Goal: Transaction & Acquisition: Purchase product/service

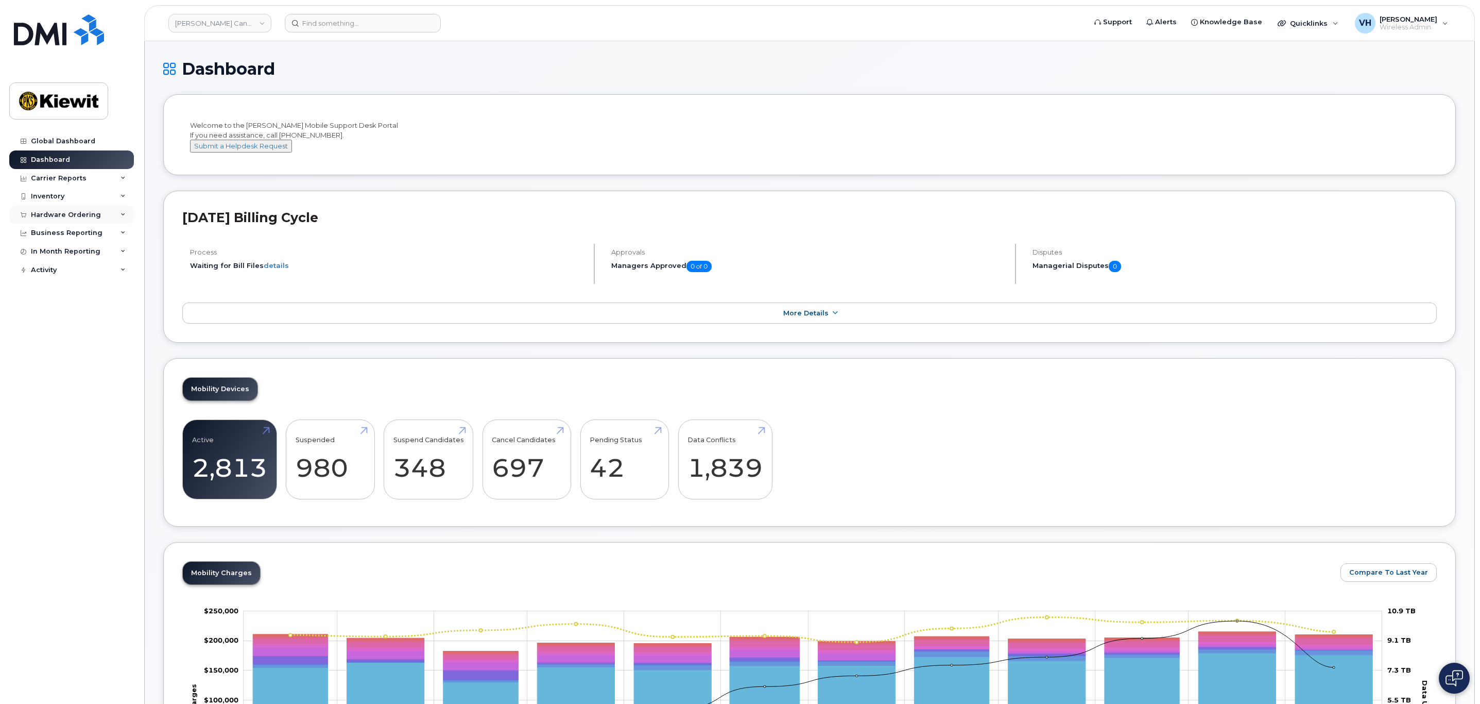
click at [61, 218] on div "Hardware Ordering" at bounding box center [66, 215] width 70 height 8
click at [56, 252] on div "Orders" at bounding box center [48, 253] width 25 height 9
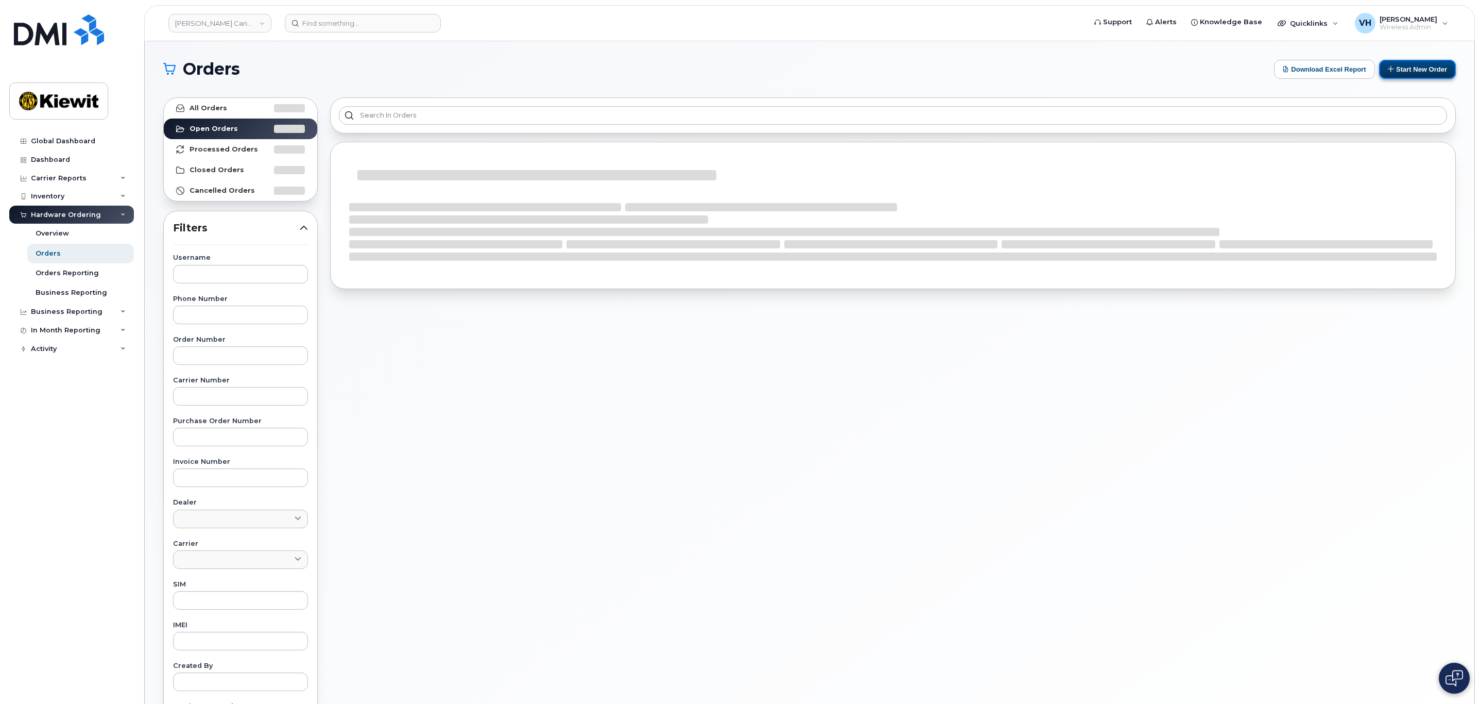
click at [985, 68] on button "Start New Order" at bounding box center [1417, 69] width 77 height 19
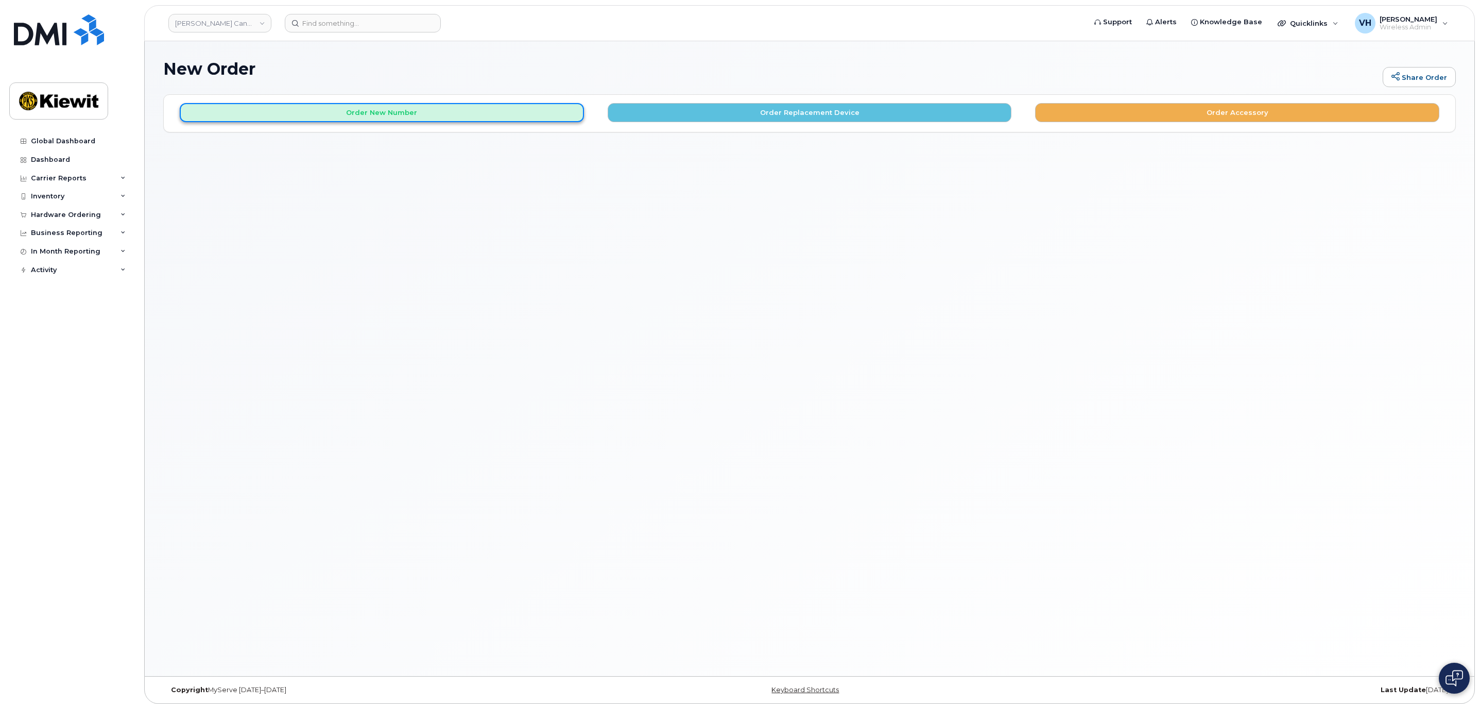
click at [482, 116] on button "Order New Number" at bounding box center [382, 112] width 404 height 19
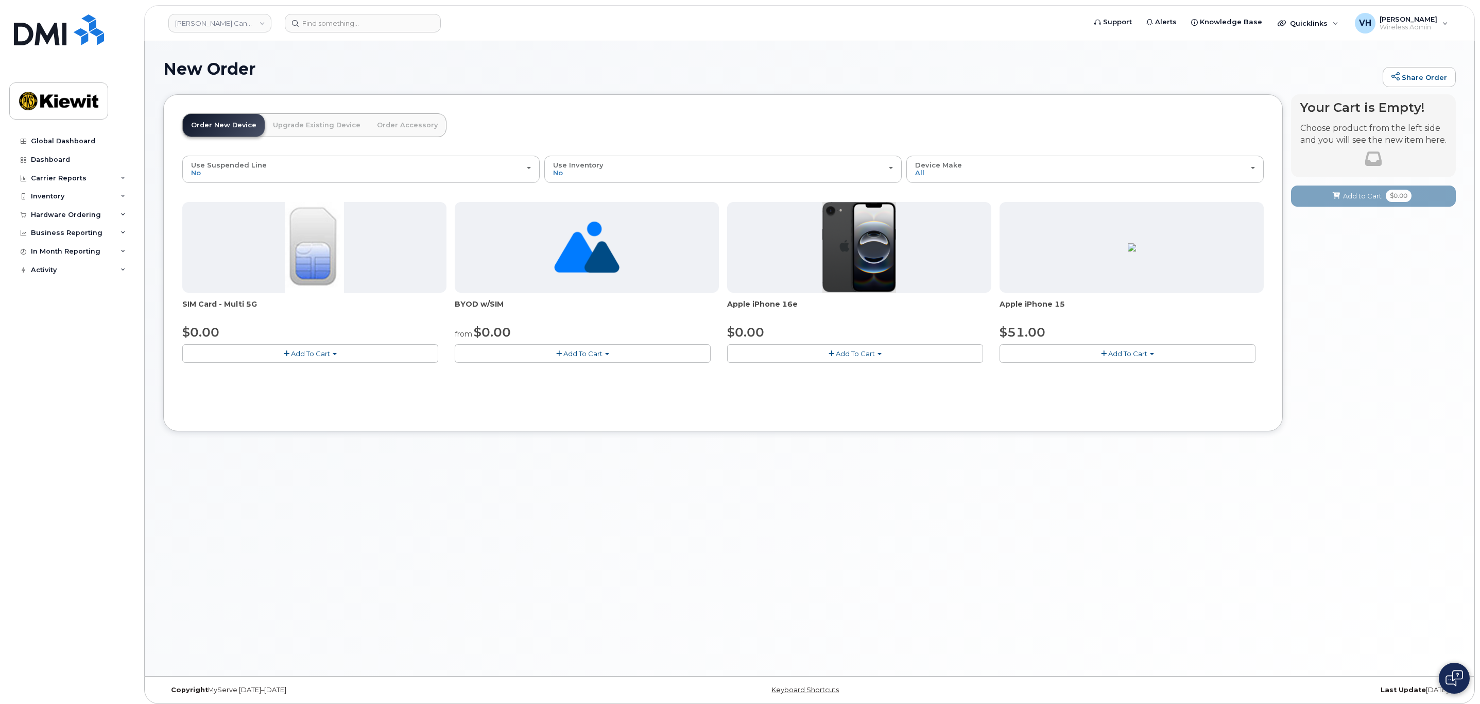
click at [866, 350] on button "Add To Cart" at bounding box center [855, 353] width 256 height 18
click at [840, 373] on link "$0.00 - 3 Year Activation (128GB)" at bounding box center [796, 372] width 133 height 13
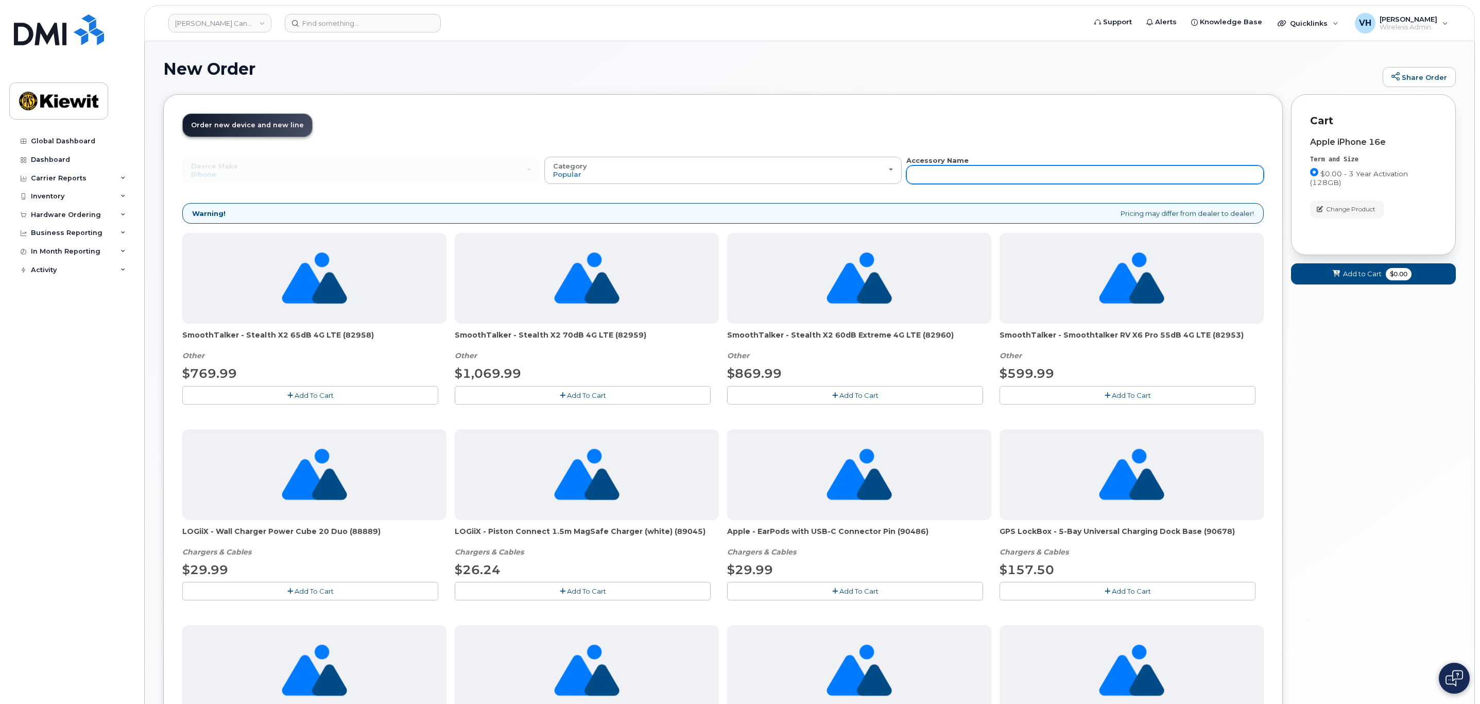
click at [1014, 178] on input "text" at bounding box center [1085, 174] width 357 height 19
type input "otter"
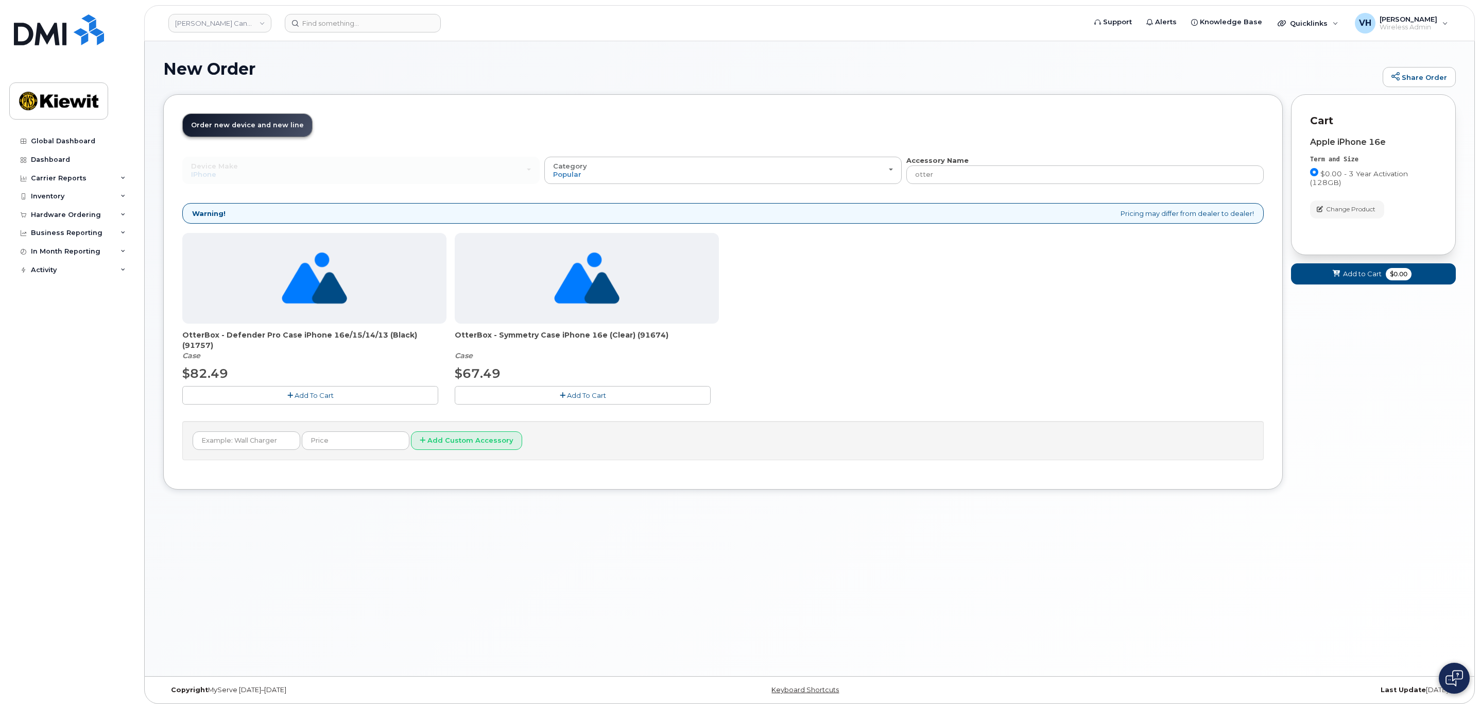
drag, startPoint x: 552, startPoint y: 401, endPoint x: 639, endPoint y: 396, distance: 86.7
click at [555, 401] on button "Add To Cart" at bounding box center [583, 395] width 256 height 18
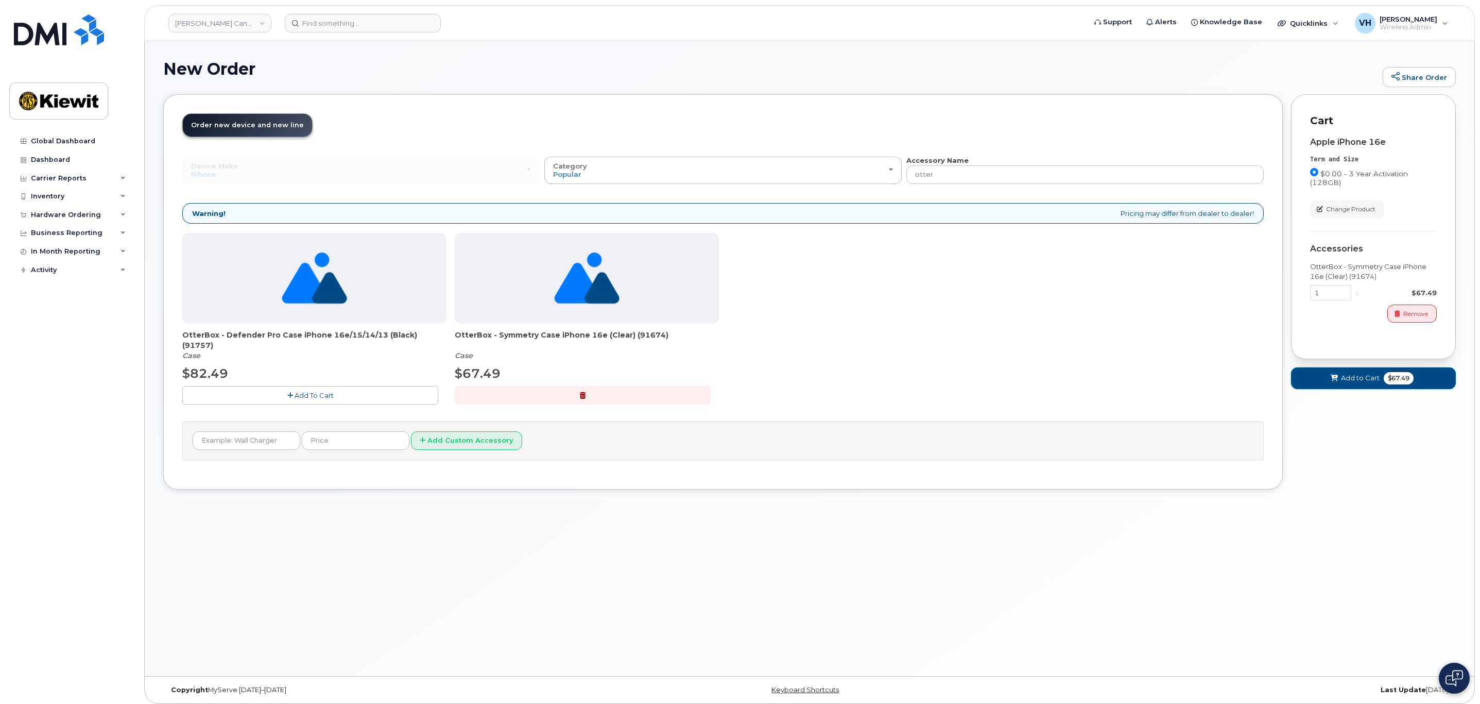
click at [1374, 380] on span "Add to Cart" at bounding box center [1360, 378] width 39 height 10
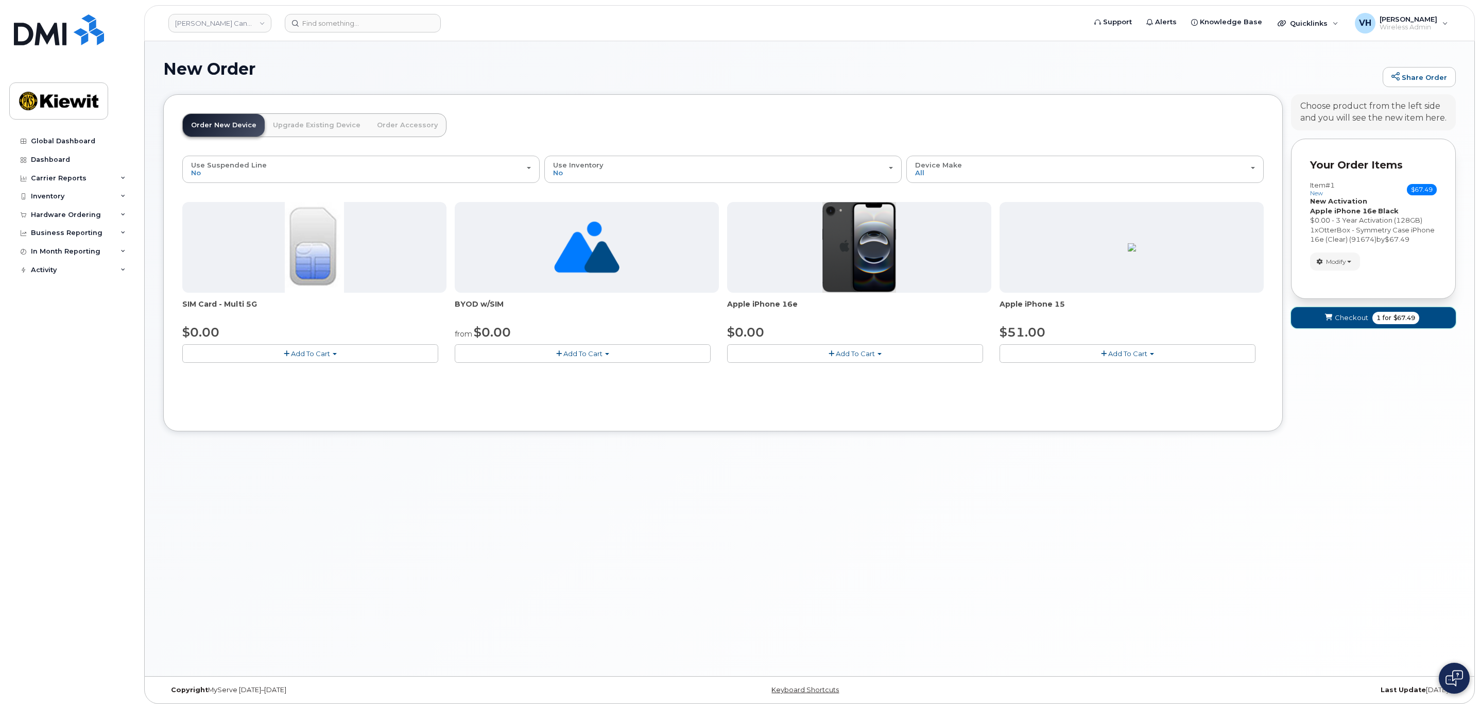
drag, startPoint x: 1371, startPoint y: 335, endPoint x: 1371, endPoint y: 329, distance: 6.2
click at [1371, 328] on button "Checkout 1 for $67.49" at bounding box center [1373, 317] width 165 height 21
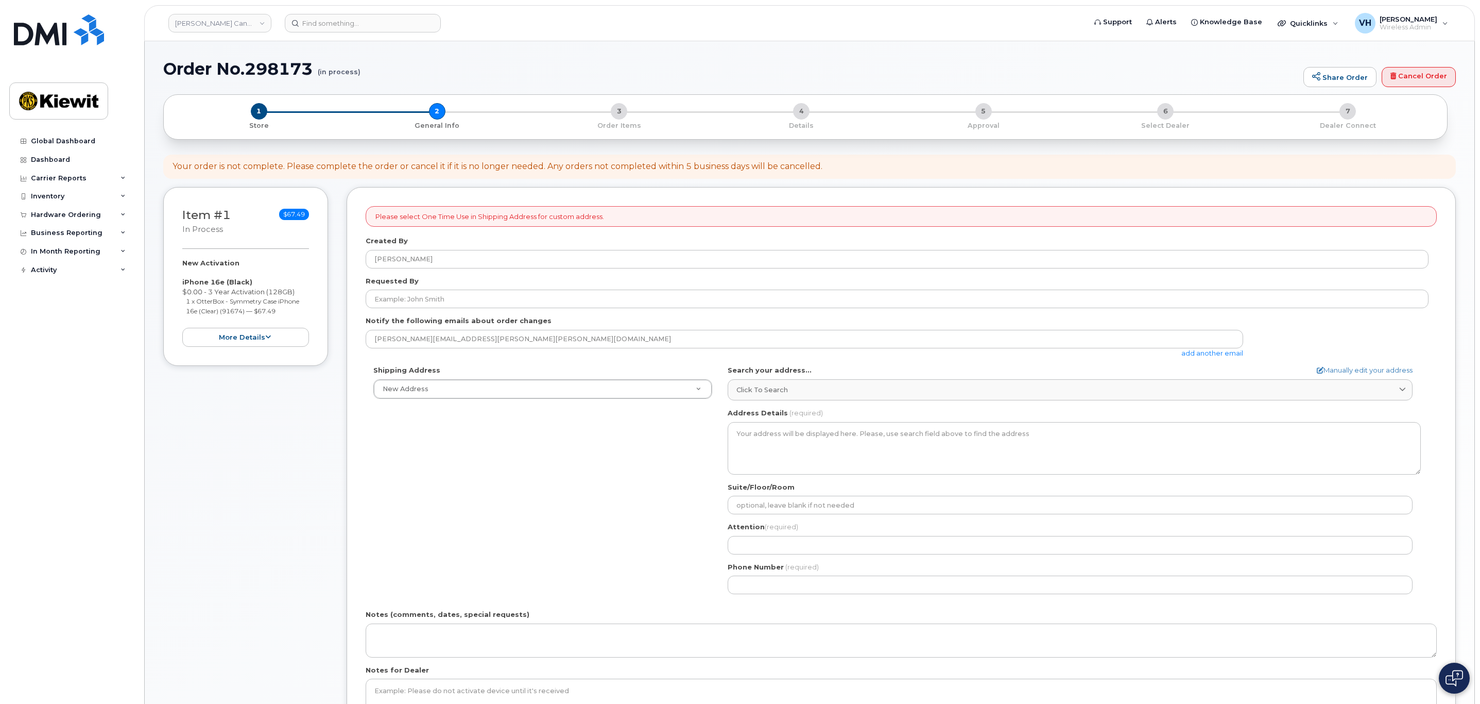
select select
click at [1232, 354] on link "add another email" at bounding box center [1213, 353] width 62 height 8
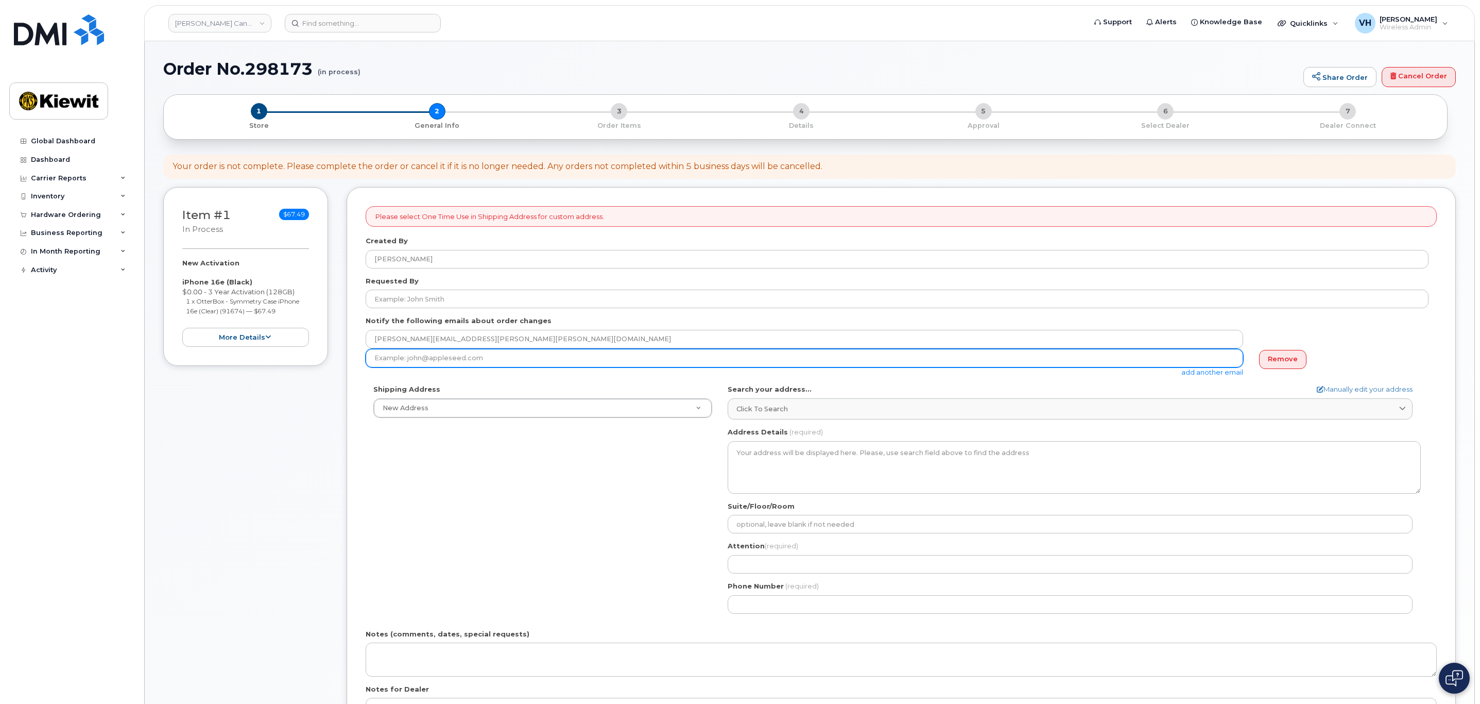
click at [898, 357] on input "email" at bounding box center [805, 358] width 878 height 19
paste input "Robert.Laird@keafvc.com"
type input "Robert.Laird@keafvc.com"
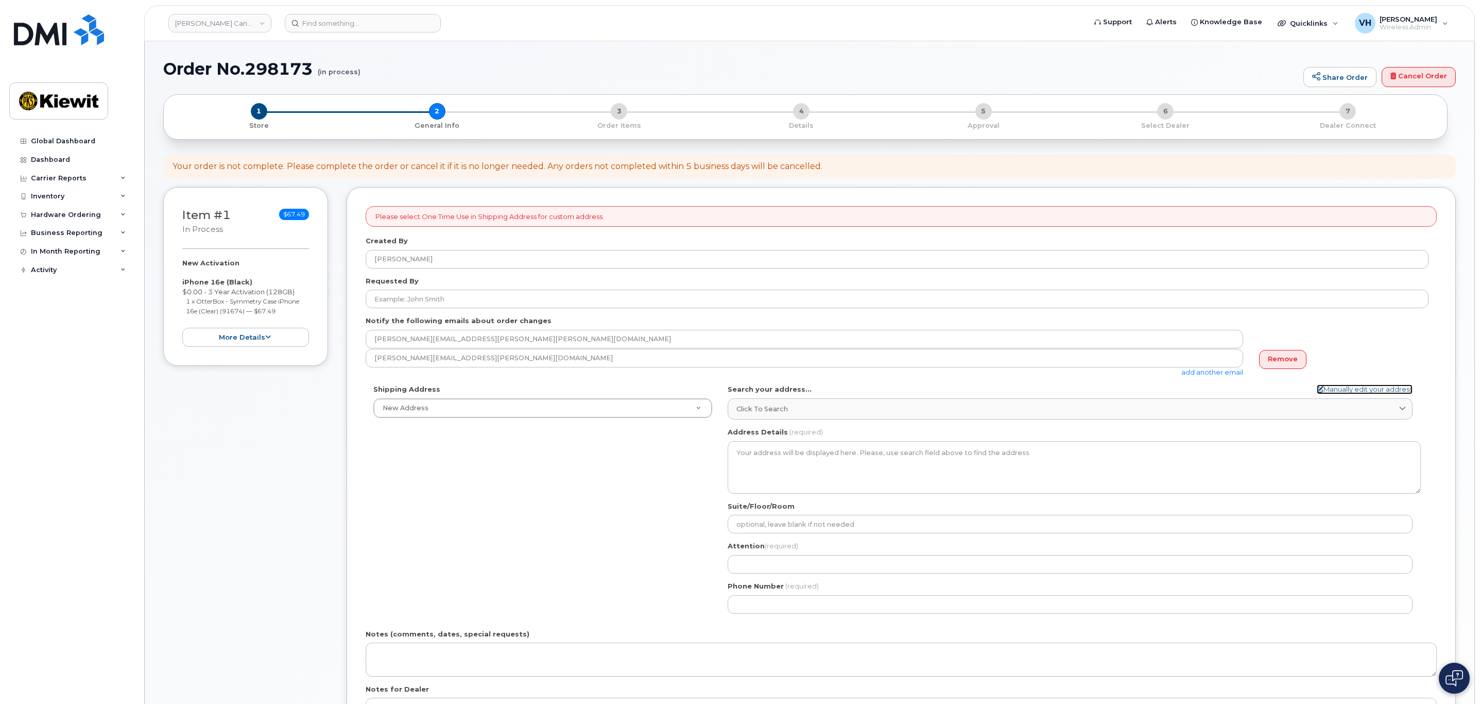
click at [1348, 386] on link "Manually edit your address" at bounding box center [1365, 389] width 96 height 10
click at [1031, 412] on input "Address Line (required)" at bounding box center [1070, 407] width 685 height 19
click at [830, 415] on input "Address Line (required)" at bounding box center [1070, 407] width 685 height 19
paste input "26257 56 Ave"
select select
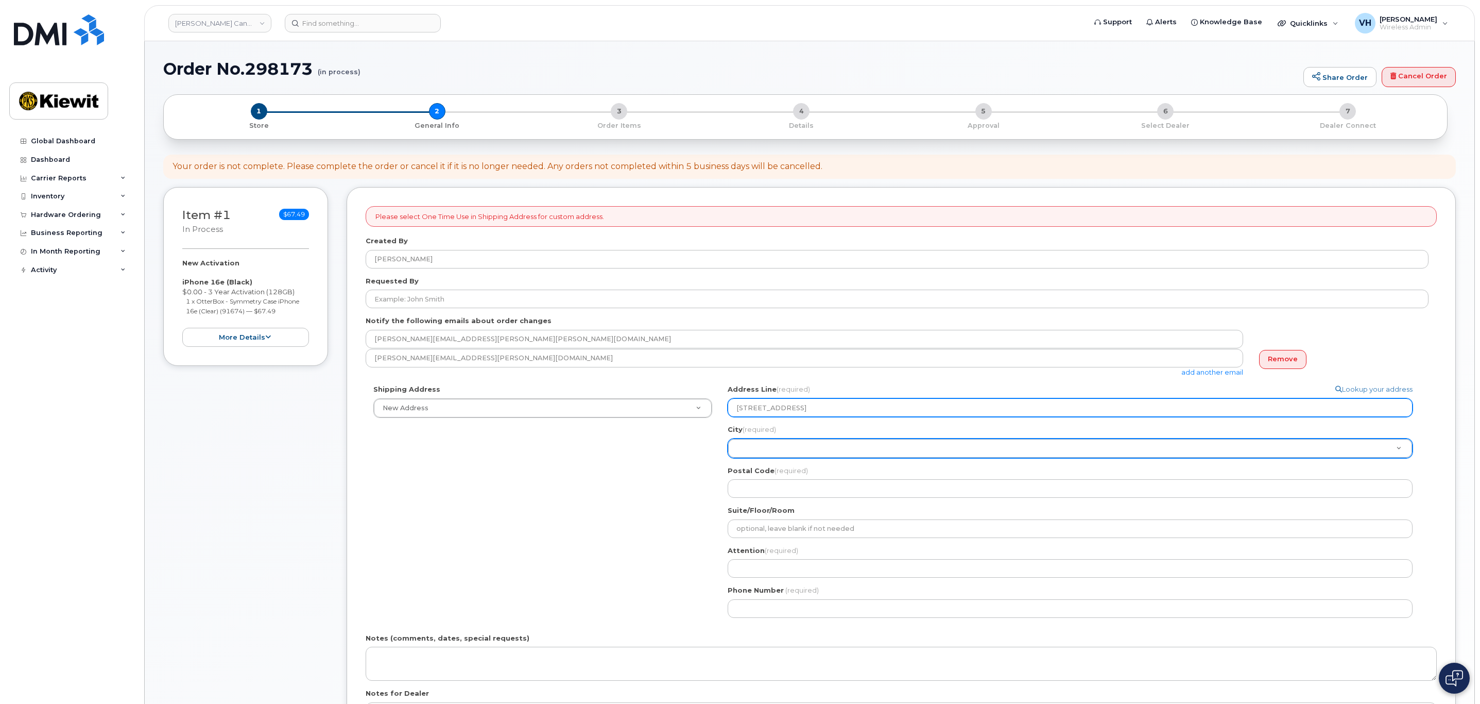
type input "26257 56 Ave"
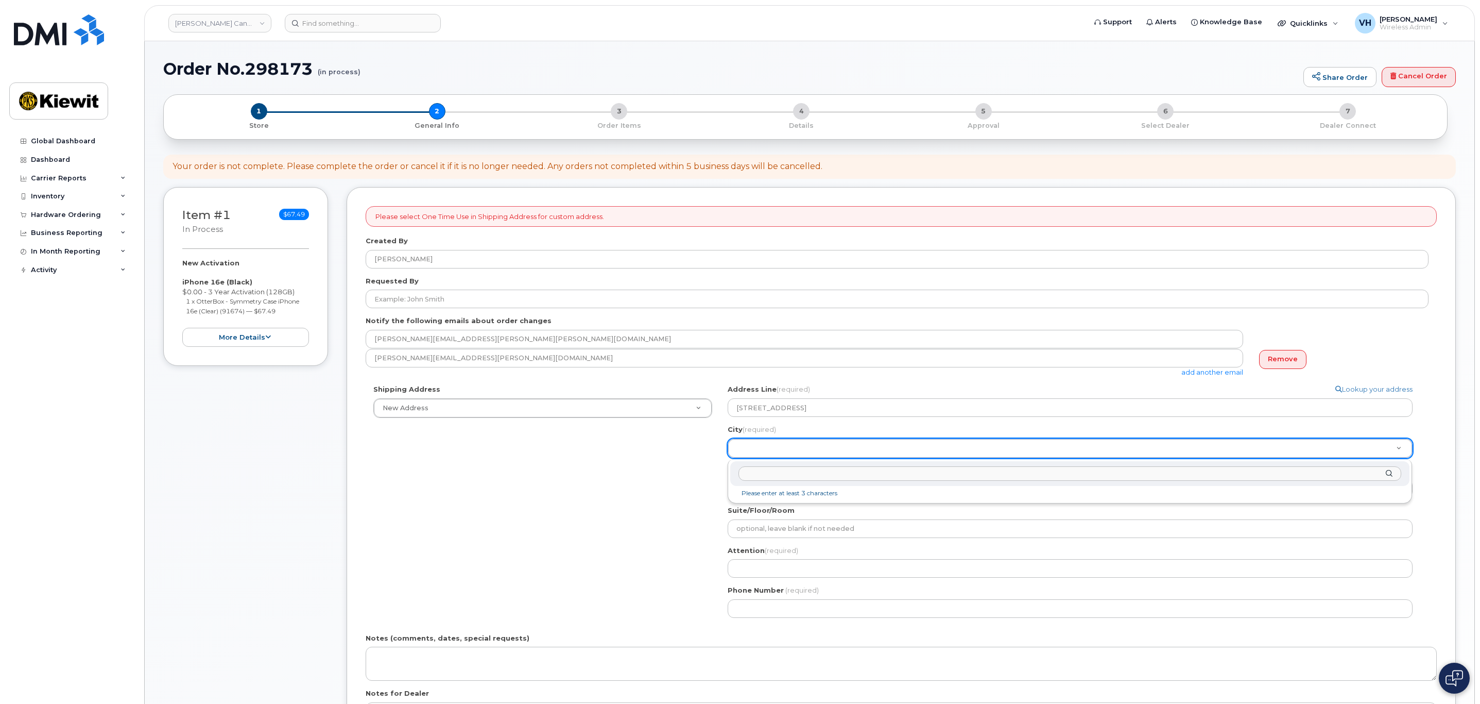
click at [772, 480] on input "City (required)" at bounding box center [1070, 473] width 663 height 15
paste input "Langley"
type input "Langley"
select select
type input "777"
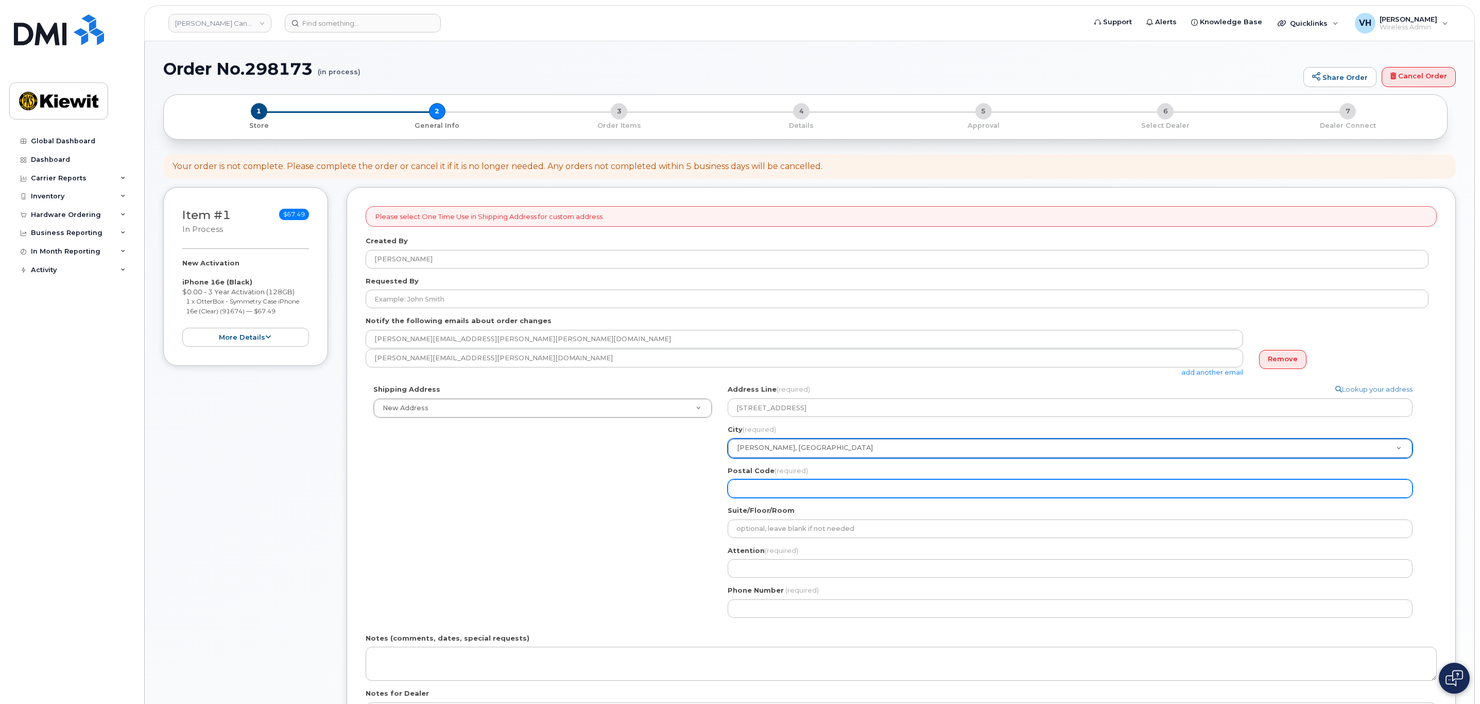
click at [793, 498] on input "Postal Code (required)" at bounding box center [1070, 488] width 685 height 19
click at [821, 494] on input "Postal Code (required)" at bounding box center [1070, 488] width 685 height 19
paste input "V4W 3M9"
select select
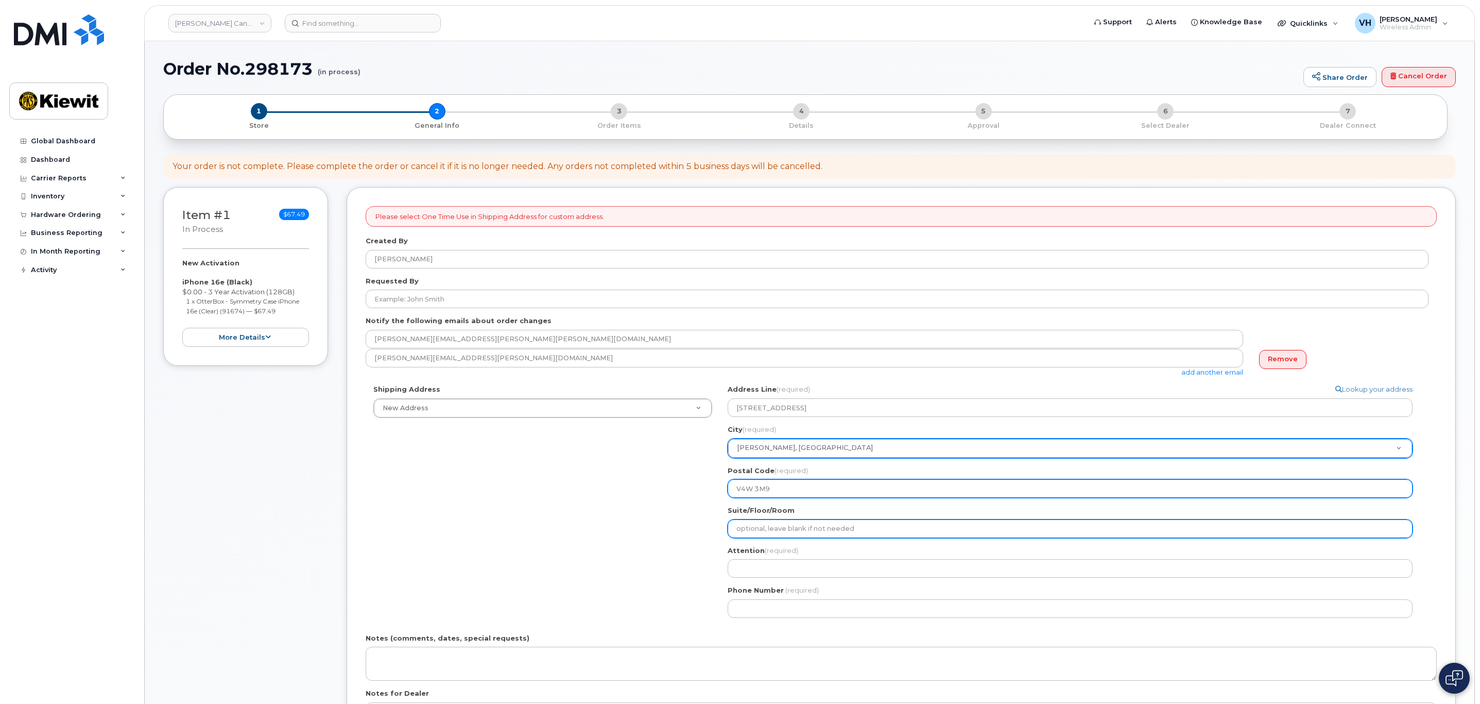
type input "V4W 3M9"
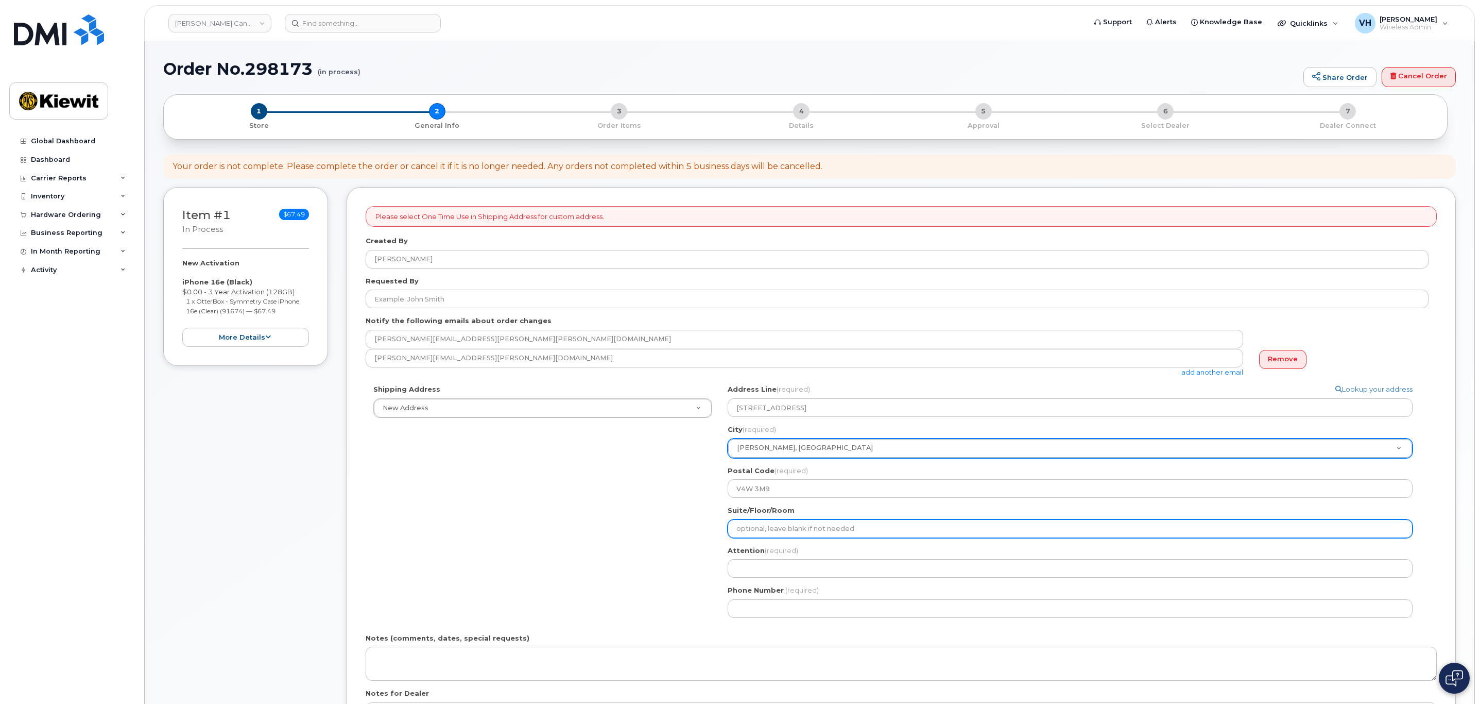
click at [752, 530] on input "Suite/Floor/Room" at bounding box center [1070, 528] width 685 height 19
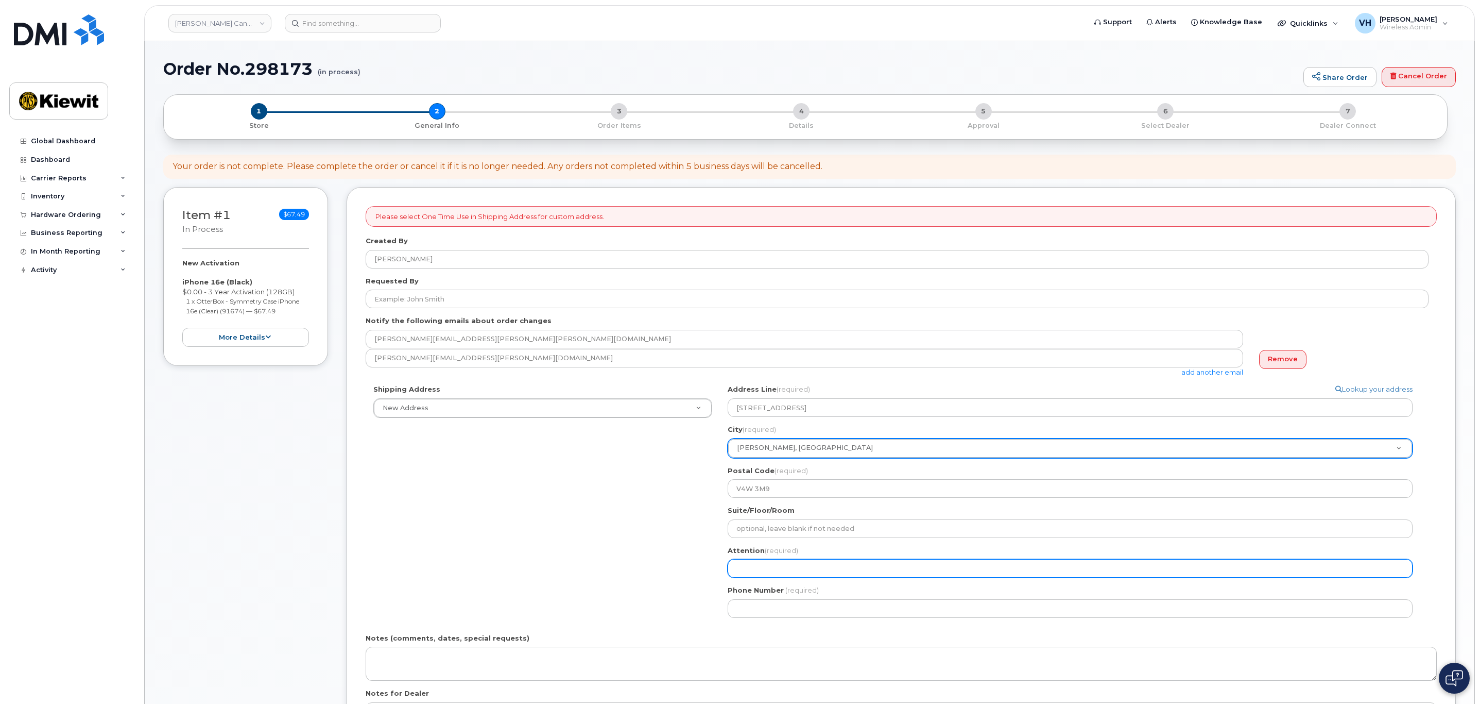
click at [746, 566] on input "Attention (required)" at bounding box center [1070, 568] width 685 height 19
paste input "Robert.Laird"
type input "Robert.Laird"
drag, startPoint x: 759, startPoint y: 567, endPoint x: 780, endPoint y: 567, distance: 21.1
click at [759, 567] on input "Robert.Laird" at bounding box center [1070, 568] width 685 height 19
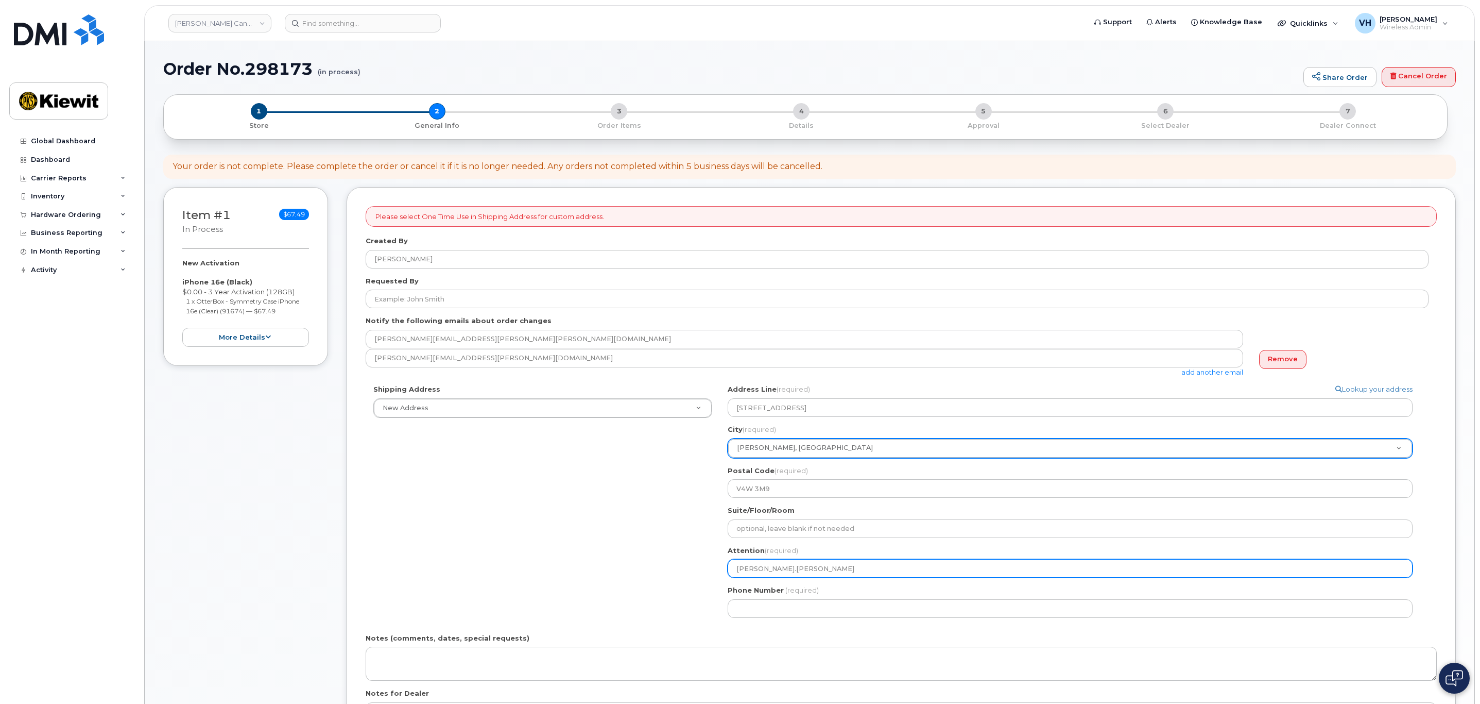
select select
type input "RobertLaird"
select select
type input "Robert Laird"
click at [824, 572] on input "Robert Laird" at bounding box center [1070, 568] width 685 height 19
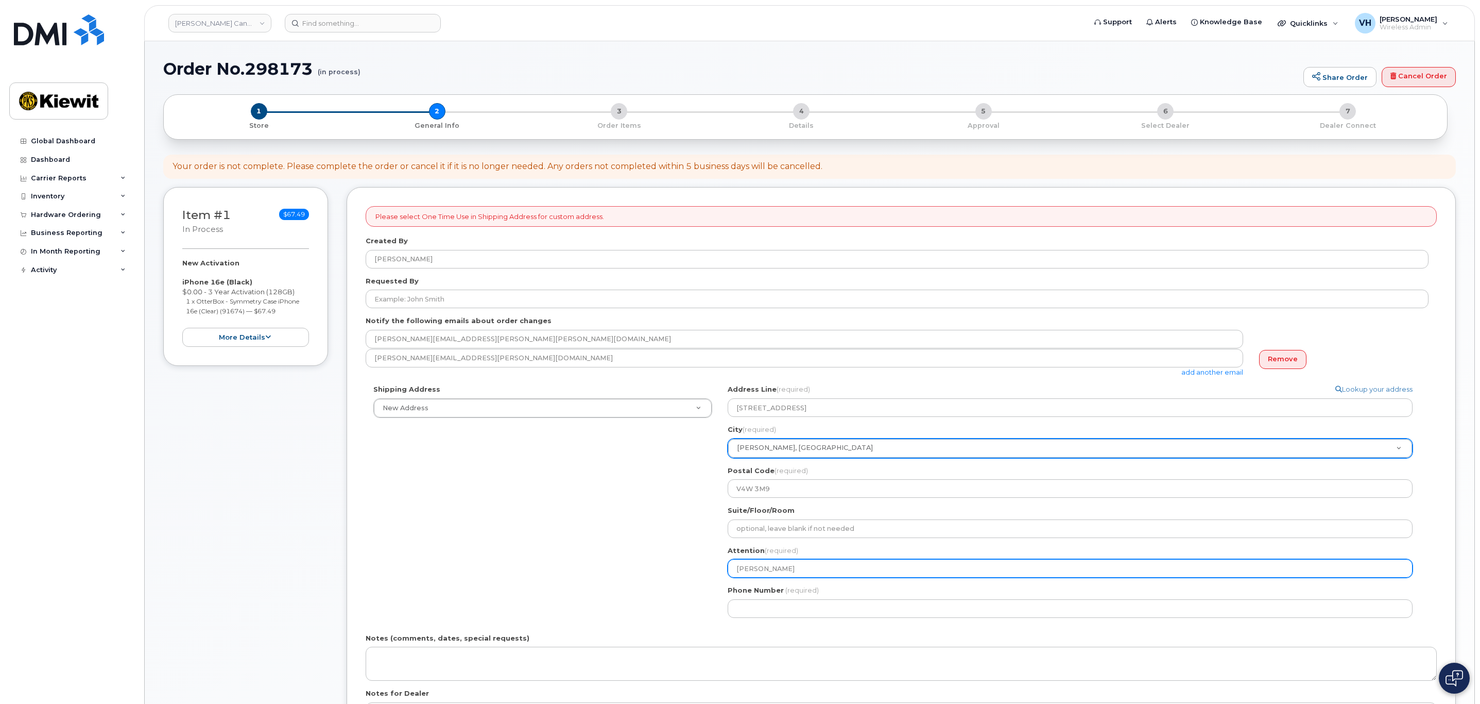
select select
type input "Robert Laird,"
click at [804, 571] on input "Robert Laird," at bounding box center [1070, 568] width 685 height 19
paste input "Alex.Jung"
select select
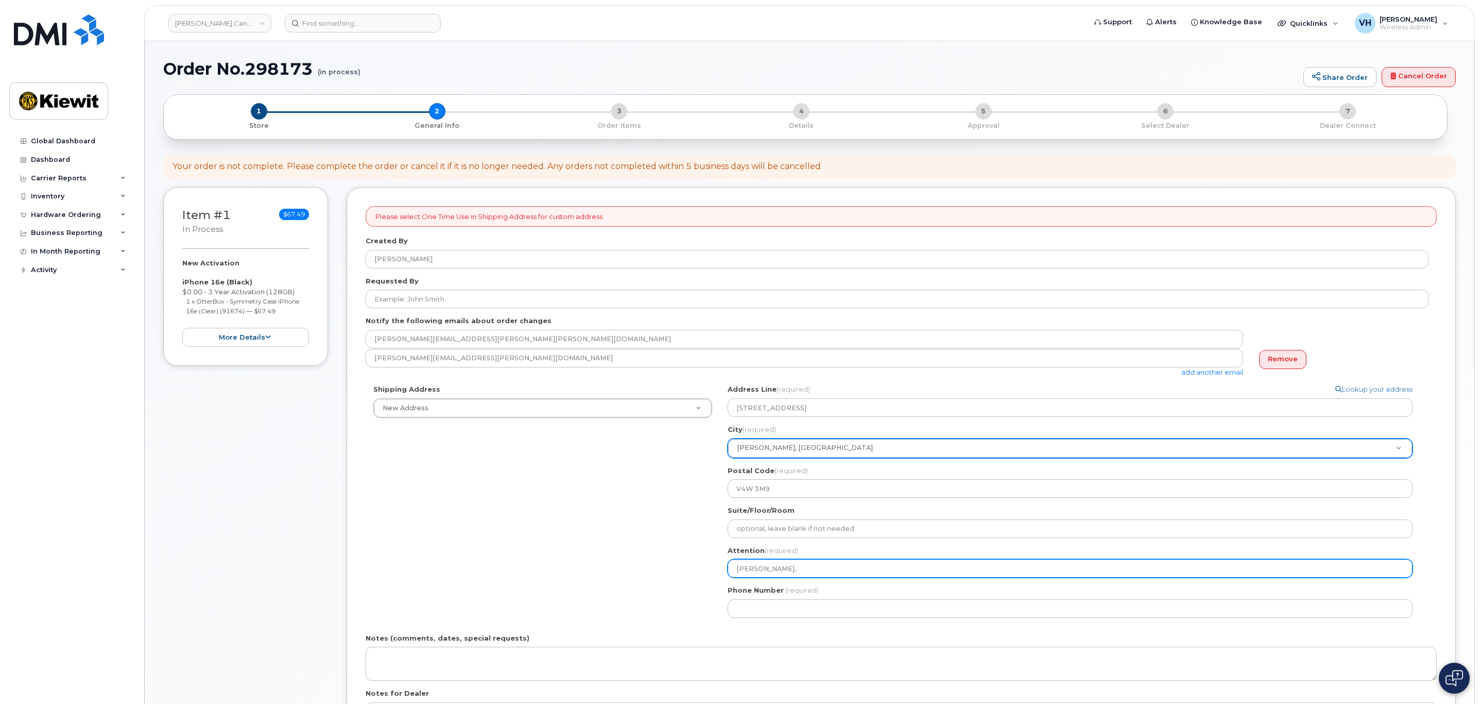
type input "Robert Laird, Alex.Jung"
click at [801, 572] on input "Robert Laird, Alex.Jung" at bounding box center [1070, 568] width 685 height 19
select select
type input "Robert Laird, AlexJung"
select select
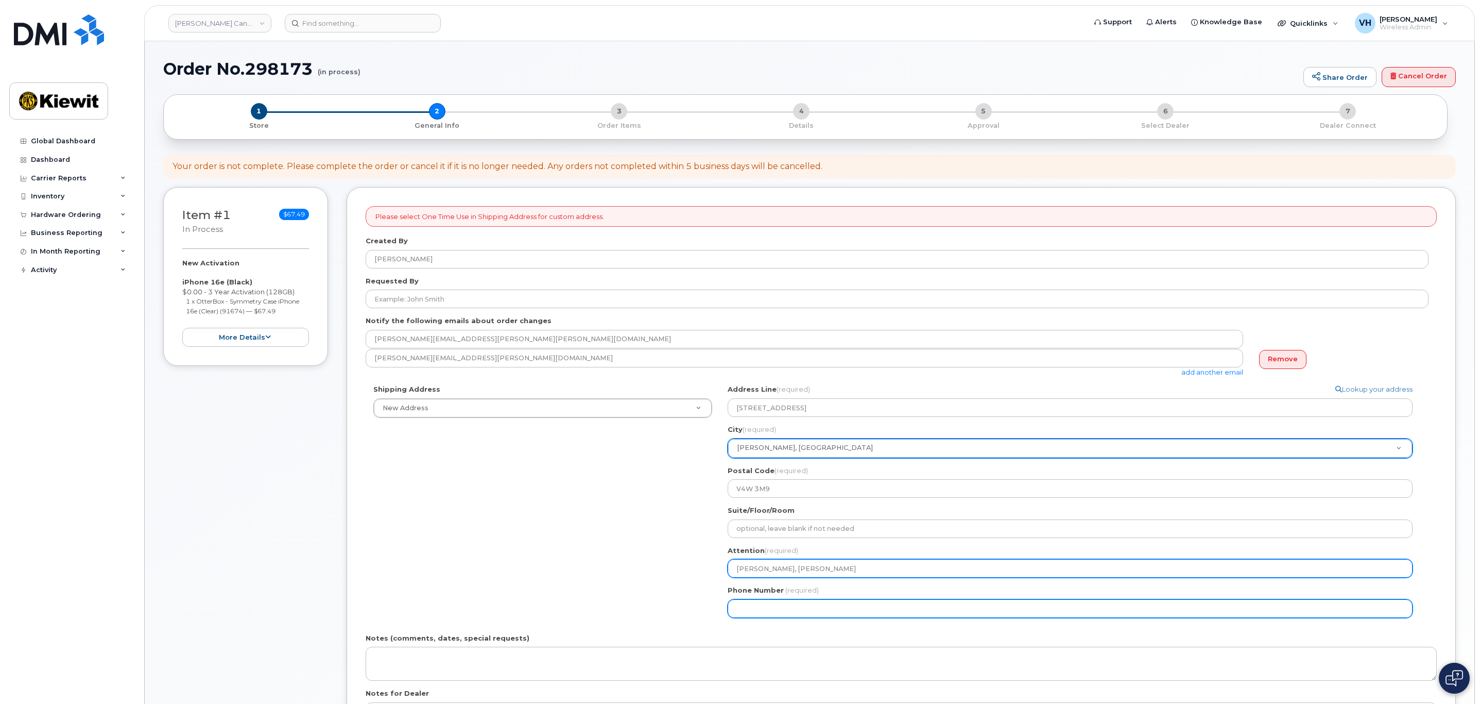
type input "[PERSON_NAME], [PERSON_NAME]"
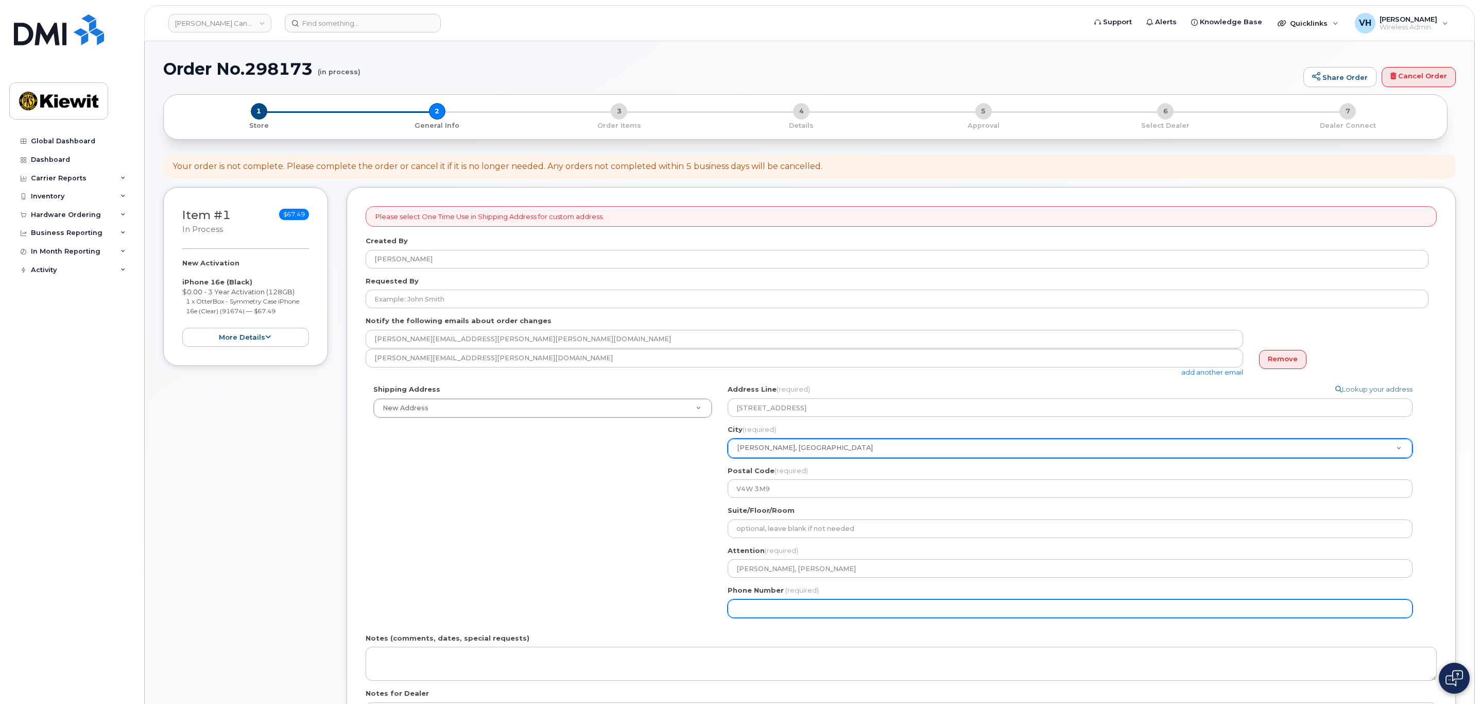
drag, startPoint x: 857, startPoint y: 609, endPoint x: 862, endPoint y: 609, distance: 5.7
click at [857, 609] on input "Phone Number" at bounding box center [1070, 608] width 685 height 19
type input "877772770"
select select
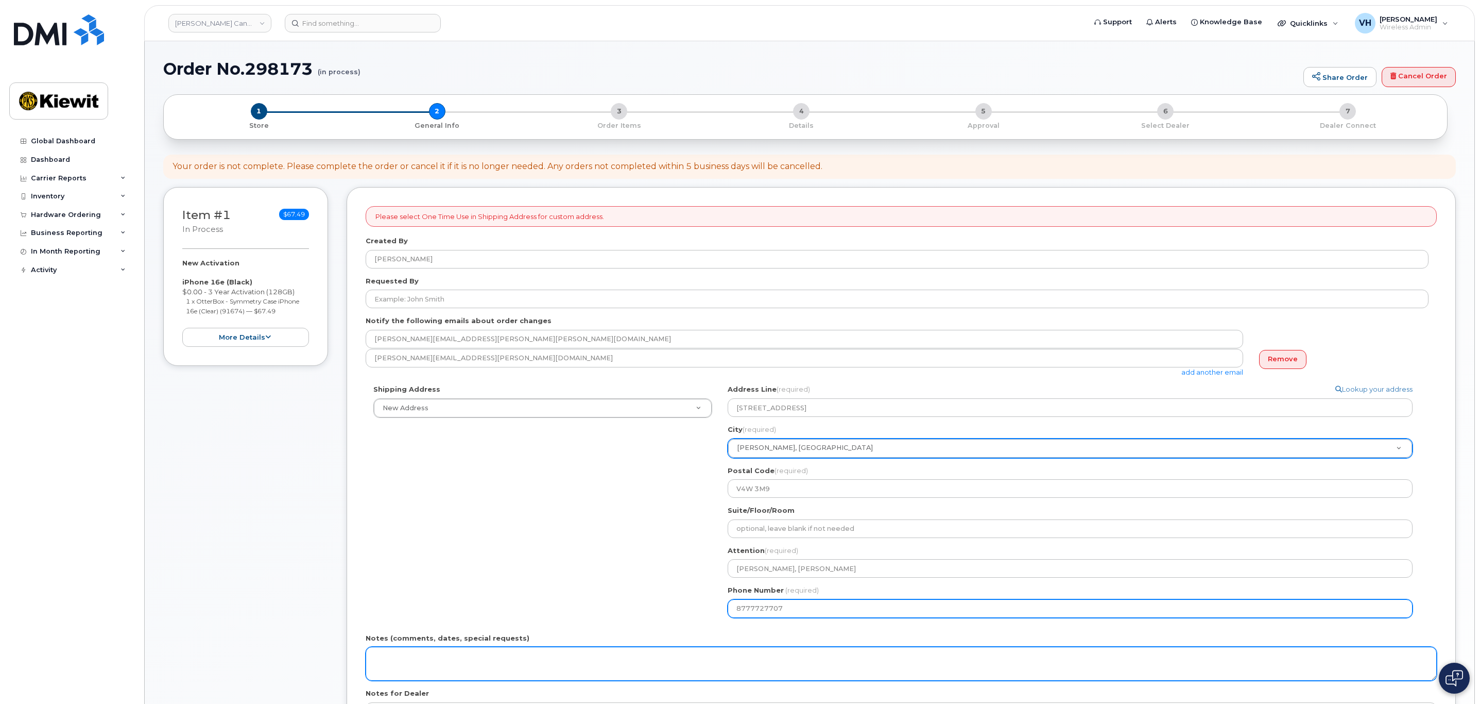
type input "8777727707"
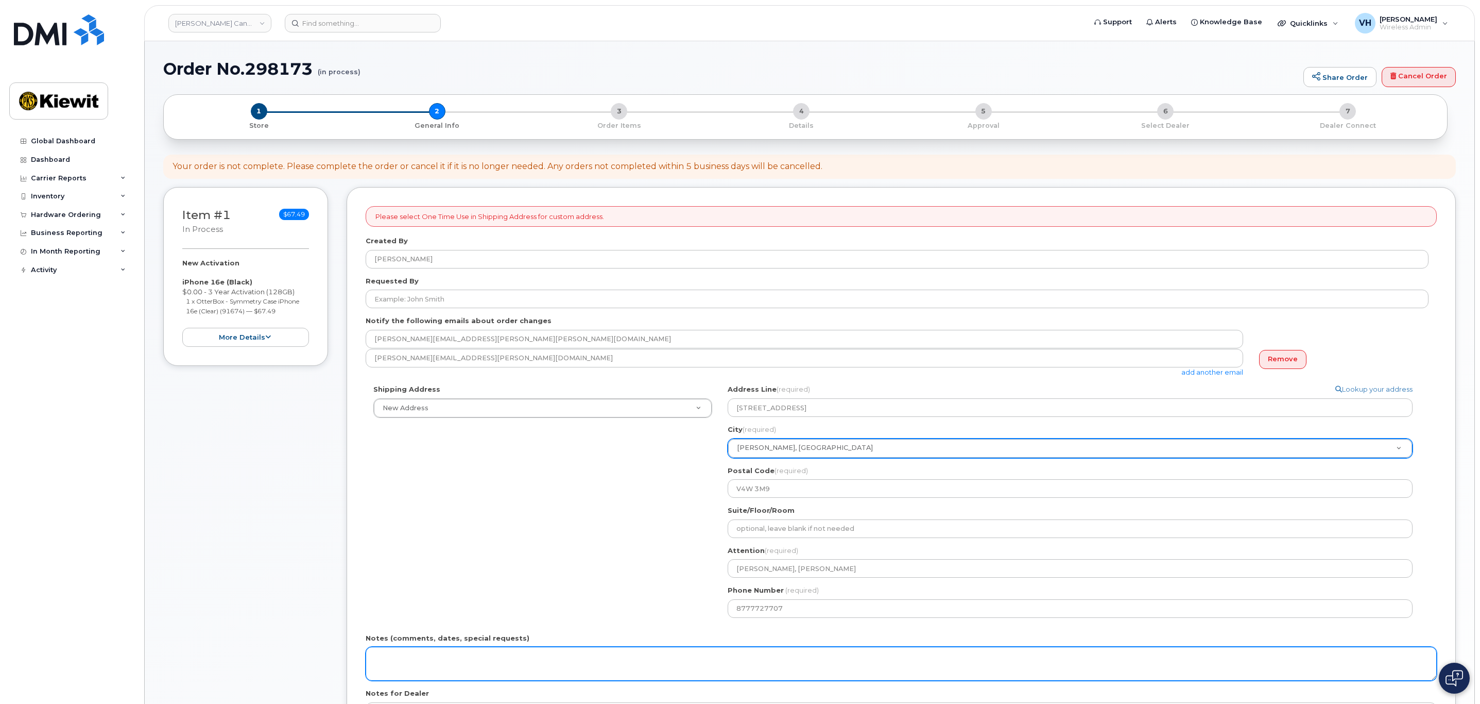
click at [957, 671] on textarea "Notes (comments, dates, special requests)" at bounding box center [901, 663] width 1071 height 34
click at [587, 654] on textarea "Notes (comments, dates, special requests)" at bounding box center [901, 663] width 1071 height 34
type textarea "Please ship ASAP"
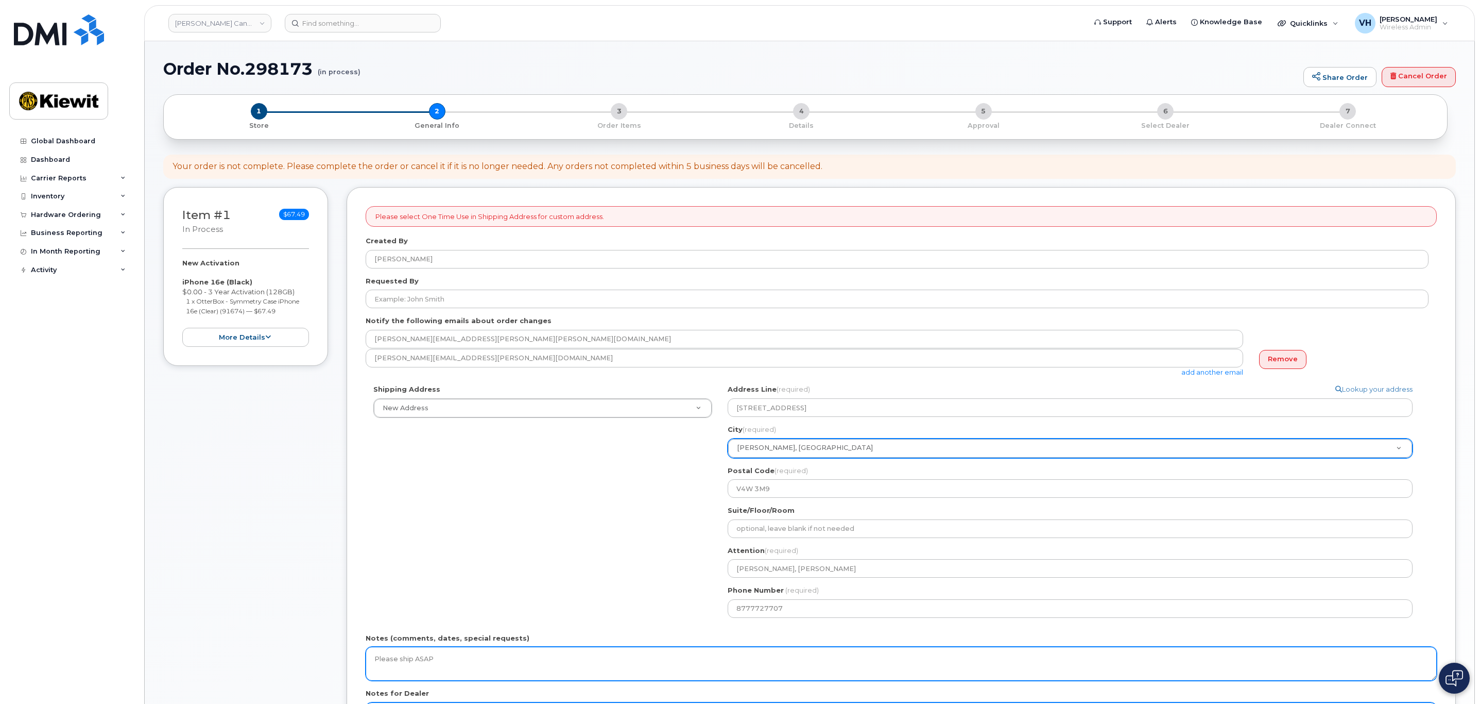
scroll to position [365, 0]
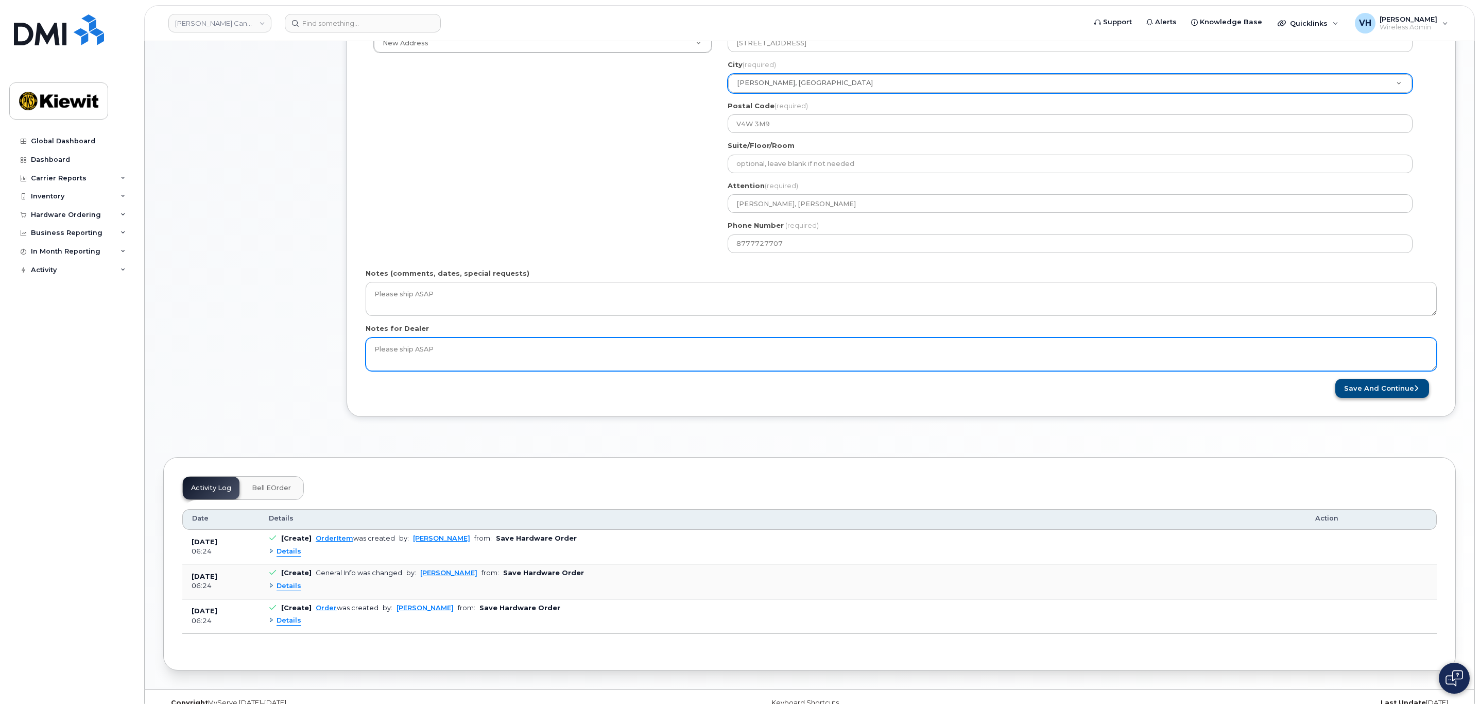
type textarea "Please ship ASAP"
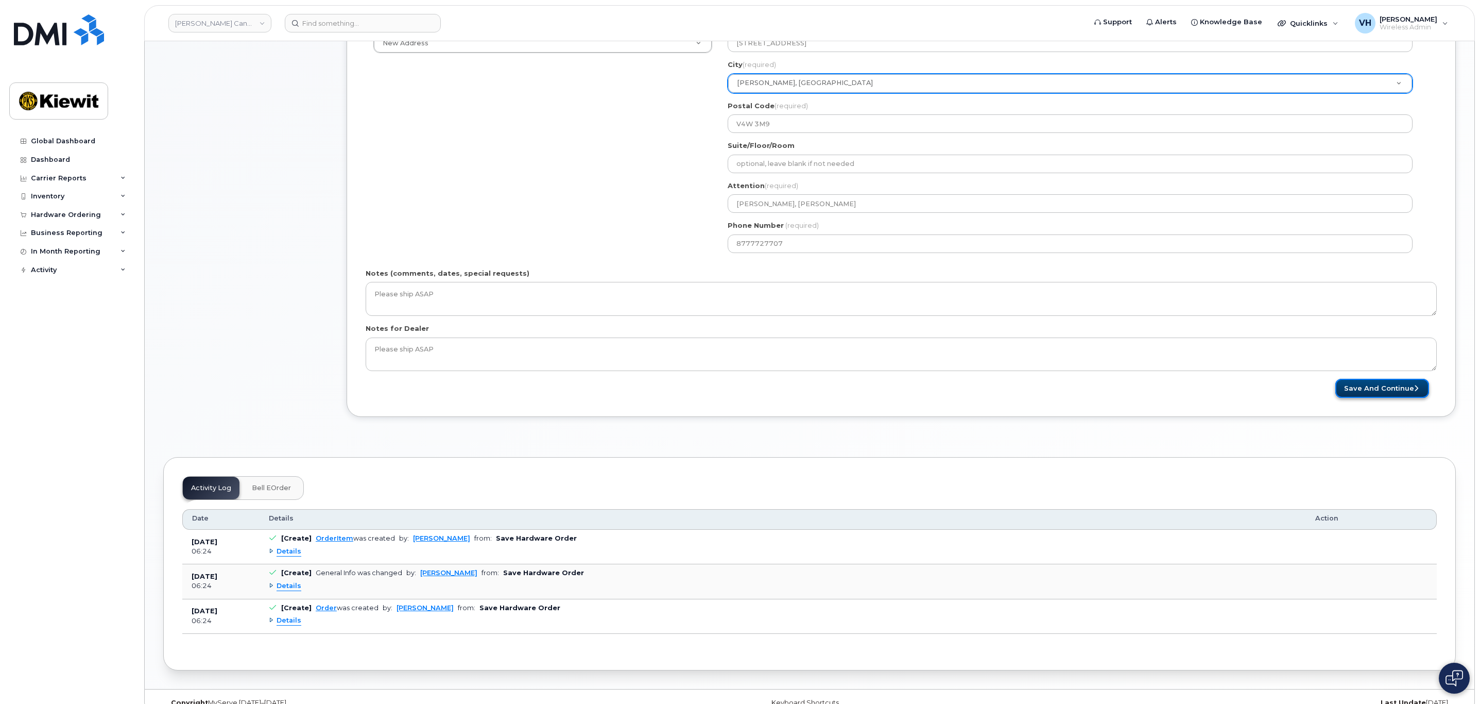
click at [1405, 394] on button "Save and Continue" at bounding box center [1383, 388] width 94 height 19
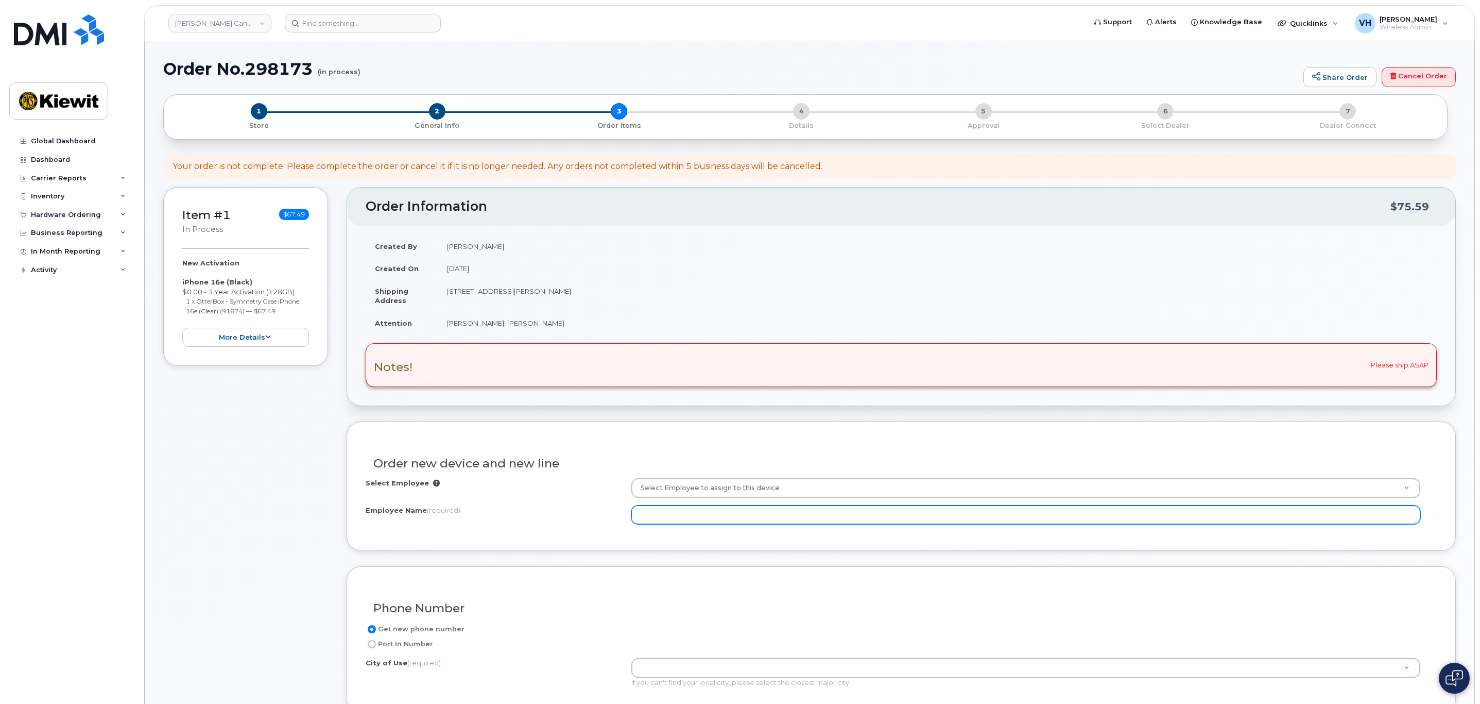
click at [897, 516] on input "Employee Name (required)" at bounding box center [1026, 514] width 789 height 19
paste input "Alex.Jung"
click at [658, 522] on input "Alex.Jung" at bounding box center [1026, 514] width 789 height 19
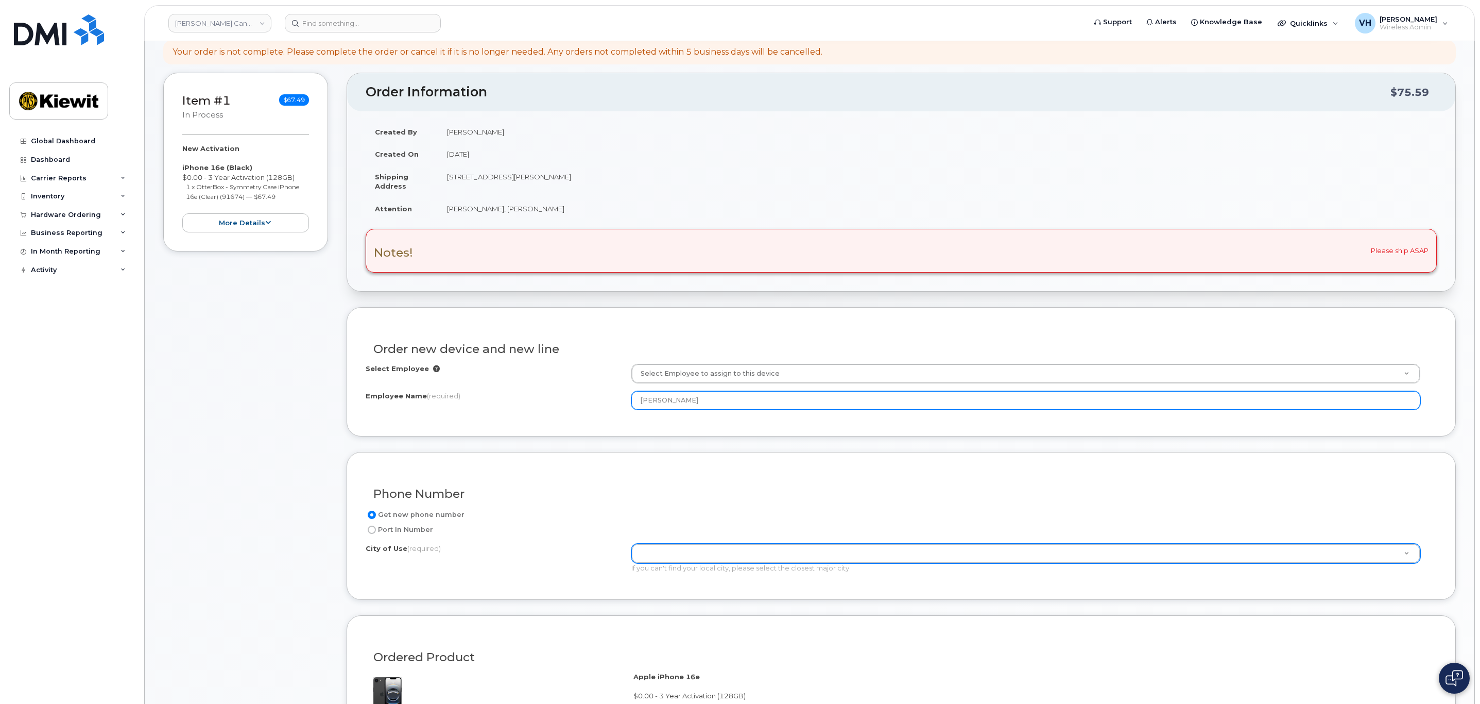
scroll to position [155, 0]
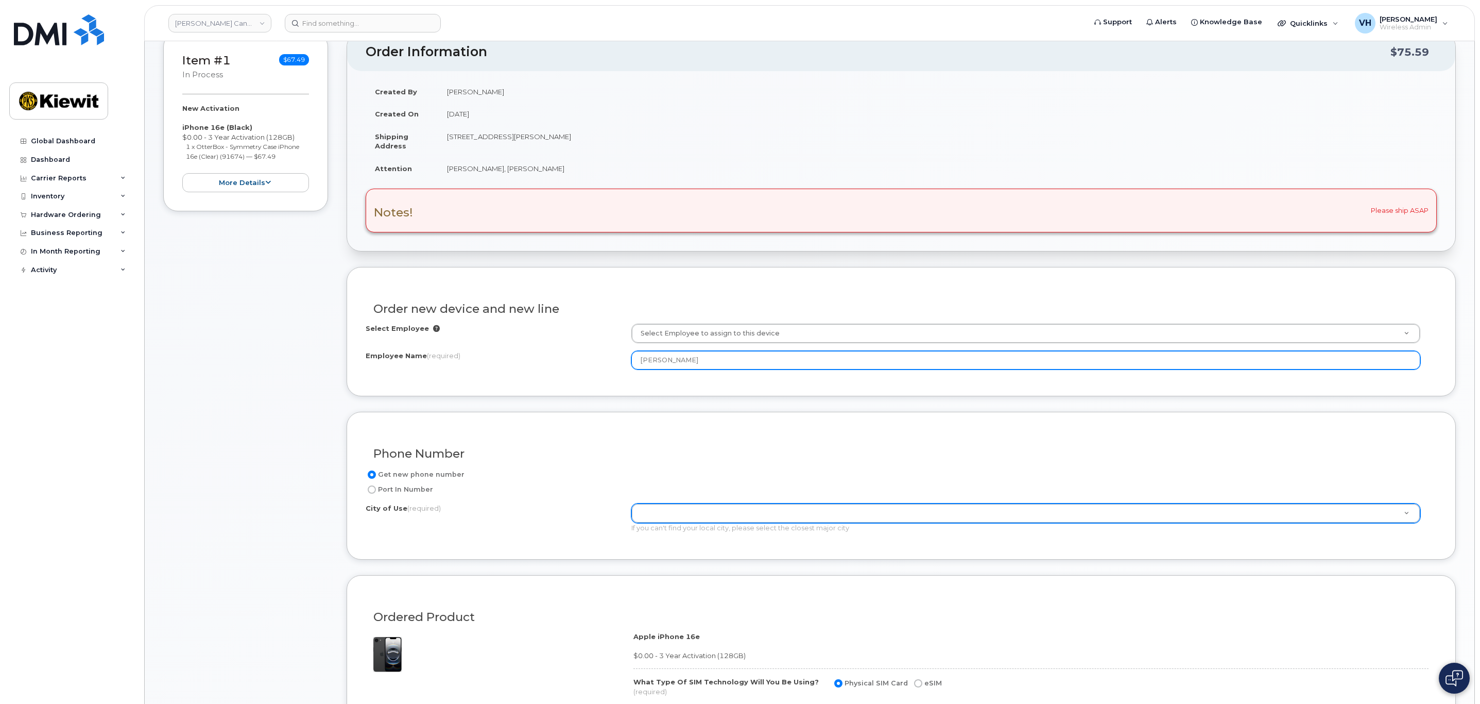
type input "[PERSON_NAME]"
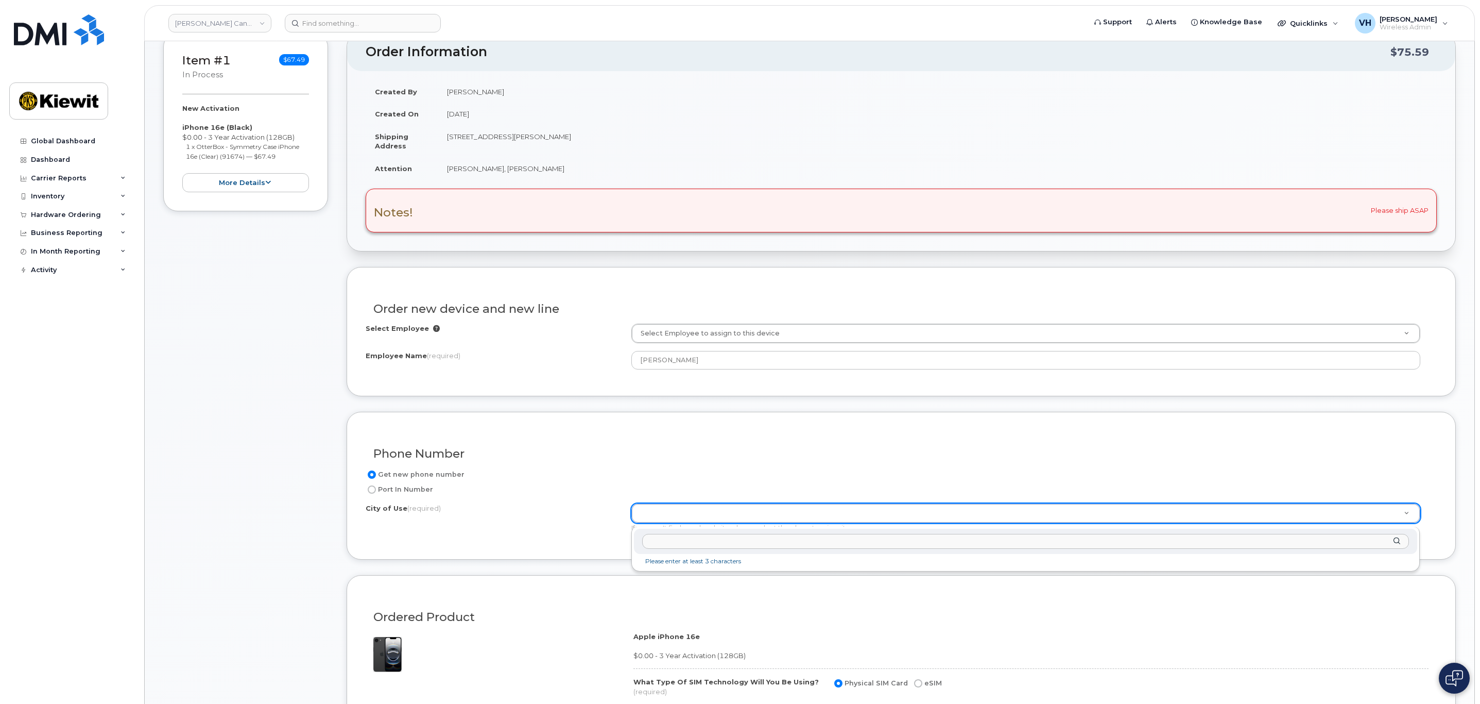
type input "Langley"
drag, startPoint x: 705, startPoint y: 540, endPoint x: 493, endPoint y: 540, distance: 211.2
click at [507, 542] on body "Kiewit Canada Inc Support Alerts Knowledge Base Quicklinks Suspend / Cancel Dev…" at bounding box center [740, 682] width 1480 height 1675
type input "vanc"
type input "964"
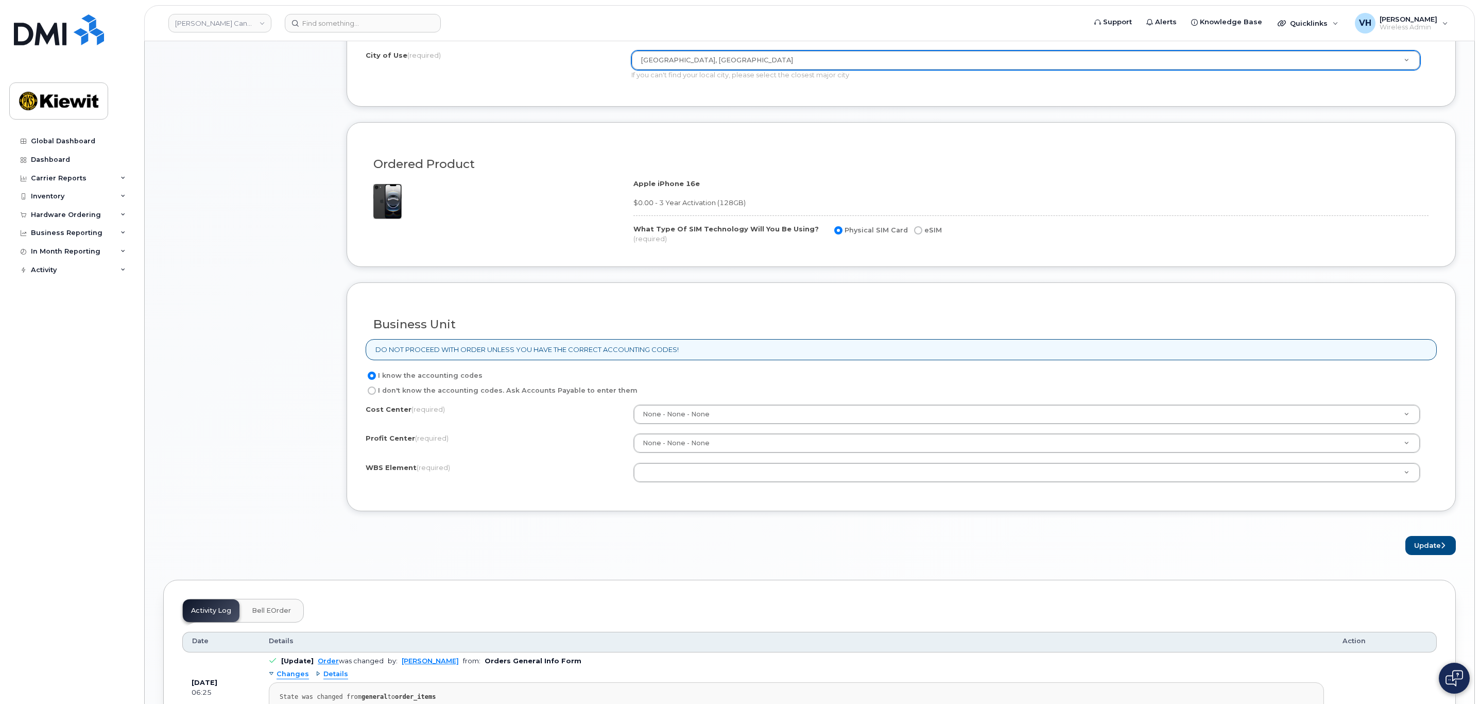
scroll to position [618, 0]
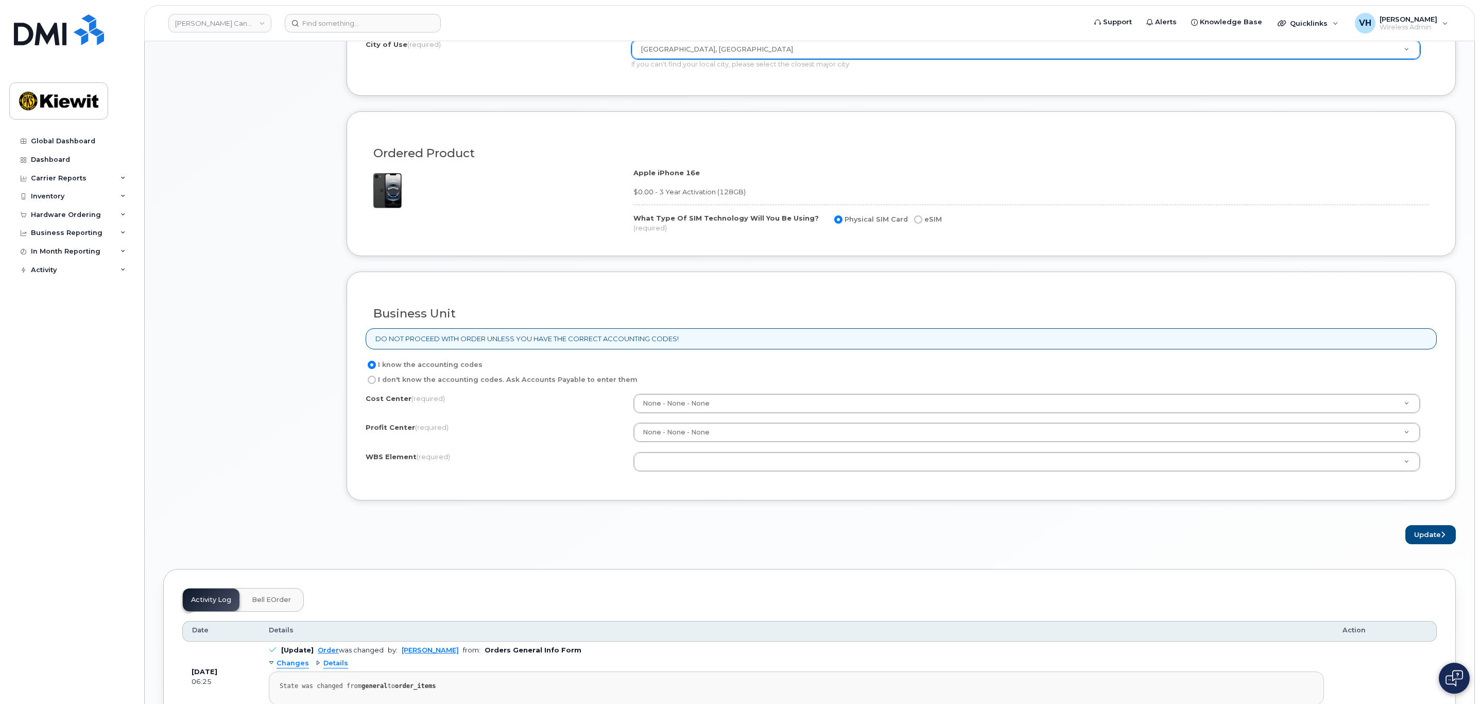
paste input "106064.1481"
type input "106064.1481"
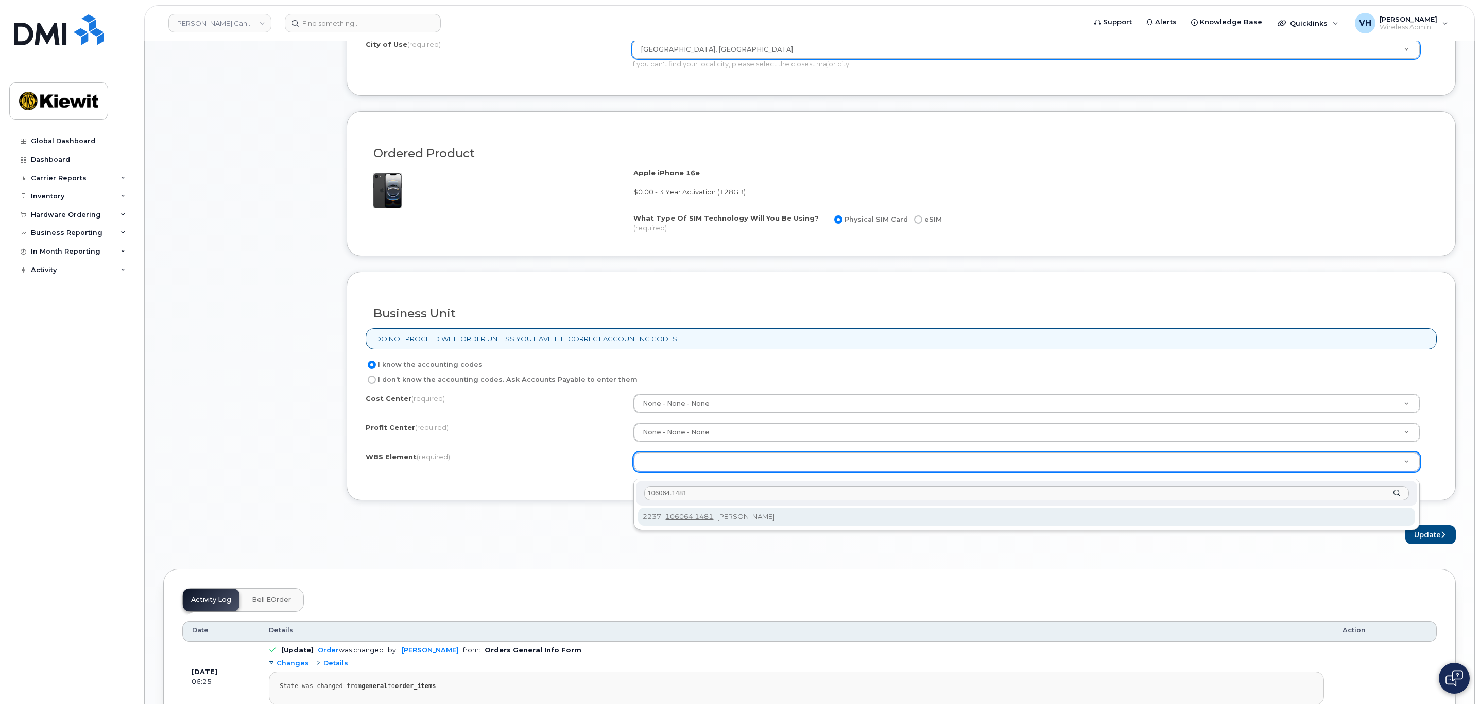
type input "106064.1481"
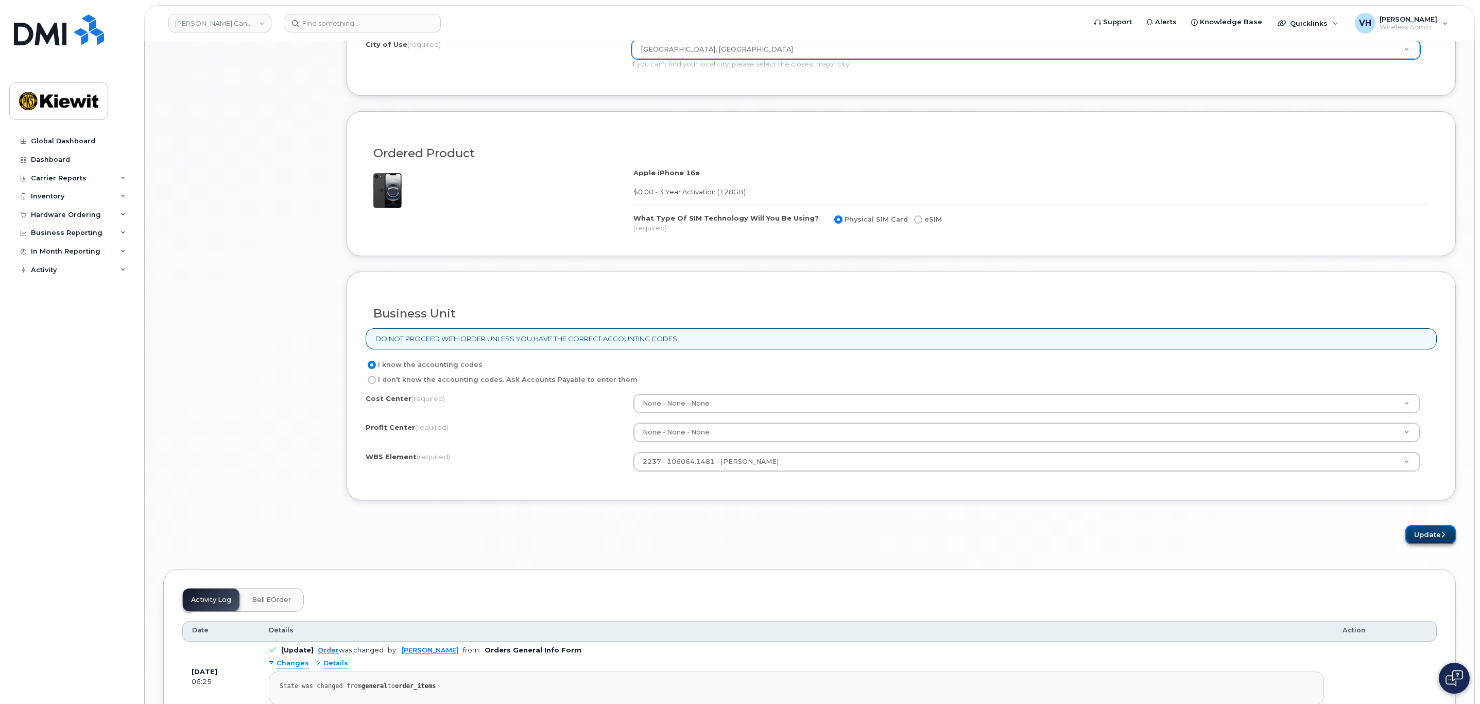
click at [1420, 544] on button "Update" at bounding box center [1431, 534] width 50 height 19
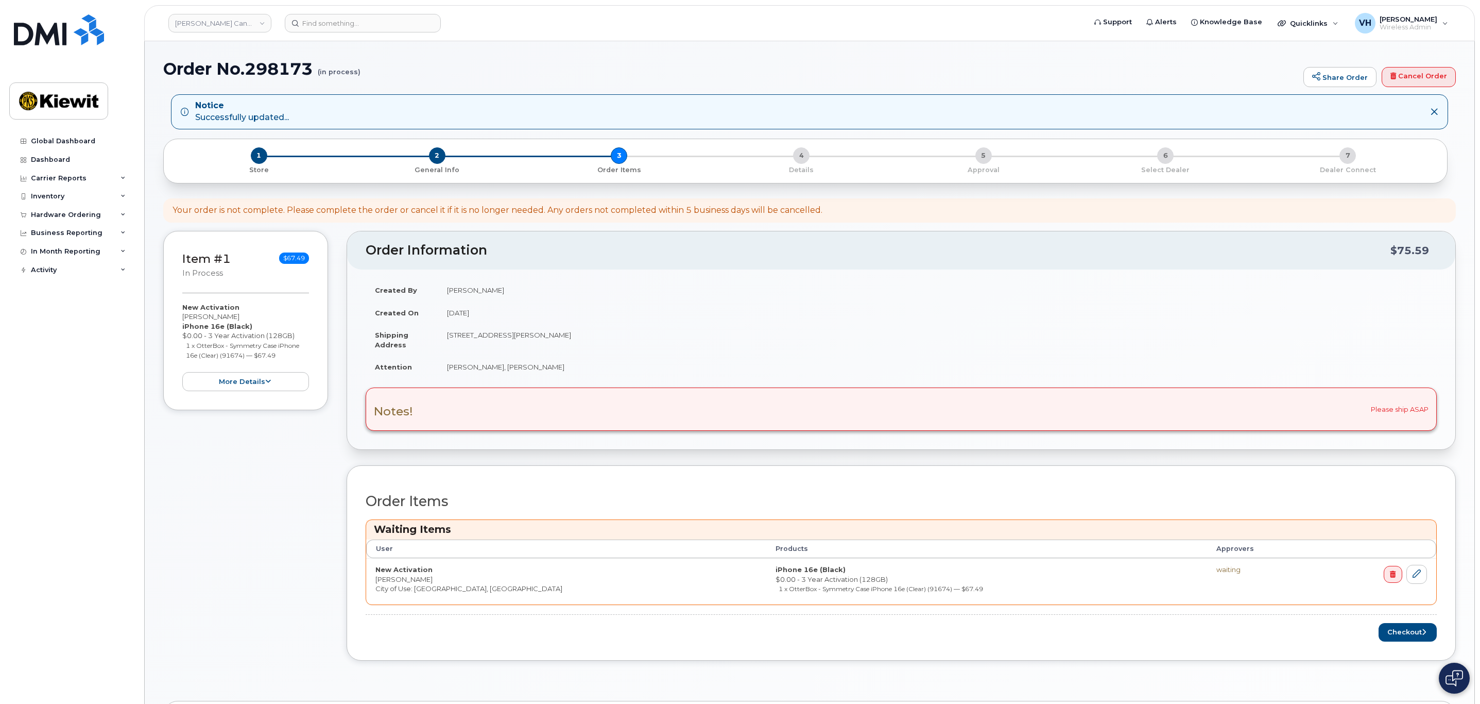
click at [284, 69] on h1 "Order No.298173 (in process)" at bounding box center [730, 69] width 1135 height 18
copy h1 "298173"
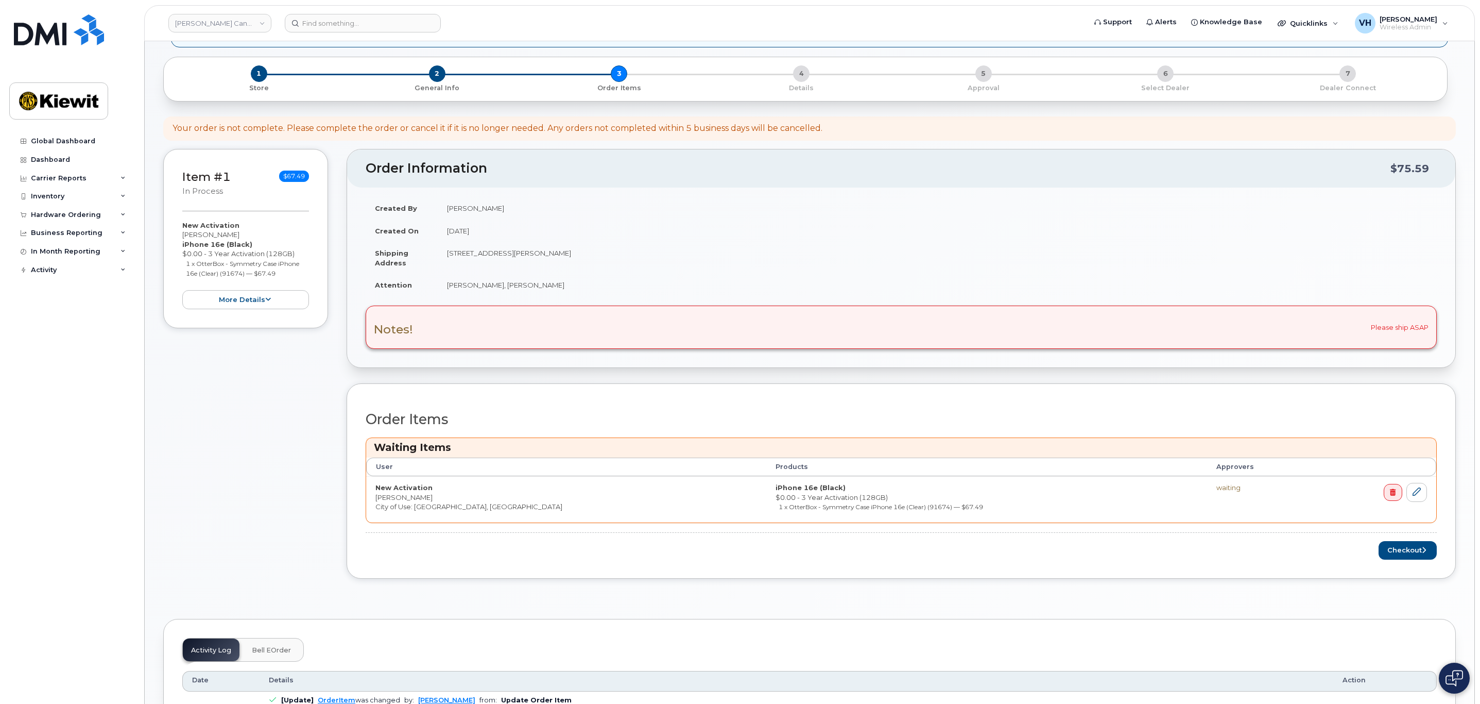
scroll to position [232, 0]
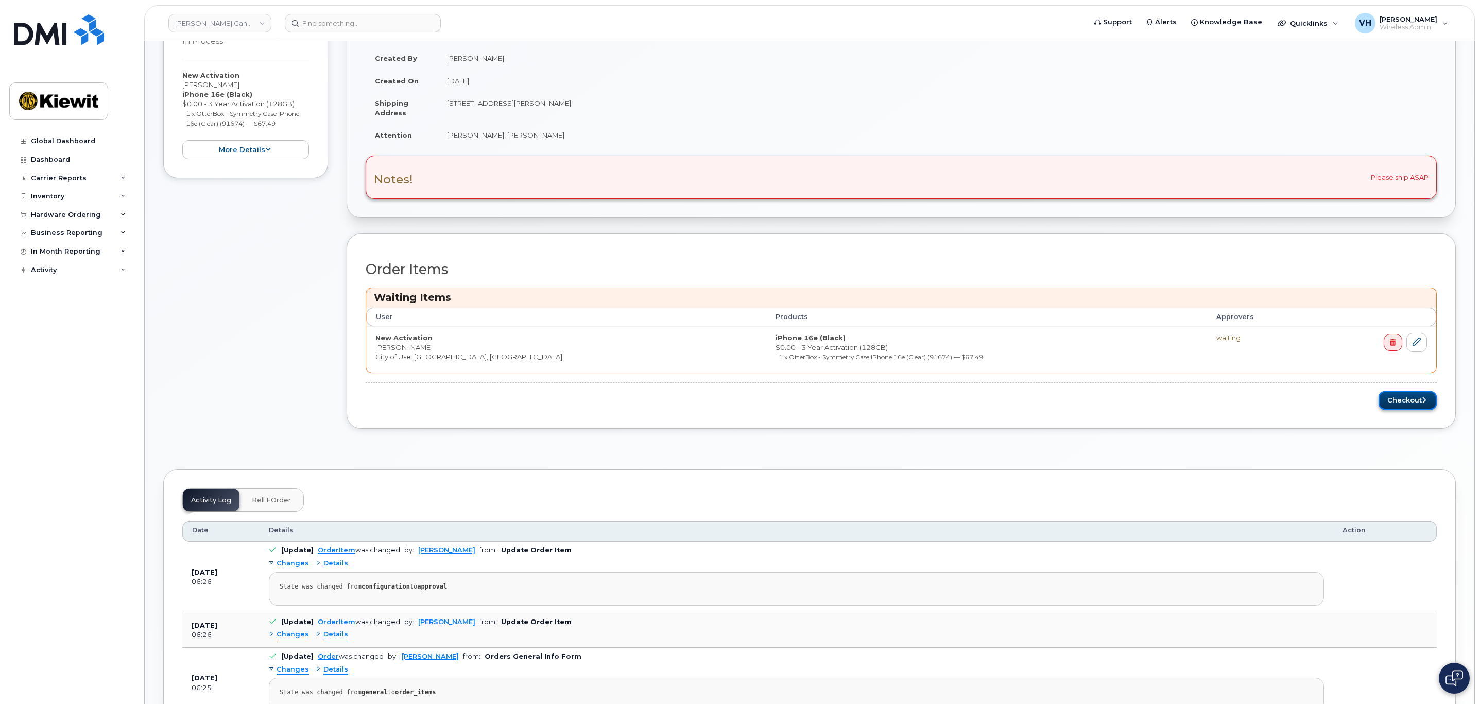
click at [1403, 399] on button "Checkout" at bounding box center [1408, 400] width 58 height 19
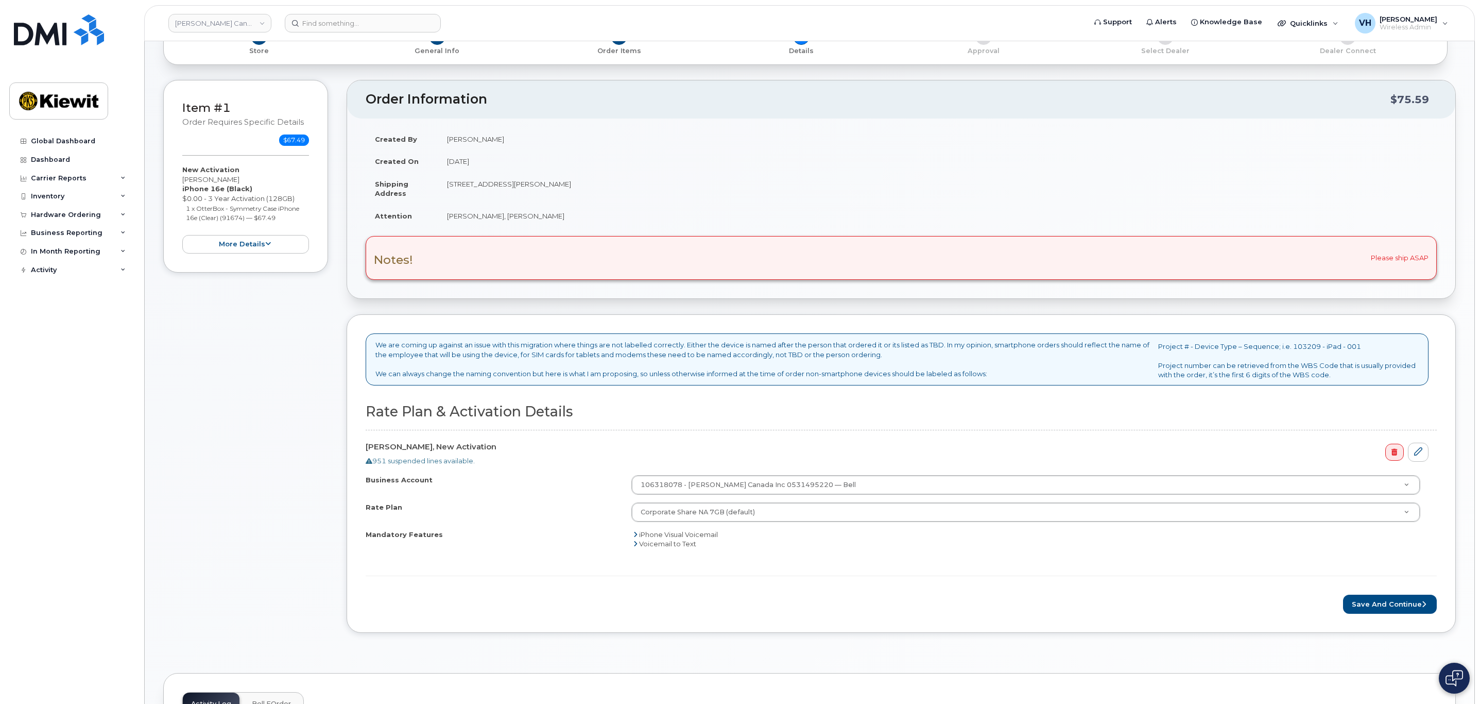
scroll to position [77, 0]
click at [1397, 598] on button "Save and Continue" at bounding box center [1390, 601] width 94 height 19
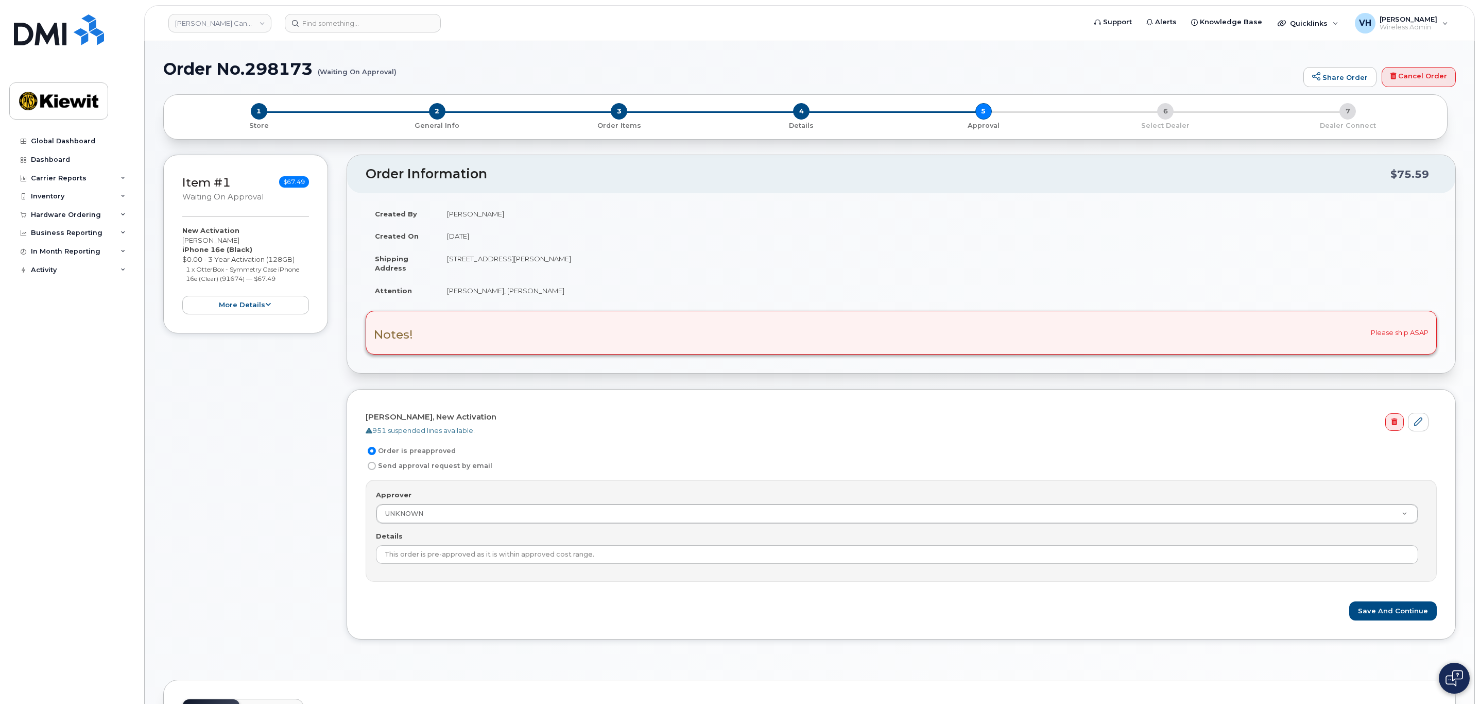
drag, startPoint x: 376, startPoint y: 466, endPoint x: 385, endPoint y: 467, distance: 8.8
click at [376, 466] on label "Send approval request by email" at bounding box center [429, 465] width 127 height 12
click at [376, 466] on input "Send approval request by email" at bounding box center [372, 466] width 8 height 8
radio input "true"
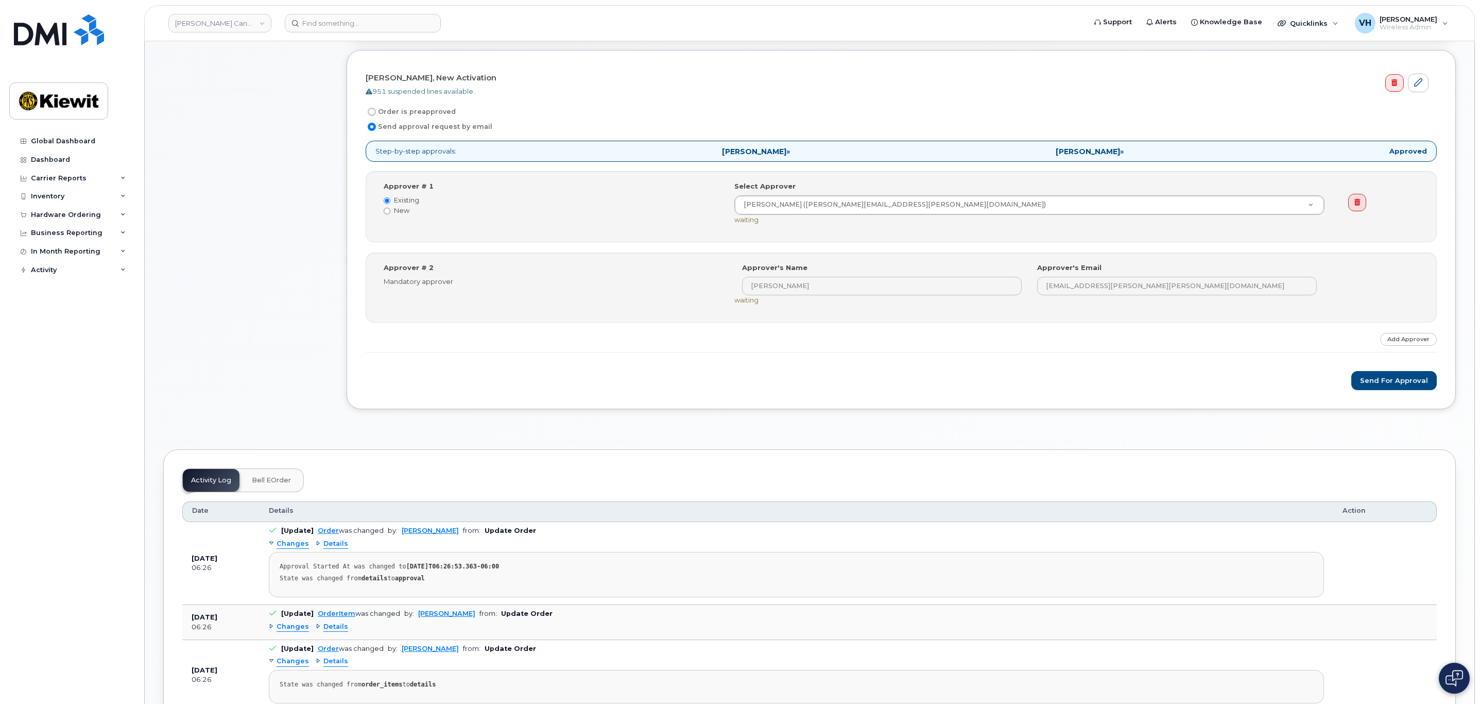
scroll to position [386, 0]
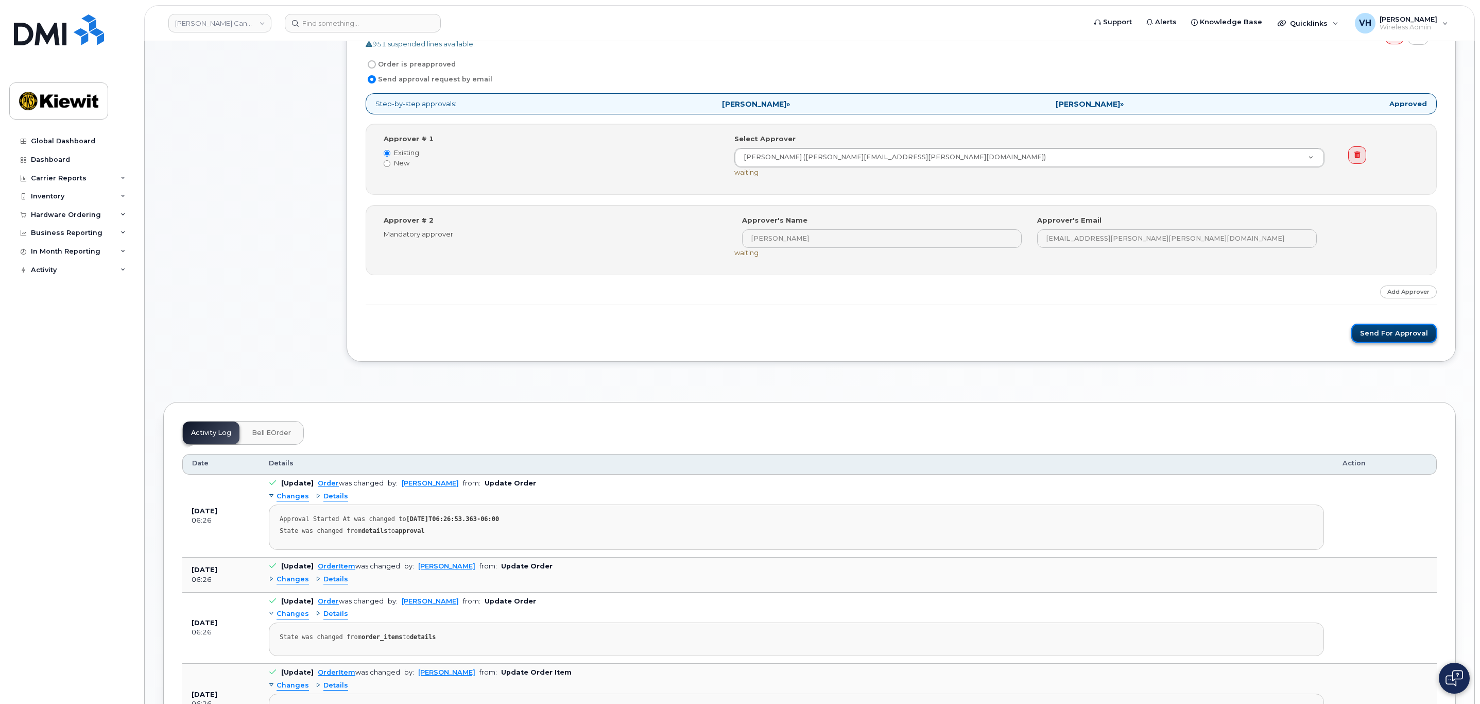
click at [1392, 339] on button "Send for Approval" at bounding box center [1395, 332] width 86 height 19
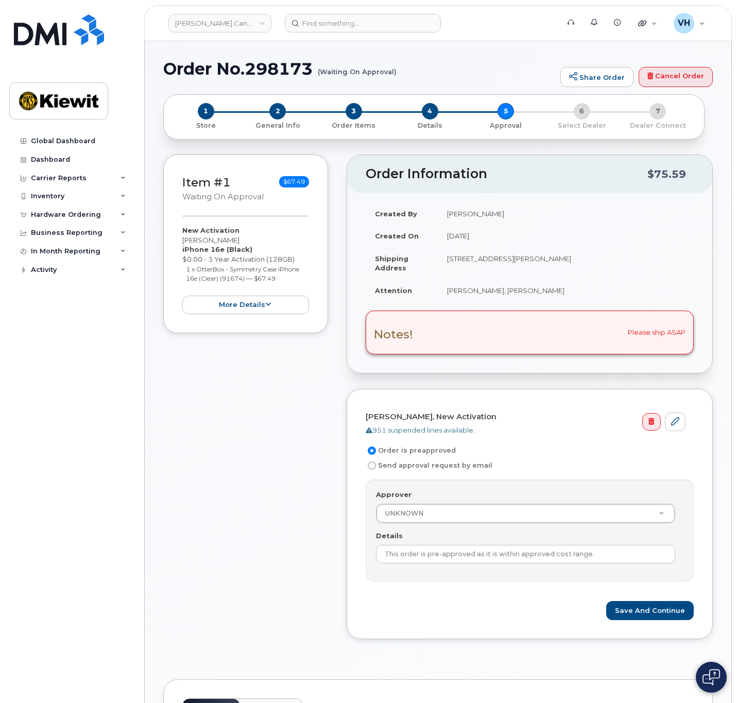
click at [268, 72] on h1 "Order No.298173 (Waiting On Approval)" at bounding box center [359, 69] width 392 height 18
copy h1 "298173"
drag, startPoint x: 59, startPoint y: 211, endPoint x: 67, endPoint y: 218, distance: 10.6
click at [61, 212] on div "Hardware Ordering" at bounding box center [66, 215] width 70 height 8
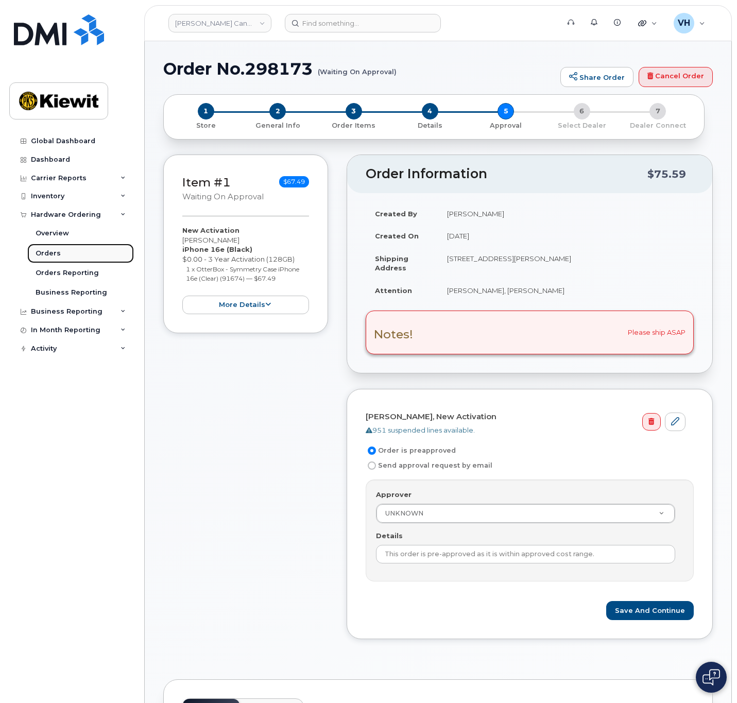
click at [49, 252] on div "Orders" at bounding box center [48, 253] width 25 height 9
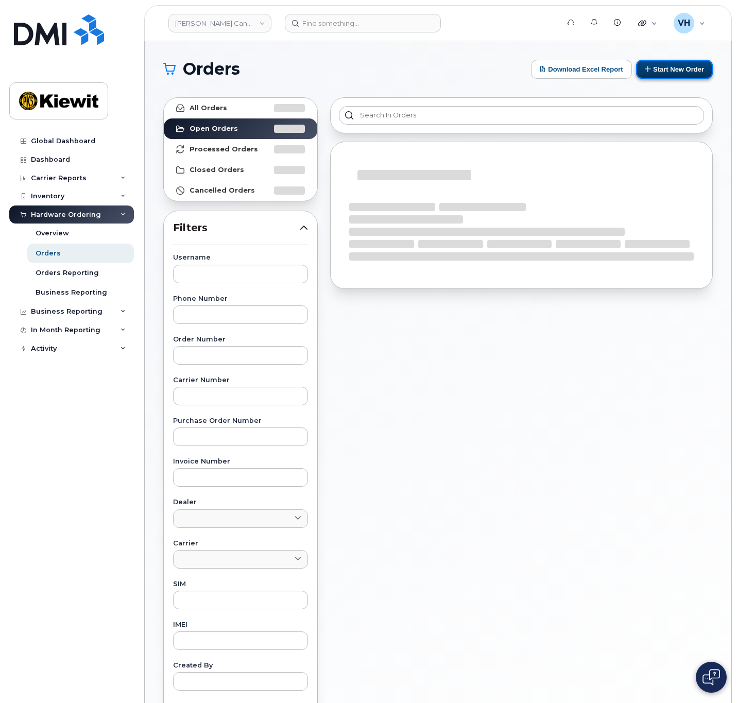
click at [674, 63] on button "Start New Order" at bounding box center [674, 69] width 77 height 19
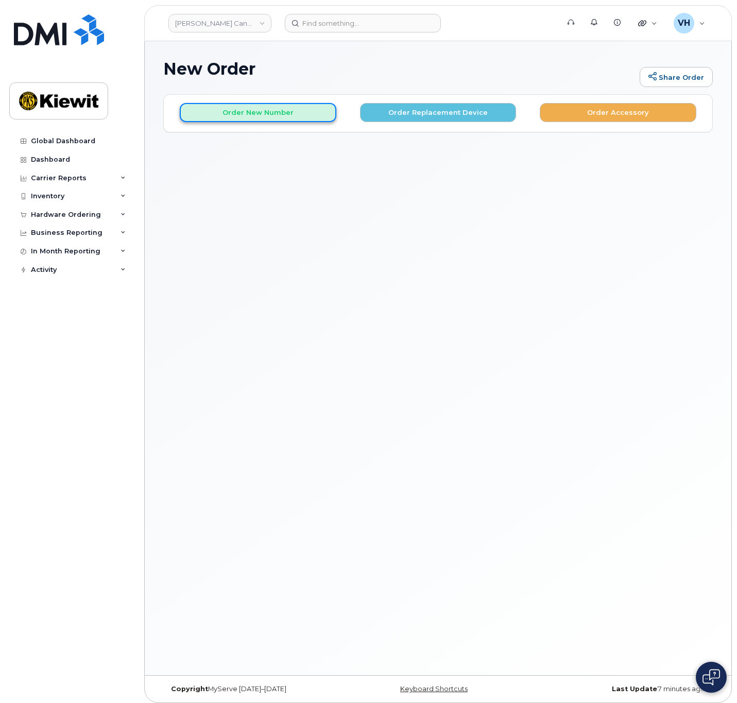
click at [267, 112] on button "Order New Number" at bounding box center [258, 112] width 157 height 19
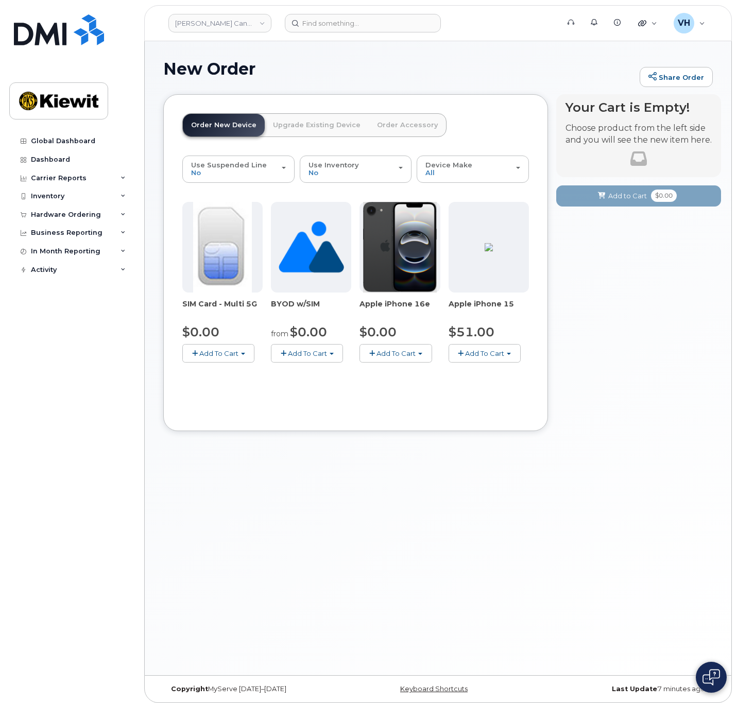
click at [412, 349] on span "Add To Cart" at bounding box center [396, 353] width 39 height 8
click at [465, 368] on link "$0.00 - 3 Year Activation (128GB)" at bounding box center [428, 372] width 133 height 13
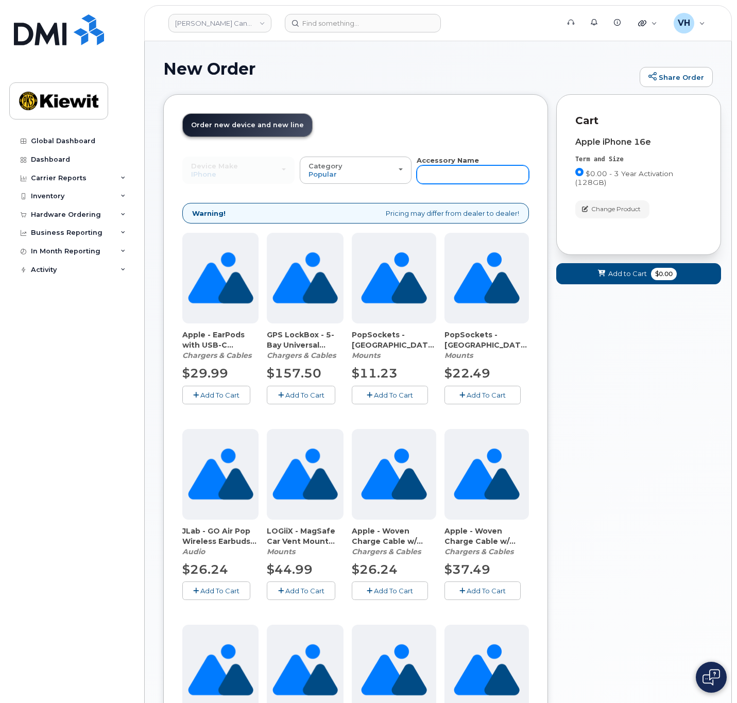
click at [457, 173] on input "text" at bounding box center [473, 174] width 112 height 19
type input "otter"
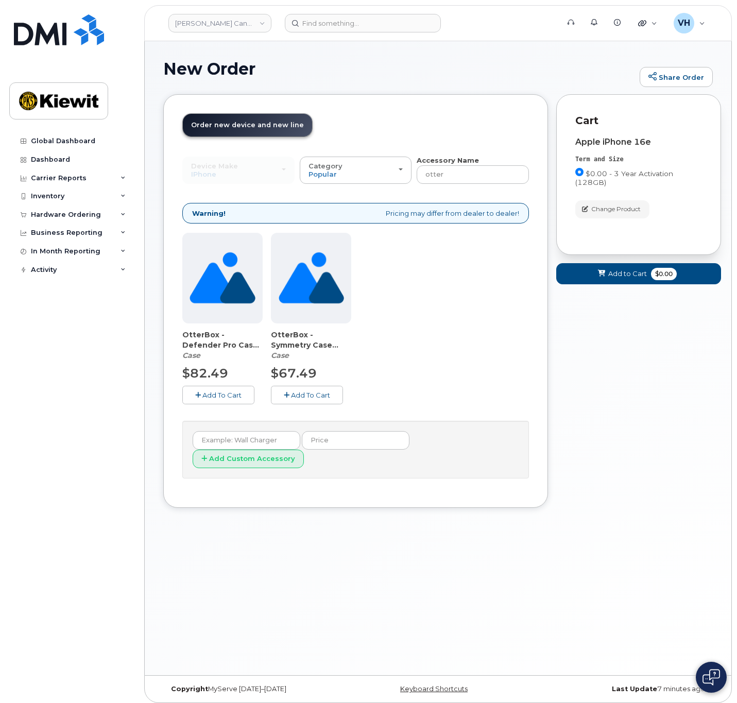
drag, startPoint x: 294, startPoint y: 394, endPoint x: 310, endPoint y: 392, distance: 16.1
click at [296, 394] on span "Add To Cart" at bounding box center [310, 395] width 39 height 8
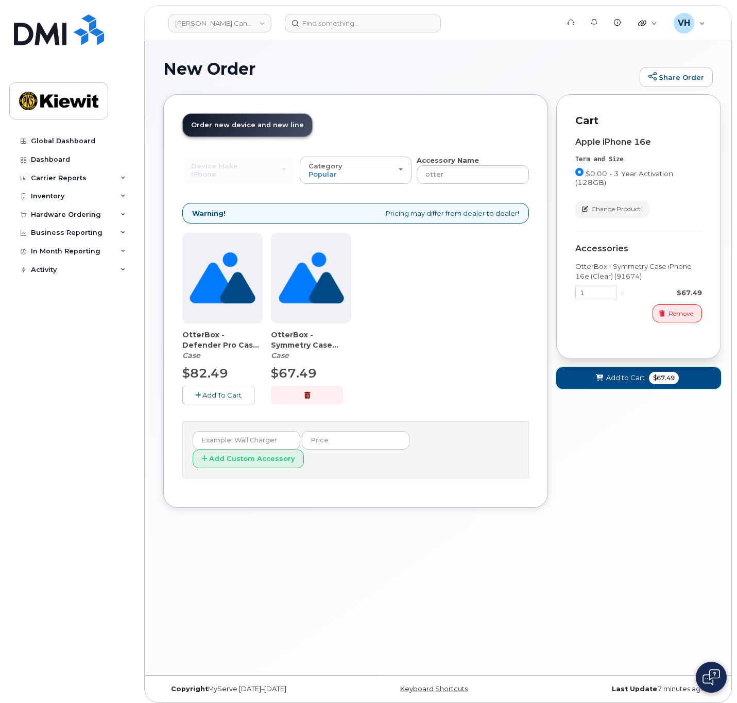
click at [595, 376] on span at bounding box center [600, 378] width 10 height 10
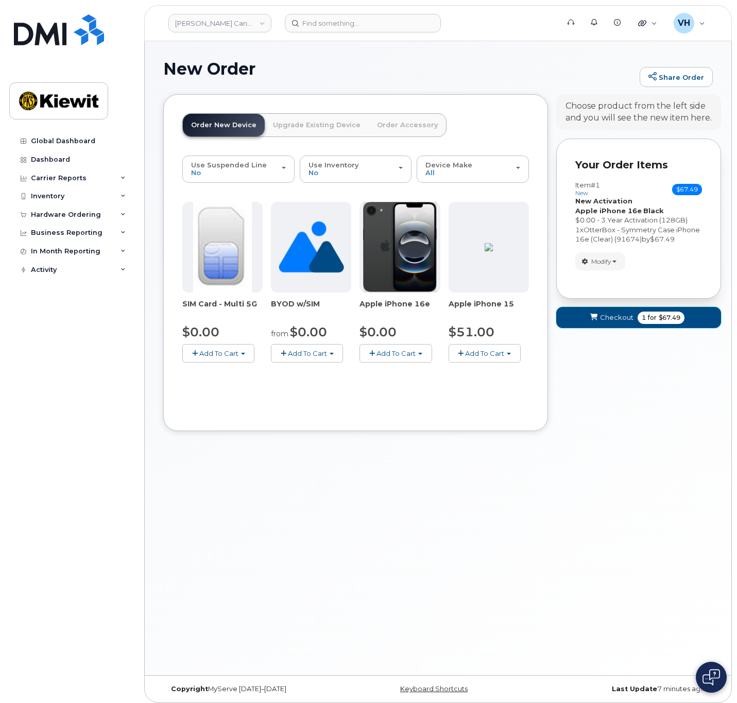
click at [660, 320] on span "$67.49" at bounding box center [670, 317] width 22 height 9
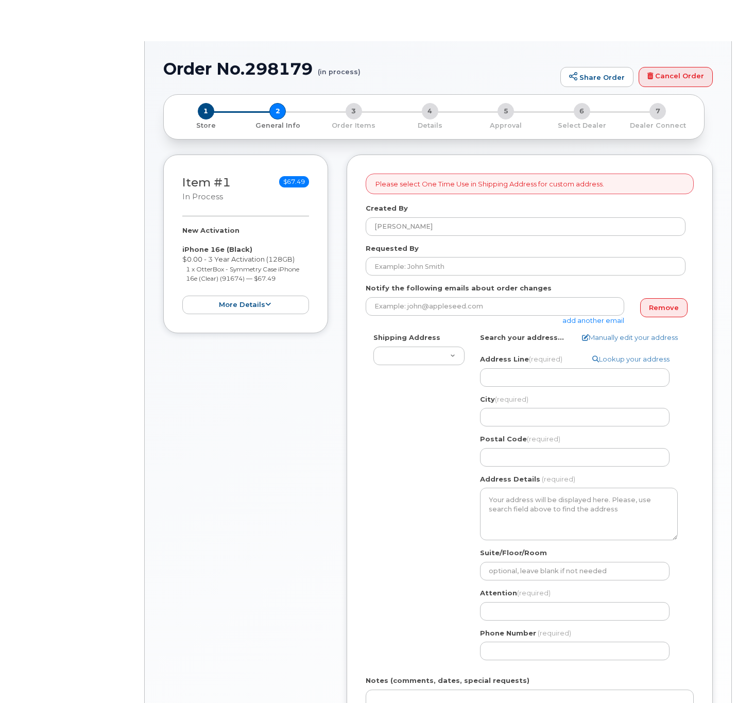
select select
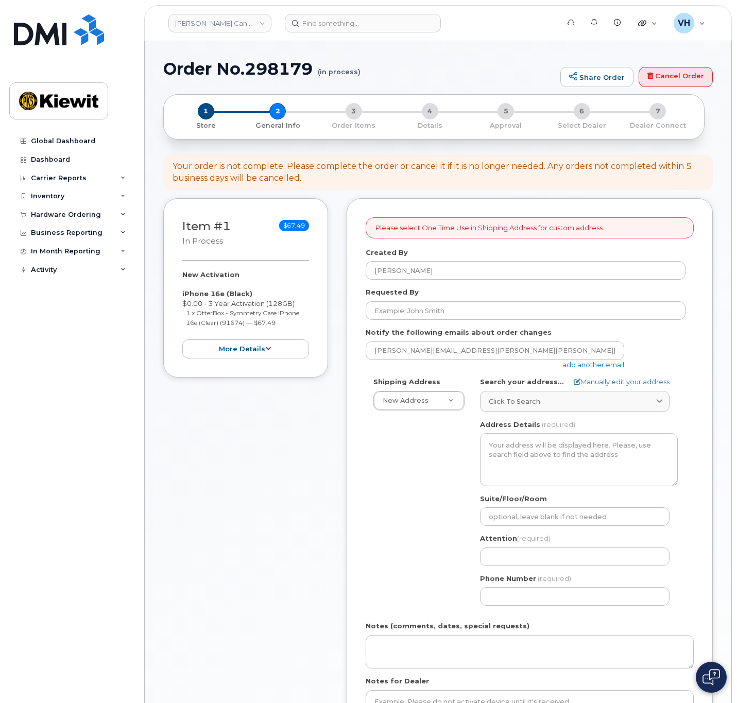
click at [592, 362] on link "add another email" at bounding box center [593, 365] width 62 height 8
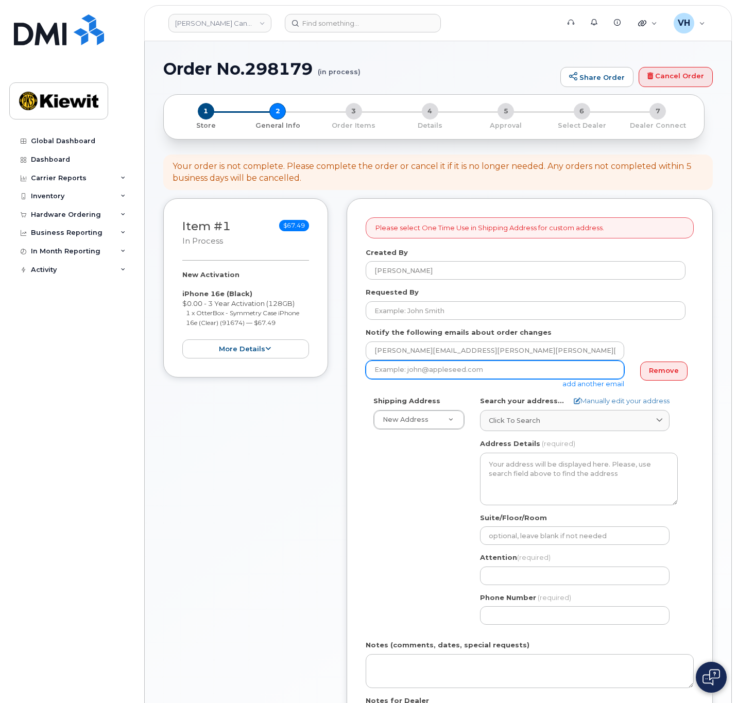
click at [462, 369] on input "email" at bounding box center [495, 370] width 259 height 19
paste input "[PERSON_NAME][EMAIL_ADDRESS][PERSON_NAME][PERSON_NAME][DOMAIN_NAME]"
type input "[PERSON_NAME][EMAIL_ADDRESS][PERSON_NAME][PERSON_NAME][DOMAIN_NAME]"
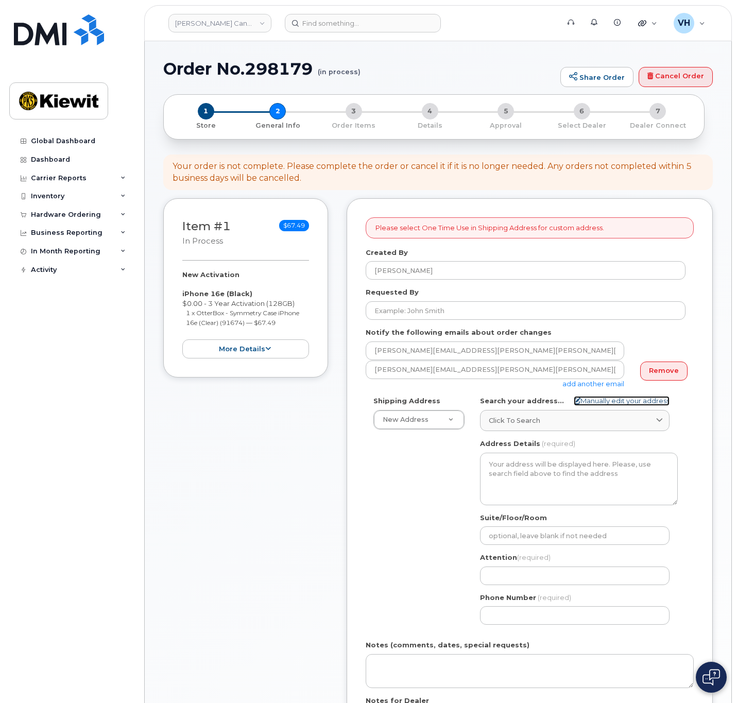
click at [626, 399] on link "Manually edit your address" at bounding box center [622, 401] width 96 height 10
select select
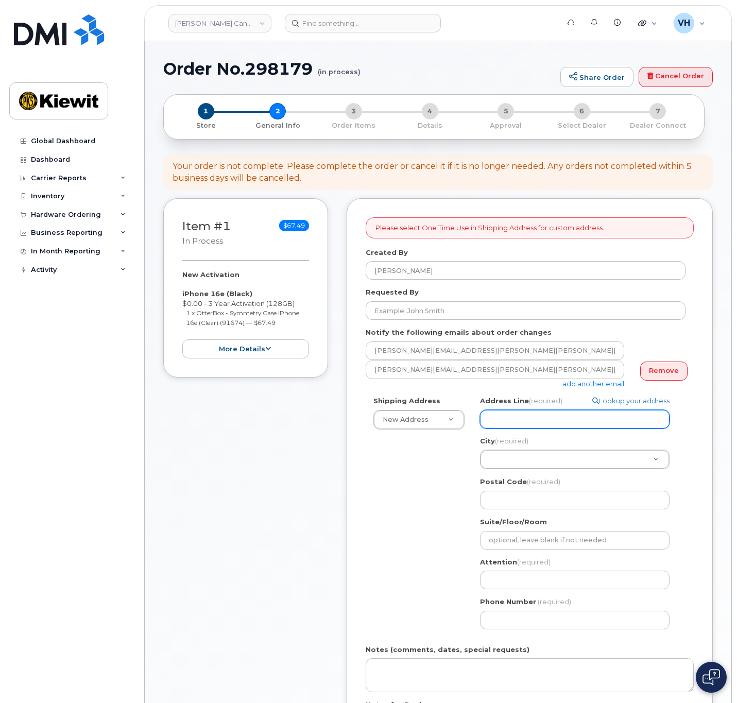
click at [545, 422] on input "Address Line (required)" at bounding box center [575, 419] width 190 height 19
paste input "10055 Trainstation Circle"
type input "10055 Trainstation Circle"
select select
type input "10055 Trainstation Circle"
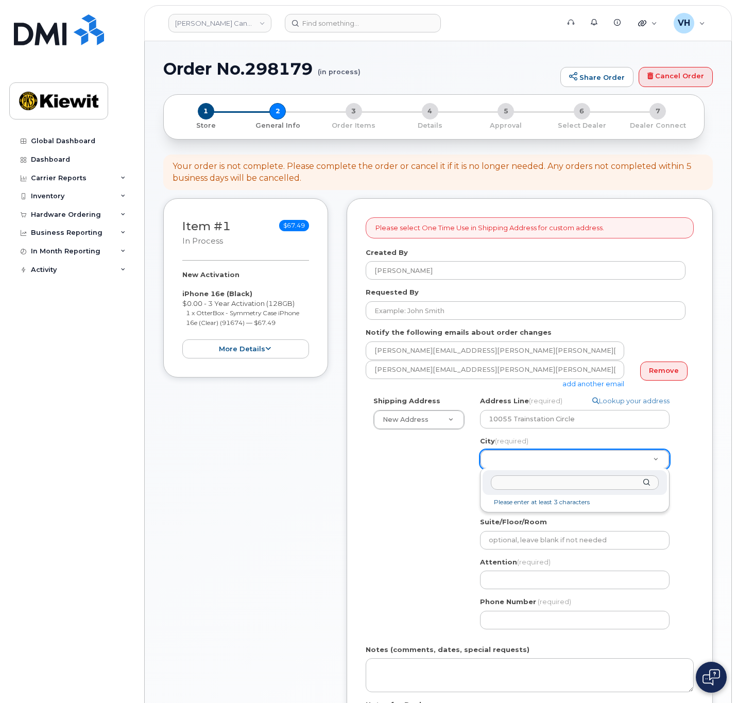
drag, startPoint x: 508, startPoint y: 453, endPoint x: 510, endPoint y: 463, distance: 9.9
drag, startPoint x: 549, startPoint y: 485, endPoint x: 407, endPoint y: 481, distance: 141.2
click at [409, 481] on body "Kiewit Canada Inc Support Alerts Knowledge Base Quicklinks Suspend / Cancel Dev…" at bounding box center [368, 549] width 737 height 1098
type input "col"
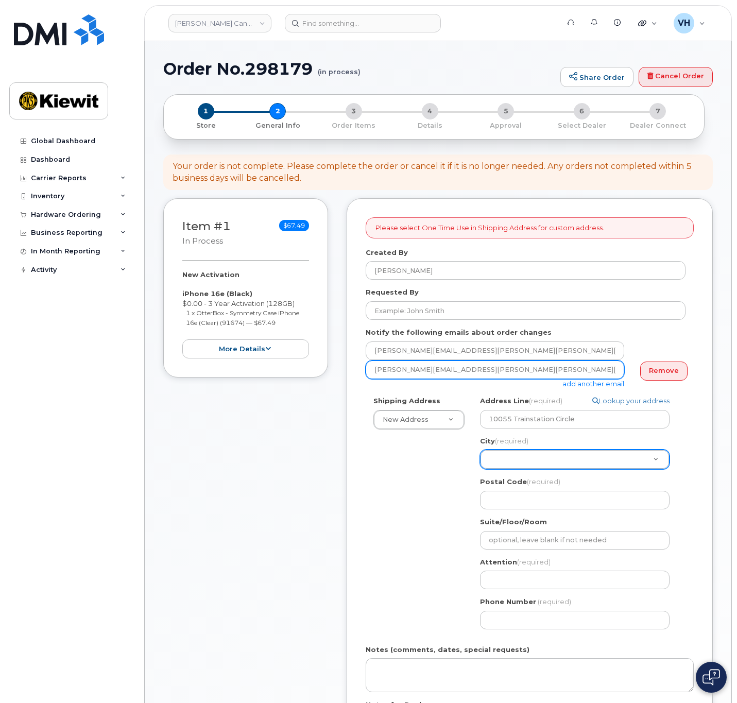
drag, startPoint x: 481, startPoint y: 369, endPoint x: 316, endPoint y: 368, distance: 164.8
click at [316, 368] on div "Item #1 in process $67.49 New Activation iPhone 16e (Black) $0.00 - 3 Year Acti…" at bounding box center [438, 503] width 550 height 610
paste input "Justin.Mohammed"
type input "Justin.Mohammed@kiewit.com"
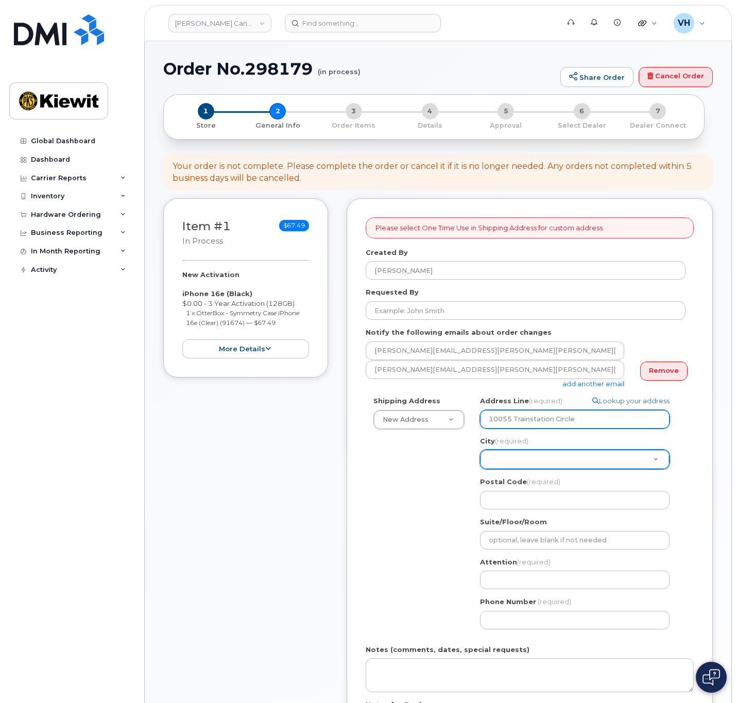
drag, startPoint x: 591, startPoint y: 415, endPoint x: 465, endPoint y: 412, distance: 125.7
click at [465, 412] on div "Shipping Address New Address New Address 12250 33 Street N.E 10333 Southport Rd…" at bounding box center [526, 516] width 320 height 241
paste input "425 North Service Rd"
type input "1425 North Service Rd"
select select
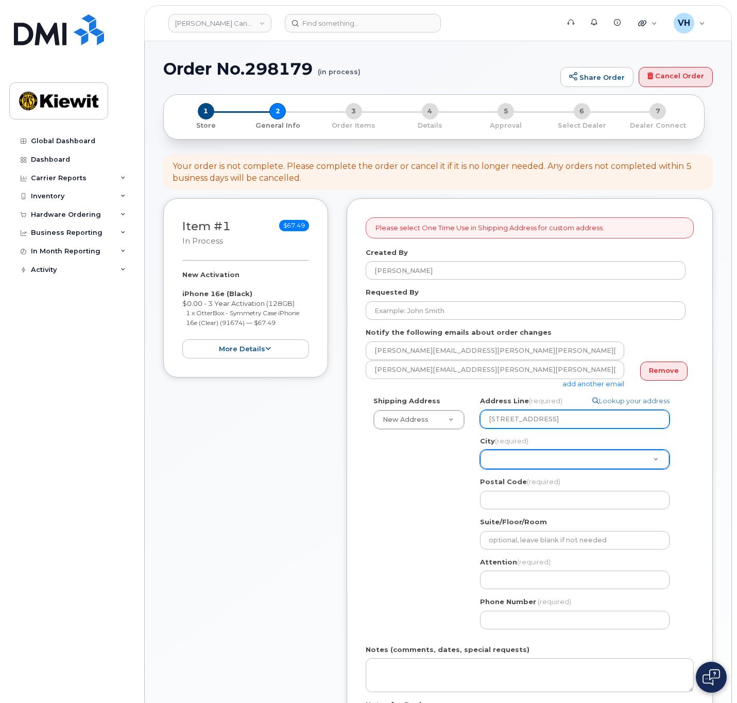
type input "1425 North Service Rd"
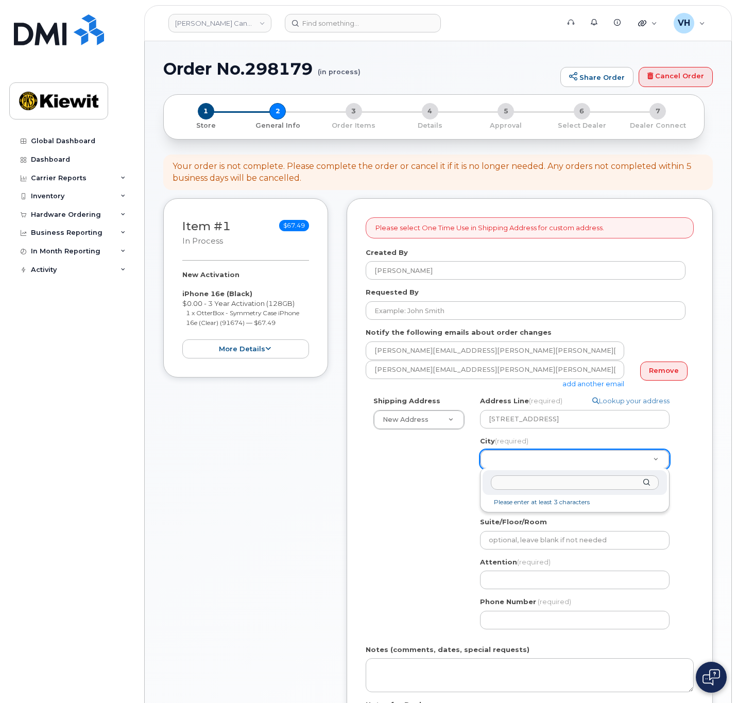
paste input "Oakville"
type input "Oakville"
select select
type input "4556"
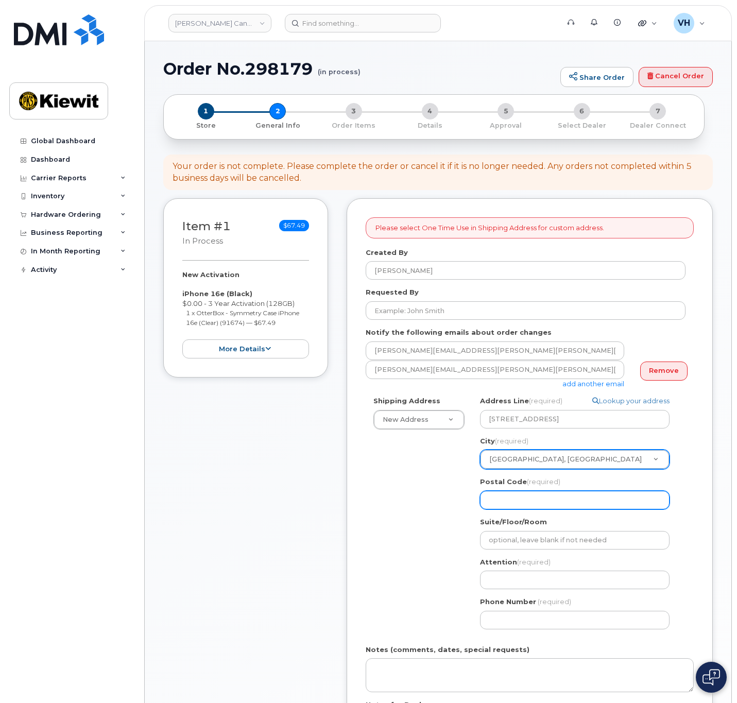
click at [585, 497] on input "Postal Code (required)" at bounding box center [575, 500] width 190 height 19
paste input "L6H 1A7"
select select
type input "L6H 1A7"
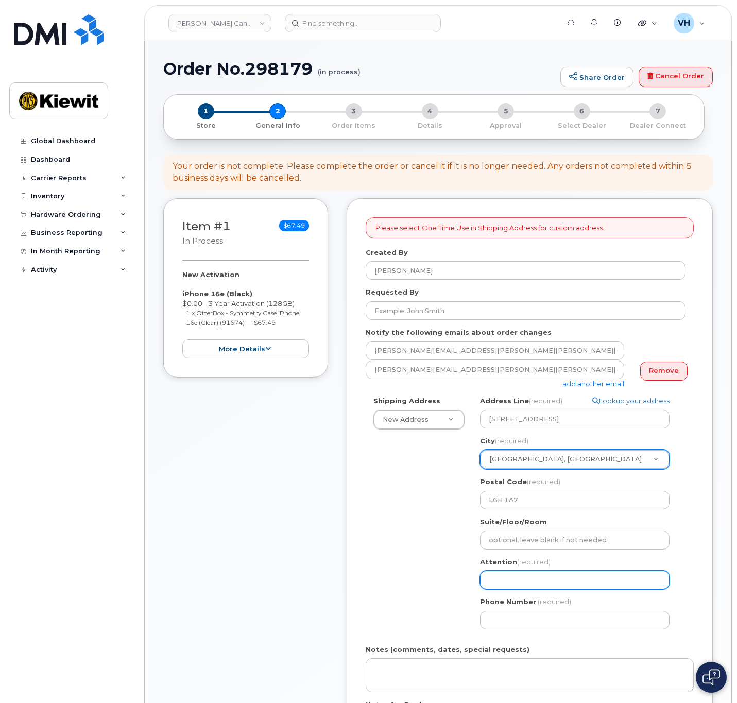
click at [513, 576] on input "Attention (required)" at bounding box center [575, 580] width 190 height 19
paste input "Justin.Mohammed"
type input "Justin.Mohammed"
click at [513, 580] on input "Justin.Mohammed" at bounding box center [575, 580] width 190 height 19
select select
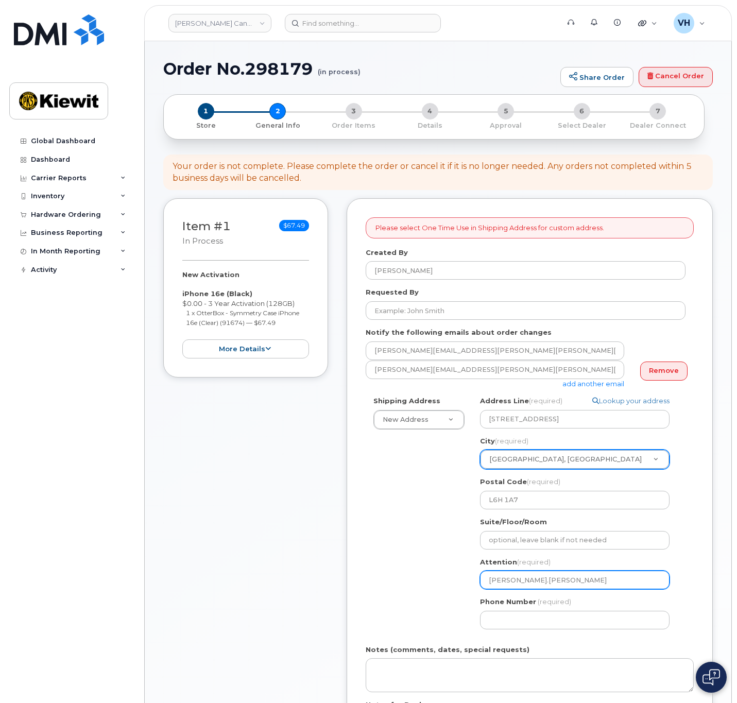
type input "JustinMohammed"
select select
type input "Justin Mohammed"
click at [559, 581] on input "Justin Mohammed" at bounding box center [575, 580] width 190 height 19
select select
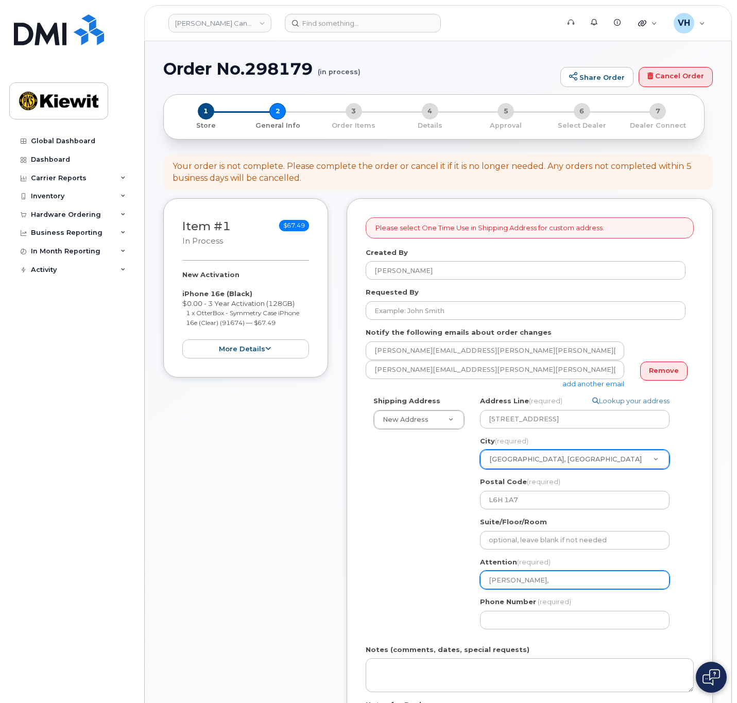
click at [568, 583] on input "Justin Mohammed," at bounding box center [575, 580] width 190 height 19
paste input "Noela-Joyce Lomand"
type input "Justin Mohammed, Noela-Joyce Lomand"
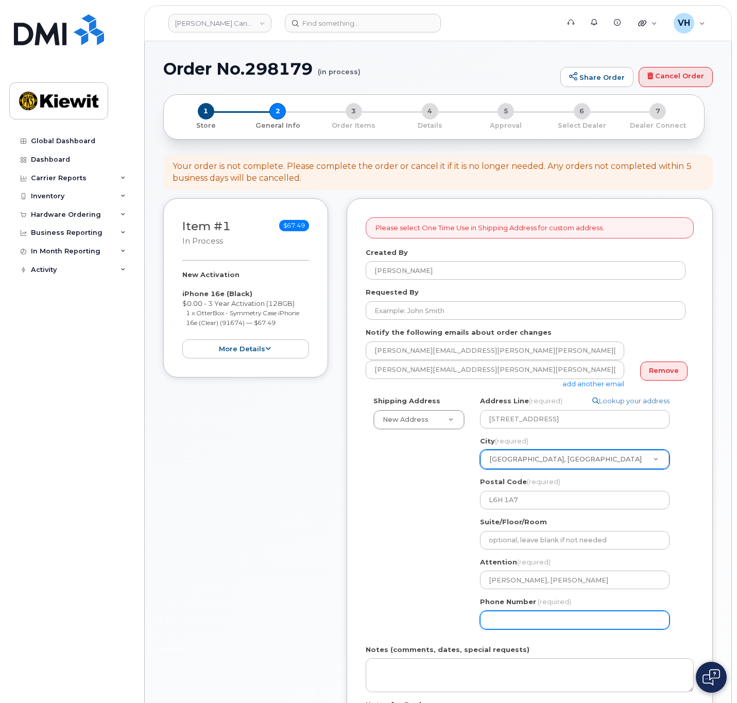
click at [548, 624] on input "Phone Number" at bounding box center [575, 620] width 190 height 19
select select
type input "877772770"
select select
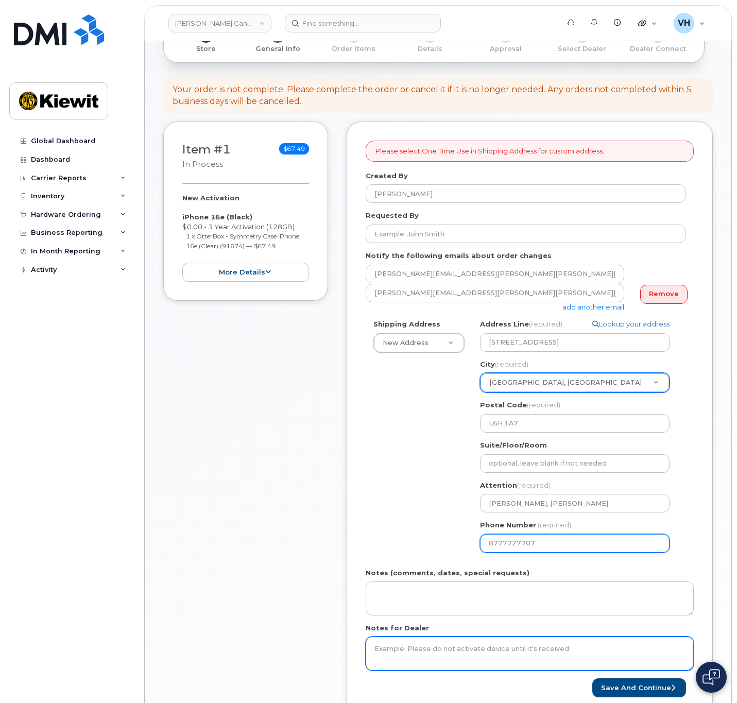
scroll to position [77, 0]
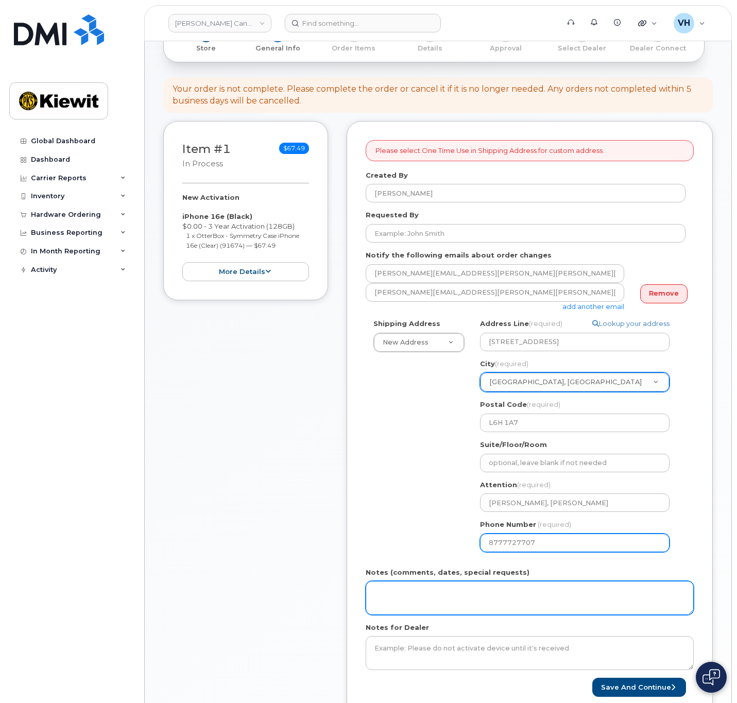
type input "8777727707"
click at [504, 606] on textarea "Notes (comments, dates, special requests)" at bounding box center [530, 598] width 328 height 34
type textarea "Please ship ASAP"
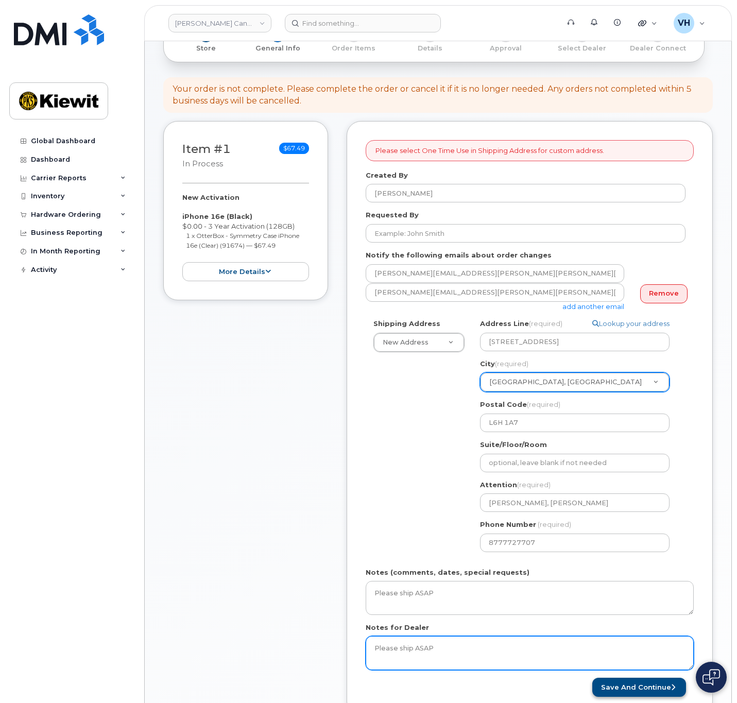
type textarea "Please ship ASAP"
click at [630, 689] on button "Save and Continue" at bounding box center [639, 687] width 94 height 19
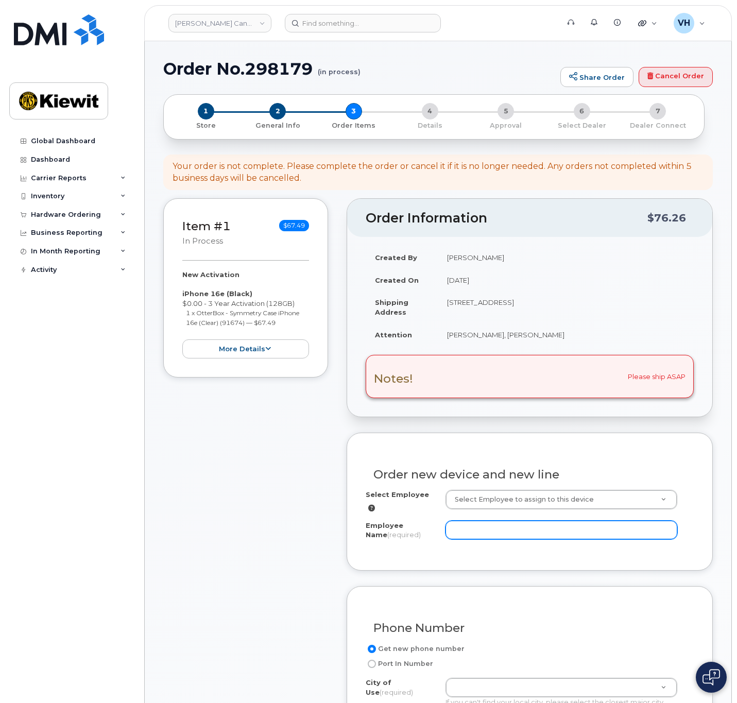
click at [509, 528] on input "Employee Name (required)" at bounding box center [562, 530] width 232 height 19
paste input "[PERSON_NAME]"
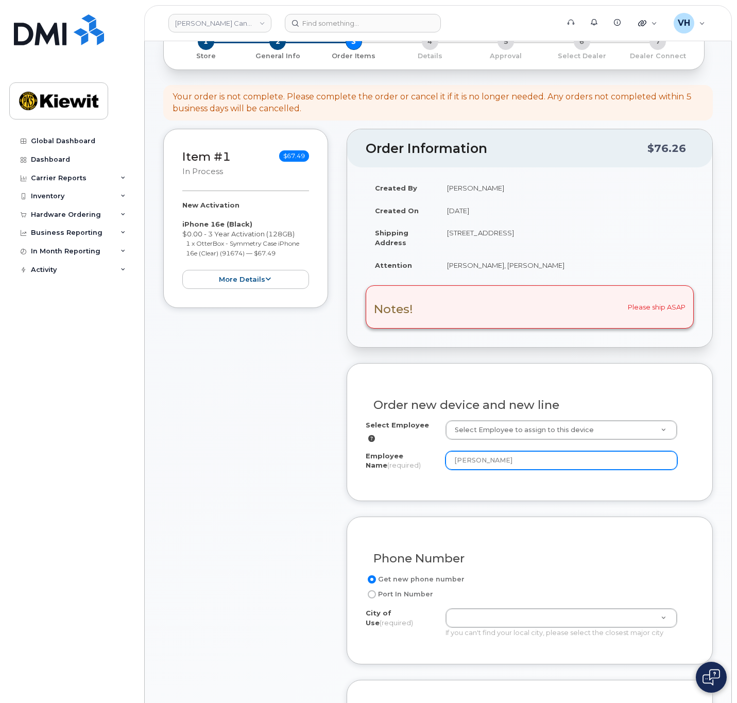
scroll to position [155, 0]
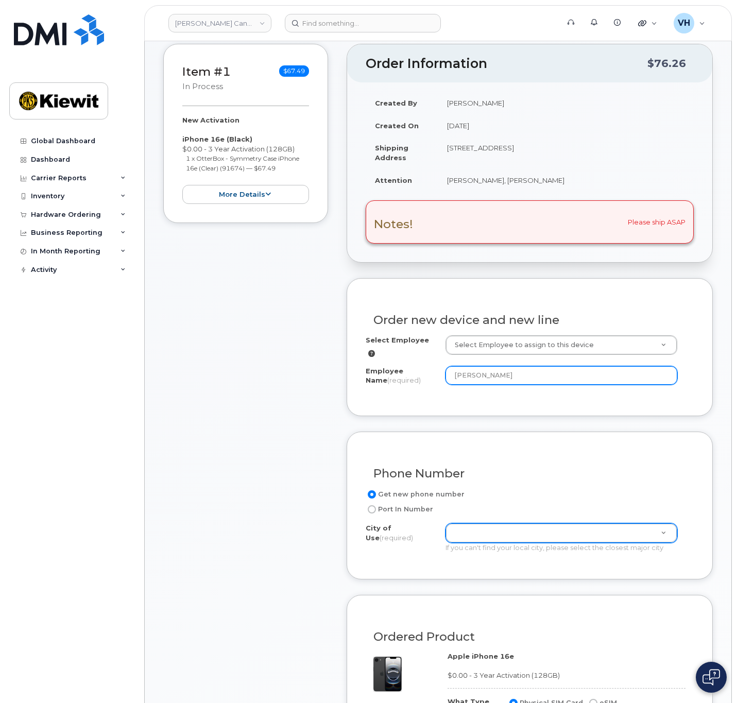
type input "[PERSON_NAME]"
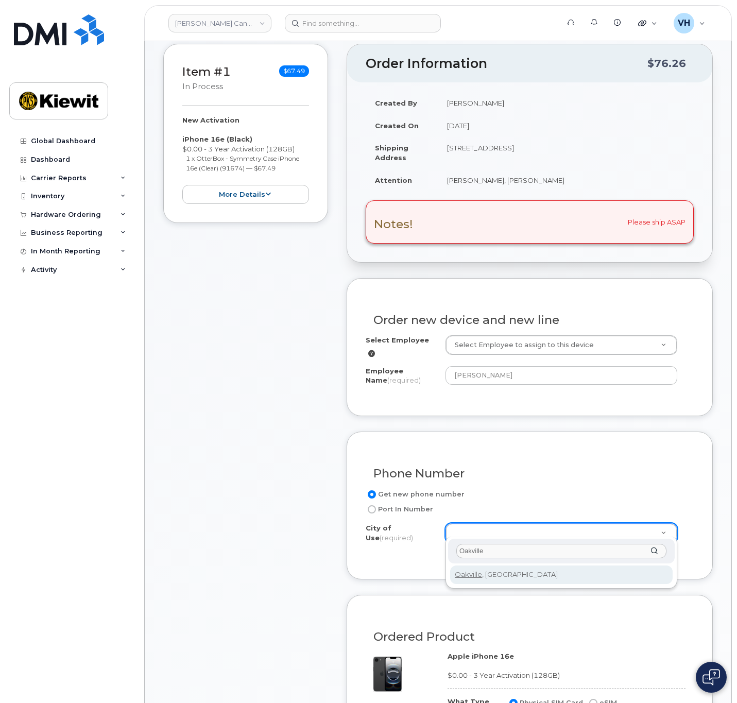
type input "Oakville"
type input "4556"
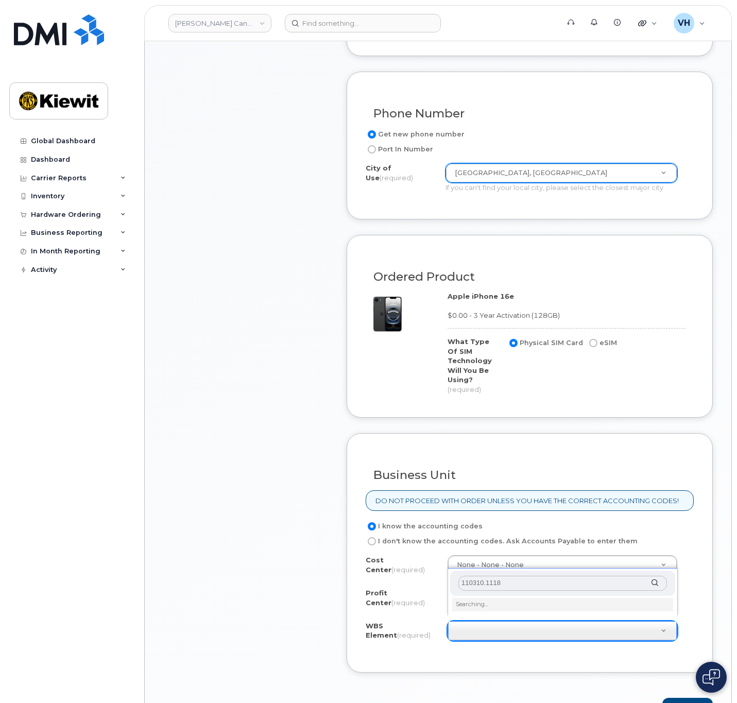
scroll to position [618, 0]
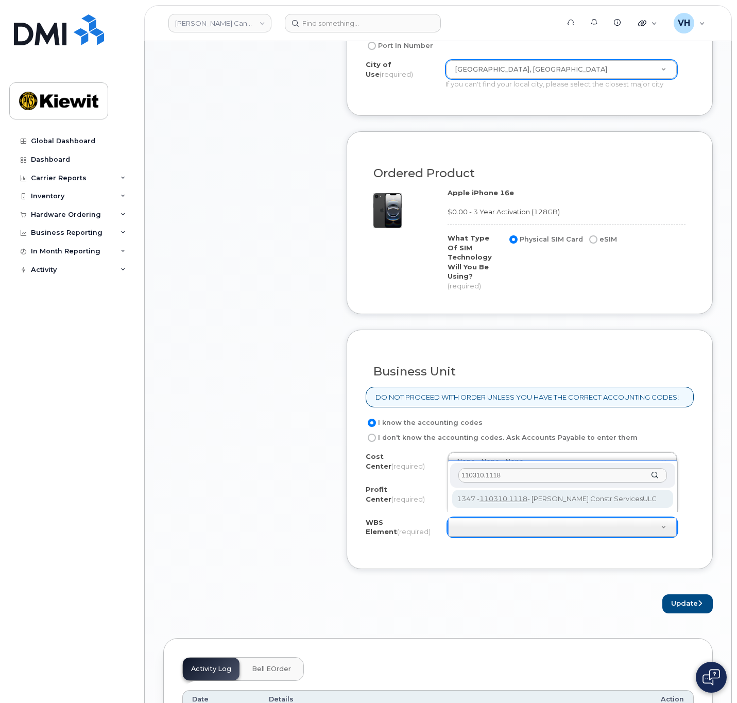
type input "110310.1118"
drag, startPoint x: 506, startPoint y: 502, endPoint x: 568, endPoint y: 519, distance: 64.5
type input "110310.1118"
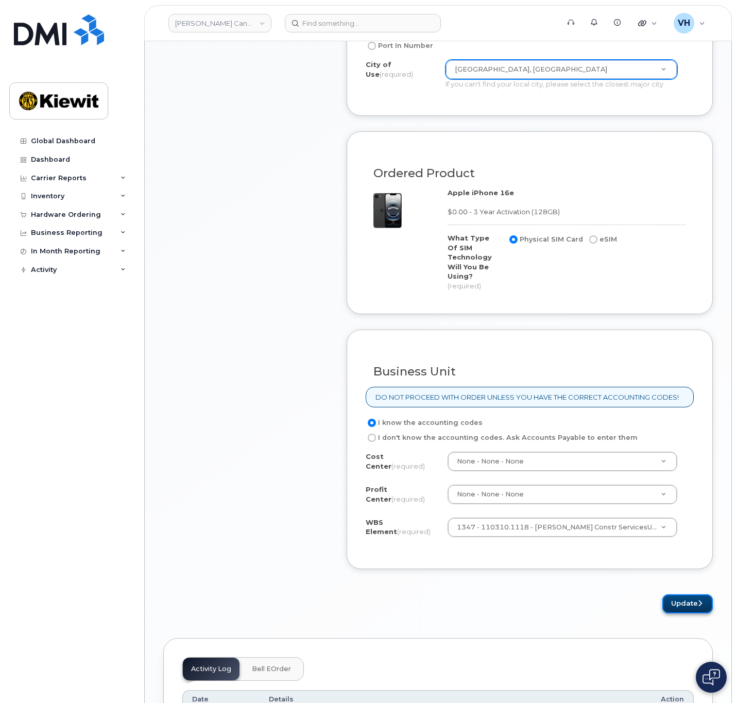
click at [684, 603] on button "Update" at bounding box center [687, 603] width 50 height 19
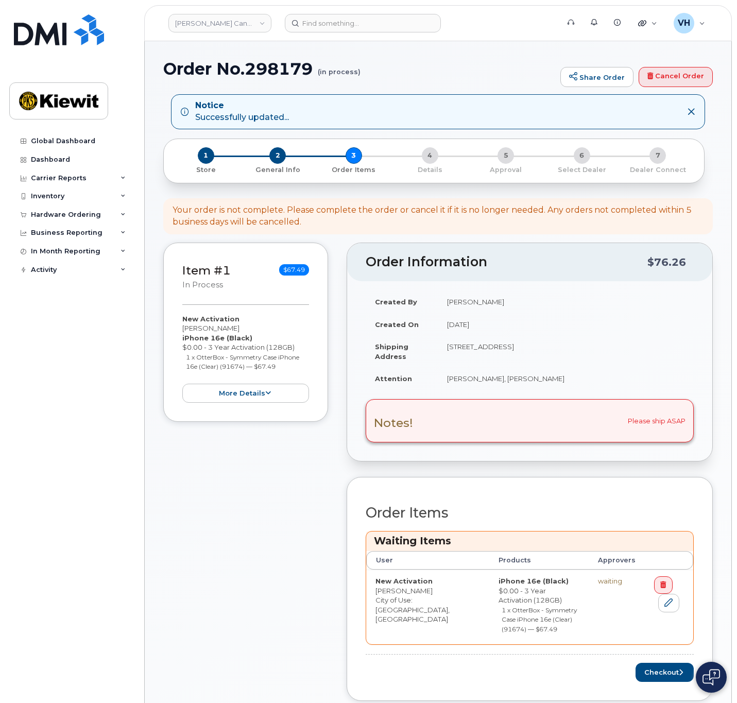
click at [279, 73] on h1 "Order No.298179 (in process)" at bounding box center [359, 69] width 392 height 18
copy h1 "298179"
click at [660, 663] on button "Checkout" at bounding box center [665, 672] width 58 height 19
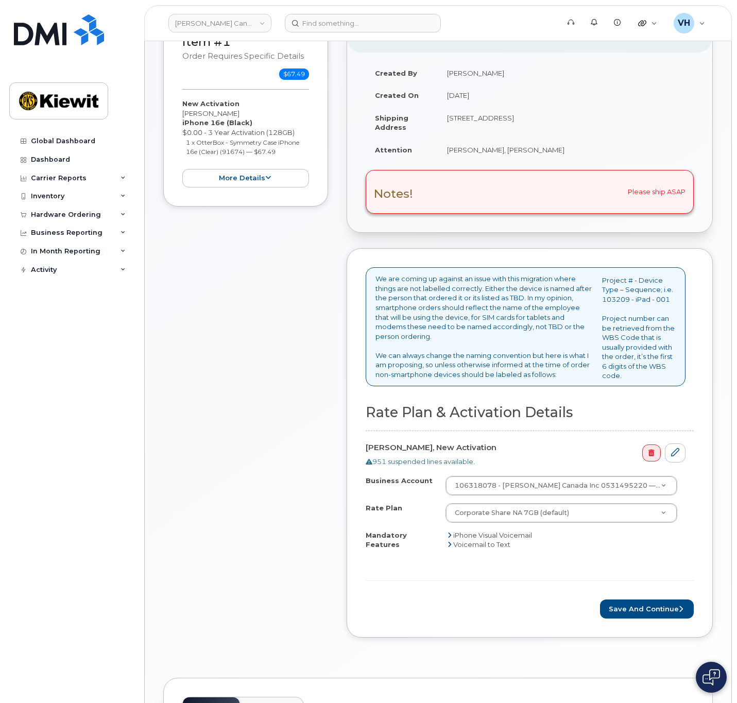
scroll to position [155, 0]
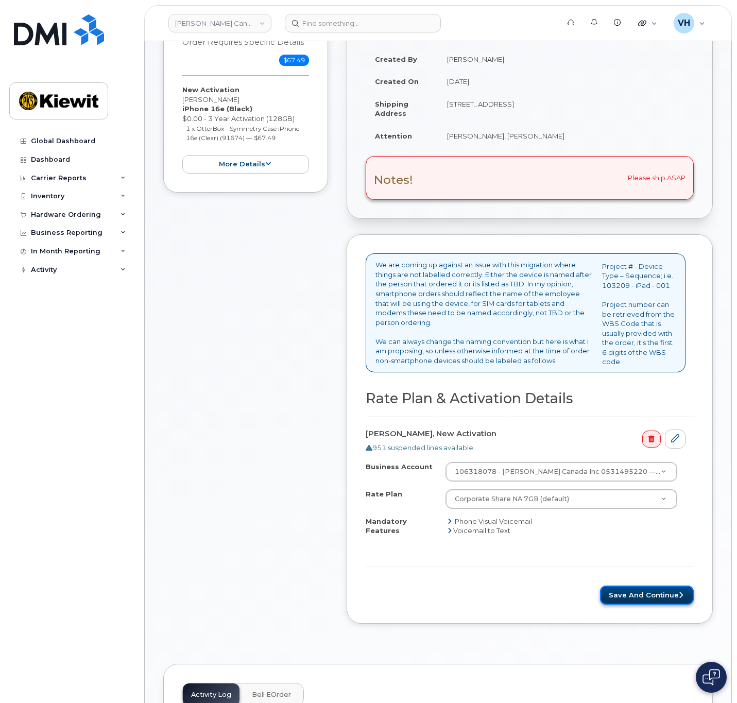
click at [655, 587] on button "Save and Continue" at bounding box center [647, 595] width 94 height 19
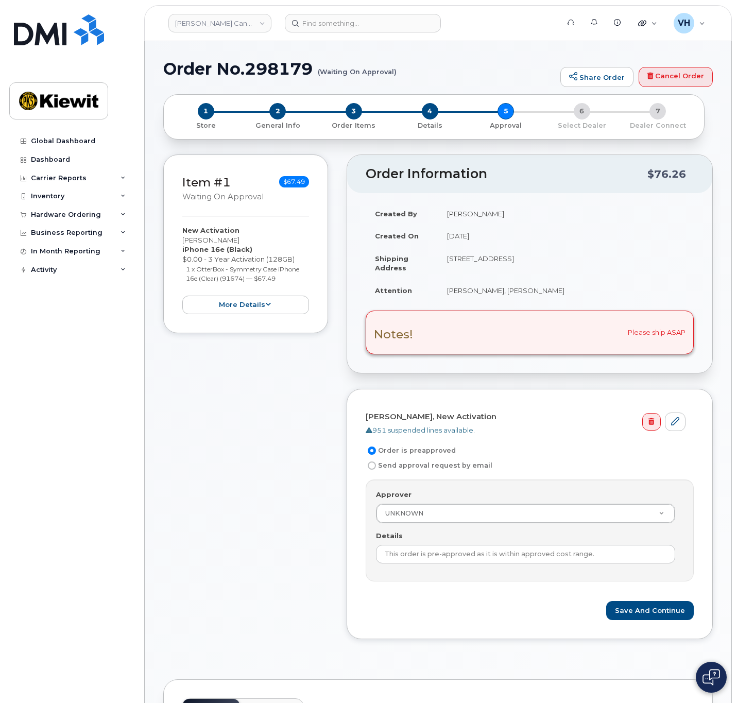
drag, startPoint x: 352, startPoint y: 469, endPoint x: 364, endPoint y: 471, distance: 11.5
click at [353, 470] on div "[PERSON_NAME], New Activation 951 suspended lines available. Order is preapprov…" at bounding box center [530, 514] width 366 height 250
click at [367, 471] on form "[PERSON_NAME], New Activation 951 suspended lines available. Order is preapprov…" at bounding box center [530, 514] width 328 height 212
click at [371, 470] on label "Send approval request by email" at bounding box center [429, 465] width 127 height 12
click at [371, 470] on input "Send approval request by email" at bounding box center [372, 466] width 8 height 8
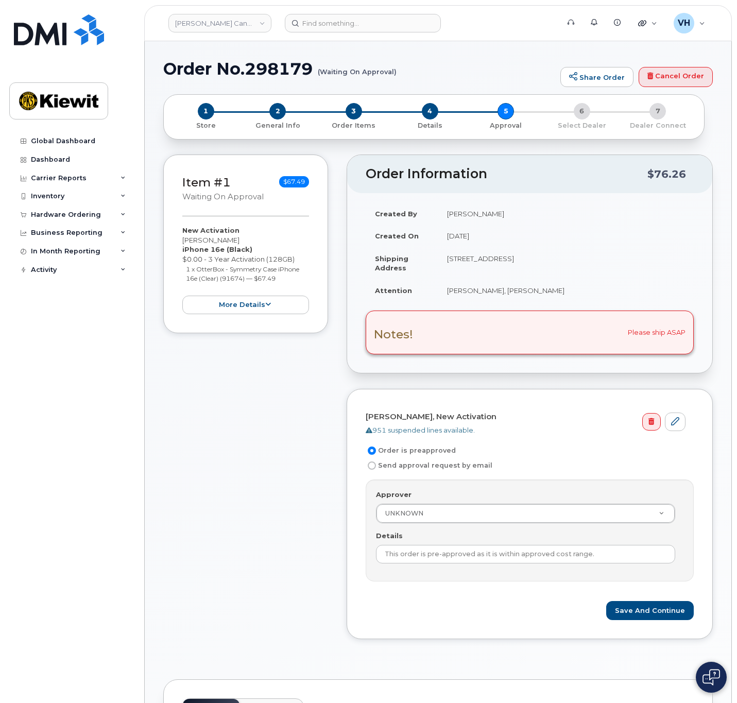
radio input "true"
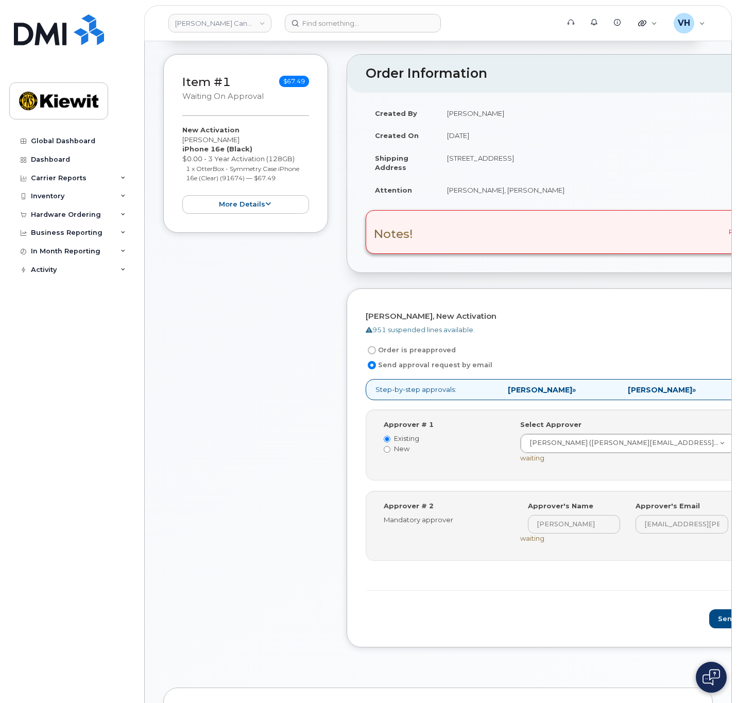
scroll to position [155, 0]
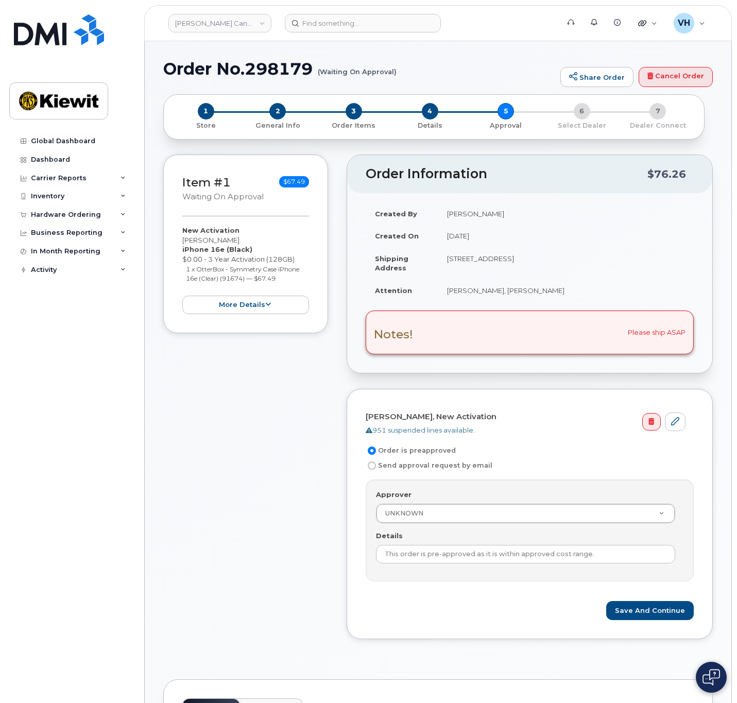
click at [413, 461] on label "Send approval request by email" at bounding box center [429, 465] width 127 height 12
click at [376, 462] on input "Send approval request by email" at bounding box center [372, 466] width 8 height 8
radio input "true"
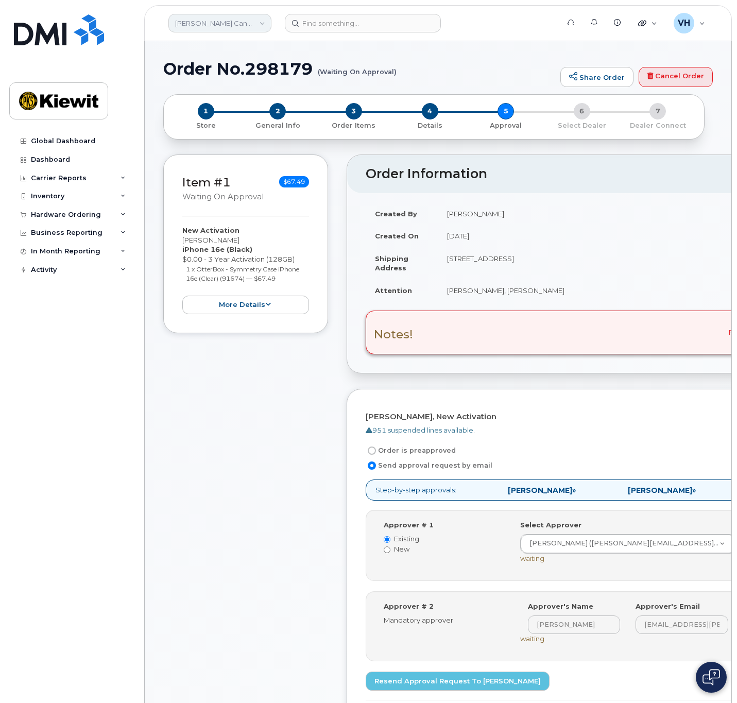
click at [219, 25] on link "[PERSON_NAME] Canada Inc" at bounding box center [219, 23] width 103 height 19
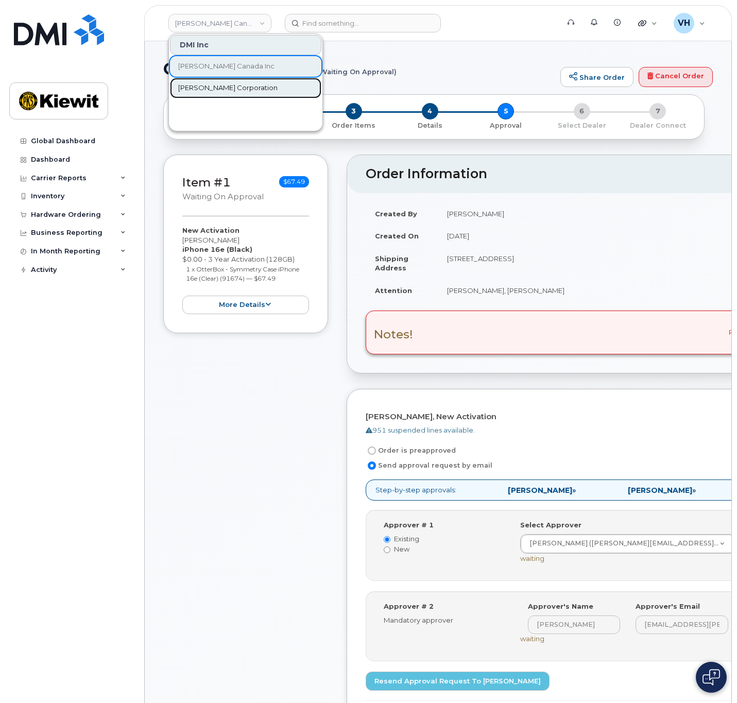
click at [232, 87] on span "[PERSON_NAME] Corporation" at bounding box center [227, 88] width 99 height 10
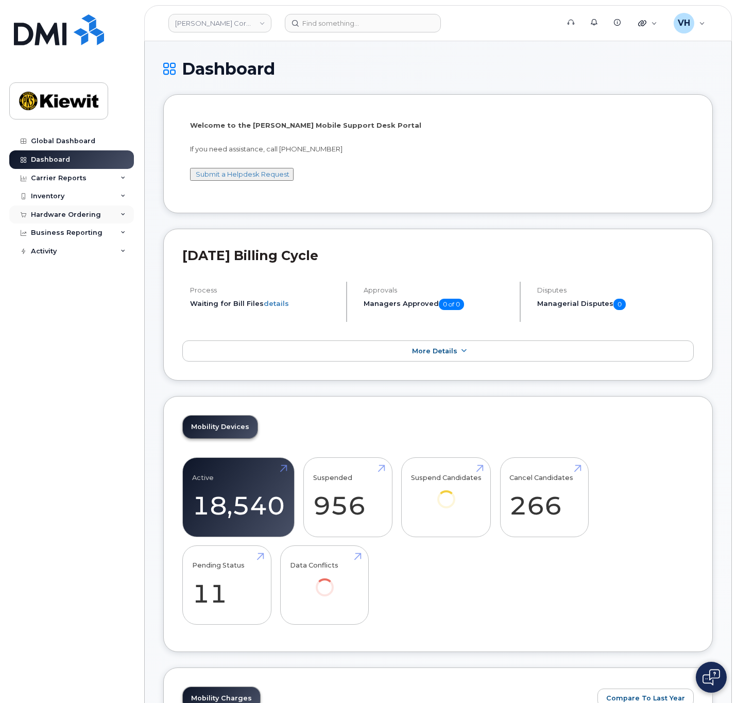
click at [74, 217] on div "Hardware Ordering" at bounding box center [66, 215] width 70 height 8
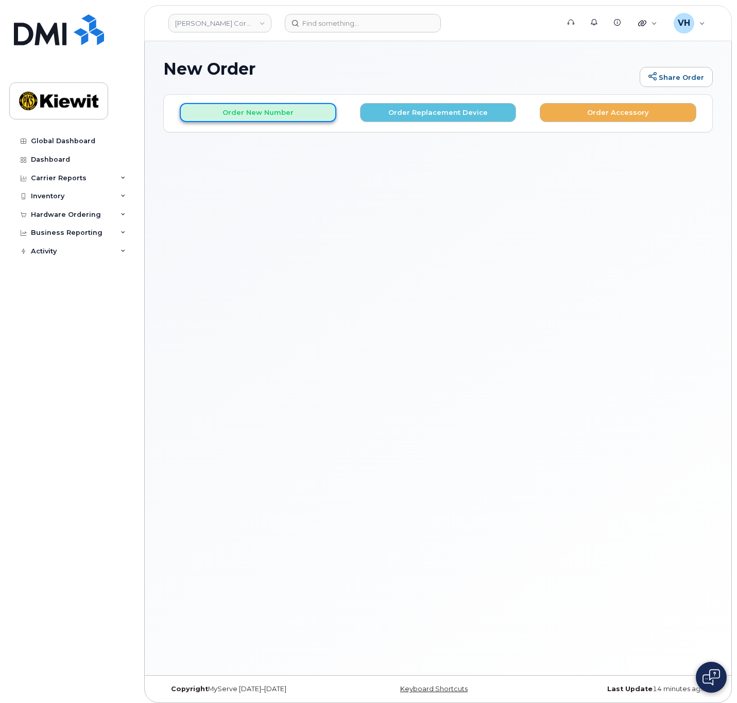
click at [281, 110] on button "Order New Number" at bounding box center [258, 112] width 157 height 19
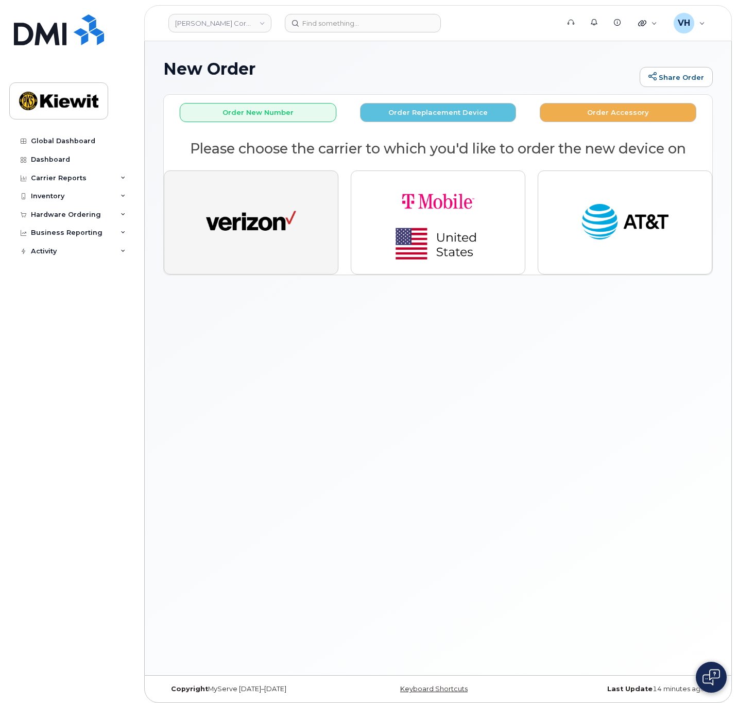
drag, startPoint x: 270, startPoint y: 238, endPoint x: 282, endPoint y: 241, distance: 11.7
click at [271, 238] on img "button" at bounding box center [251, 222] width 90 height 46
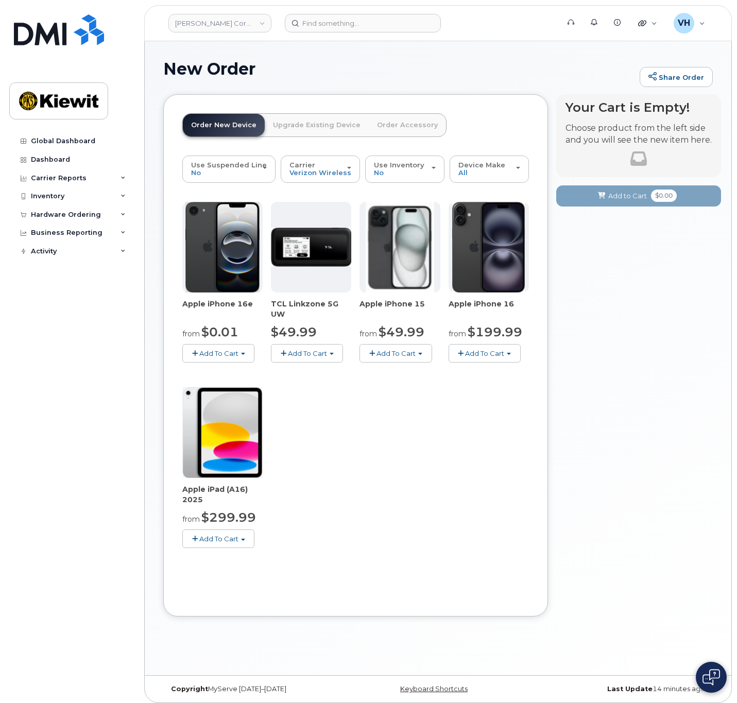
click at [393, 349] on span "Add To Cart" at bounding box center [396, 353] width 39 height 8
click at [391, 369] on link "$49.99 - 2 Year Activation (128GB)" at bounding box center [431, 372] width 138 height 13
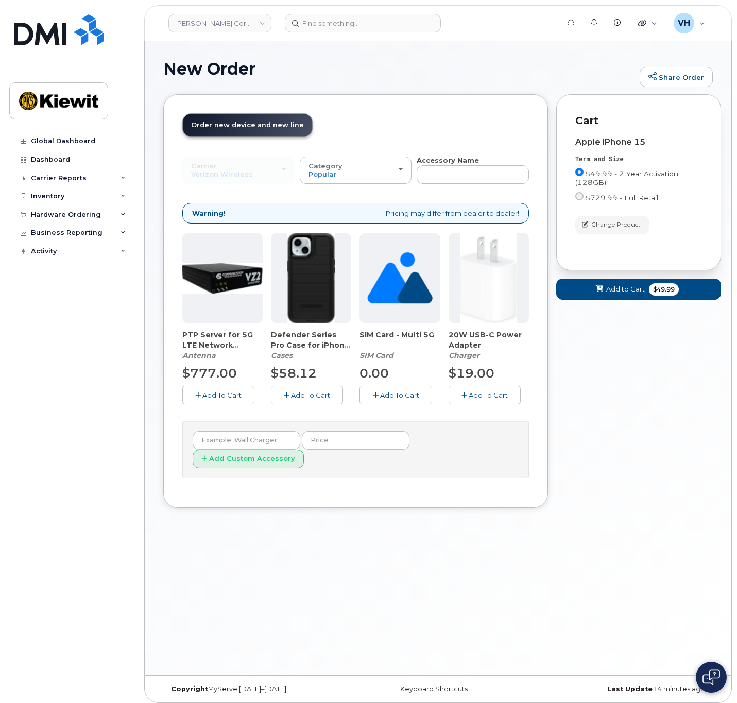
click at [307, 403] on div "PTP Server for 5G LTE Network Extender 4/4G LTE Network Extender 3 [GEOGRAPHIC_…" at bounding box center [355, 326] width 347 height 187
click at [320, 397] on span "Add To Cart" at bounding box center [310, 395] width 39 height 8
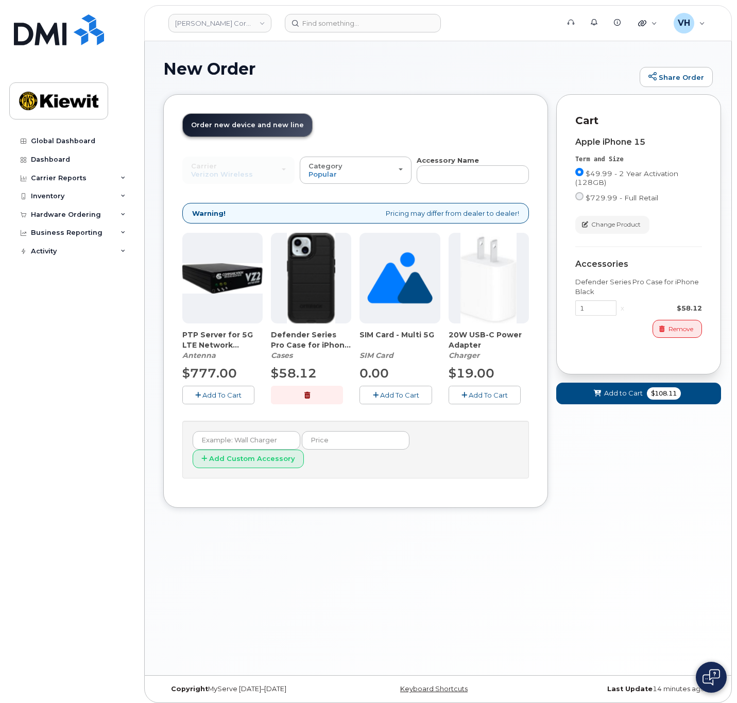
drag, startPoint x: 495, startPoint y: 397, endPoint x: 506, endPoint y: 396, distance: 10.8
click at [496, 396] on span "Add To Cart" at bounding box center [488, 395] width 39 height 8
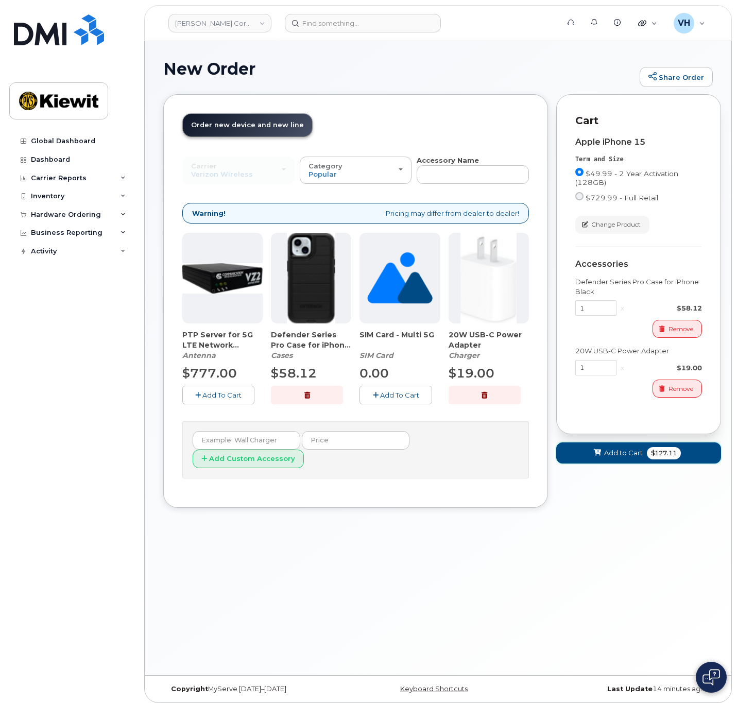
click at [649, 450] on span "$127.11" at bounding box center [664, 453] width 34 height 12
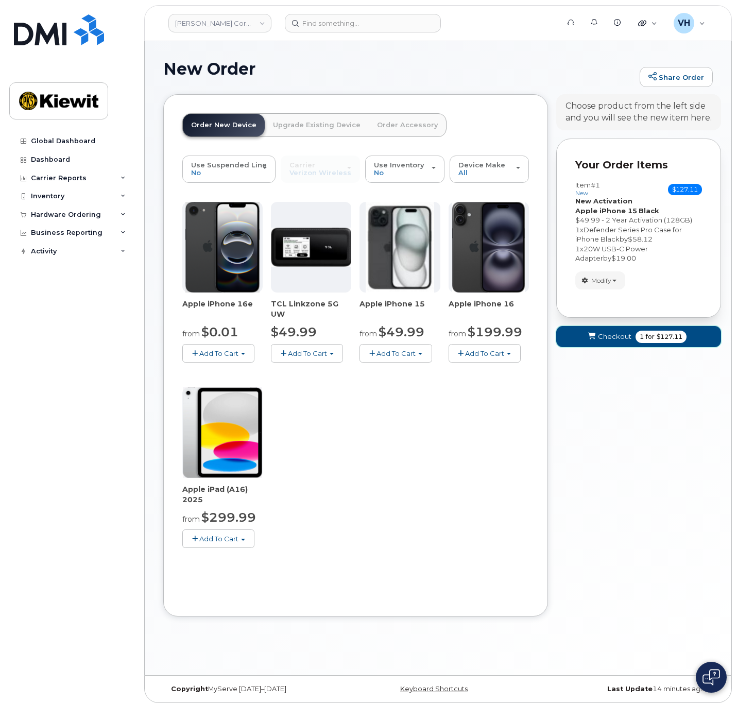
drag, startPoint x: 625, startPoint y: 337, endPoint x: 619, endPoint y: 338, distance: 6.2
click at [624, 337] on span "Checkout" at bounding box center [614, 337] width 33 height 10
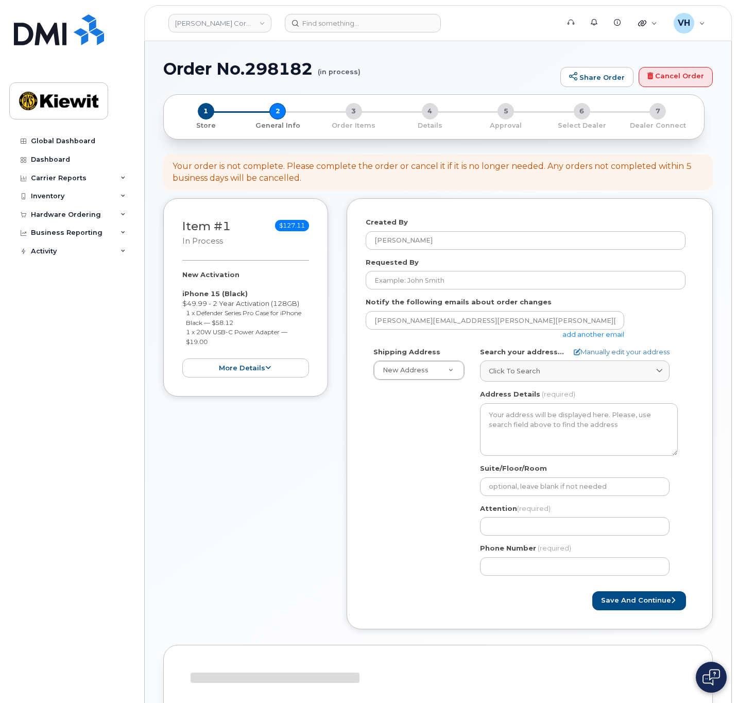
select select
click at [612, 337] on link "add another email" at bounding box center [593, 334] width 62 height 8
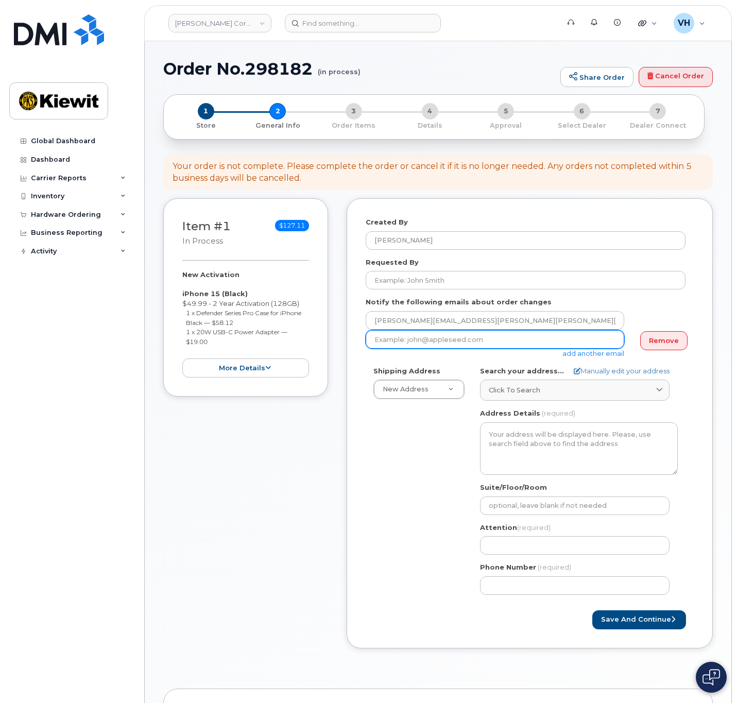
click at [408, 342] on input "email" at bounding box center [495, 339] width 259 height 19
paste input "Vincent.Mercier@kiewit.com"
type input "Vincent.Mercier@kiewit.com"
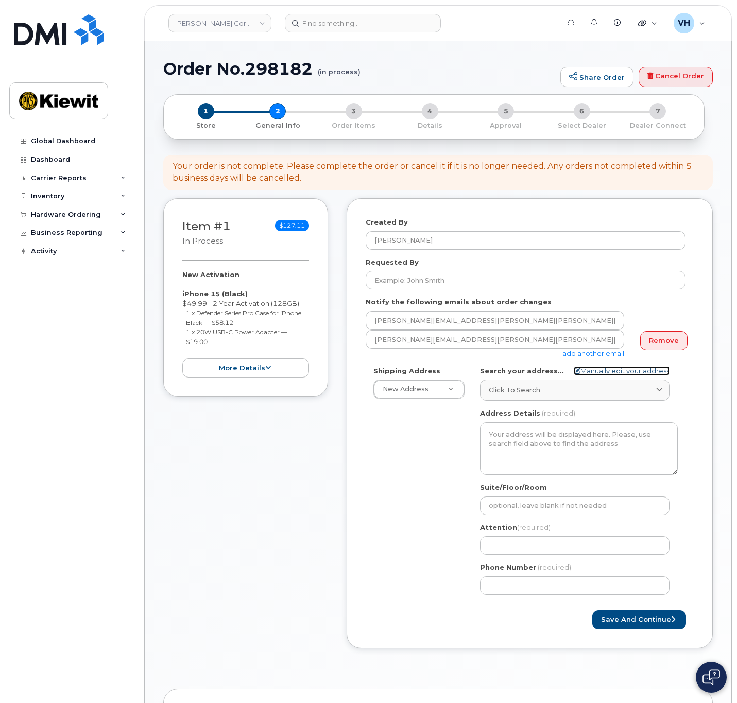
drag, startPoint x: 614, startPoint y: 368, endPoint x: 623, endPoint y: 368, distance: 8.8
click at [615, 368] on link "Manually edit your address" at bounding box center [622, 371] width 96 height 10
select select
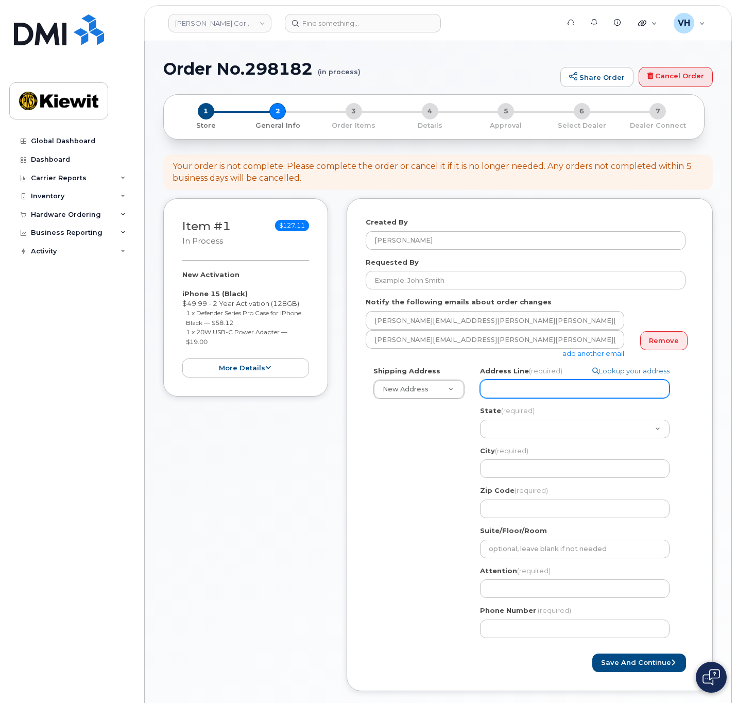
click at [526, 382] on input "Address Line (required)" at bounding box center [575, 389] width 190 height 19
paste input "10055 Trainstation Circle"
type input "10055 Trainstation Circle"
select select
type input "10055 Trainstation Circle"
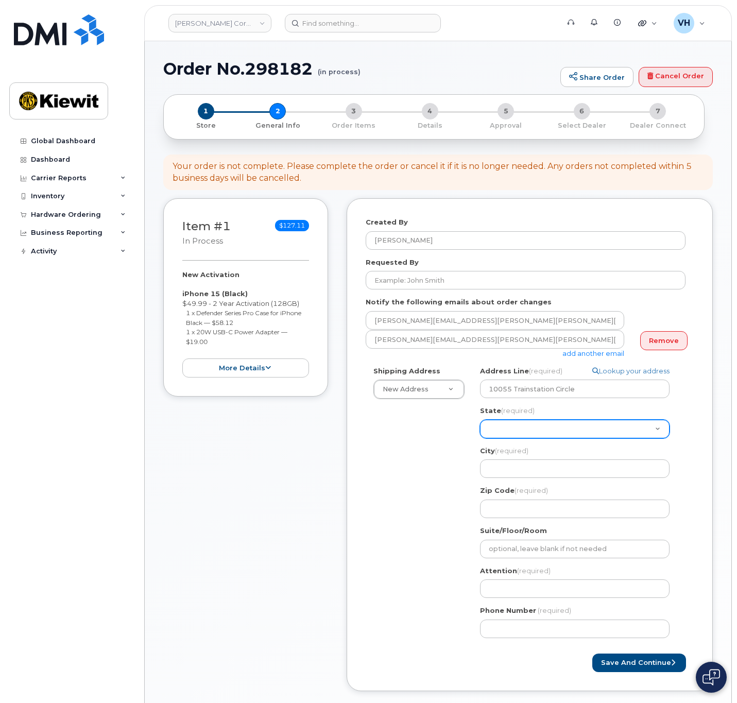
click at [498, 429] on select "Alabama Alaska American Samoa Arizona Arkansas California Colorado Connecticut …" at bounding box center [575, 429] width 190 height 19
select select "CO"
click at [480, 420] on select "[US_STATE] [US_STATE] [US_STATE] [US_STATE] [US_STATE] [US_STATE] [US_STATE] [U…" at bounding box center [575, 429] width 190 height 19
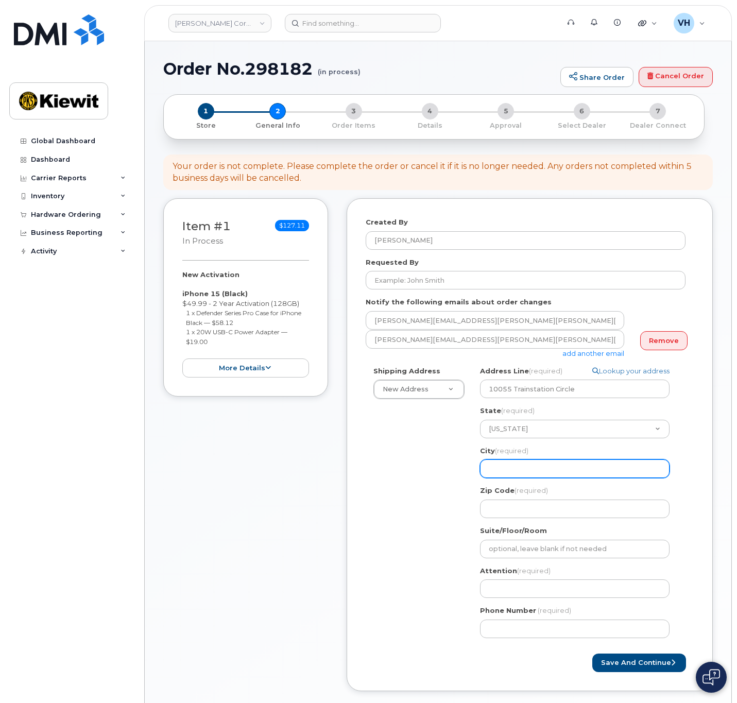
drag, startPoint x: 516, startPoint y: 470, endPoint x: 582, endPoint y: 456, distance: 66.9
click at [516, 470] on input "City (required)" at bounding box center [575, 468] width 190 height 19
paste input "Lone Tree"
select select
type input "Lone Tree"
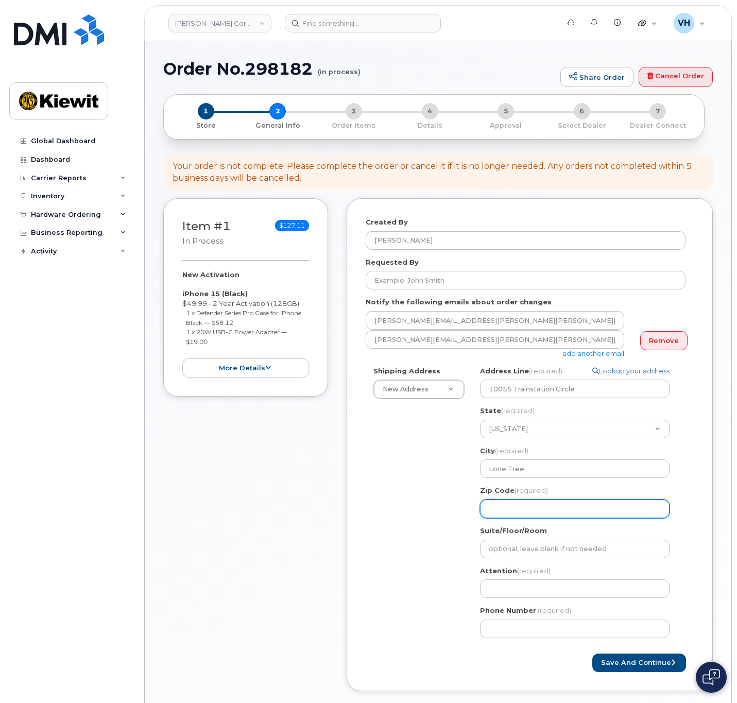
click at [510, 502] on input "Zip Code (required)" at bounding box center [575, 509] width 190 height 19
paste input "80124"
select select
type input "80124"
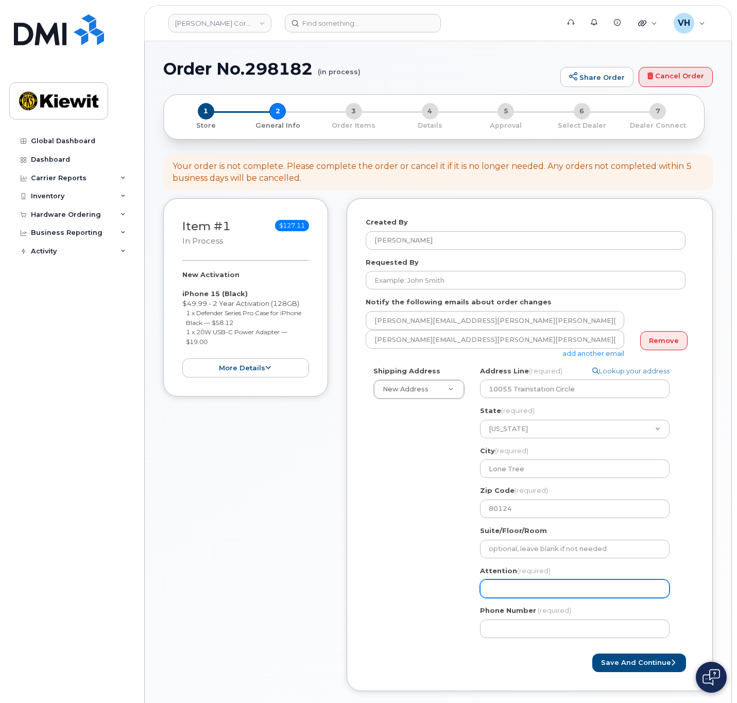
click at [507, 586] on input "Attention (required)" at bounding box center [575, 588] width 190 height 19
paste input "Vincent.Mercier@kiewit.com"
type input "Vincent.Mercier@kiewit.com"
drag, startPoint x: 542, startPoint y: 590, endPoint x: 735, endPoint y: 576, distance: 193.1
click at [723, 576] on div "Order No.298182 (in process) Share Order Cancel Order × Share This Order If you…" at bounding box center [438, 502] width 587 height 922
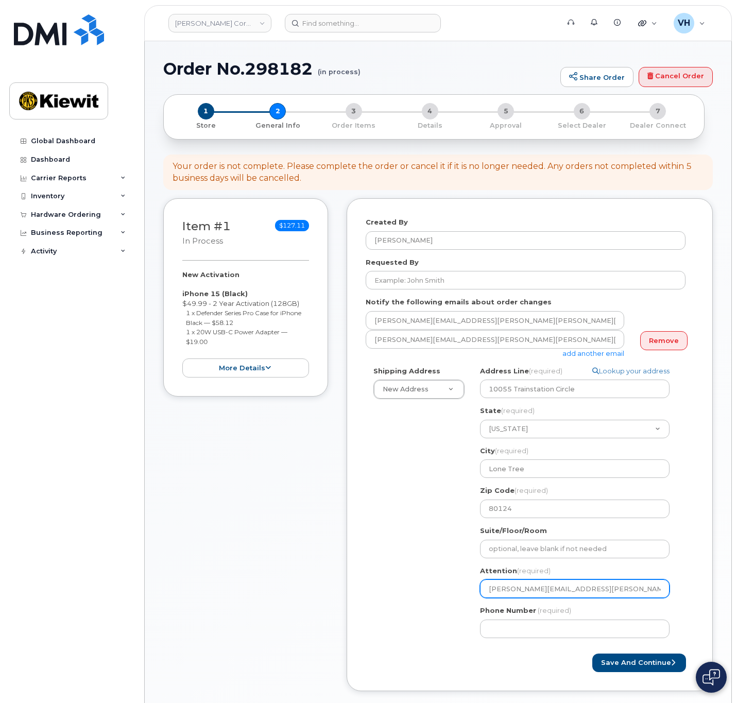
select select
type input "Vincent.Mercier"
click at [518, 590] on input "Vincent.Mercier" at bounding box center [575, 588] width 190 height 19
select select
type input "VincentMercier"
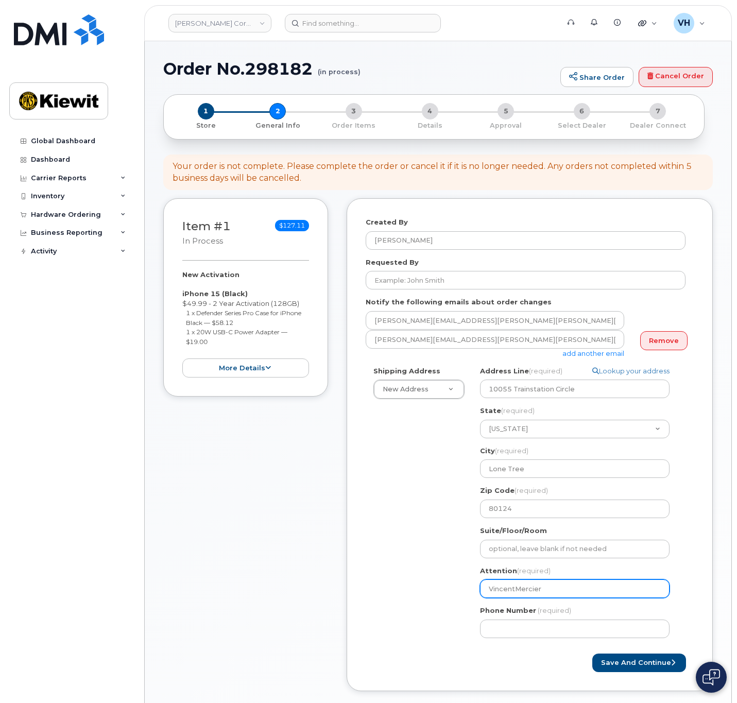
select select
type input "Vincent Mercier"
click at [583, 592] on input "Vincent Mercier" at bounding box center [575, 588] width 190 height 19
select select
type input "Vincent Mercier,"
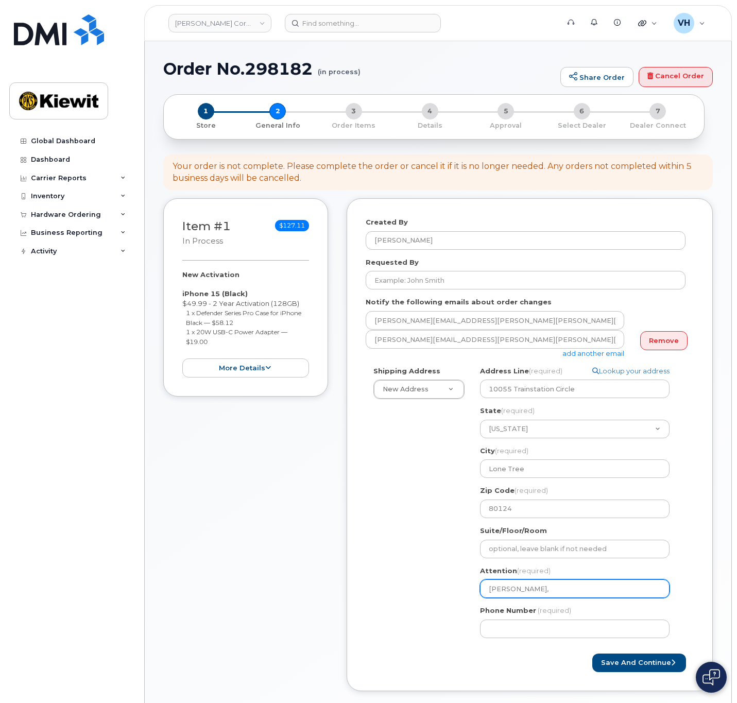
click at [591, 591] on input "Vincent Mercier," at bounding box center [575, 588] width 190 height 19
paste input "Majid Mahram"
select select
type input "Vincent Mercier, Majid Mahram"
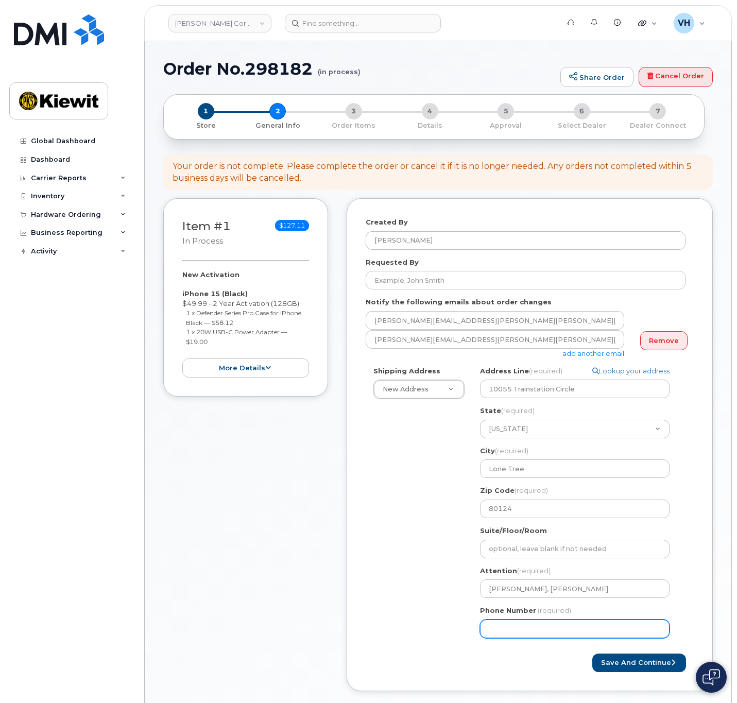
click at [543, 629] on input "Phone Number" at bounding box center [575, 629] width 190 height 19
type input "8777727707"
select select
click at [635, 659] on button "Save and Continue" at bounding box center [639, 663] width 94 height 19
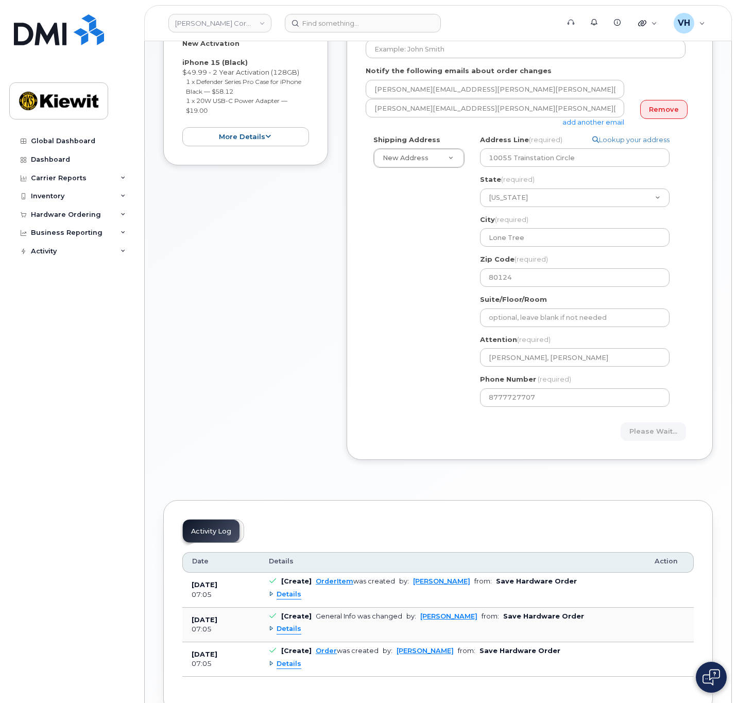
scroll to position [232, 0]
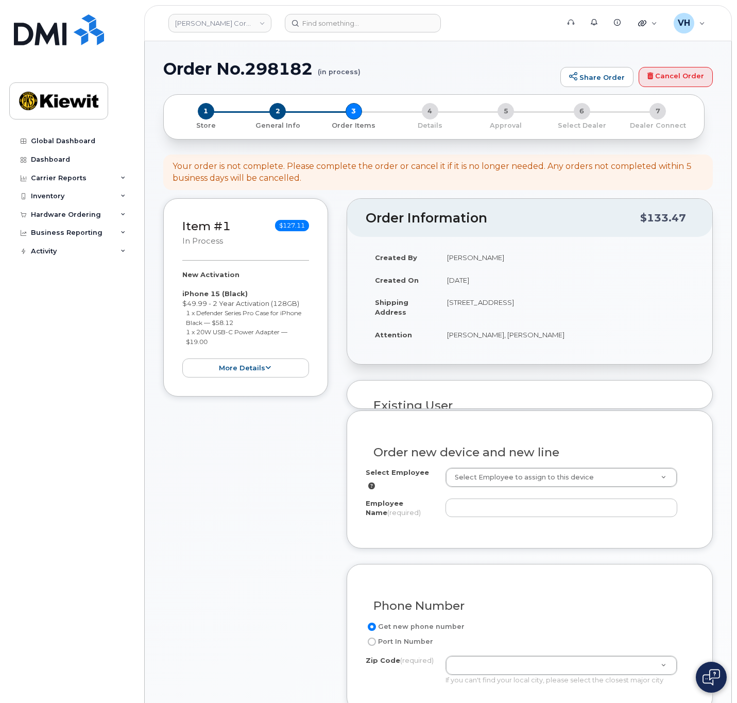
select select
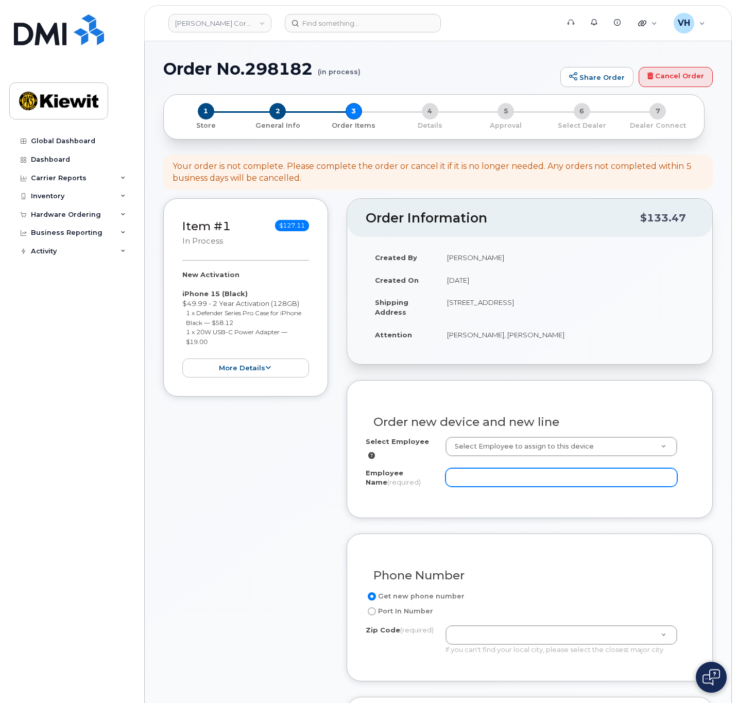
click at [564, 475] on input "Employee Name (required)" at bounding box center [562, 477] width 232 height 19
paste input "[PERSON_NAME]"
type input "[PERSON_NAME]"
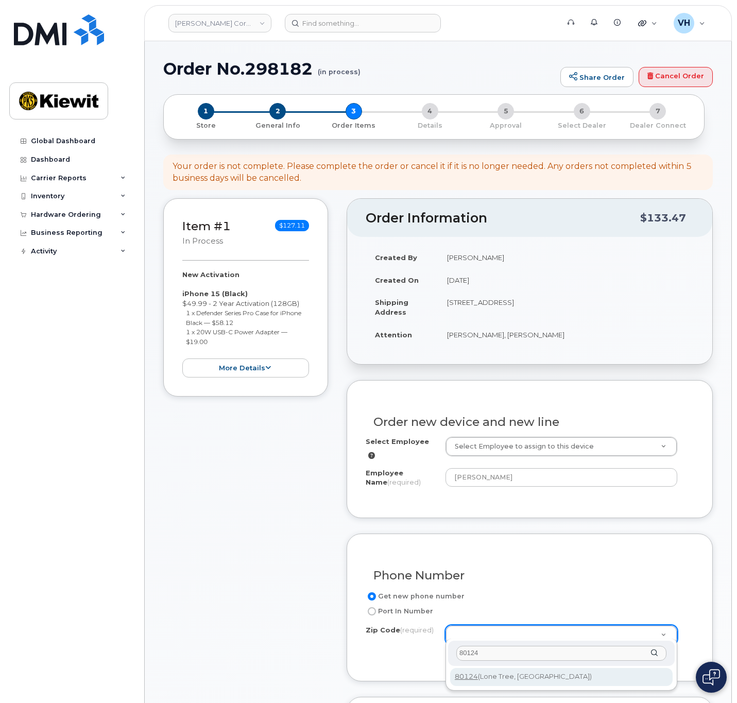
type input "80124"
type input "80124 (Lone Tree, CO)"
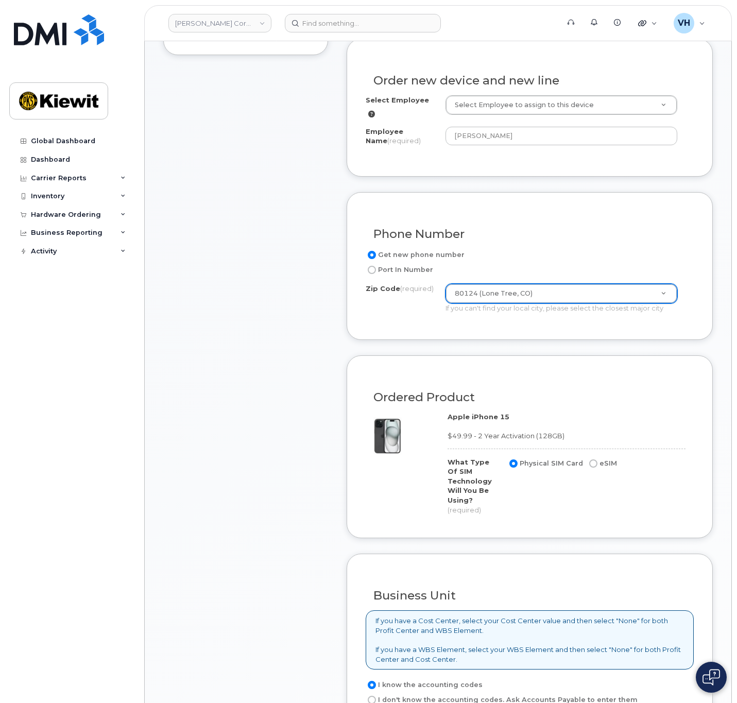
scroll to position [464, 0]
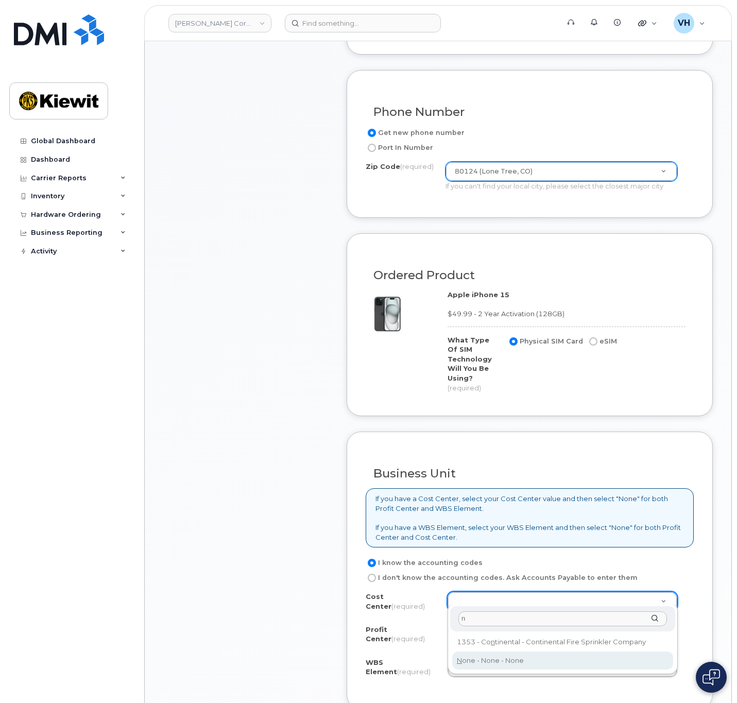
type input "n"
type input "None"
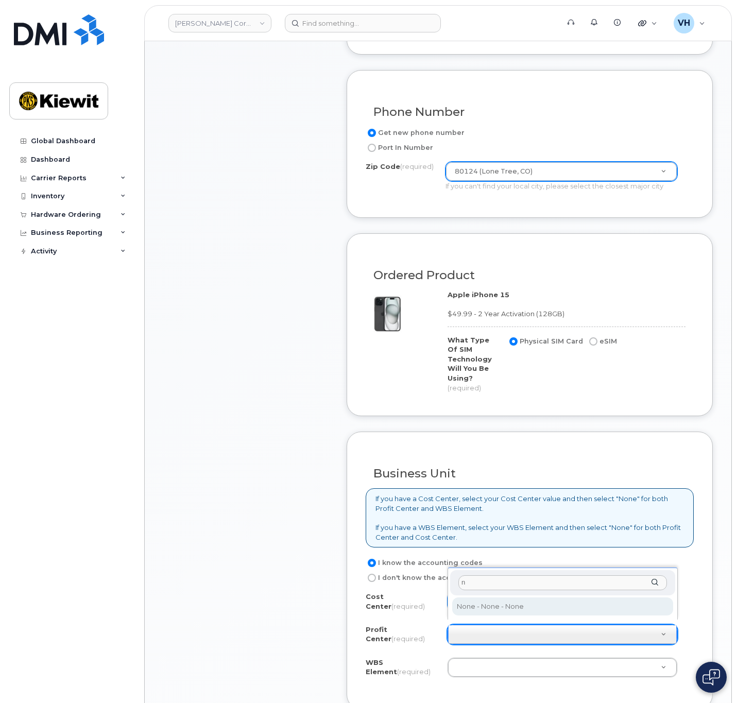
type input "n"
drag, startPoint x: 498, startPoint y: 604, endPoint x: 506, endPoint y: 615, distance: 13.3
select select "None"
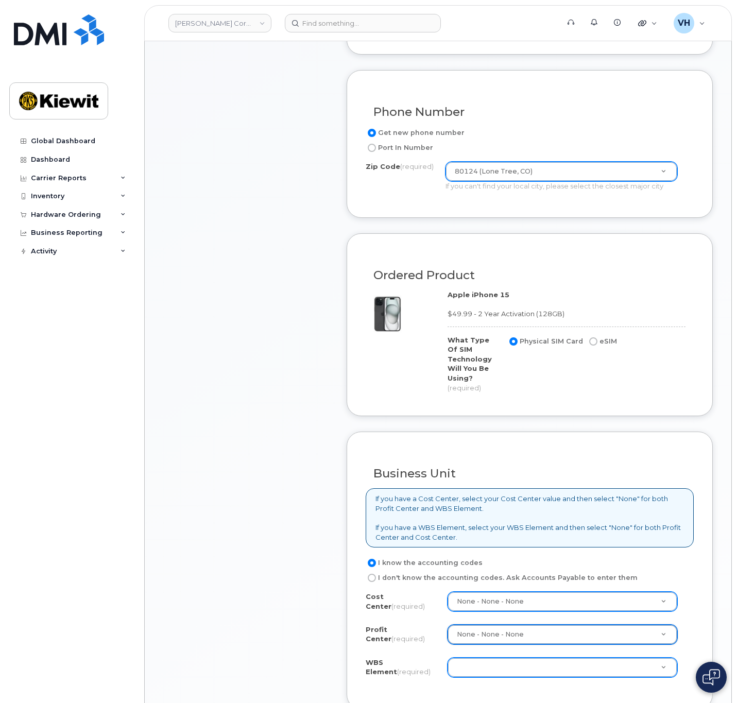
drag, startPoint x: 509, startPoint y: 657, endPoint x: 515, endPoint y: 649, distance: 9.3
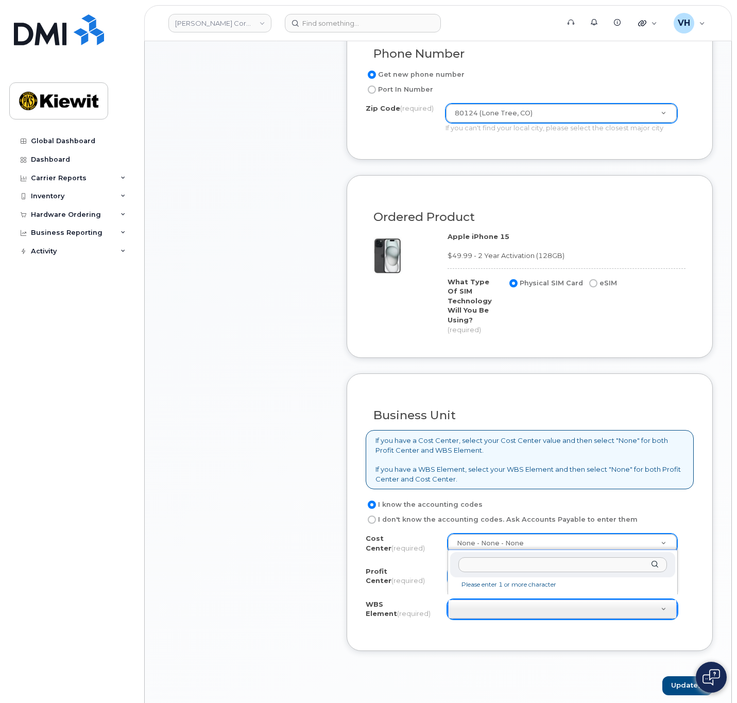
scroll to position [618, 0]
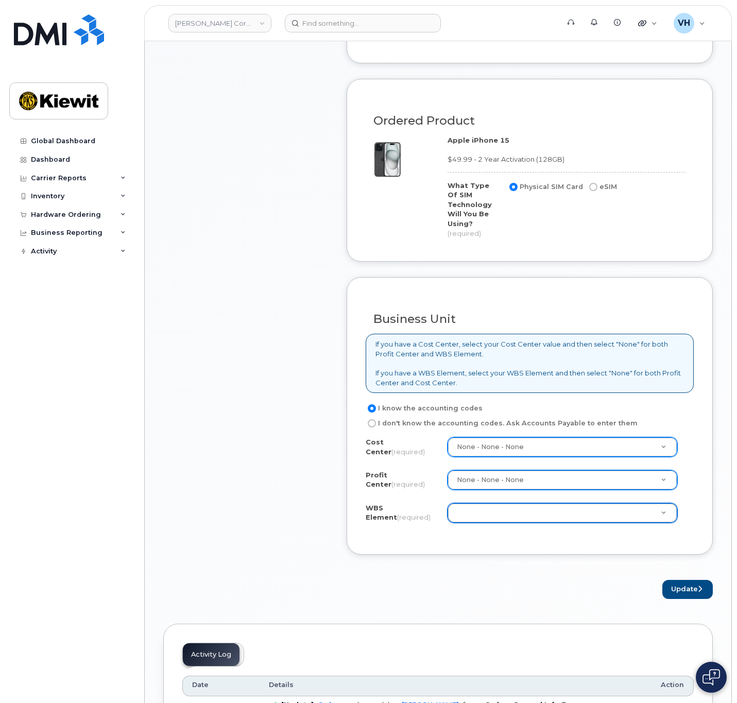
drag, startPoint x: 422, startPoint y: 554, endPoint x: 409, endPoint y: 521, distance: 35.6
paste input "110281.1356"
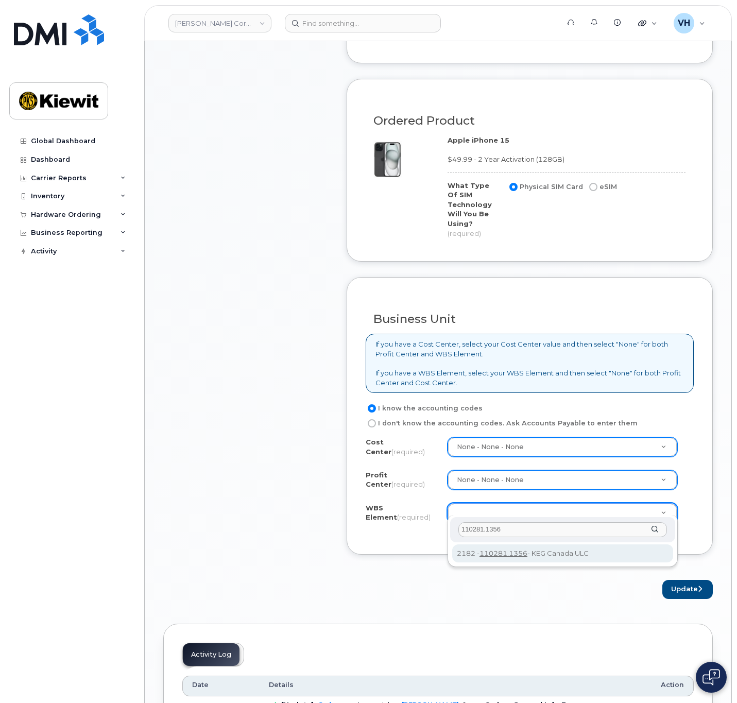
type input "110281.1356"
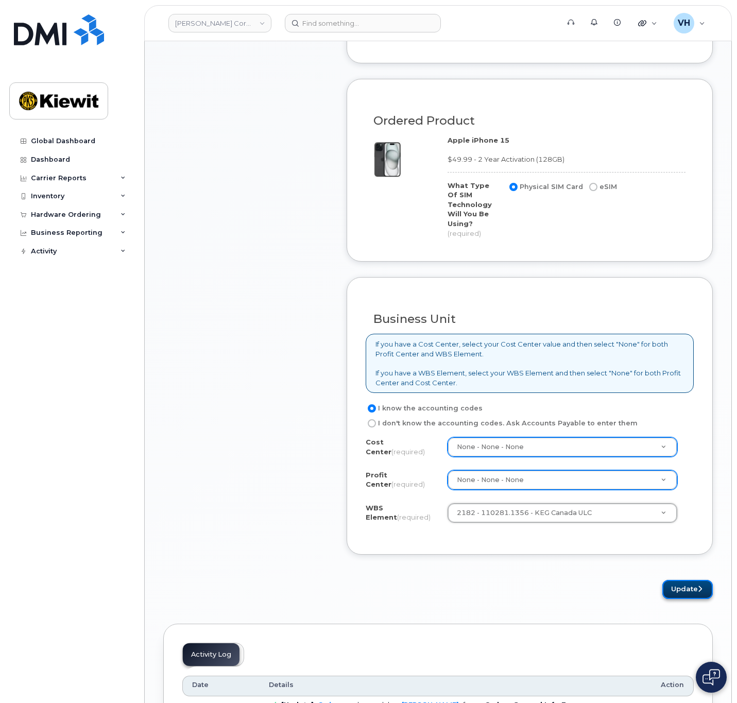
click at [672, 584] on button "Update" at bounding box center [687, 589] width 50 height 19
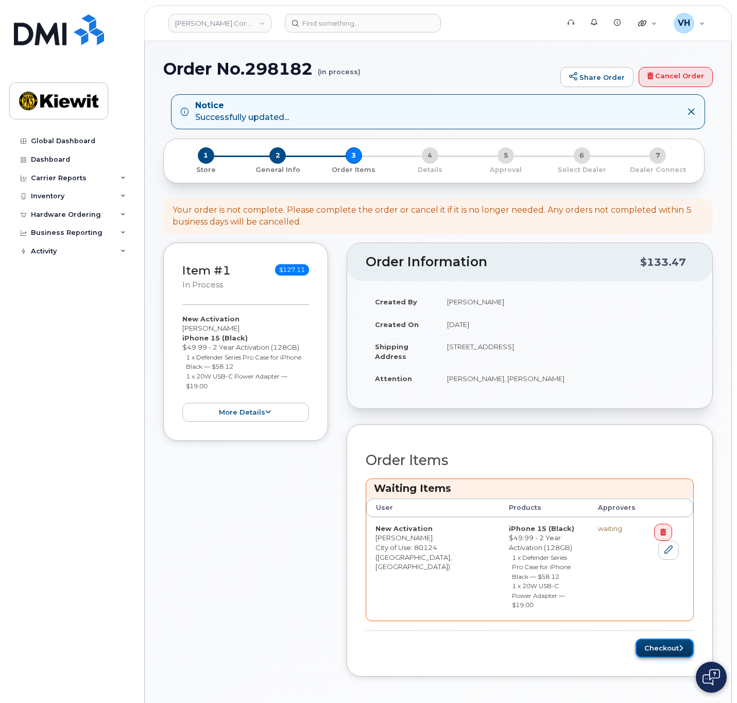
click at [664, 639] on button "Checkout" at bounding box center [665, 648] width 58 height 19
click at [297, 72] on h1 "Order No.298182 (in process)" at bounding box center [359, 69] width 392 height 18
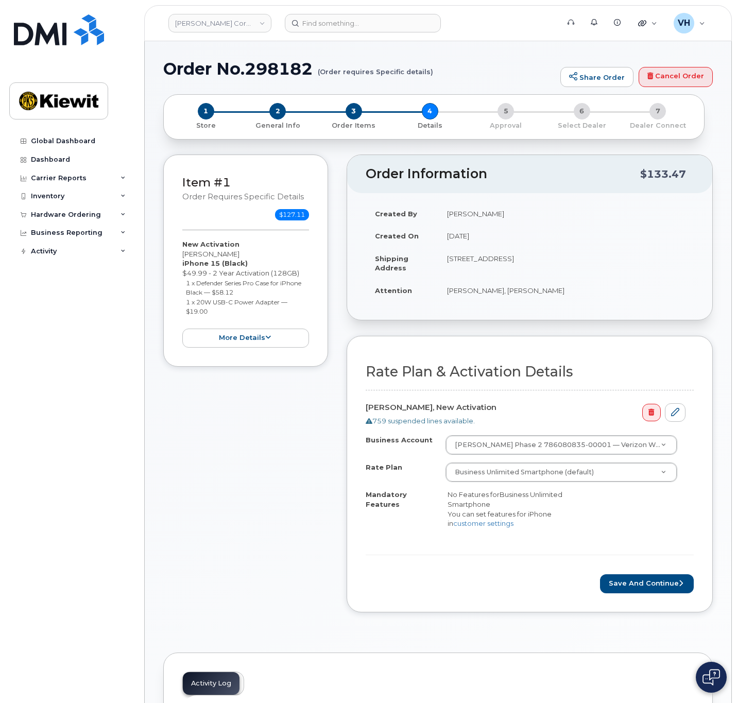
click at [302, 65] on h1 "Order No.298182 (Order requires Specific details)" at bounding box center [359, 69] width 392 height 18
copy h1 "298182"
click at [681, 583] on icon "submit" at bounding box center [681, 583] width 4 height 7
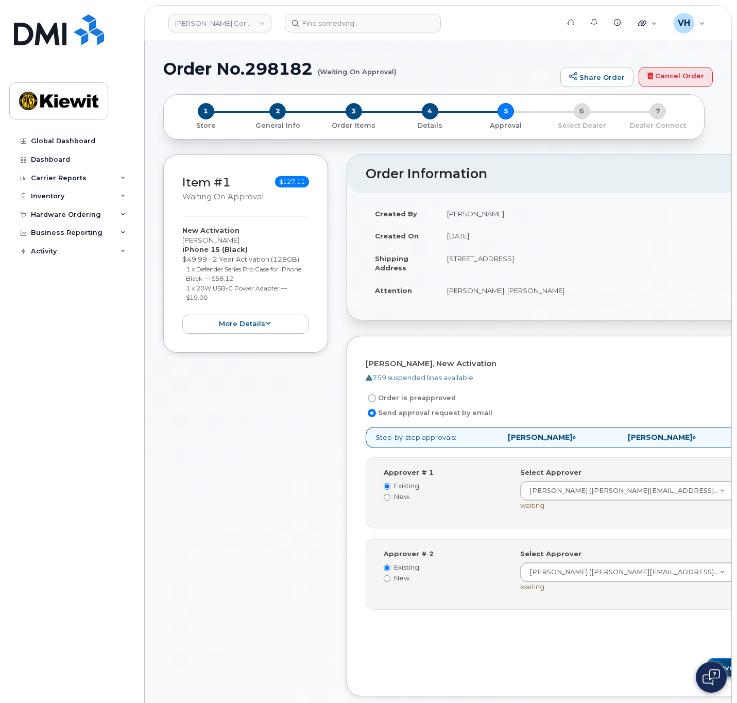
click at [707, 661] on button "Save and Continue" at bounding box center [751, 667] width 88 height 19
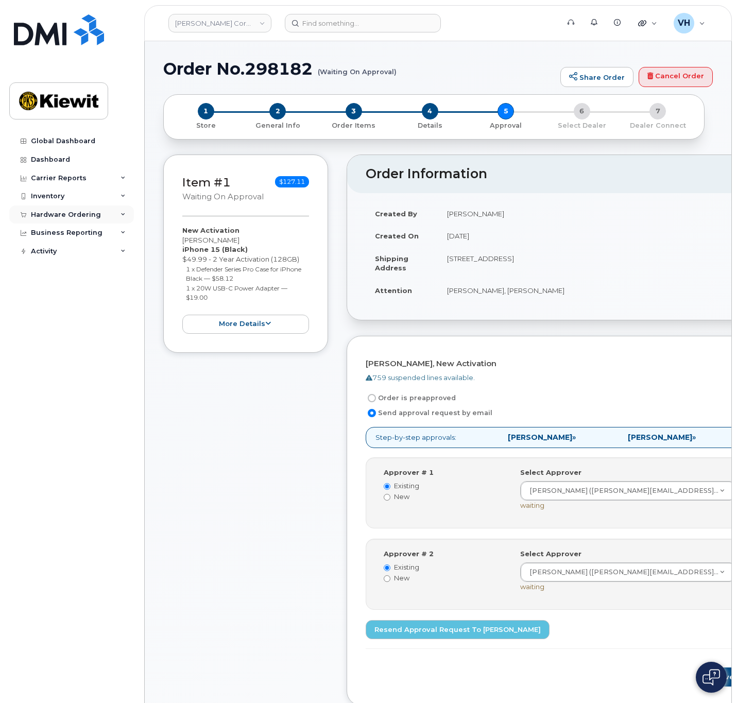
click at [84, 216] on div "Hardware Ordering" at bounding box center [66, 215] width 70 height 8
click at [57, 249] on div "Orders" at bounding box center [48, 253] width 25 height 9
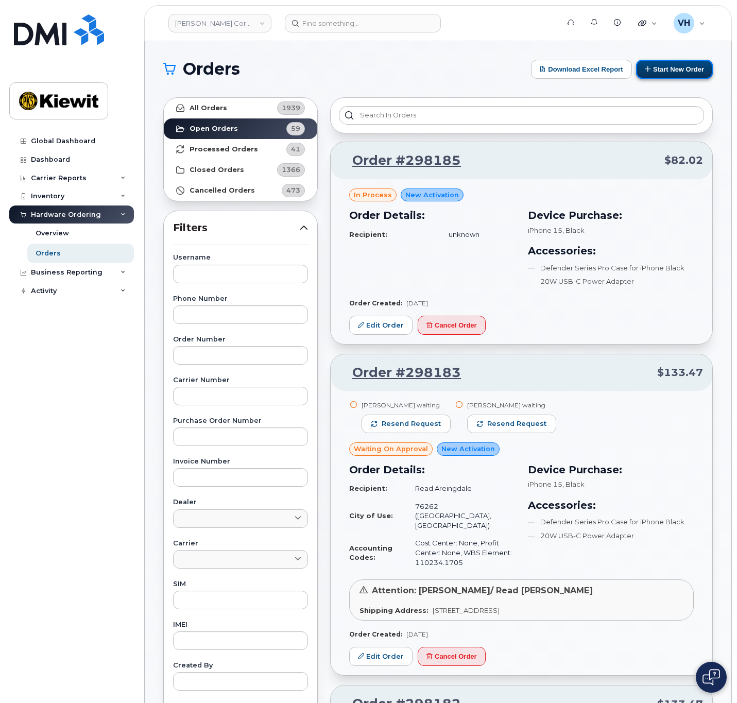
click at [675, 72] on button "Start New Order" at bounding box center [674, 69] width 77 height 19
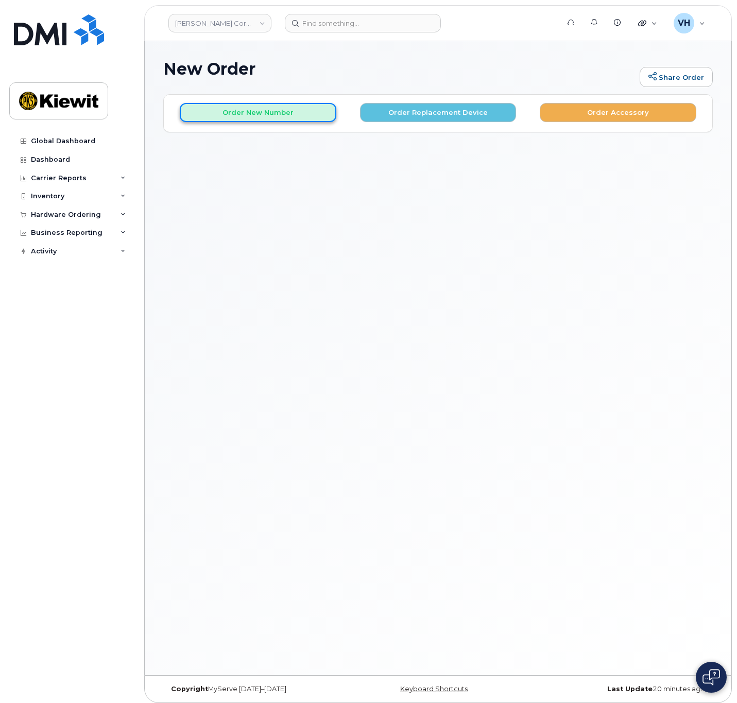
click at [283, 110] on button "Order New Number" at bounding box center [258, 112] width 157 height 19
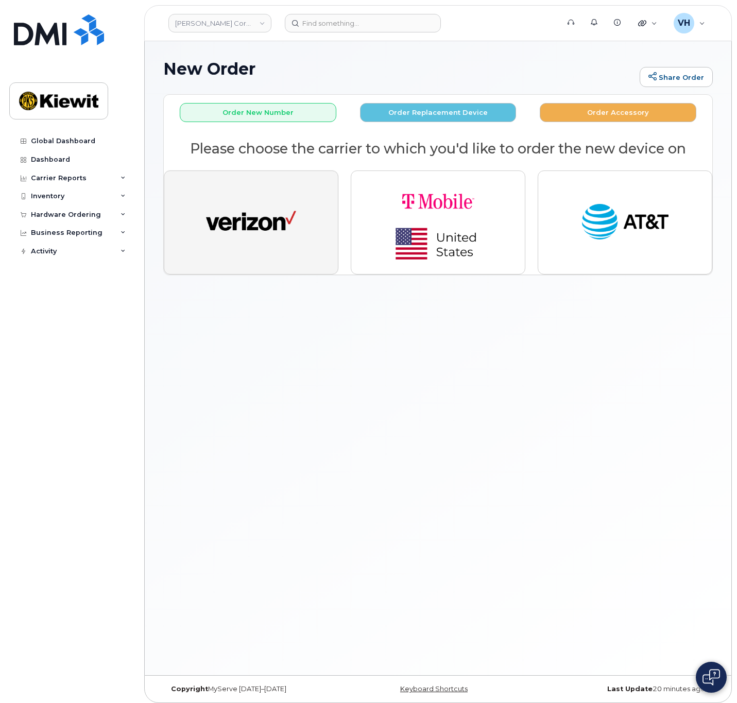
click at [229, 197] on button "button" at bounding box center [251, 222] width 175 height 104
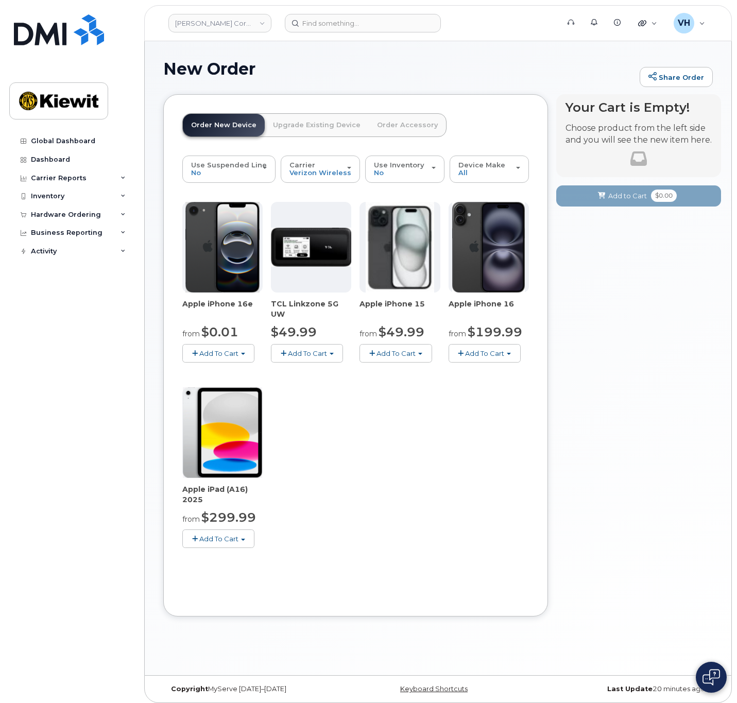
click at [422, 359] on button "Add To Cart" at bounding box center [396, 353] width 72 height 18
click at [420, 373] on link "$49.99 - 2 Year Activation (128GB)" at bounding box center [431, 372] width 138 height 13
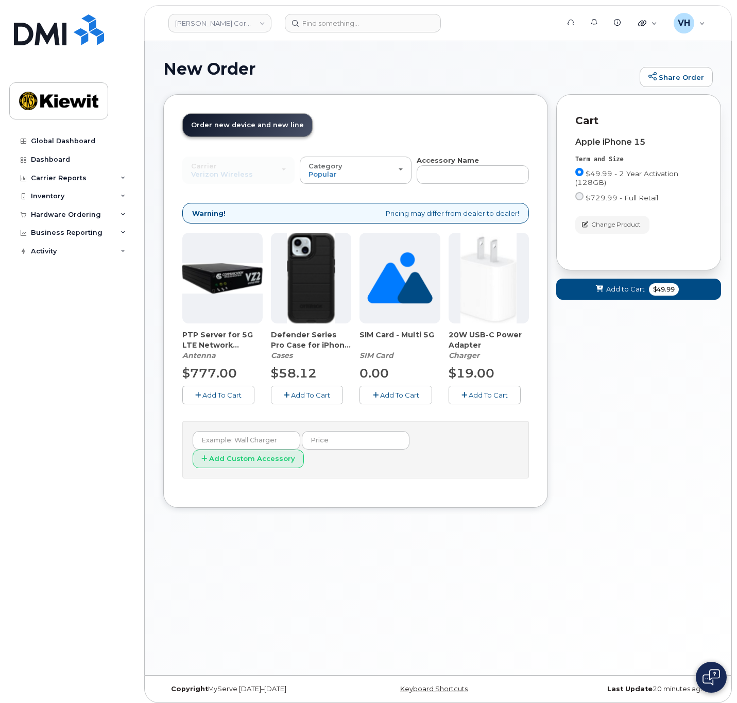
click at [318, 403] on button "Add To Cart" at bounding box center [307, 395] width 72 height 18
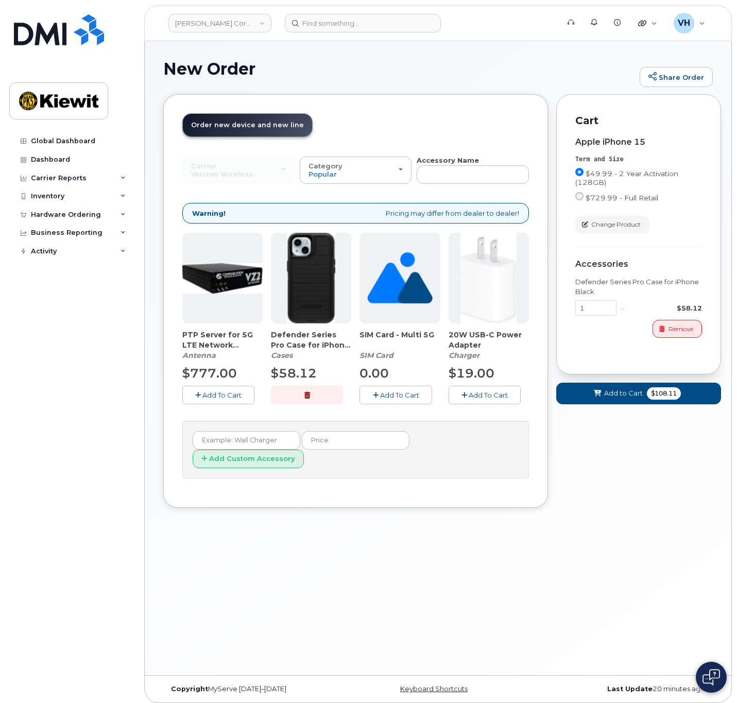
click at [476, 400] on button "Add To Cart" at bounding box center [485, 395] width 72 height 18
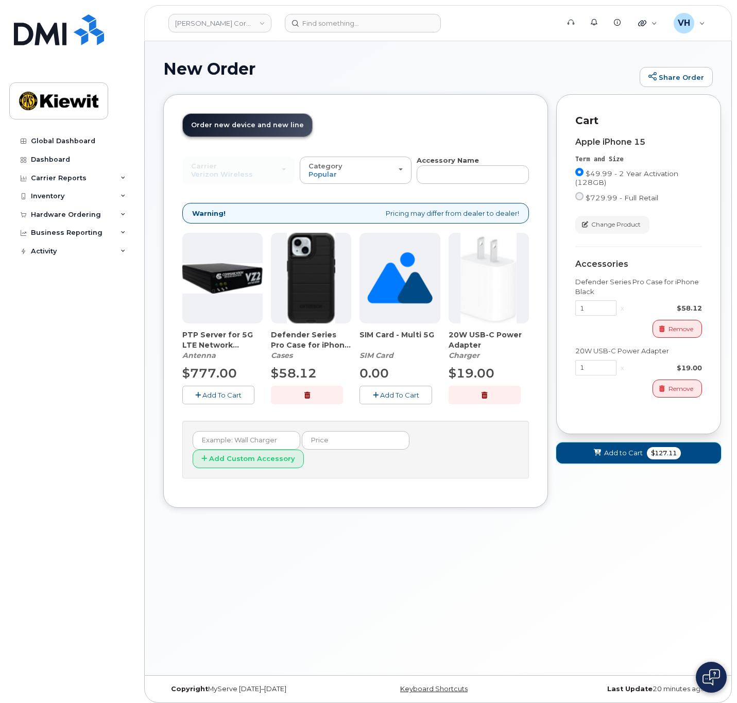
drag, startPoint x: 630, startPoint y: 457, endPoint x: 630, endPoint y: 451, distance: 6.2
click at [630, 457] on span "Add to Cart" at bounding box center [623, 453] width 39 height 10
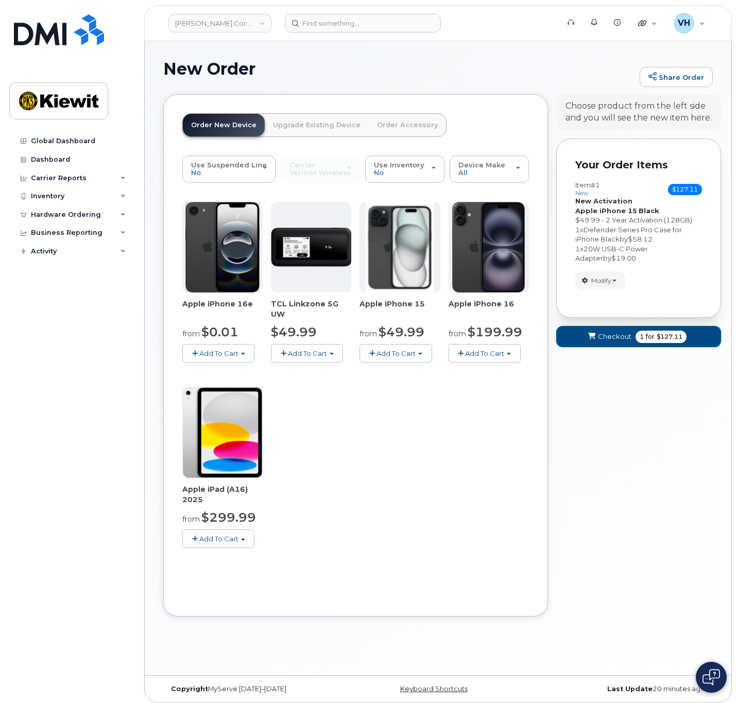
click at [606, 329] on button "Checkout 1 for $127.11" at bounding box center [638, 336] width 165 height 21
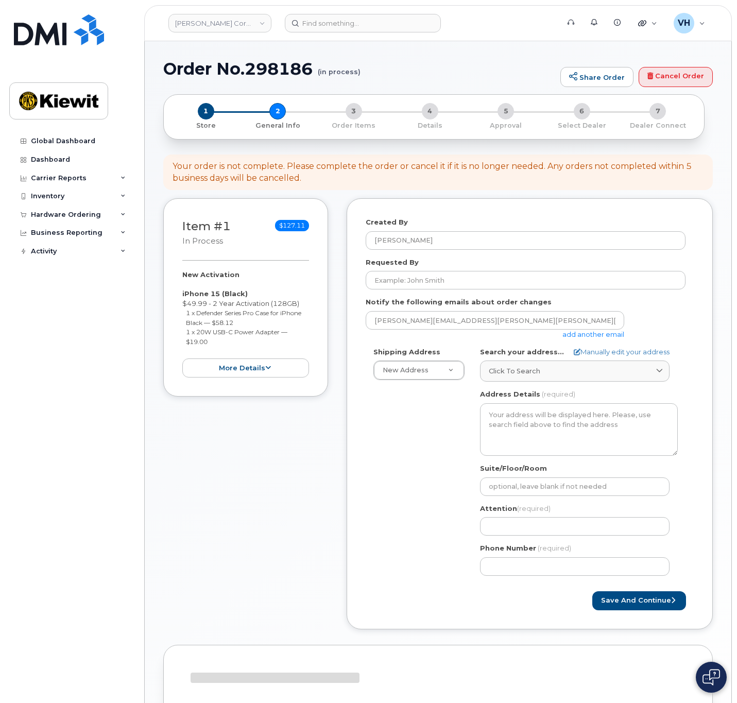
select select
click at [591, 335] on link "add another email" at bounding box center [593, 334] width 62 height 8
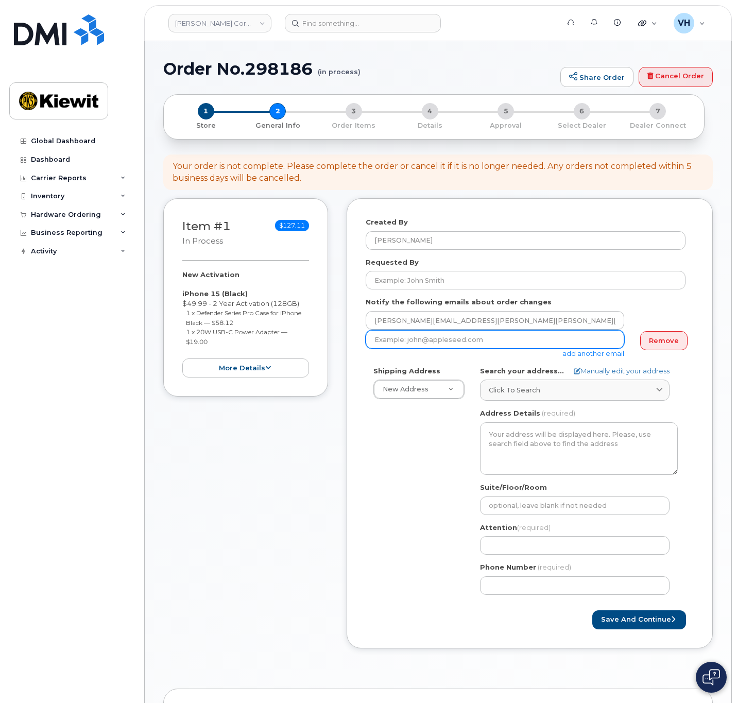
click at [558, 340] on input "email" at bounding box center [495, 339] width 259 height 19
paste input "Thomas.Steitz@kiewit.com"
type input "Thomas.Steitz@kiewit.com"
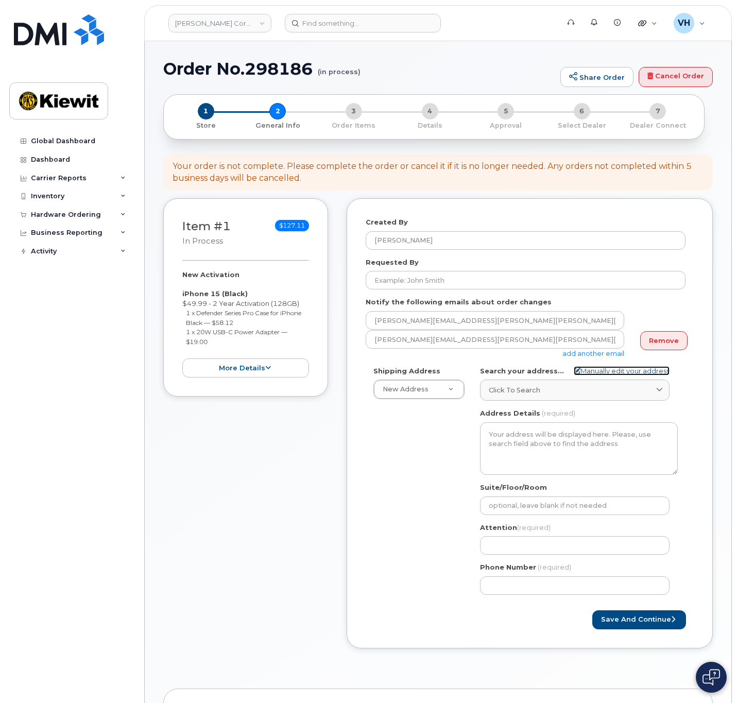
click at [611, 369] on link "Manually edit your address" at bounding box center [622, 371] width 96 height 10
select select
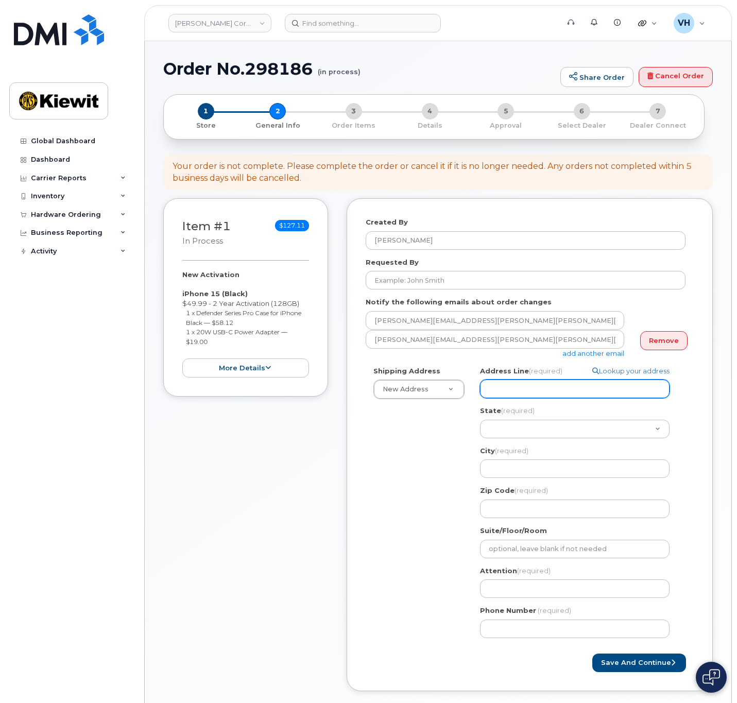
click at [556, 385] on input "Address Line (required)" at bounding box center [575, 389] width 190 height 19
paste input "8900 Renner Blvd"
type input "8900 Renner Blvd"
select select
type input "8900 Renner Blvd"
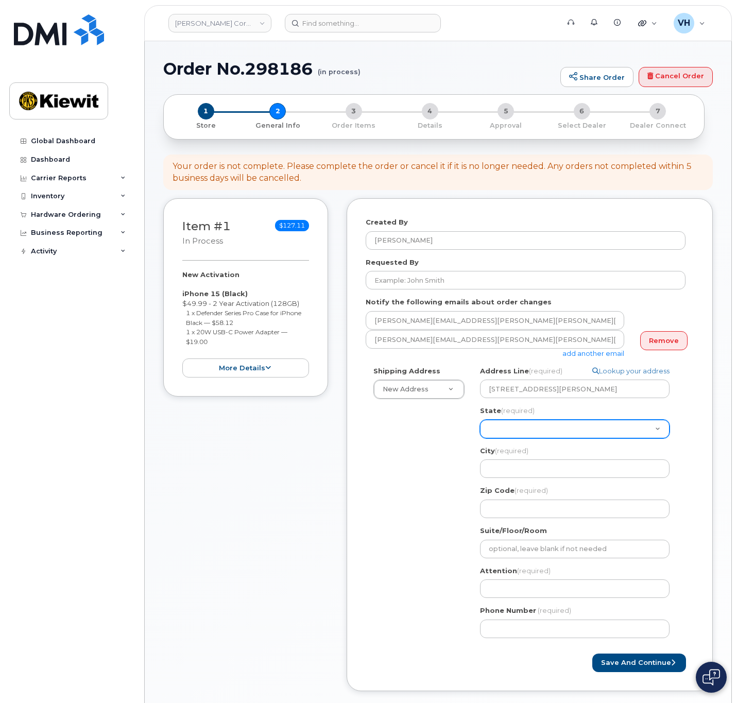
click at [587, 427] on select "[US_STATE] [US_STATE] [US_STATE] [US_STATE] [US_STATE] [US_STATE] [US_STATE] [U…" at bounding box center [575, 429] width 190 height 19
select select "KS"
click at [480, 420] on select "[US_STATE] [US_STATE] [US_STATE] [US_STATE] [US_STATE] [US_STATE] [US_STATE] [U…" at bounding box center [575, 429] width 190 height 19
drag, startPoint x: 539, startPoint y: 447, endPoint x: 538, endPoint y: 453, distance: 6.2
click at [538, 451] on div "City (required) 8900 Renner Blvd, KS, USA" at bounding box center [579, 462] width 198 height 32
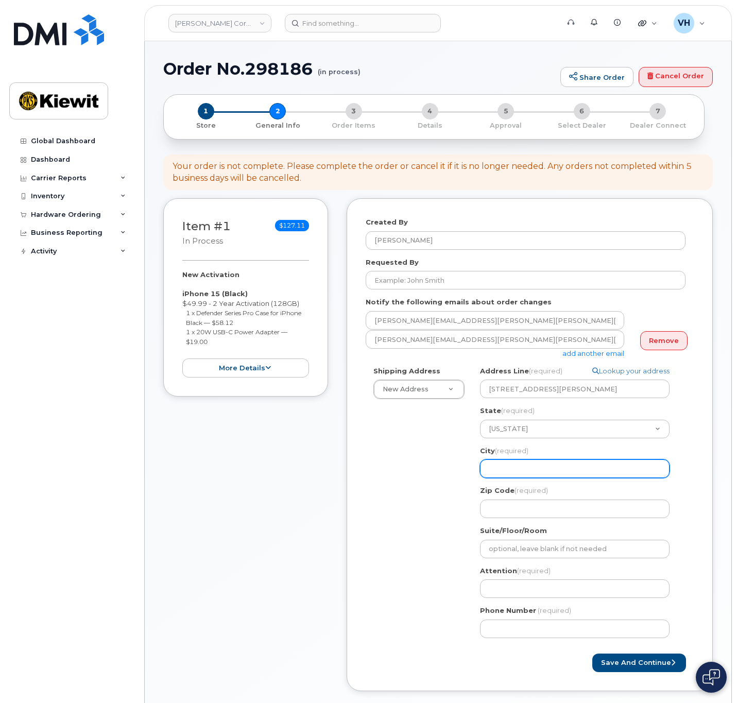
click at [535, 465] on input "City (required)" at bounding box center [575, 468] width 190 height 19
paste input "Lenexa"
select select
type input "Lenexa"
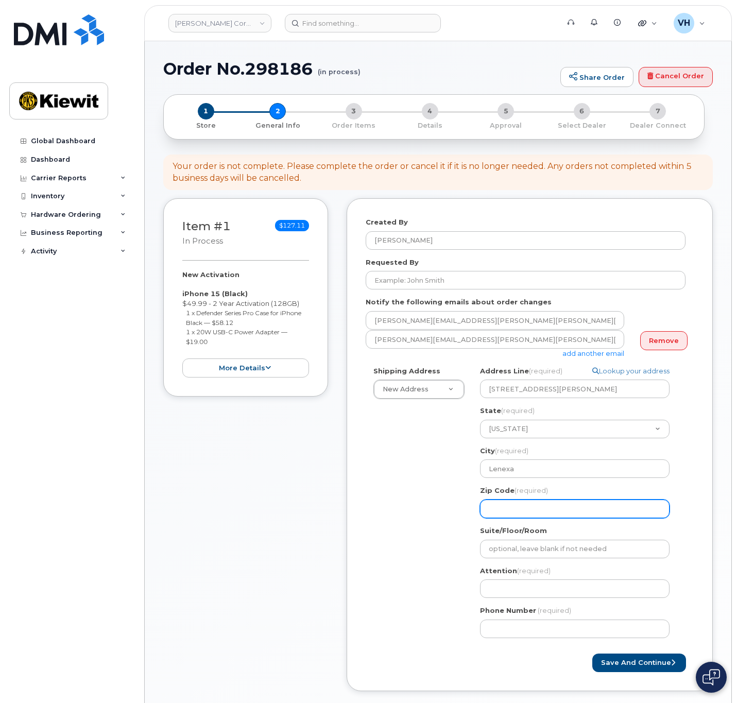
click at [519, 511] on input "Zip Code (required)" at bounding box center [575, 509] width 190 height 19
click at [570, 513] on input "Zip Code (required)" at bounding box center [575, 509] width 190 height 19
paste input "66219"
select select
type input "66219"
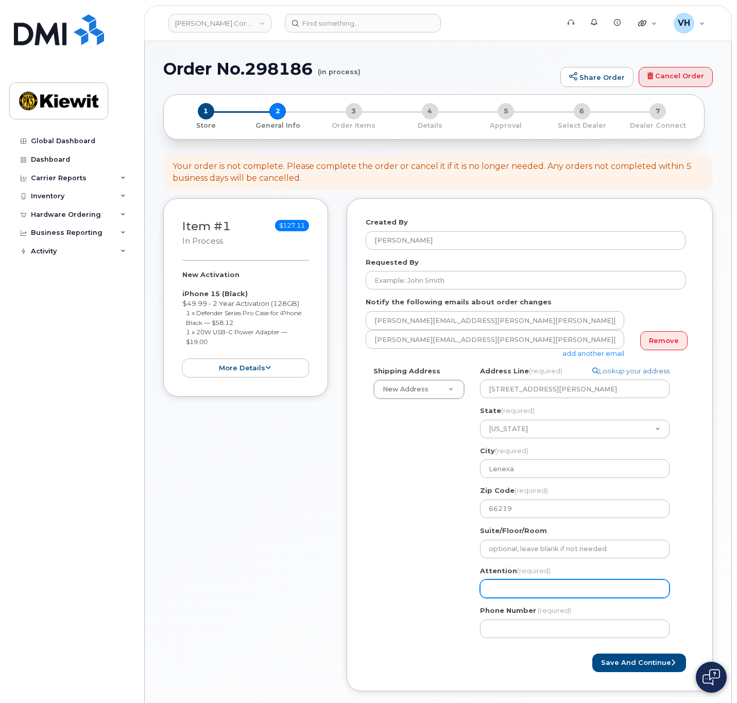
click at [518, 591] on input "Attention (required)" at bounding box center [575, 588] width 190 height 19
paste input "Thomas.Steitz"
type input "Thomas.Steitz"
click at [518, 589] on input "Thomas.Steitz" at bounding box center [575, 588] width 190 height 19
select select
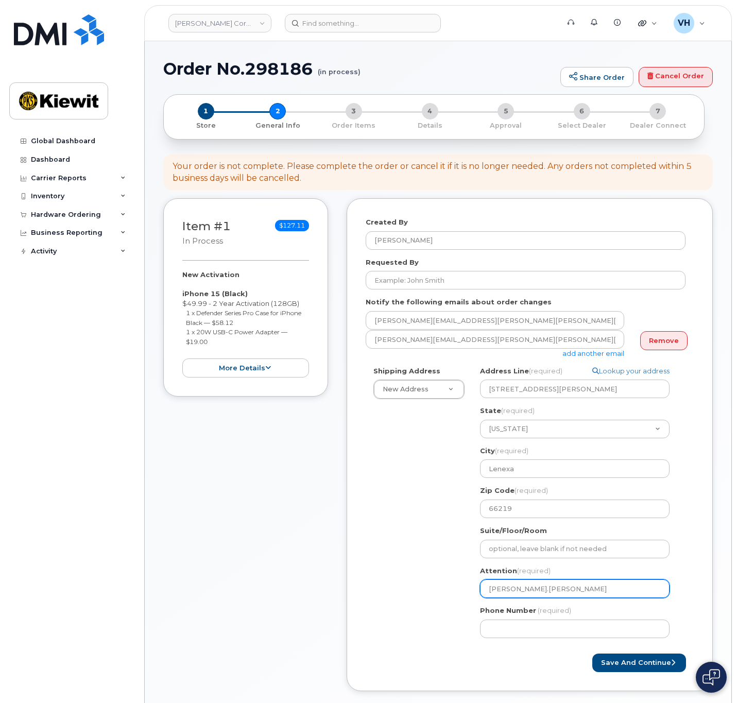
type input "ThomasSteitz"
select select
type input "Thomas Steitz"
click at [643, 583] on input "Thomas Steitz" at bounding box center [575, 588] width 190 height 19
select select
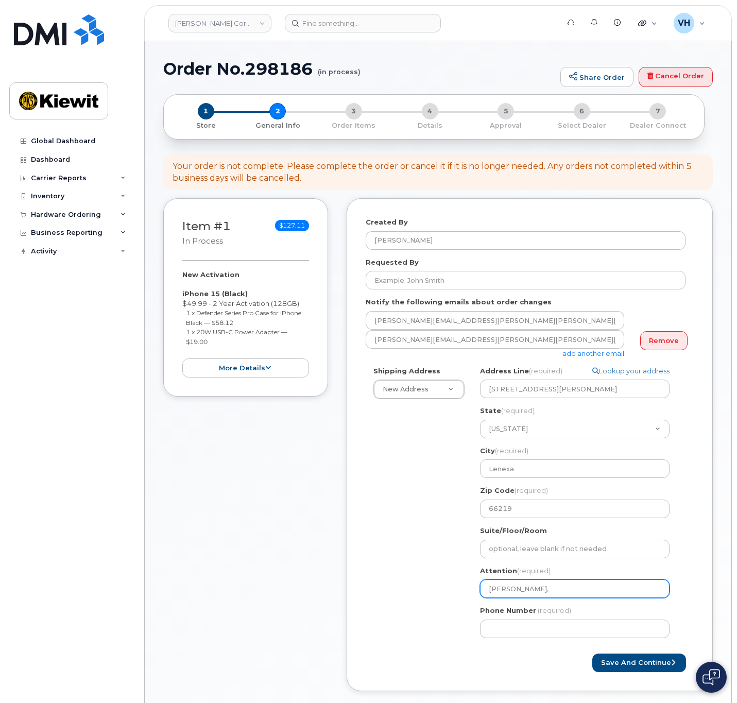
type input "Thomas Steitz,"
click at [563, 596] on input "Thomas Steitz," at bounding box center [575, 588] width 190 height 19
paste input "Chris.Houck"
select select
type input "Thomas Steitz, Chris.Houck"
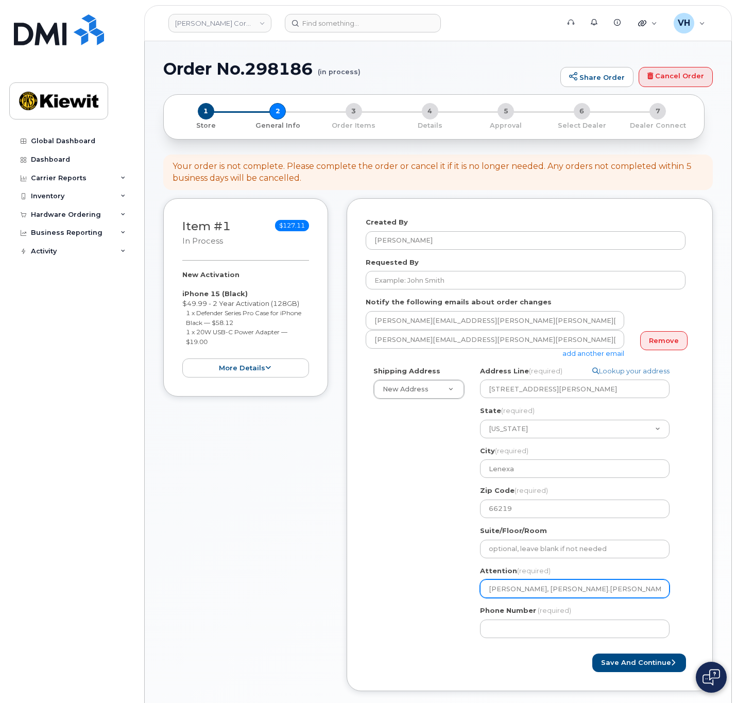
click at [558, 592] on input "Thomas Steitz, Chris.Houck" at bounding box center [575, 588] width 190 height 19
select select
type input "Thomas Steitz, ChrisHouck"
select select
type input "Thomas Steitz, Chris Houck"
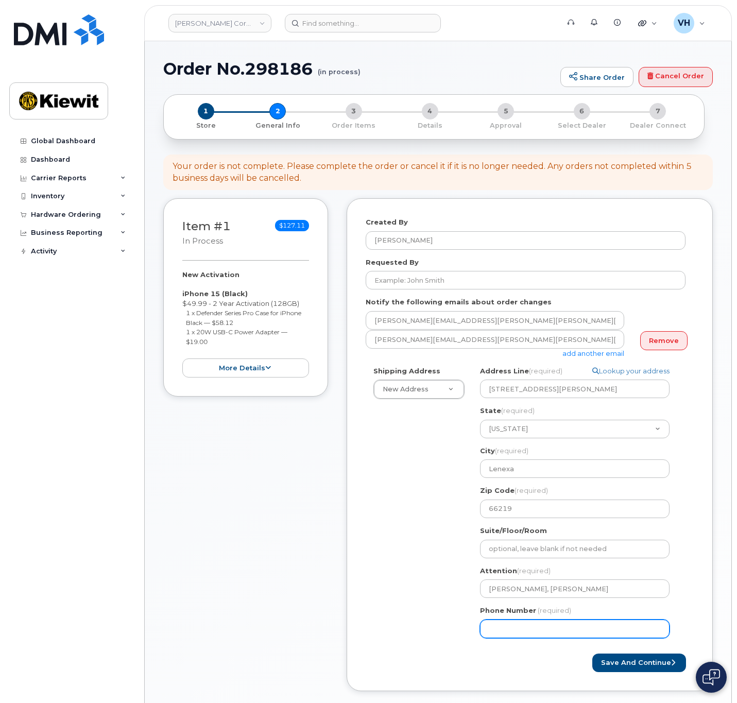
click at [566, 623] on input "Phone Number" at bounding box center [575, 629] width 190 height 19
type input "8777727707"
select select
click at [644, 674] on div "Created By Valerie Henderson Requested By Notify the following emails about ord…" at bounding box center [530, 444] width 366 height 493
click at [644, 668] on button "Save and Continue" at bounding box center [639, 663] width 94 height 19
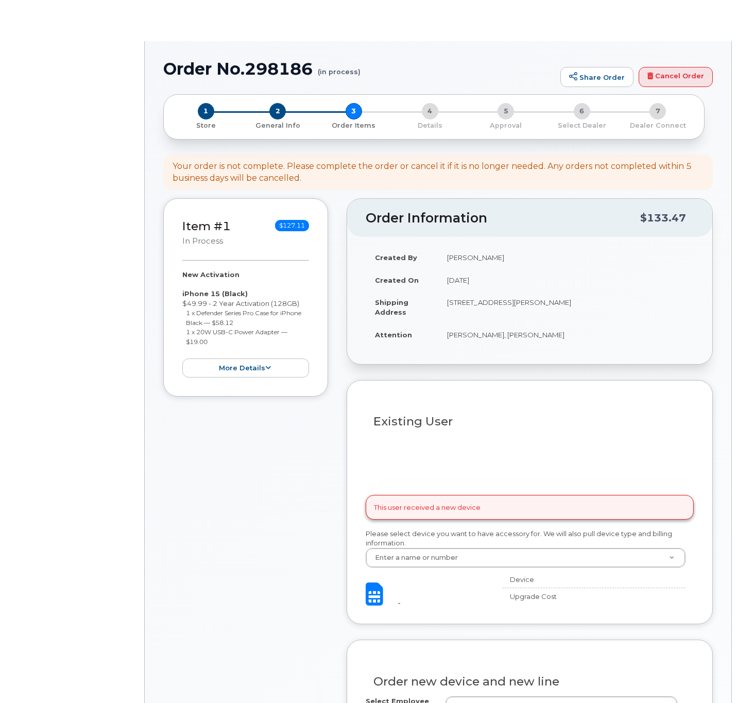
select select
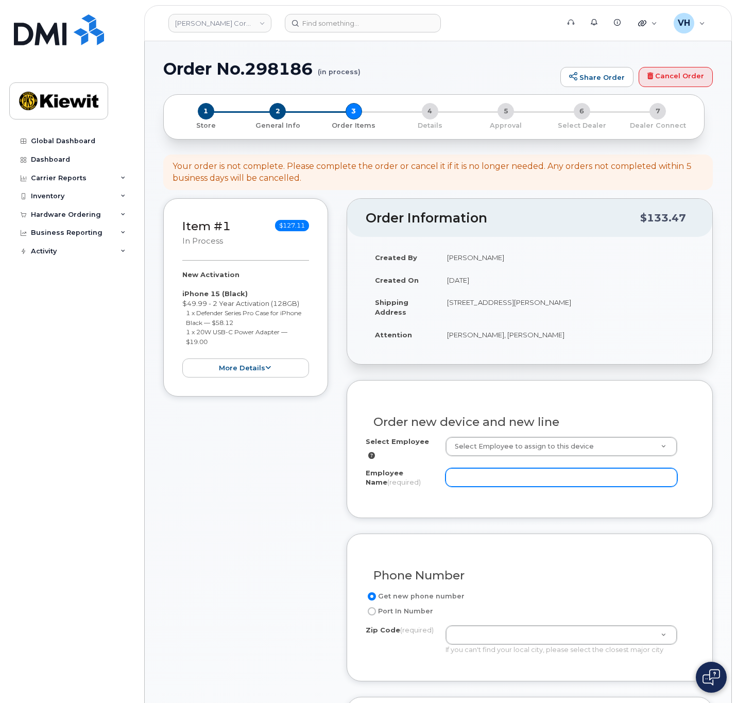
click at [627, 475] on input "Employee Name (required)" at bounding box center [562, 477] width 232 height 19
paste input "Chris.Houck"
drag, startPoint x: 474, startPoint y: 474, endPoint x: 497, endPoint y: 474, distance: 23.2
click at [474, 474] on input "Chris.Houck" at bounding box center [562, 477] width 232 height 19
type input "[PERSON_NAME]"
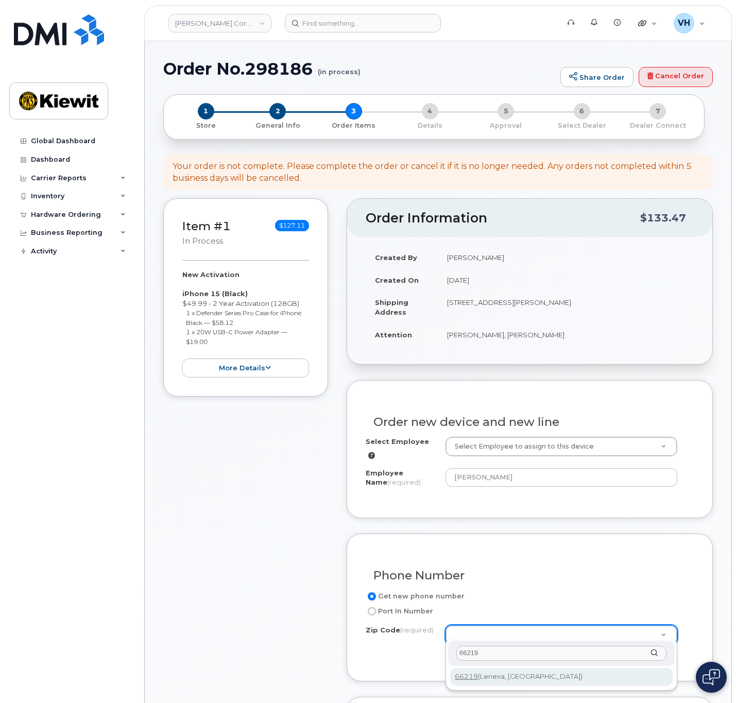
type input "66219"
type input "66219 (Lenexa, KS)"
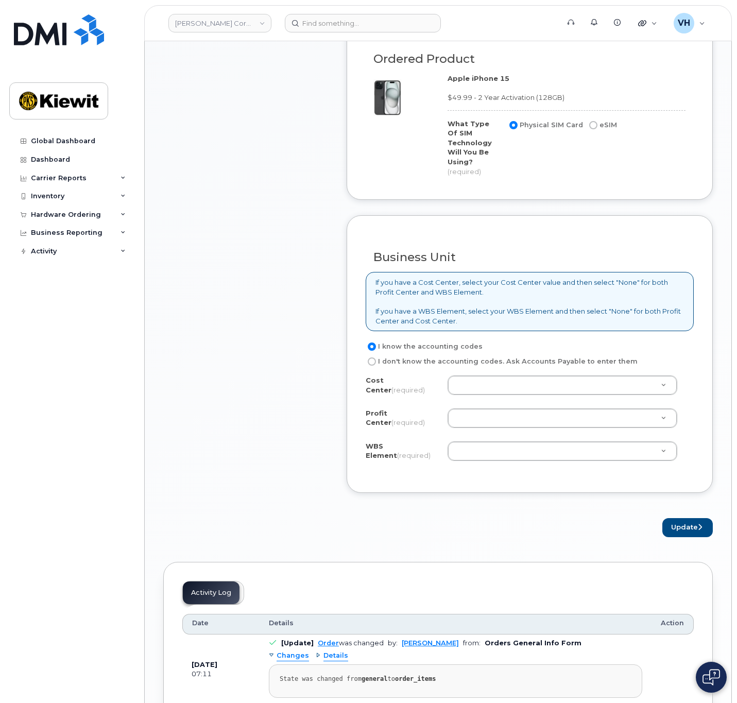
scroll to position [695, 0]
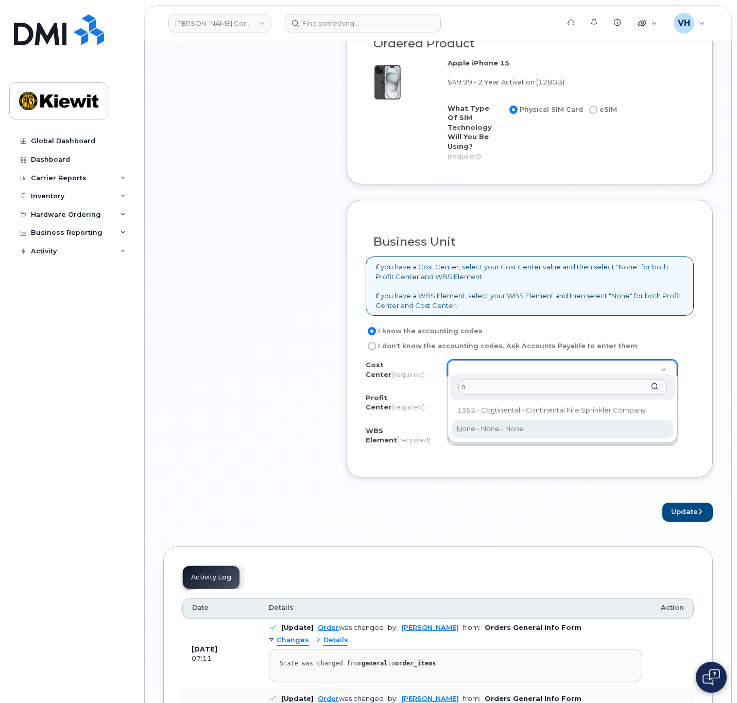
type input "n"
type input "None"
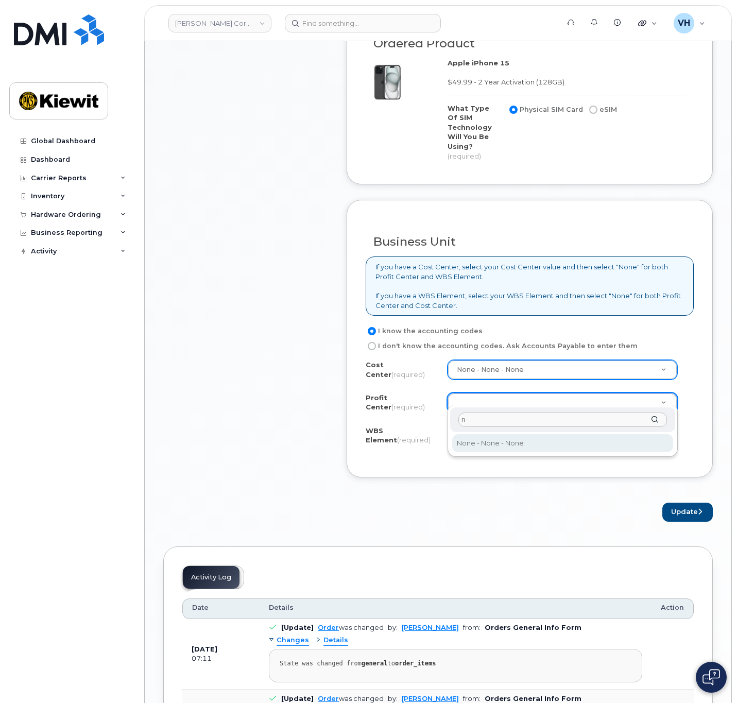
type input "n"
select select "None"
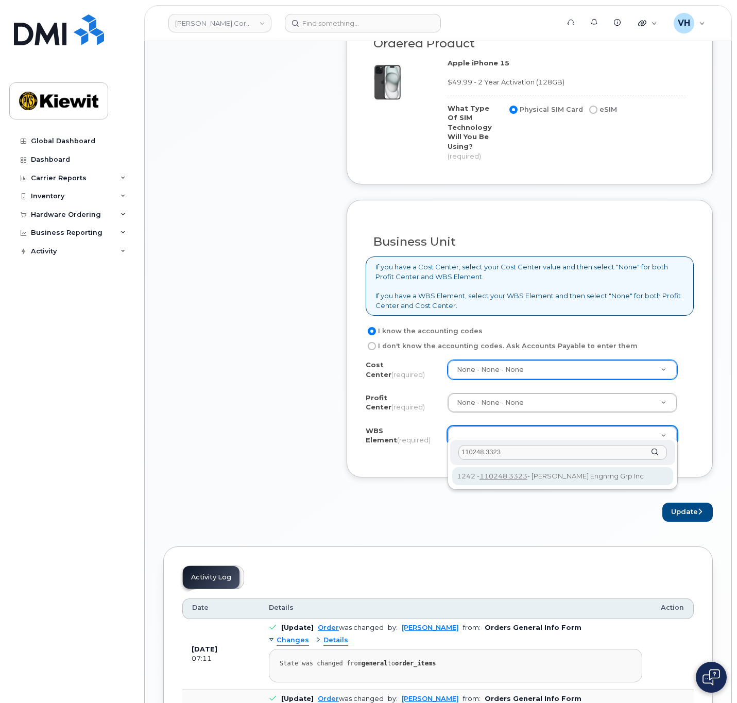
type input "110248.3323"
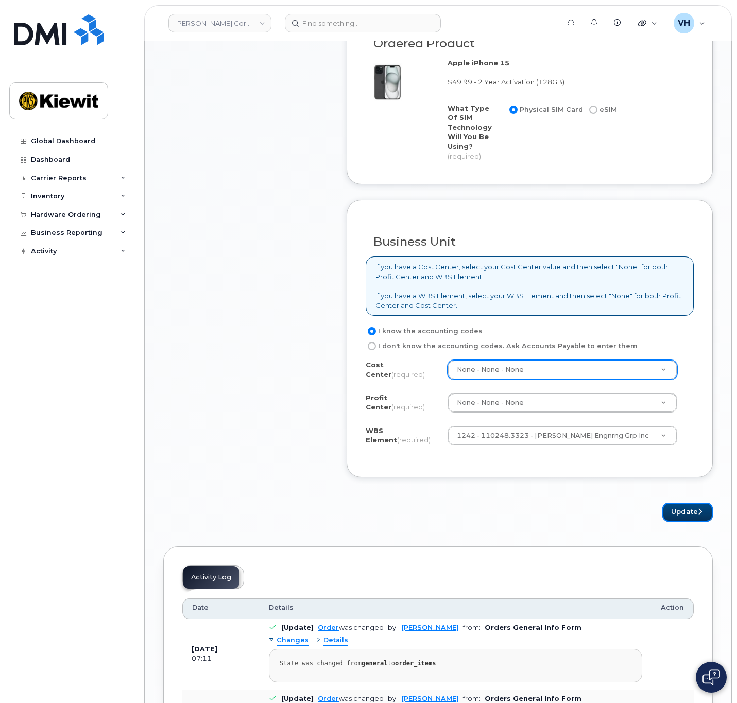
drag, startPoint x: 676, startPoint y: 500, endPoint x: 717, endPoint y: 488, distance: 42.5
click at [677, 503] on button "Update" at bounding box center [687, 512] width 50 height 19
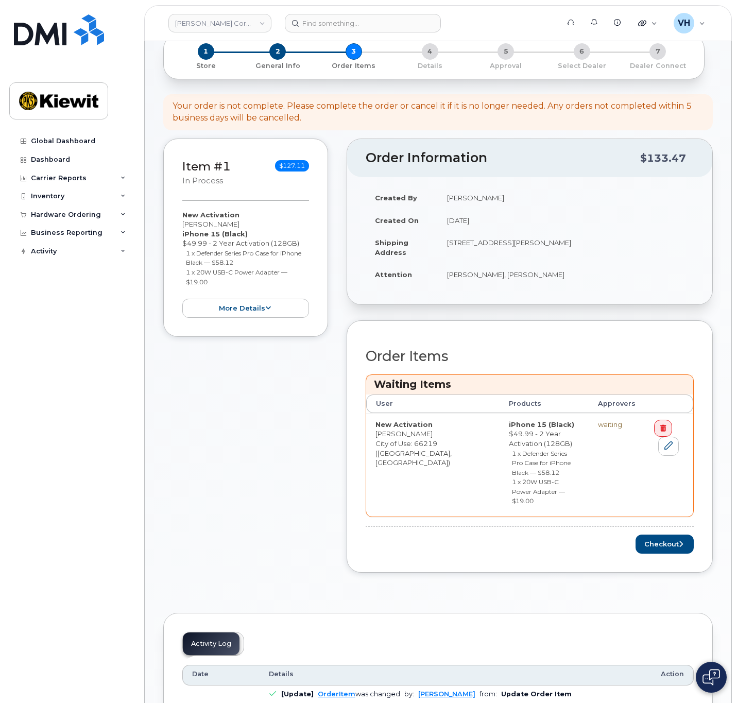
scroll to position [155, 0]
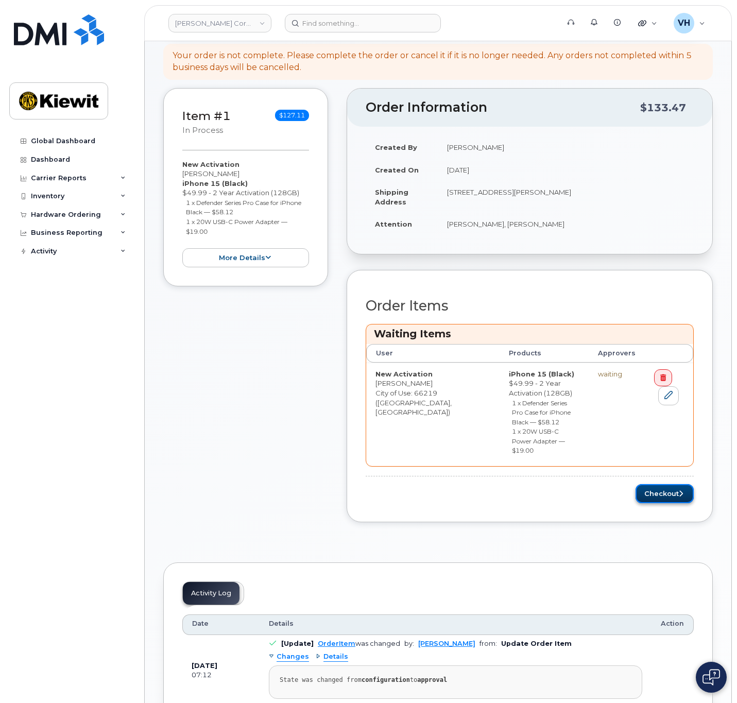
drag, startPoint x: 676, startPoint y: 464, endPoint x: 672, endPoint y: 467, distance: 5.3
click at [676, 484] on button "Checkout" at bounding box center [665, 493] width 58 height 19
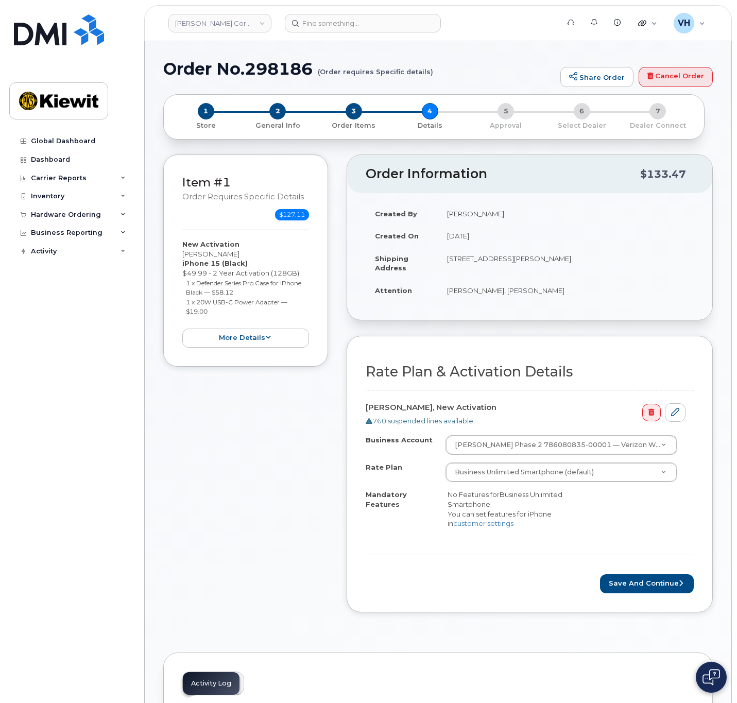
click at [276, 67] on h1 "Order No.298186 (Order requires Specific details)" at bounding box center [359, 69] width 392 height 18
copy h1 "298186"
click at [627, 578] on button "Save and Continue" at bounding box center [647, 583] width 94 height 19
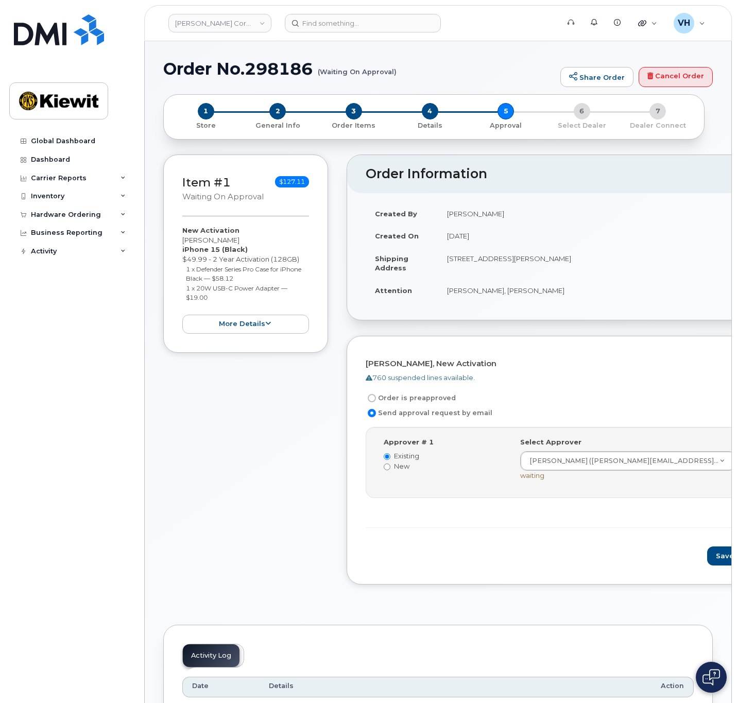
drag, startPoint x: 0, startPoint y: 0, endPoint x: 659, endPoint y: 567, distance: 869.7
click at [659, 568] on div "[PERSON_NAME], New Activation 760 suspended lines available. Order is preapprov…" at bounding box center [580, 460] width 467 height 249
drag, startPoint x: 638, startPoint y: 552, endPoint x: 670, endPoint y: 477, distance: 81.9
click at [707, 552] on button "Save and Continue" at bounding box center [751, 556] width 88 height 19
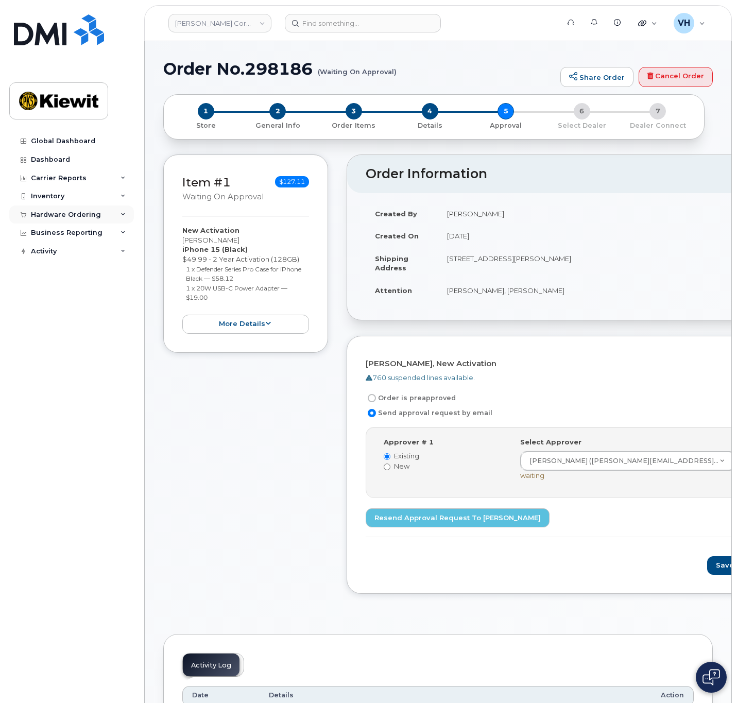
click at [52, 214] on div "Hardware Ordering" at bounding box center [66, 215] width 70 height 8
click at [66, 257] on link "Orders" at bounding box center [80, 254] width 107 height 20
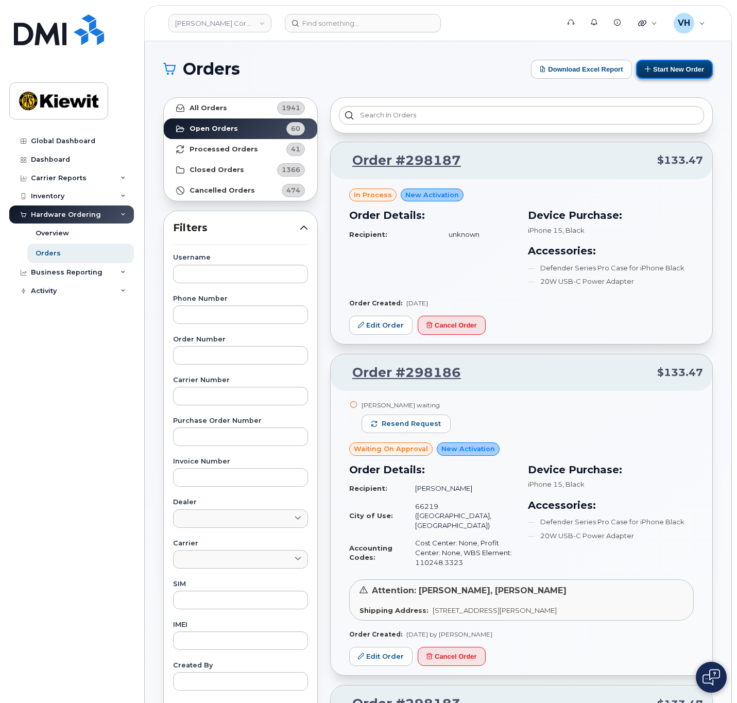
drag, startPoint x: 662, startPoint y: 65, endPoint x: 652, endPoint y: 65, distance: 10.8
click at [661, 65] on button "Start New Order" at bounding box center [674, 69] width 77 height 19
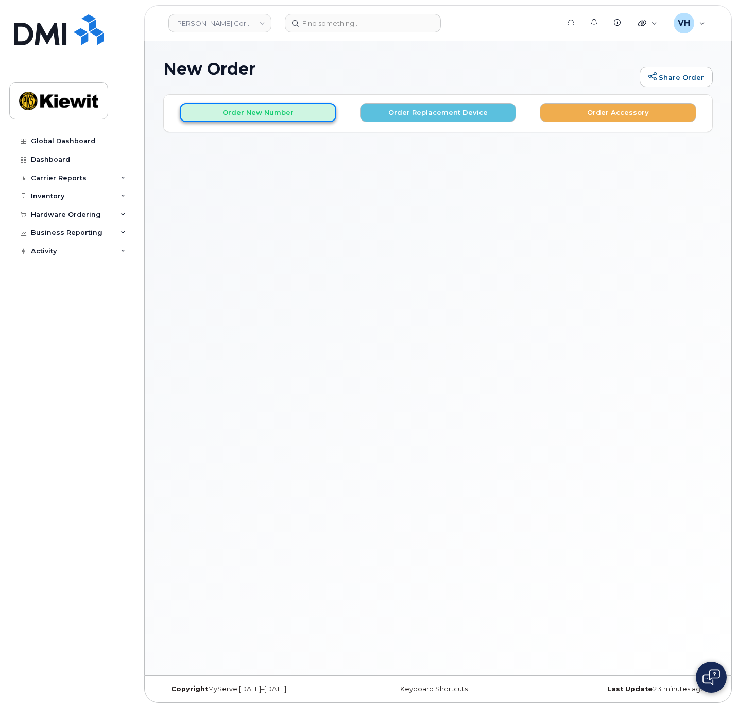
click at [227, 108] on button "Order New Number" at bounding box center [258, 112] width 157 height 19
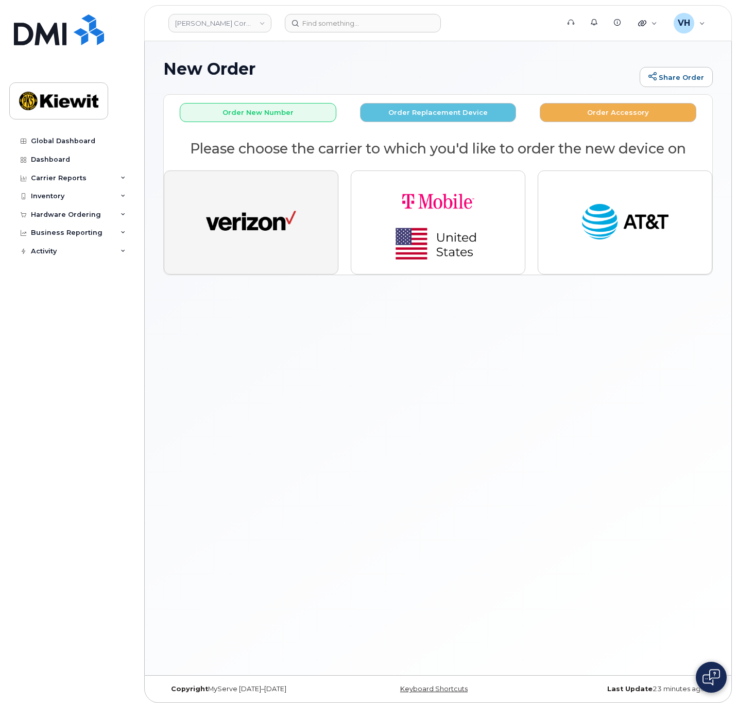
click at [291, 185] on button "button" at bounding box center [251, 222] width 175 height 104
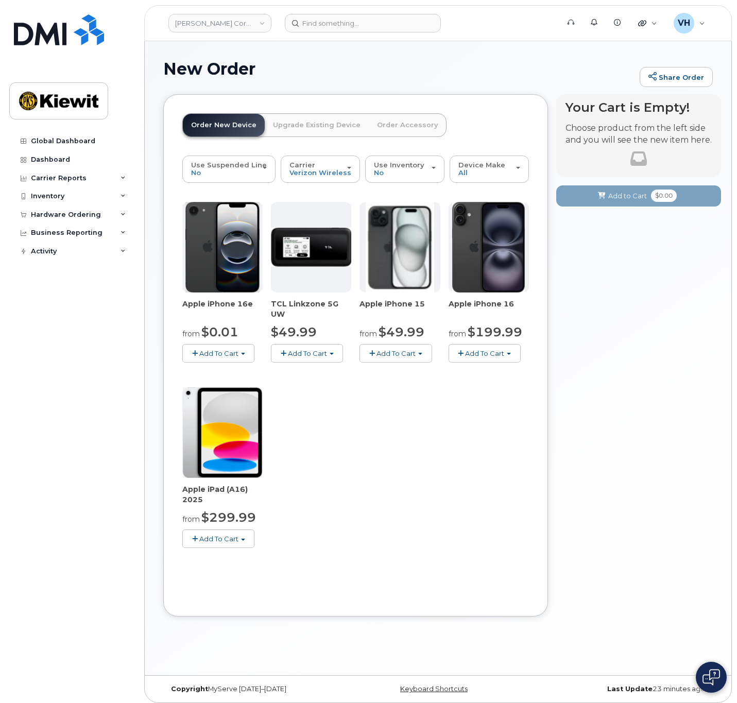
click at [384, 350] on span "Add To Cart" at bounding box center [396, 353] width 39 height 8
click at [396, 372] on link "$49.99 - 2 Year Activation (128GB)" at bounding box center [431, 372] width 138 height 13
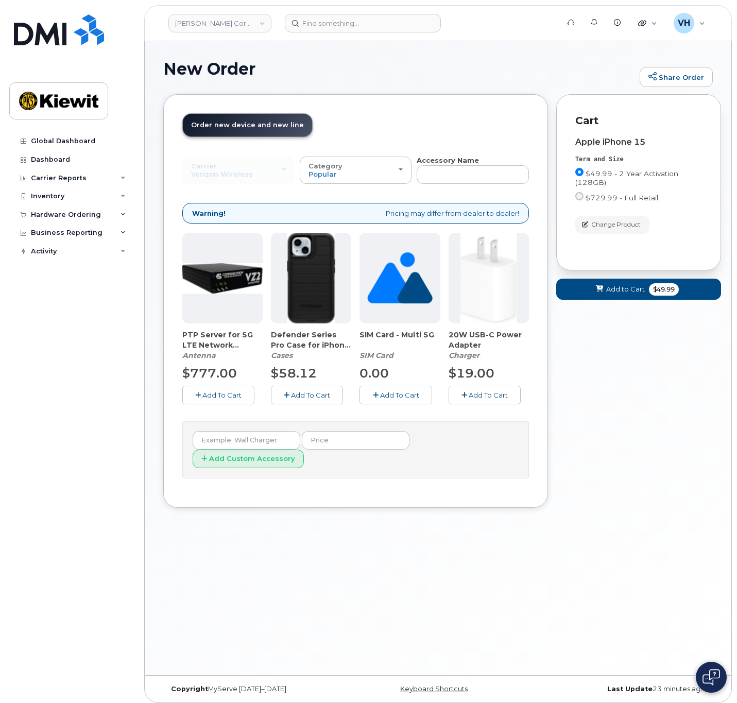
drag, startPoint x: 309, startPoint y: 396, endPoint x: 320, endPoint y: 397, distance: 10.9
click at [311, 396] on span "Add To Cart" at bounding box center [310, 395] width 39 height 8
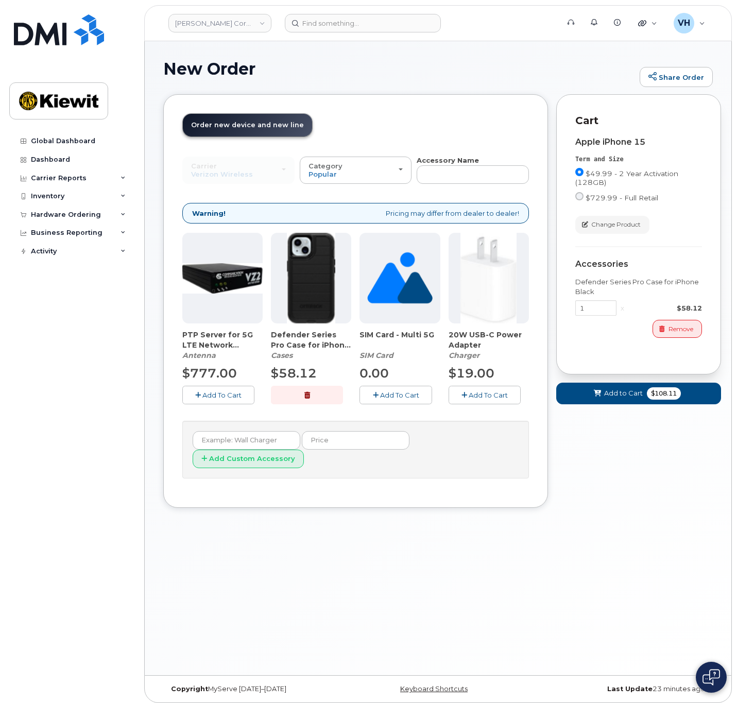
drag, startPoint x: 490, startPoint y: 391, endPoint x: 537, endPoint y: 395, distance: 47.5
click at [490, 391] on span "Add To Cart" at bounding box center [488, 395] width 39 height 8
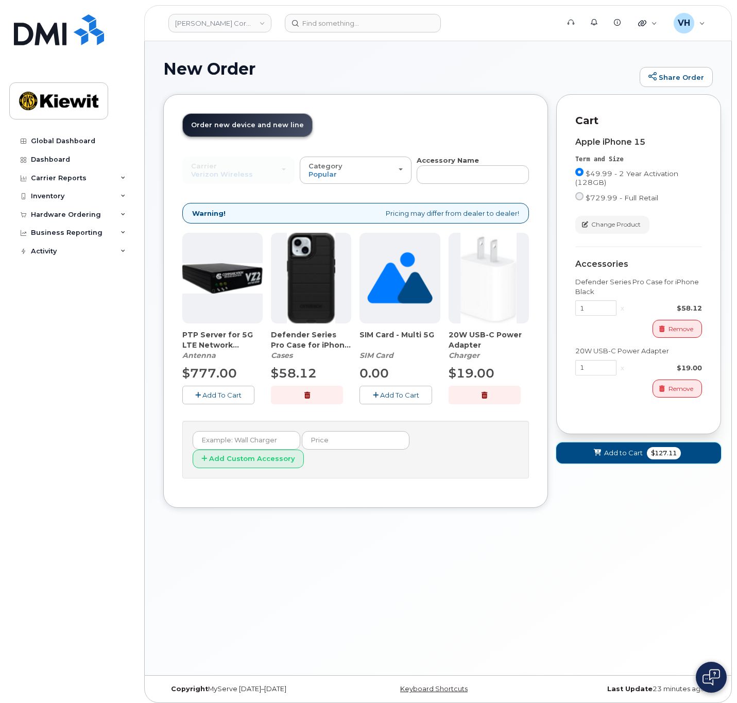
click at [638, 459] on button "Add to Cart $127.11" at bounding box center [638, 452] width 165 height 21
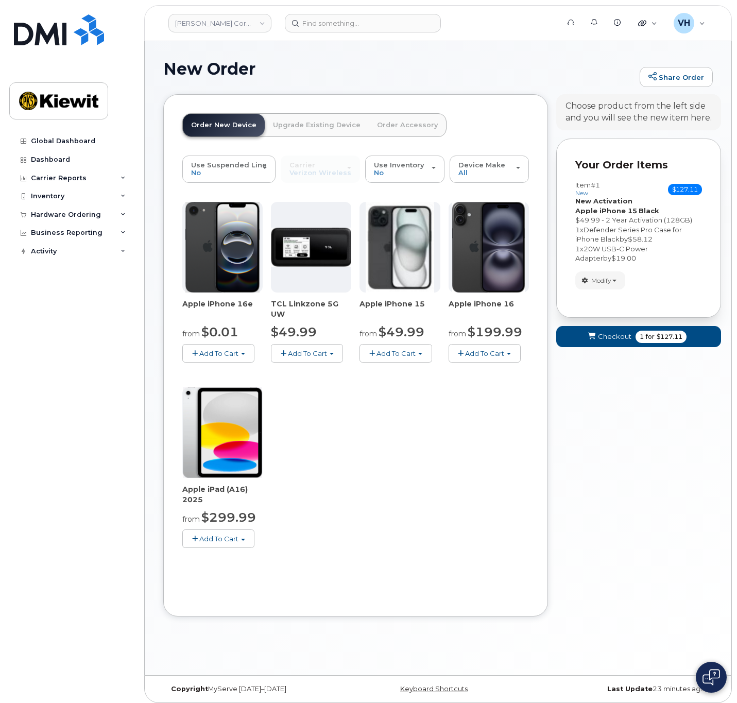
click at [637, 452] on div "Your Cart is Empty! Choose product from the left side and you will see the new …" at bounding box center [638, 363] width 165 height 538
click at [659, 325] on form "Your Order Items Item #1 new $127.11 Accessories Only SIM Only Activation New A…" at bounding box center [638, 248] width 165 height 218
click at [685, 335] on span "1 for $127.11" at bounding box center [661, 337] width 51 height 12
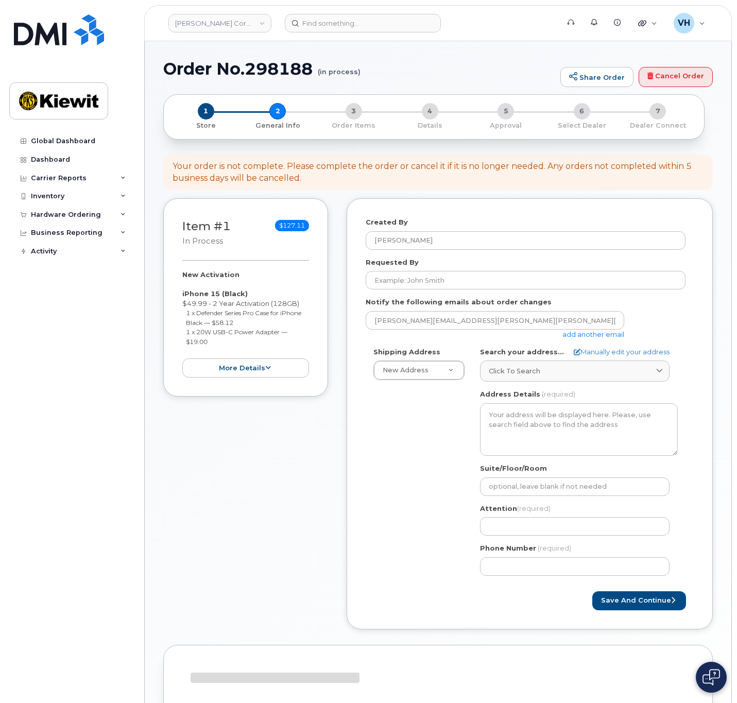
select select
click at [267, 74] on h1 "Order No.298188 (in process)" at bounding box center [359, 69] width 392 height 18
copy h1 "298188"
click at [594, 335] on link "add another email" at bounding box center [593, 334] width 62 height 8
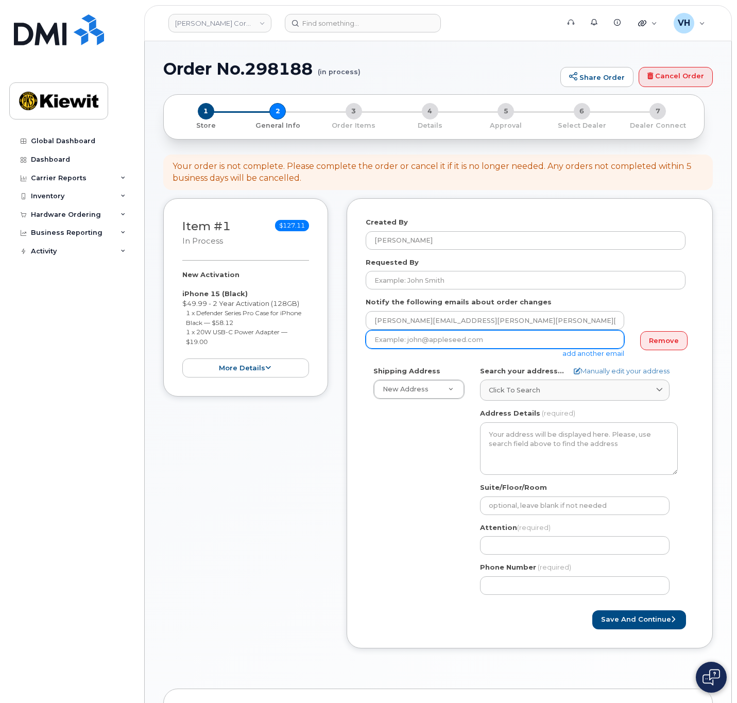
click at [520, 344] on input "email" at bounding box center [495, 339] width 259 height 19
paste input "[PERSON_NAME][EMAIL_ADDRESS][PERSON_NAME][PERSON_NAME][DOMAIN_NAME]"
type input "[PERSON_NAME][EMAIL_ADDRESS][PERSON_NAME][PERSON_NAME][DOMAIN_NAME]"
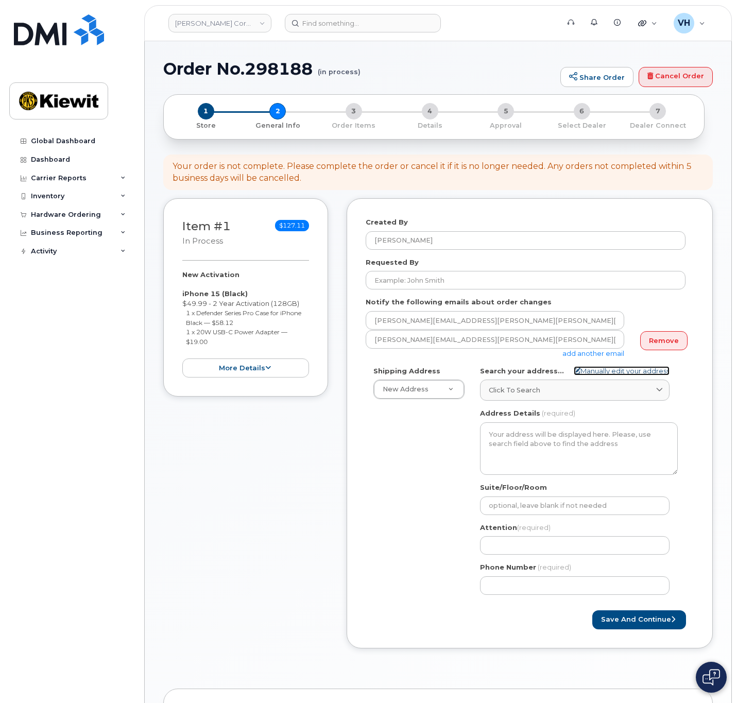
click at [662, 368] on link "Manually edit your address" at bounding box center [622, 371] width 96 height 10
select select
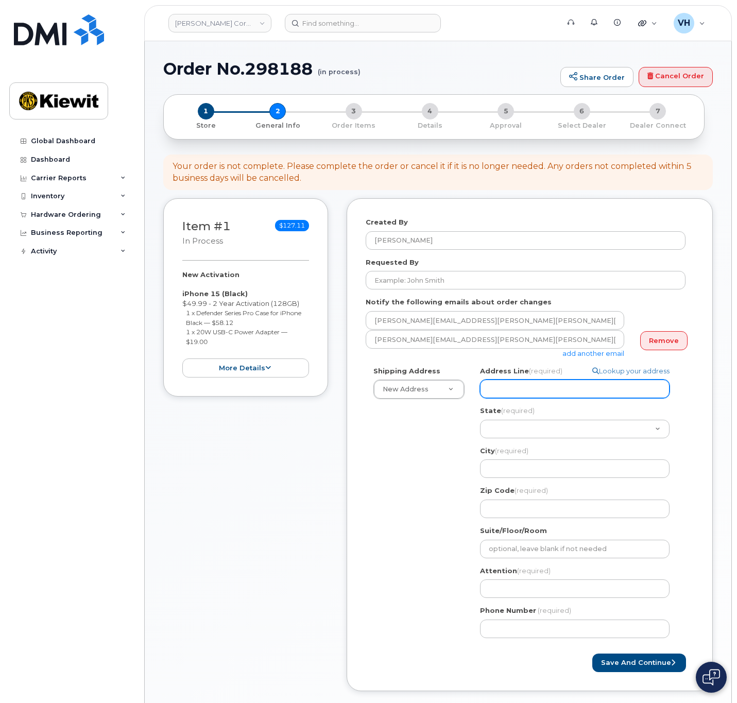
drag, startPoint x: 605, startPoint y: 390, endPoint x: 719, endPoint y: 361, distance: 118.1
click at [605, 390] on input "Address Line (required)" at bounding box center [575, 389] width 190 height 19
paste input "[STREET_ADDRESS]"
type input "[STREET_ADDRESS]"
select select
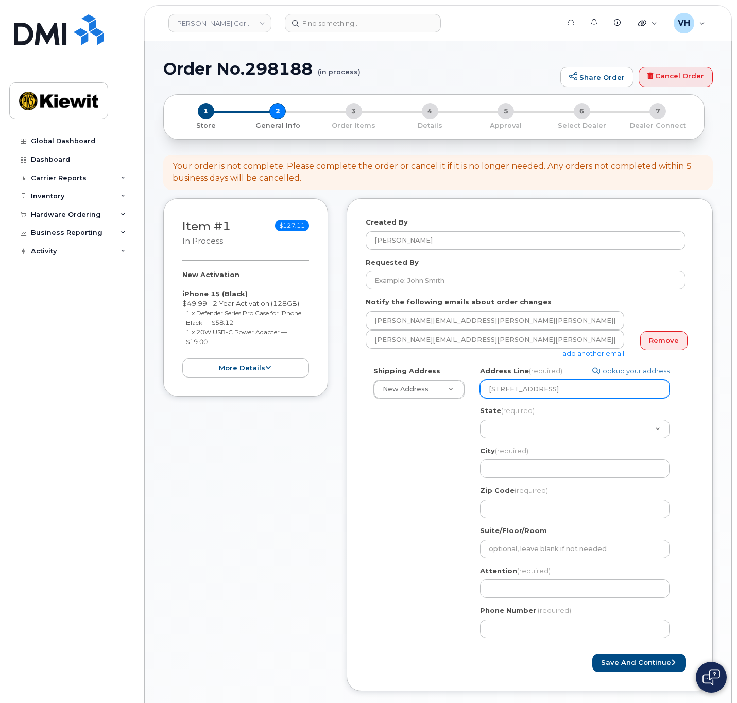
type input "[STREET_ADDRESS]"
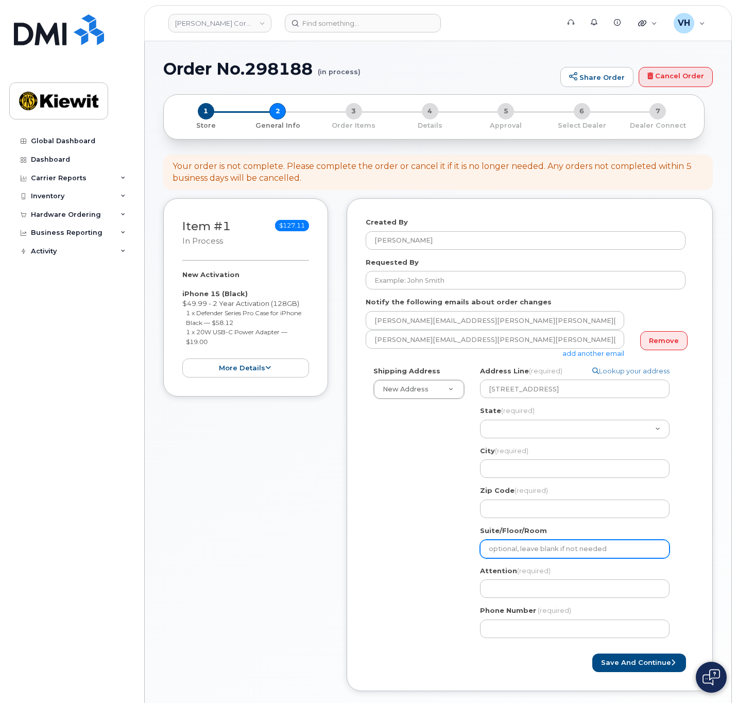
drag, startPoint x: 509, startPoint y: 549, endPoint x: 540, endPoint y: 538, distance: 32.9
click at [510, 550] on input "Suite/Floor/Room" at bounding box center [575, 549] width 190 height 19
paste input "Suite 101"
select select
type input "Suite 101"
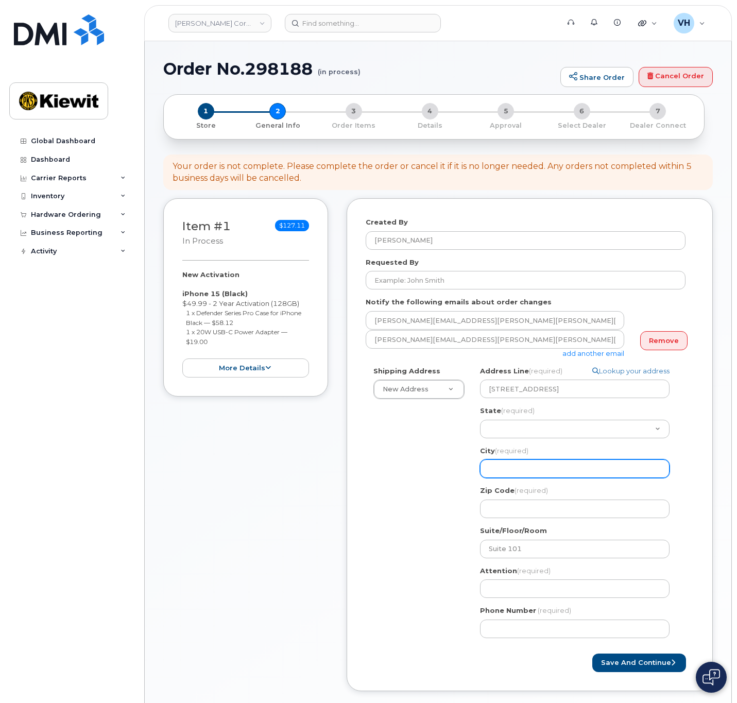
drag, startPoint x: 528, startPoint y: 467, endPoint x: 527, endPoint y: 453, distance: 13.9
click at [527, 467] on input "City (required)" at bounding box center [575, 468] width 190 height 19
paste input "Aiken"
select select
type input "Aiken"
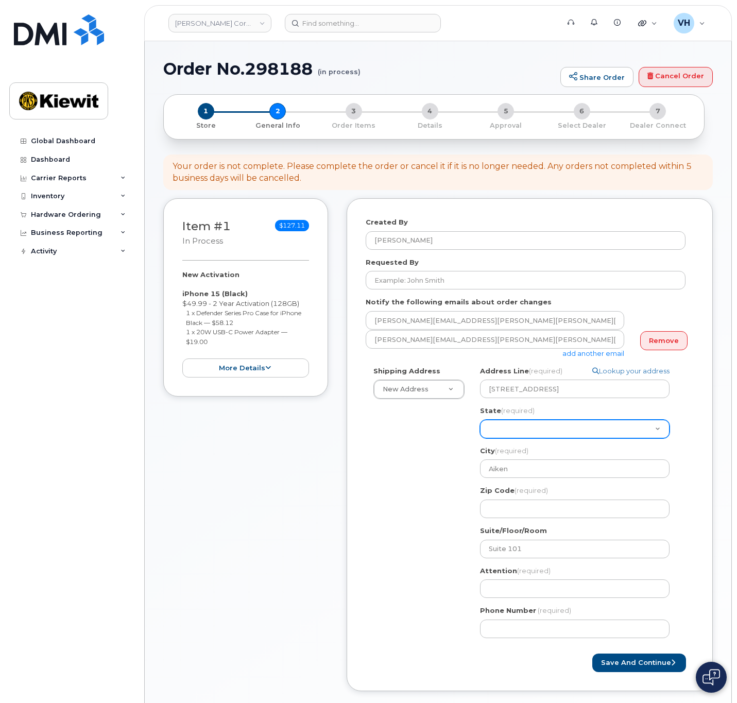
click at [527, 430] on select "Alabama Alaska American Samoa Arizona Arkansas California Colorado Connecticut …" at bounding box center [575, 429] width 190 height 19
select select "SC"
click at [480, 420] on select "Alabama Alaska American Samoa Arizona Arkansas California Colorado Connecticut …" at bounding box center [575, 429] width 190 height 19
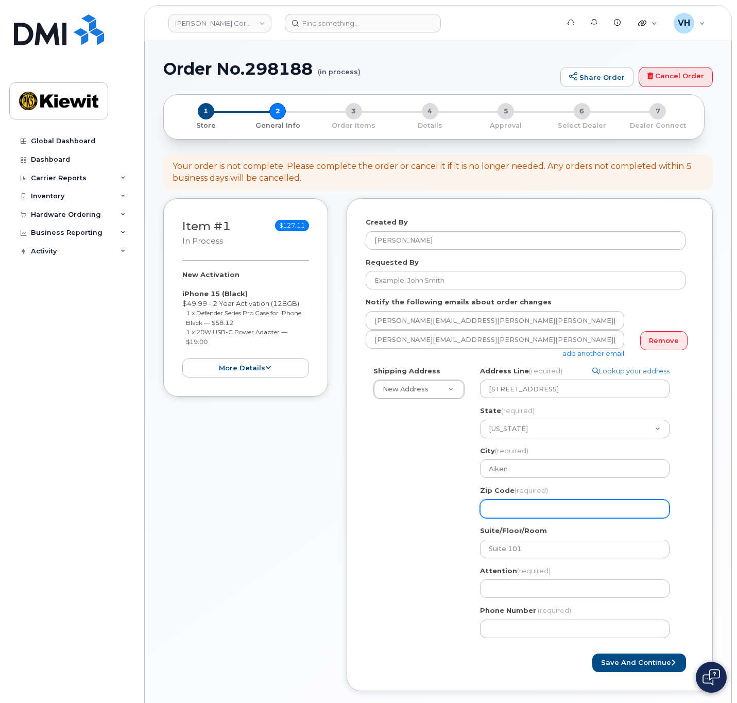
click at [498, 507] on input "Zip Code (required)" at bounding box center [575, 509] width 190 height 19
paste input "29803"
select select
type input "29803"
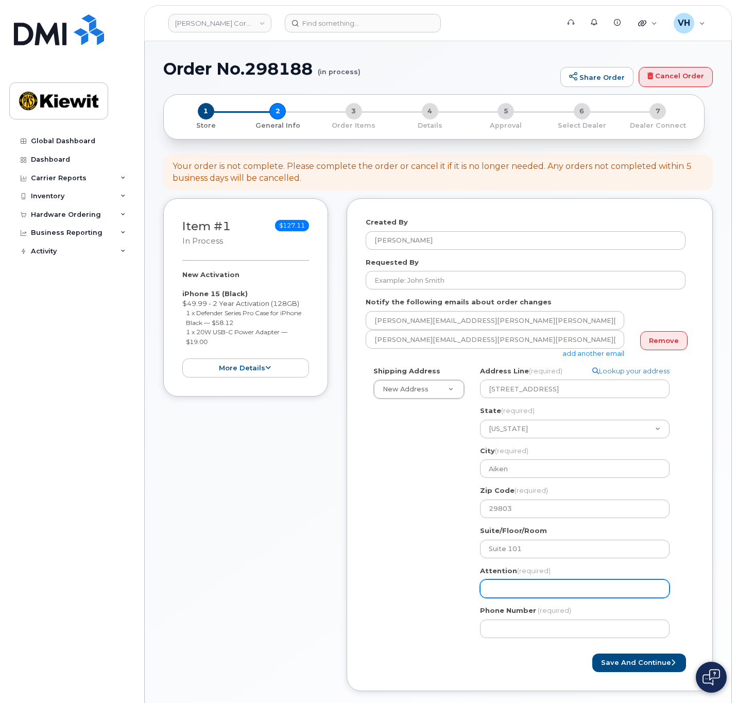
click at [500, 589] on input "Attention (required)" at bounding box center [575, 588] width 190 height 19
paste input "James.Mcnulty@kiewit.com"
type input "James.Mcnulty@kiewit.com"
drag, startPoint x: 588, startPoint y: 587, endPoint x: 541, endPoint y: 588, distance: 46.4
click at [539, 587] on input "James.Mcnulty@kiewit.com" at bounding box center [575, 588] width 190 height 19
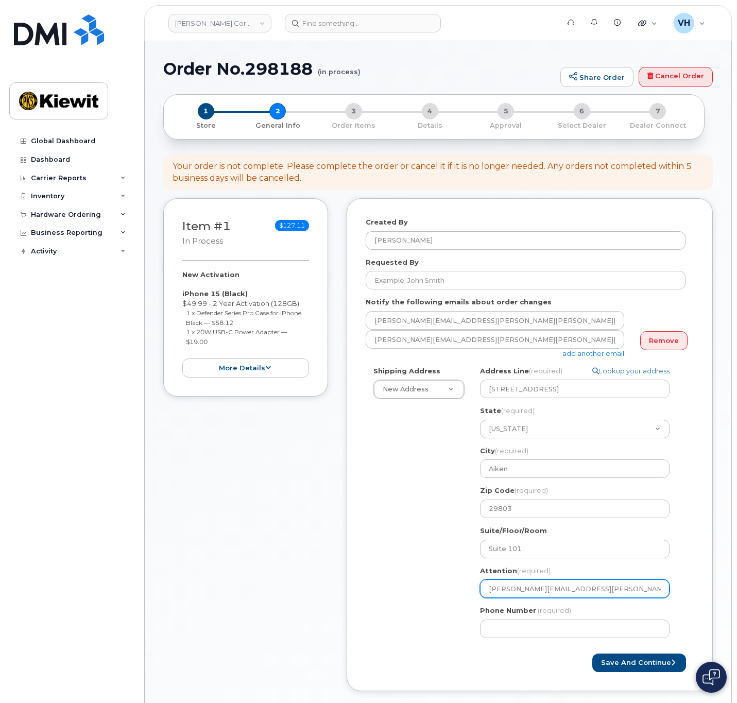
select select
type input "James.Mcnulty"
click at [513, 591] on input "James.Mcnulty" at bounding box center [575, 588] width 190 height 19
select select
type input "JamesMcnulty"
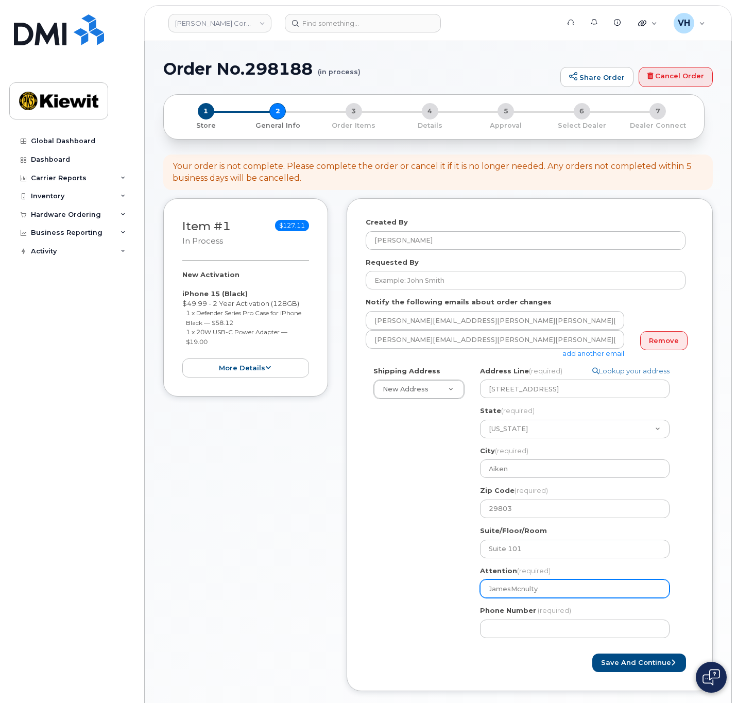
select select
type input "James Mcnulty"
click at [562, 588] on input "James Mcnulty" at bounding box center [575, 588] width 190 height 19
select select
type input "James Mcnulty,"
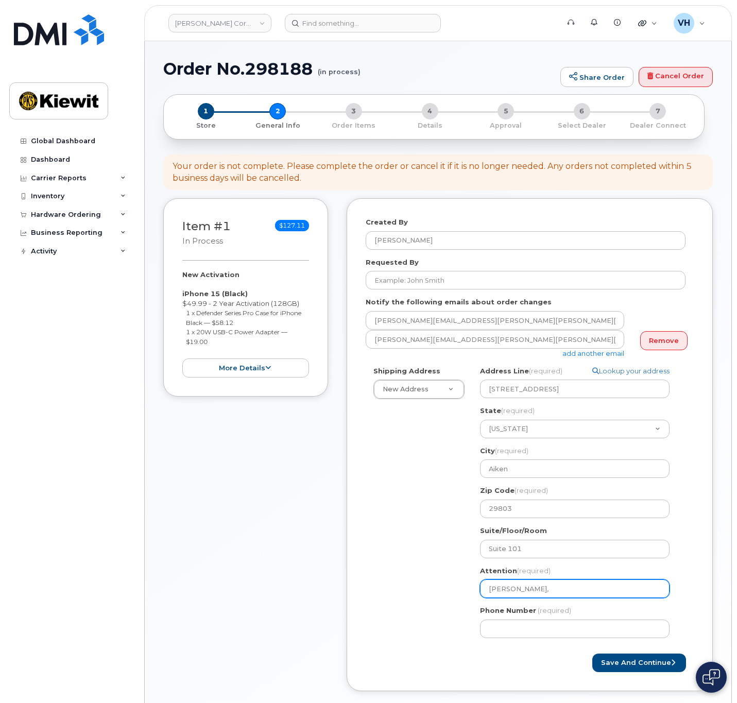
click at [569, 590] on input "James Mcnulty," at bounding box center [575, 588] width 190 height 19
paste input "[PERSON_NAME].[PERSON_NAME]"
select select
type input "James Mcnulty, Edwin.Harrell"
click at [564, 592] on input "James Mcnulty, Edwin.Harrell" at bounding box center [575, 588] width 190 height 19
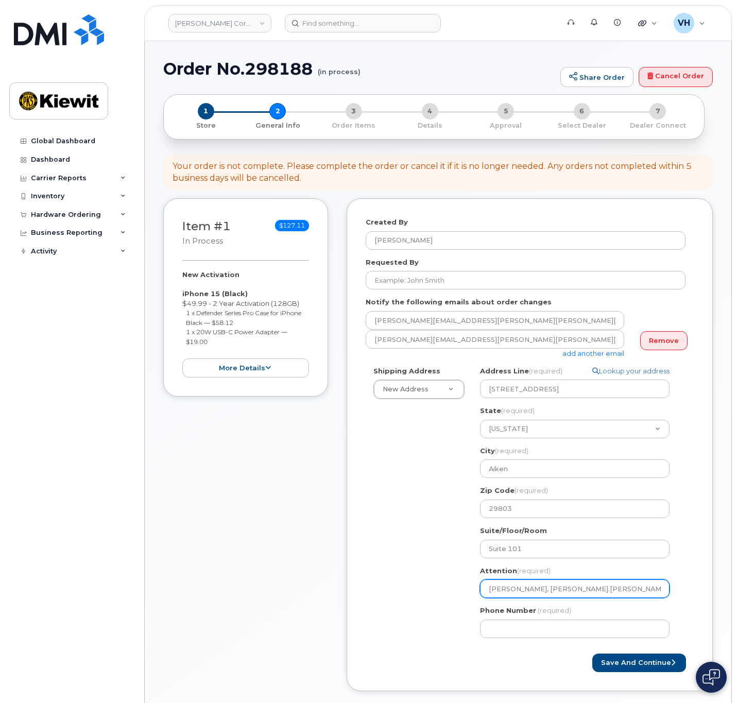
select select
type input "James Mcnulty, EdwinHarrell"
select select
type input "[PERSON_NAME], [PERSON_NAME]"
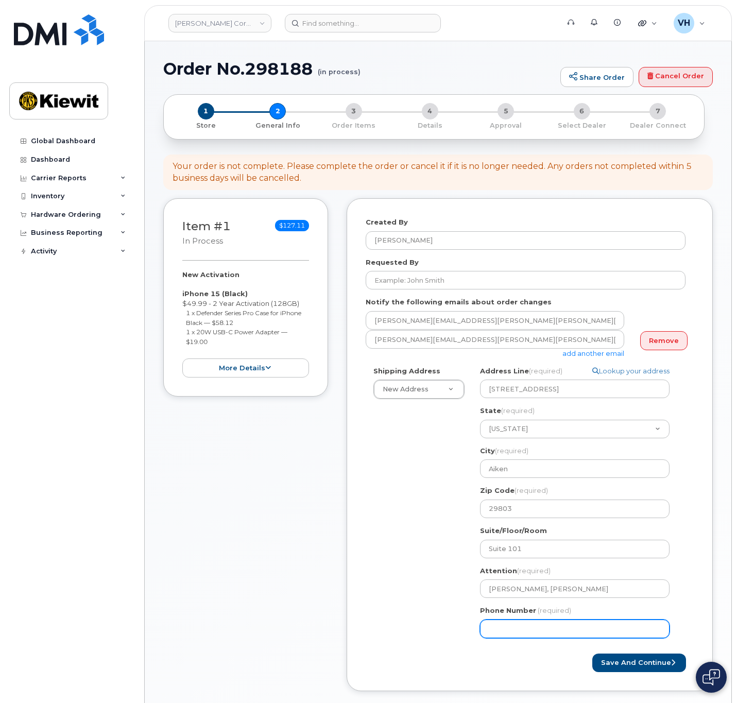
click at [559, 622] on input "Phone Number" at bounding box center [575, 629] width 190 height 19
type input "8777727707"
select select
drag, startPoint x: 636, startPoint y: 659, endPoint x: 659, endPoint y: 622, distance: 43.3
click at [636, 659] on button "Save and Continue" at bounding box center [639, 663] width 94 height 19
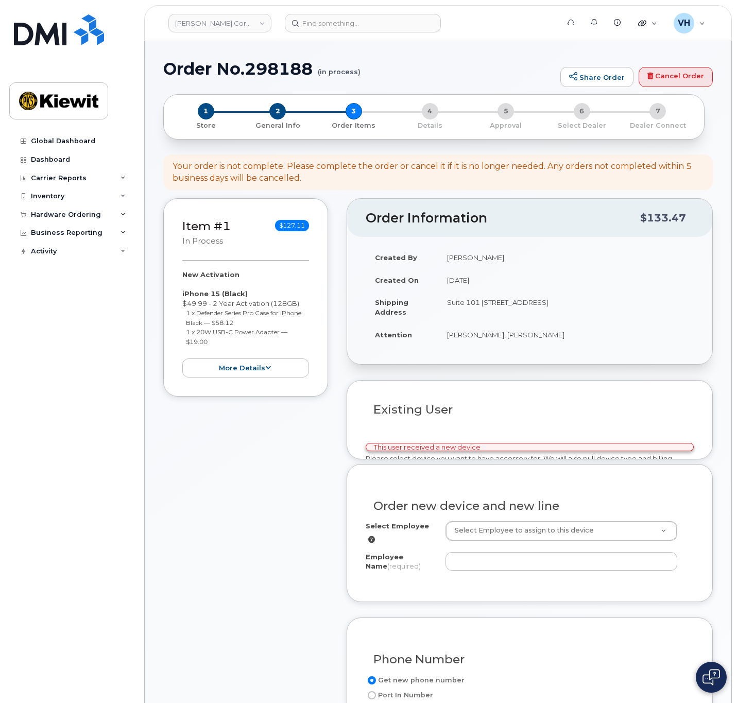
select select
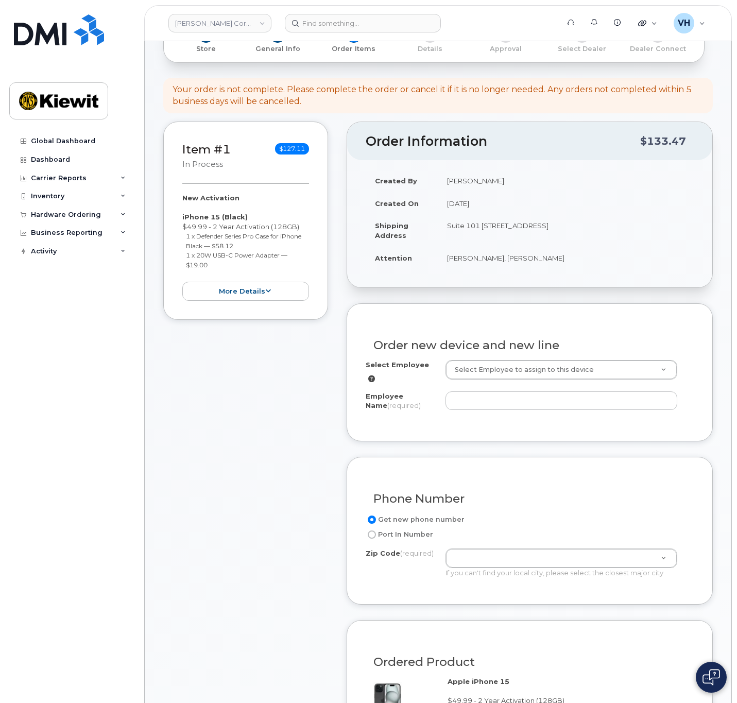
scroll to position [77, 0]
click at [487, 400] on input "Employee Name (required)" at bounding box center [562, 400] width 232 height 19
paste input "29803"
drag, startPoint x: 492, startPoint y: 394, endPoint x: 427, endPoint y: 388, distance: 65.7
click at [427, 391] on div "Employee Name (required) 29803" at bounding box center [530, 402] width 328 height 23
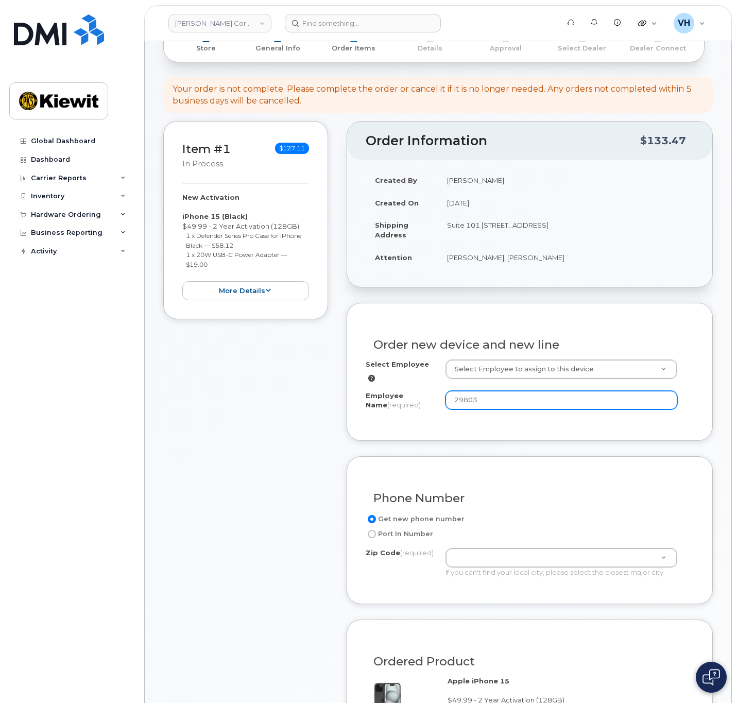
paste input "[PERSON_NAME].[PERSON_NAME]"
click at [477, 397] on input "[PERSON_NAME].[PERSON_NAME]" at bounding box center [562, 400] width 232 height 19
type input "[PERSON_NAME]"
click at [473, 539] on div "Get new phone number Port In Number Zip Code (required) Zip Code (required) Zip…" at bounding box center [530, 549] width 328 height 72
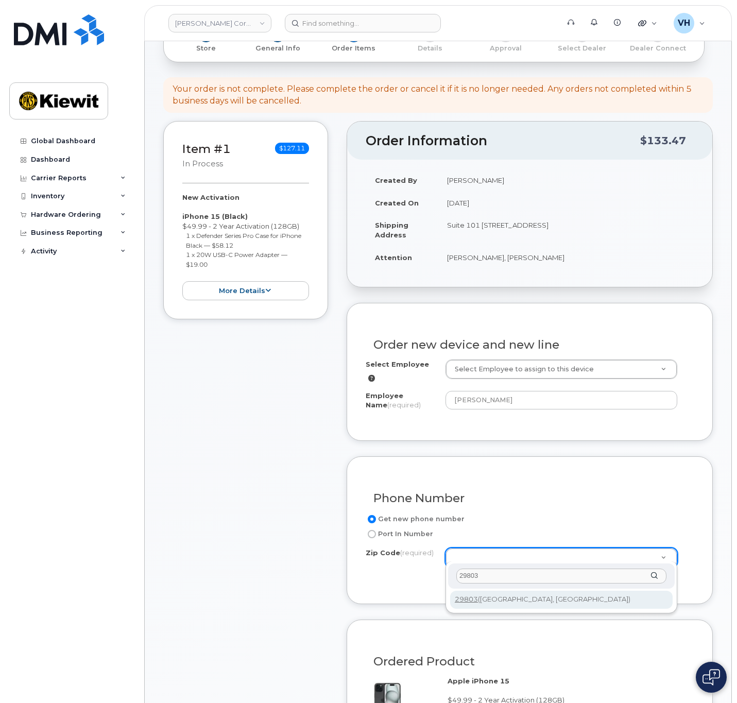
type input "29803"
type input "29803 ([GEOGRAPHIC_DATA], [GEOGRAPHIC_DATA])"
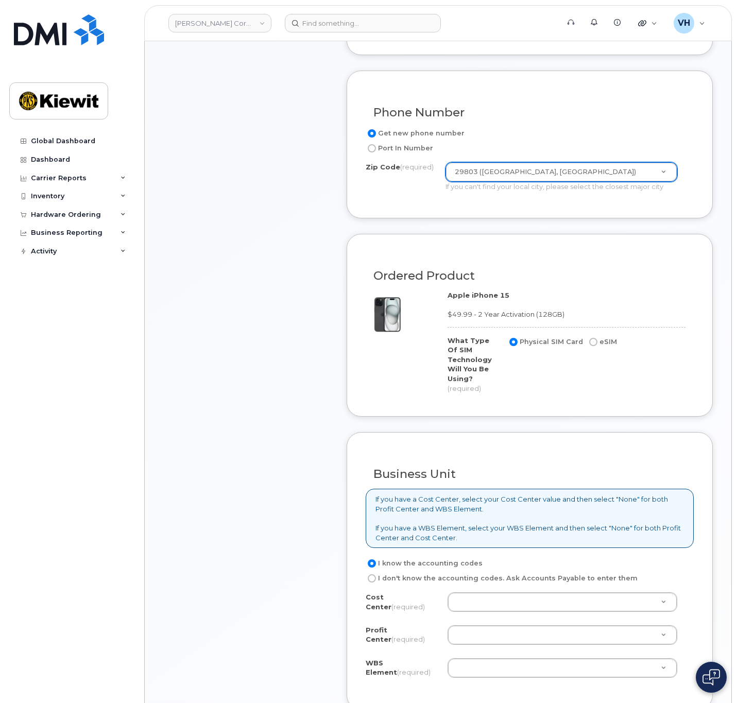
scroll to position [464, 0]
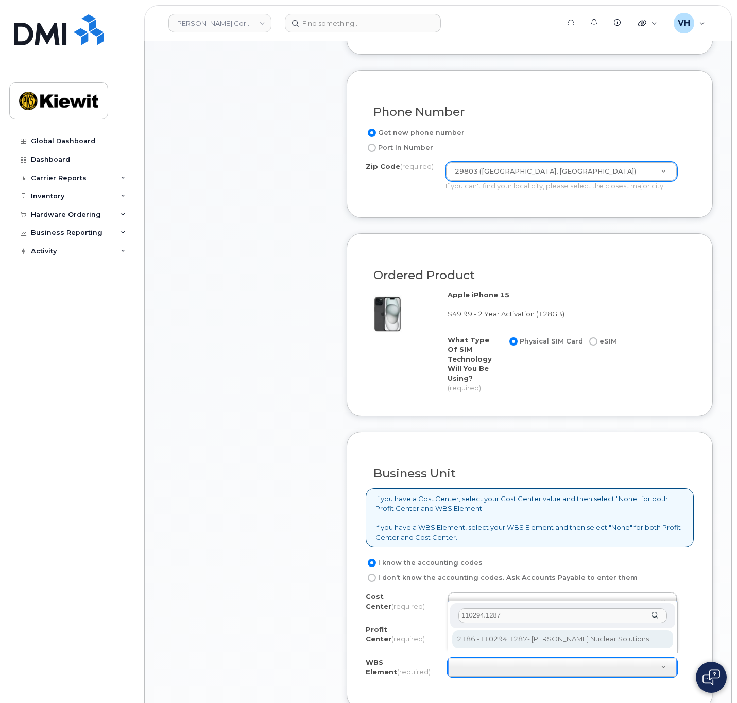
type input "110294.1287"
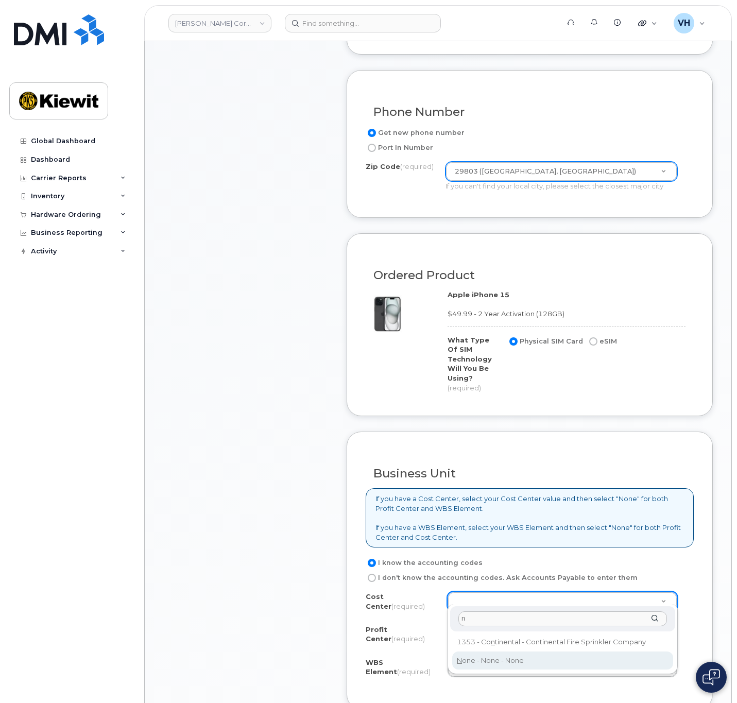
type input "n"
drag, startPoint x: 514, startPoint y: 655, endPoint x: 514, endPoint y: 627, distance: 27.8
type input "None"
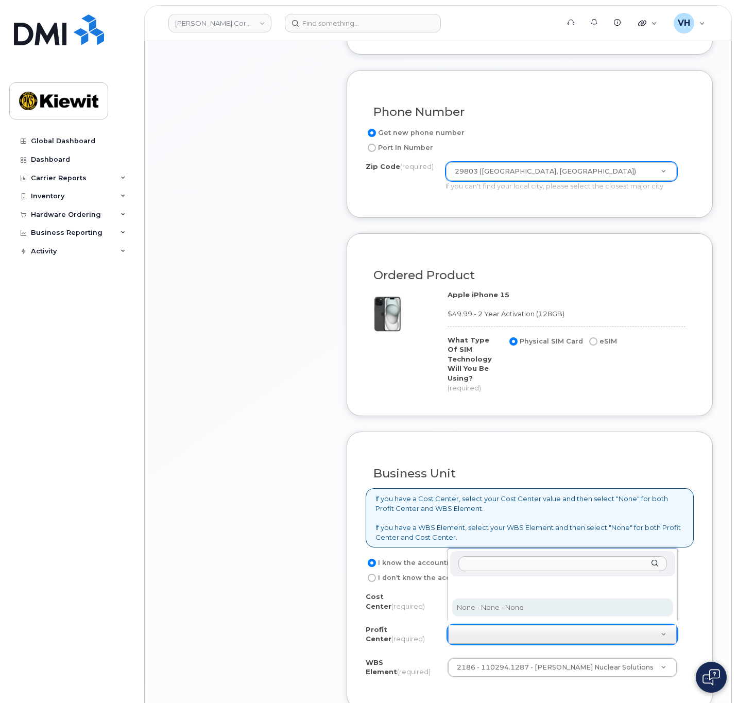
select select "None"
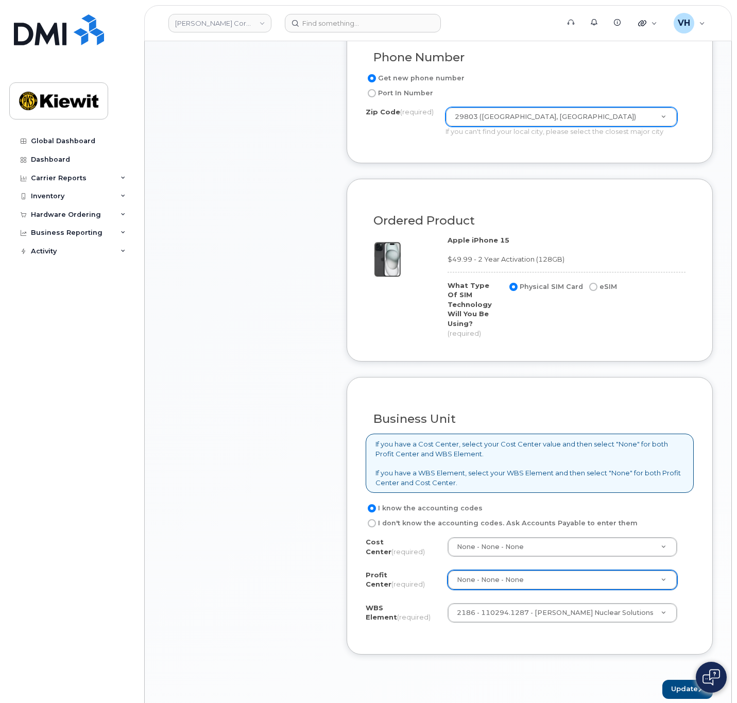
scroll to position [618, 0]
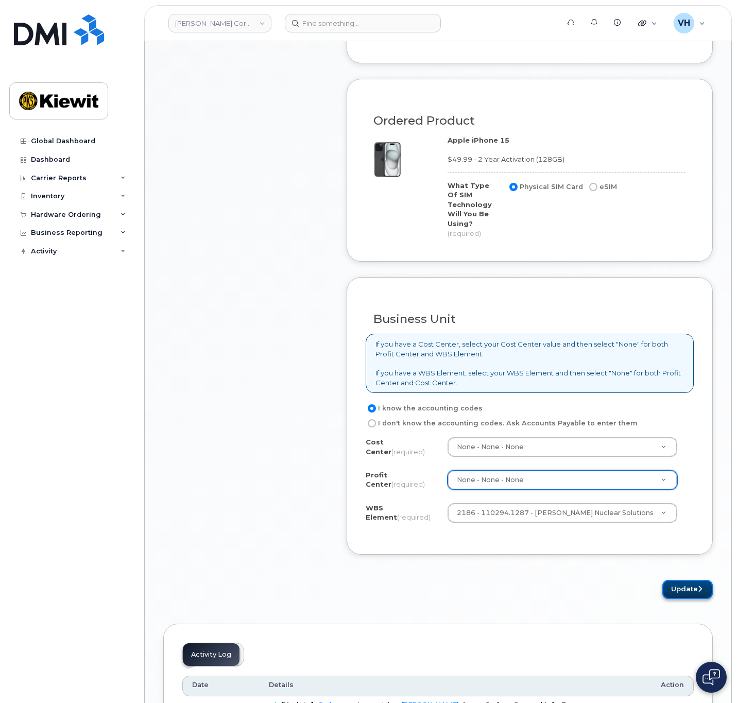
click at [671, 581] on button "Update" at bounding box center [687, 589] width 50 height 19
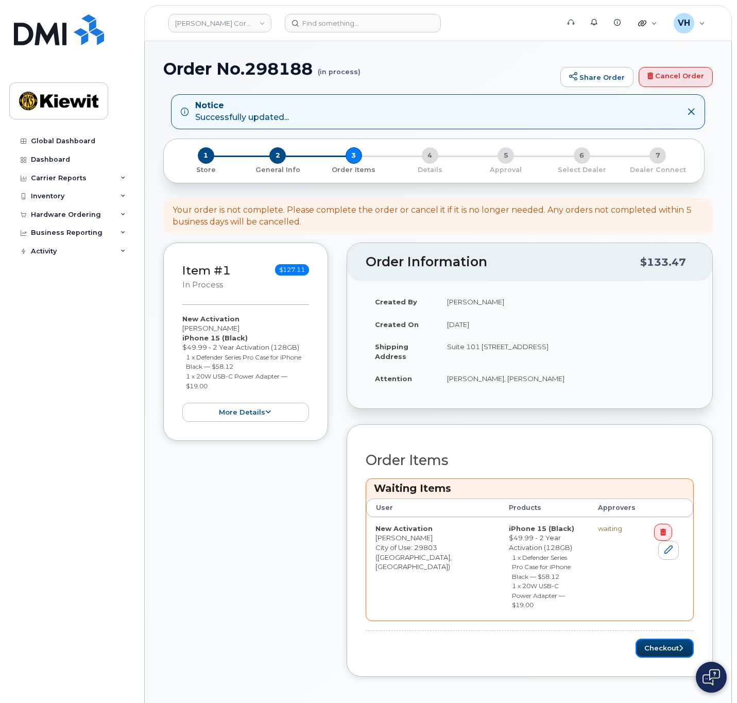
drag, startPoint x: 665, startPoint y: 625, endPoint x: 729, endPoint y: 593, distance: 71.6
click at [665, 639] on button "Checkout" at bounding box center [665, 648] width 58 height 19
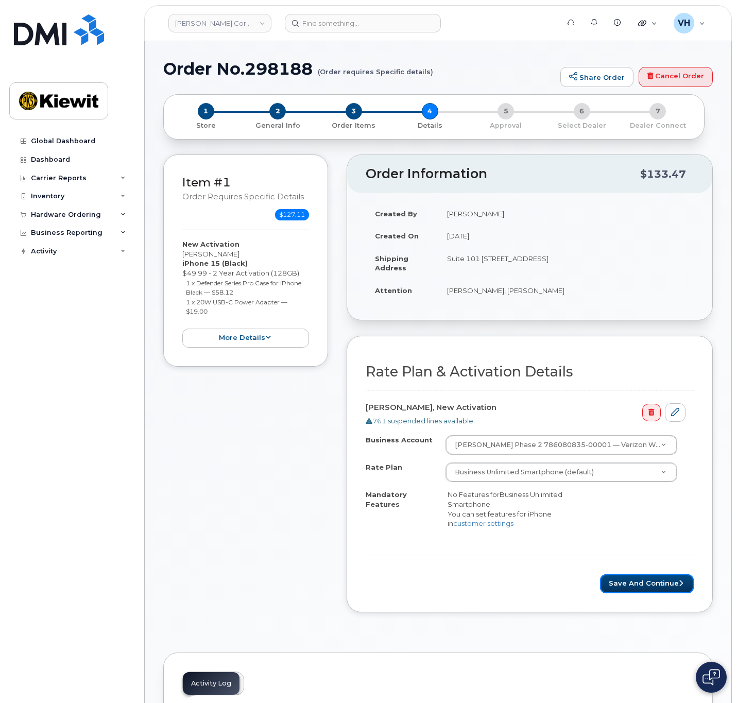
drag, startPoint x: 655, startPoint y: 589, endPoint x: 695, endPoint y: 542, distance: 61.7
click at [655, 589] on button "Save and Continue" at bounding box center [647, 583] width 94 height 19
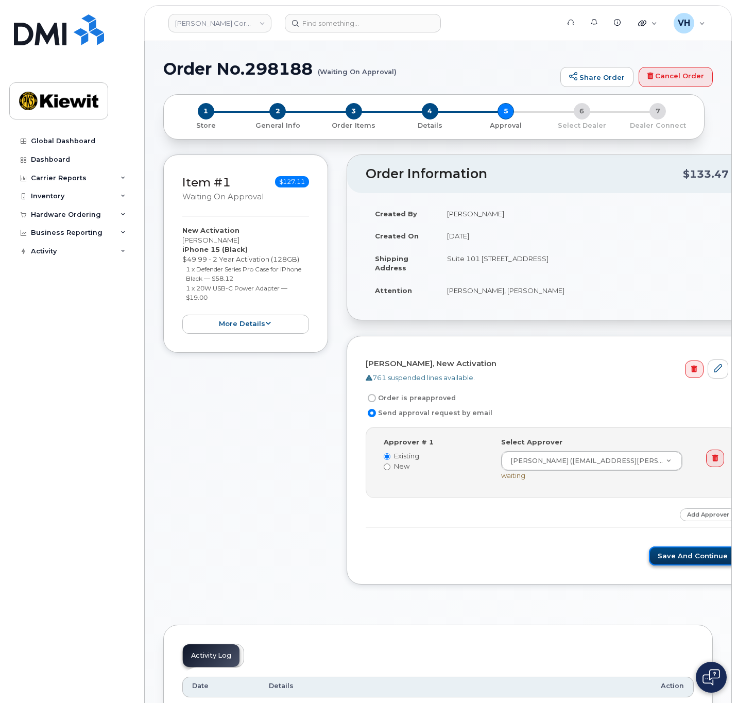
click at [663, 558] on button "Save and Continue" at bounding box center [693, 556] width 88 height 19
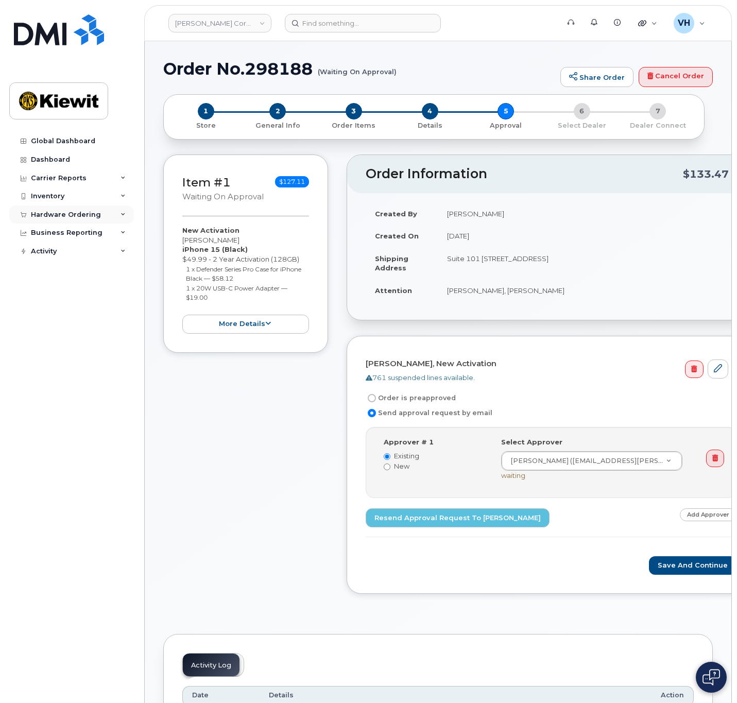
click at [54, 214] on div "Hardware Ordering" at bounding box center [66, 215] width 70 height 8
click at [67, 254] on link "Orders" at bounding box center [80, 254] width 107 height 20
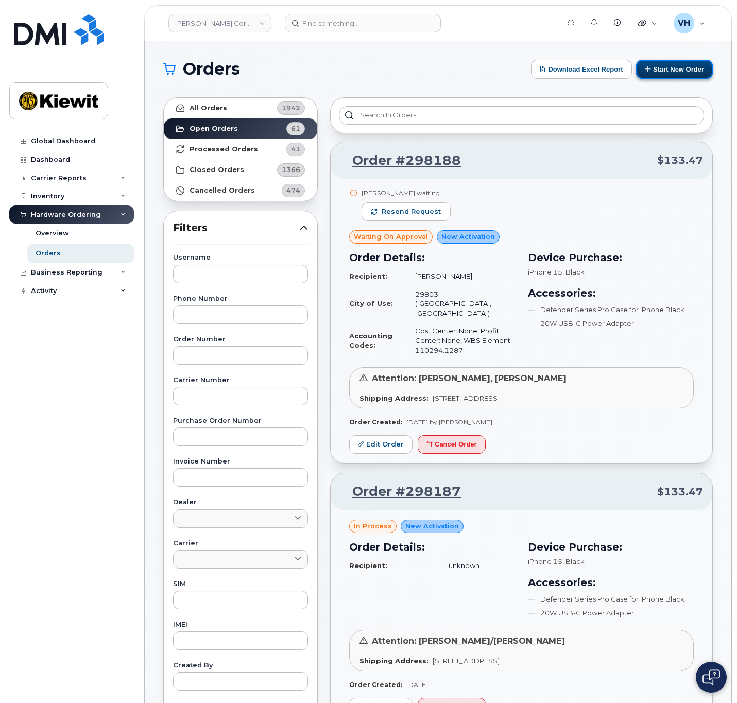
click at [657, 74] on button "Start New Order" at bounding box center [674, 69] width 77 height 19
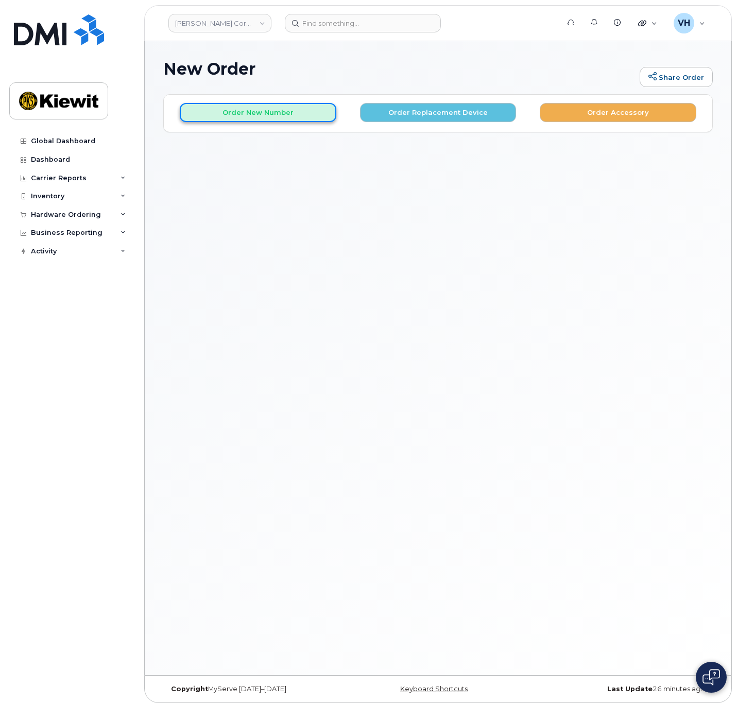
click at [298, 116] on button "Order New Number" at bounding box center [258, 112] width 157 height 19
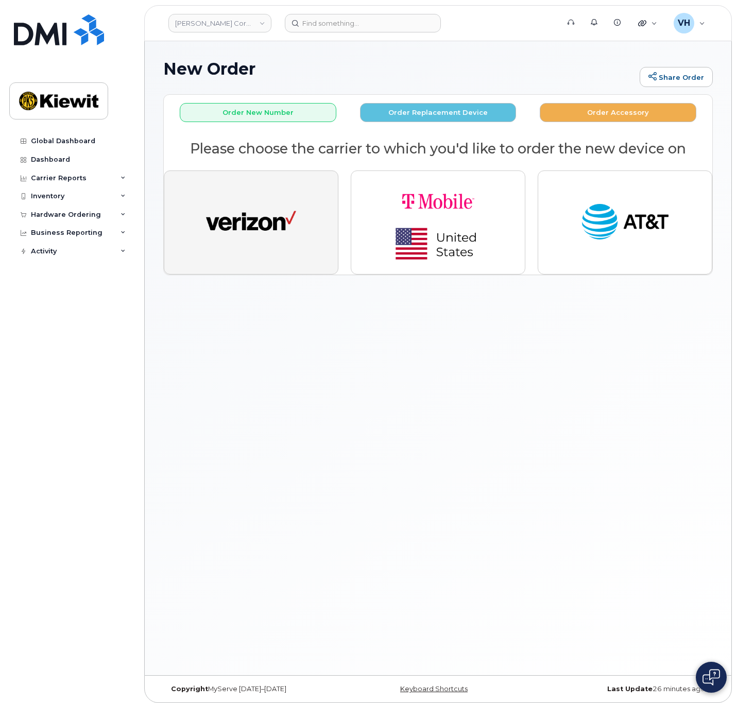
click at [259, 243] on img "button" at bounding box center [251, 222] width 90 height 46
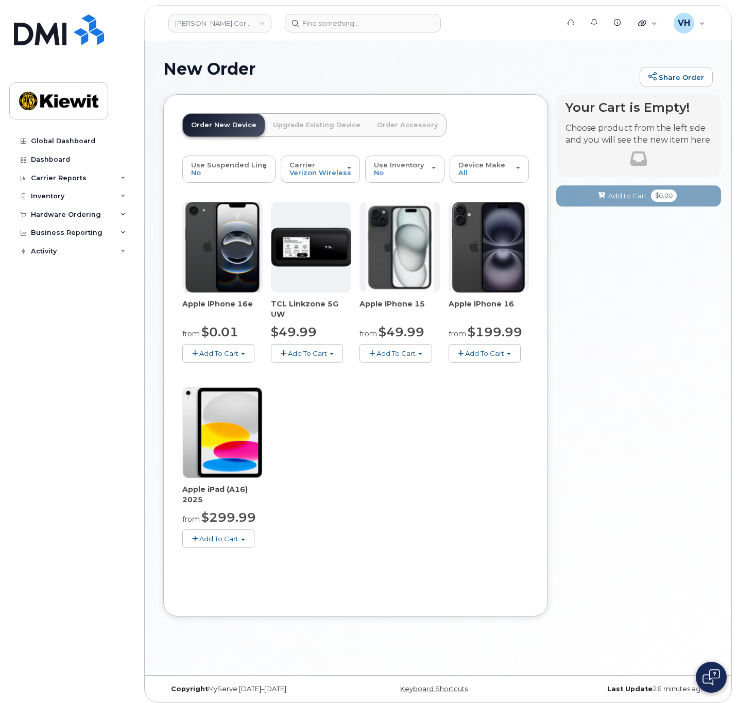
click at [414, 350] on span "Add To Cart" at bounding box center [396, 353] width 39 height 8
click at [408, 368] on ul "$49.99 - 2 Year Activation (128GB) $729.99 - Full Retail" at bounding box center [431, 379] width 143 height 30
click at [408, 368] on div "Apple iPhone 16e from $0.01 Add To Cart $0.01 - 2 Year Activation (128GB) $599.…" at bounding box center [355, 383] width 347 height 363
drag, startPoint x: 411, startPoint y: 343, endPoint x: 410, endPoint y: 349, distance: 6.8
click at [411, 345] on div "Apple iPhone 15 from $49.99 Add To Cart $49.99 - 2 Year Activation (128GB) $729…" at bounding box center [400, 282] width 80 height 161
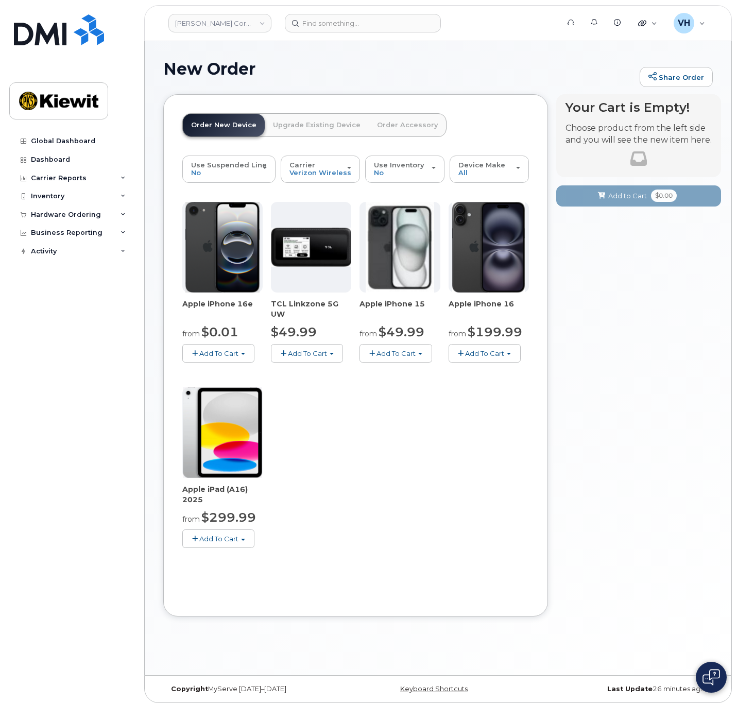
click at [409, 354] on span "Add To Cart" at bounding box center [396, 353] width 39 height 8
click at [413, 372] on link "$49.99 - 2 Year Activation (128GB)" at bounding box center [431, 372] width 138 height 13
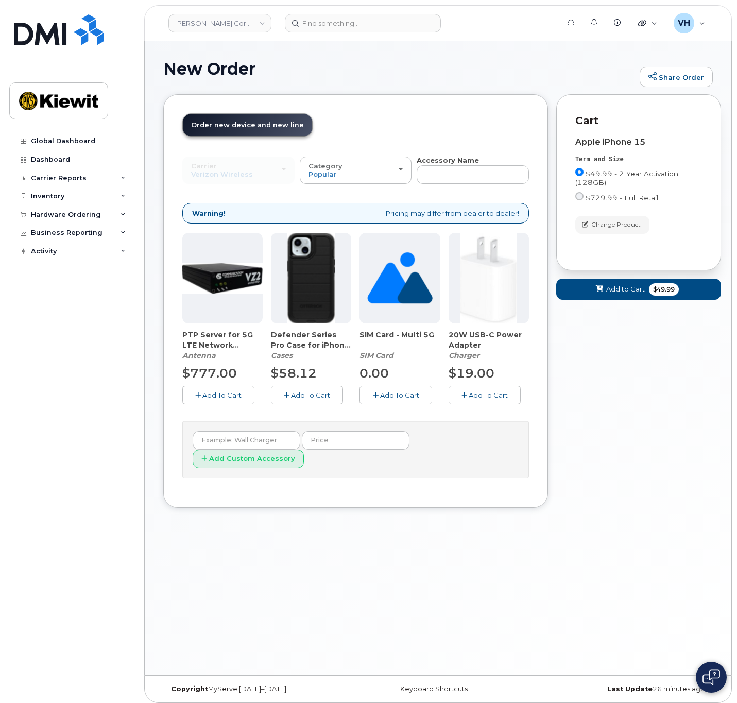
click at [315, 399] on button "Add To Cart" at bounding box center [307, 395] width 72 height 18
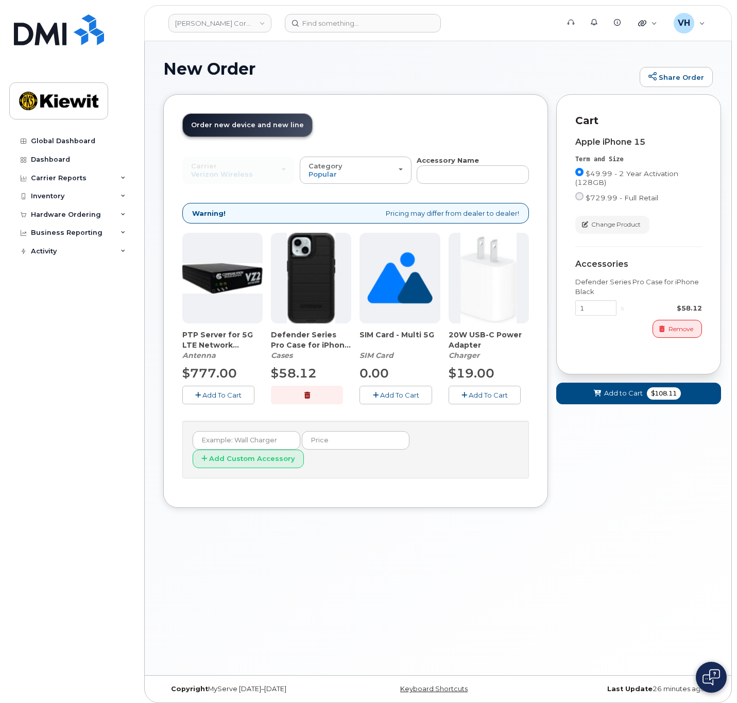
click at [503, 395] on span "Add To Cart" at bounding box center [488, 395] width 39 height 8
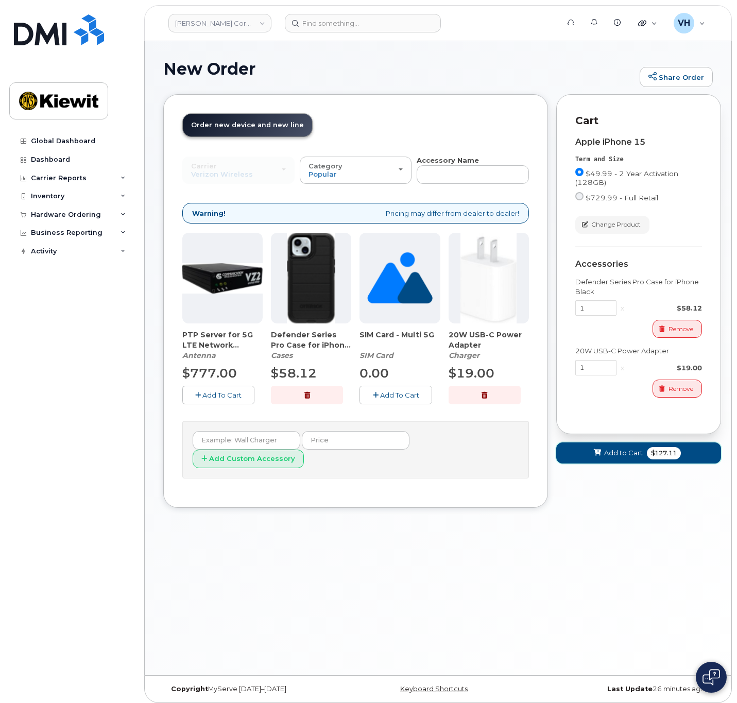
click at [627, 450] on span "Add to Cart" at bounding box center [623, 453] width 39 height 10
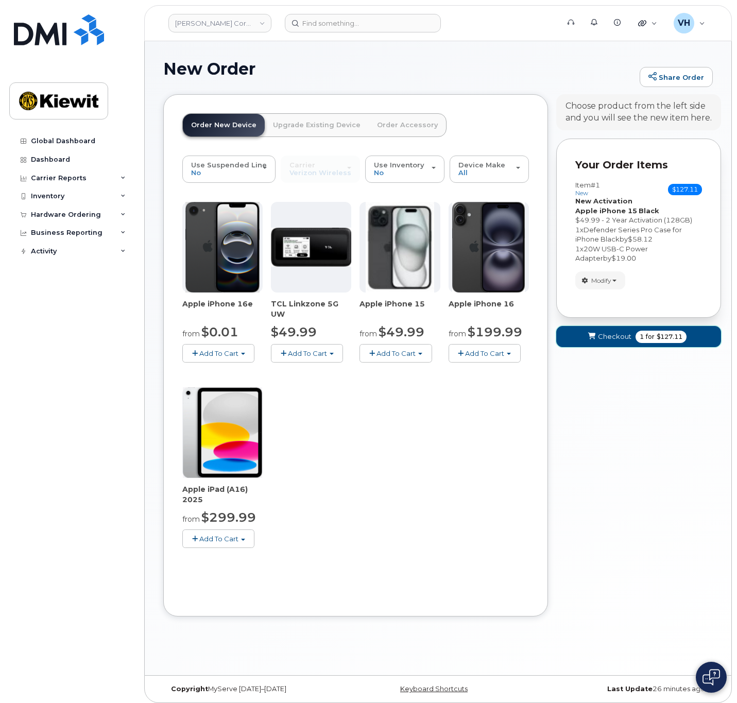
click at [666, 332] on span "$127.11" at bounding box center [670, 336] width 26 height 9
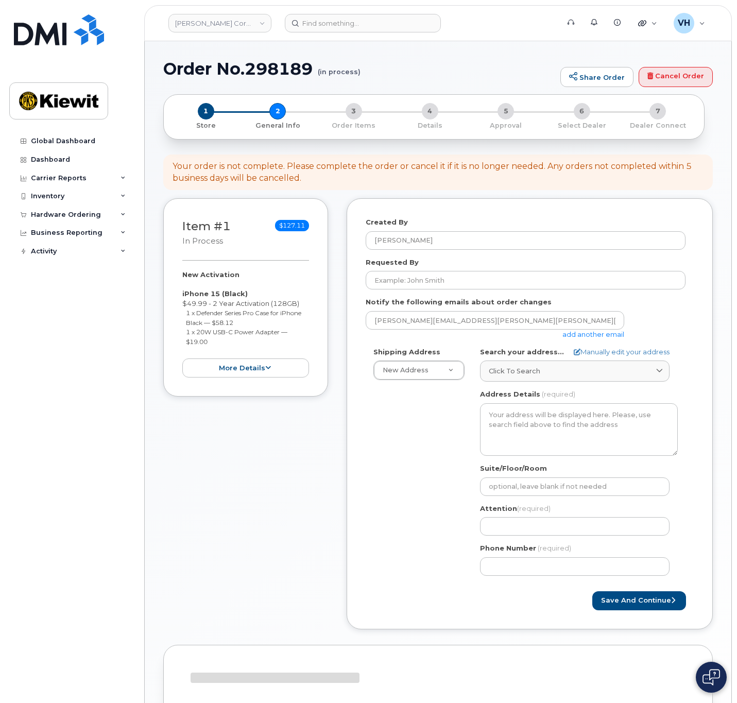
select select
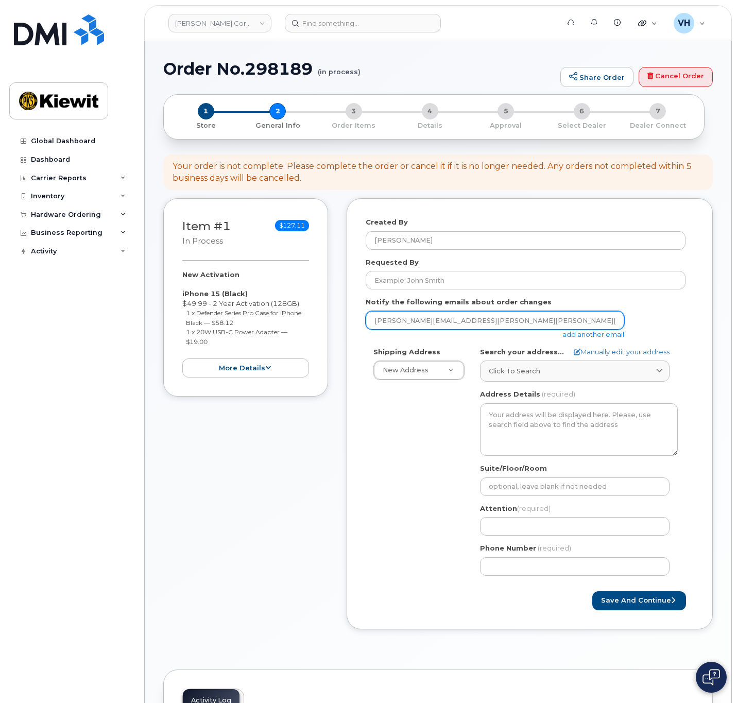
drag, startPoint x: 509, startPoint y: 325, endPoint x: 522, endPoint y: 326, distance: 12.9
click at [509, 325] on input "[PERSON_NAME][EMAIL_ADDRESS][PERSON_NAME][PERSON_NAME][DOMAIN_NAME]" at bounding box center [495, 320] width 259 height 19
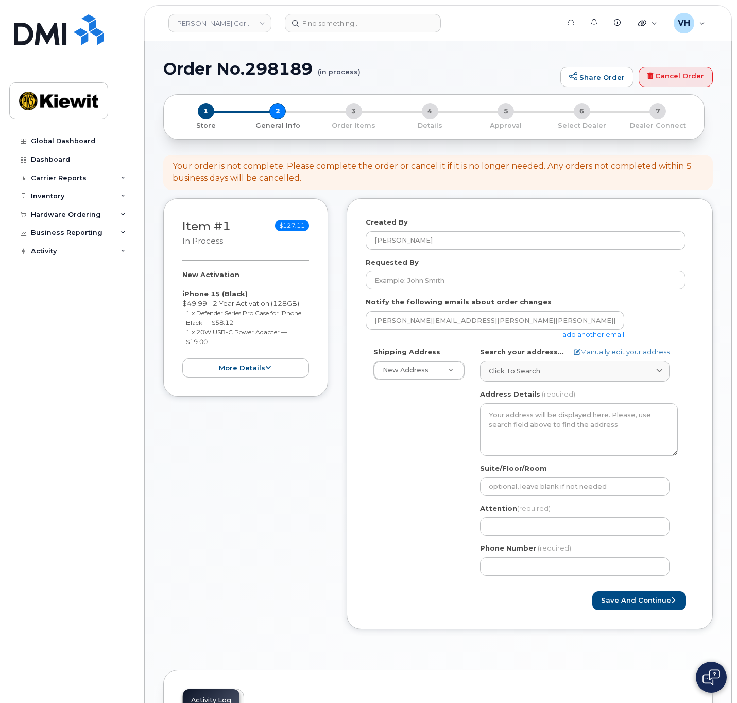
click at [655, 338] on div "[PERSON_NAME][EMAIL_ADDRESS][PERSON_NAME][PERSON_NAME][DOMAIN_NAME] add another…" at bounding box center [526, 325] width 320 height 28
click at [620, 336] on link "add another email" at bounding box center [593, 334] width 62 height 8
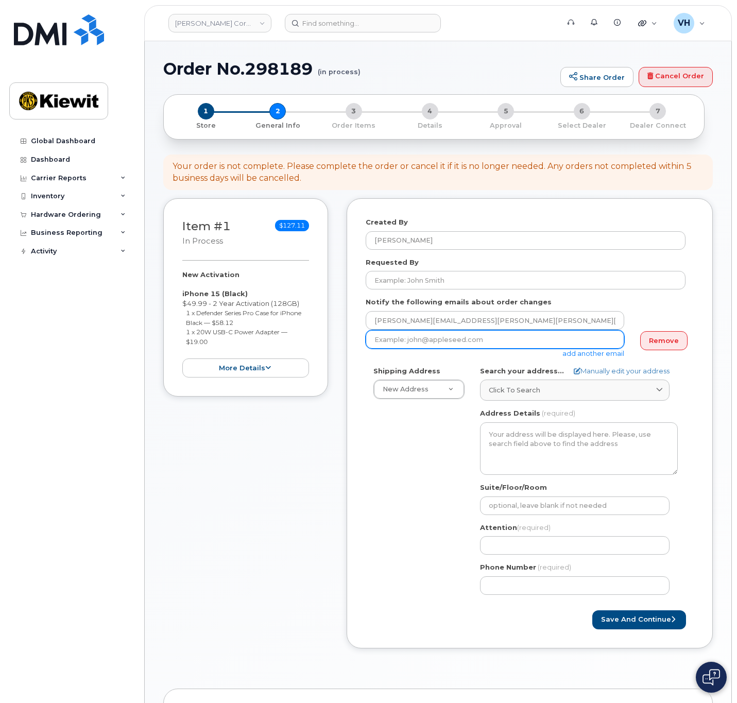
click at [545, 334] on input "email" at bounding box center [495, 339] width 259 height 19
paste input "Patrick.Hickey@kiewit.com"
type input "Patrick.Hickey@kiewit.com"
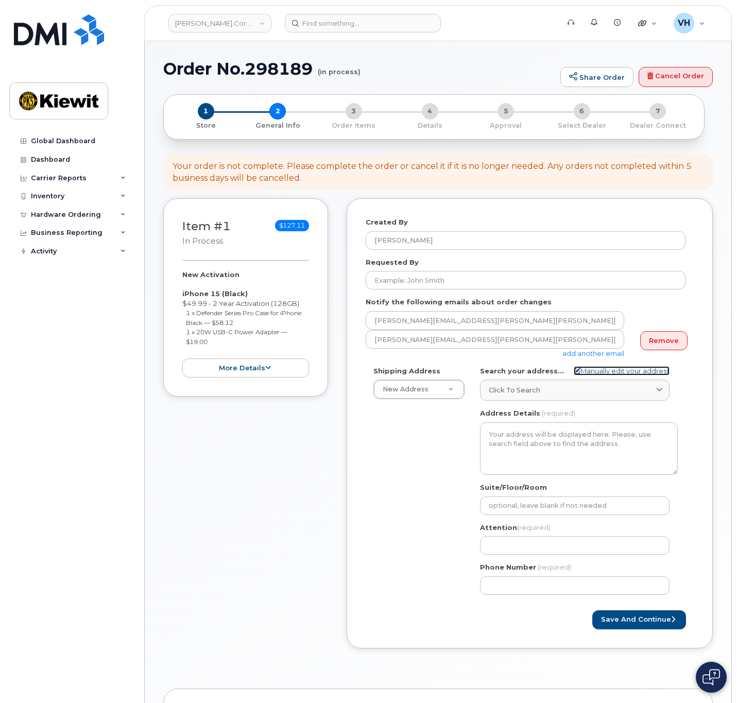
click at [606, 370] on link "Manually edit your address" at bounding box center [622, 371] width 96 height 10
select select
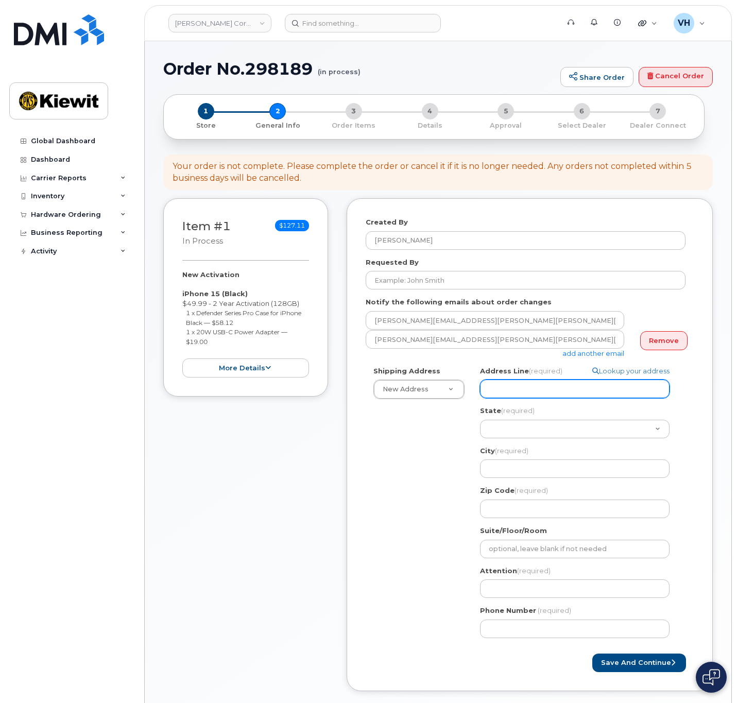
click at [547, 389] on input "Address Line (required)" at bounding box center [575, 389] width 190 height 19
paste input "10051 Trainstation Circle"
type input "10051 Trainstation Circle"
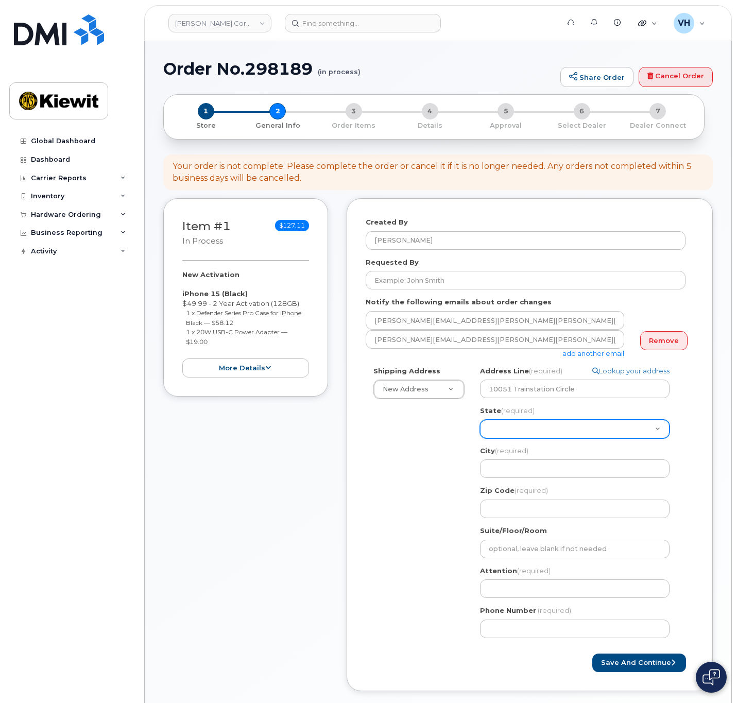
click at [526, 433] on select "Alabama Alaska American Samoa Arizona Arkansas California Colorado Connecticut …" at bounding box center [575, 429] width 190 height 19
select select
select select "CO"
click at [480, 420] on select "Alabama Alaska American Samoa Arizona Arkansas California Colorado Connecticut …" at bounding box center [575, 429] width 190 height 19
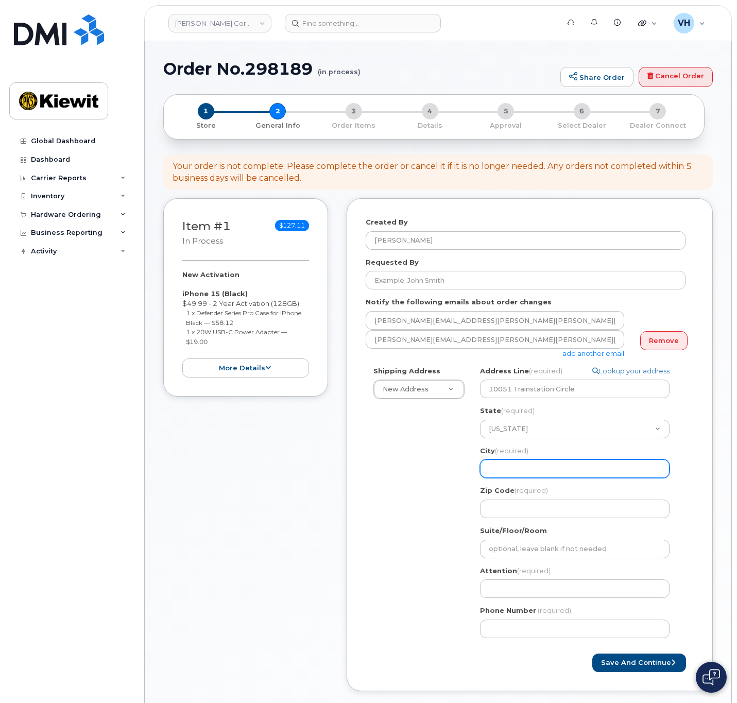
click at [501, 466] on input "City (required)" at bounding box center [575, 468] width 190 height 19
paste input "Lone Tree"
select select
type input "Lone Tree"
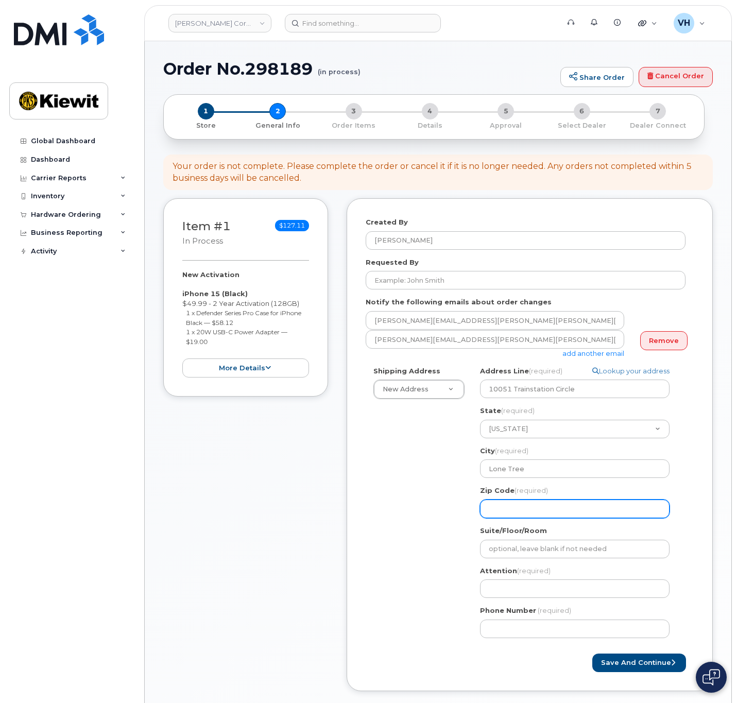
drag, startPoint x: 524, startPoint y: 505, endPoint x: 522, endPoint y: 511, distance: 7.2
click at [524, 506] on input "Zip Code (required)" at bounding box center [575, 509] width 190 height 19
paste input "80124"
select select
type input "80124"
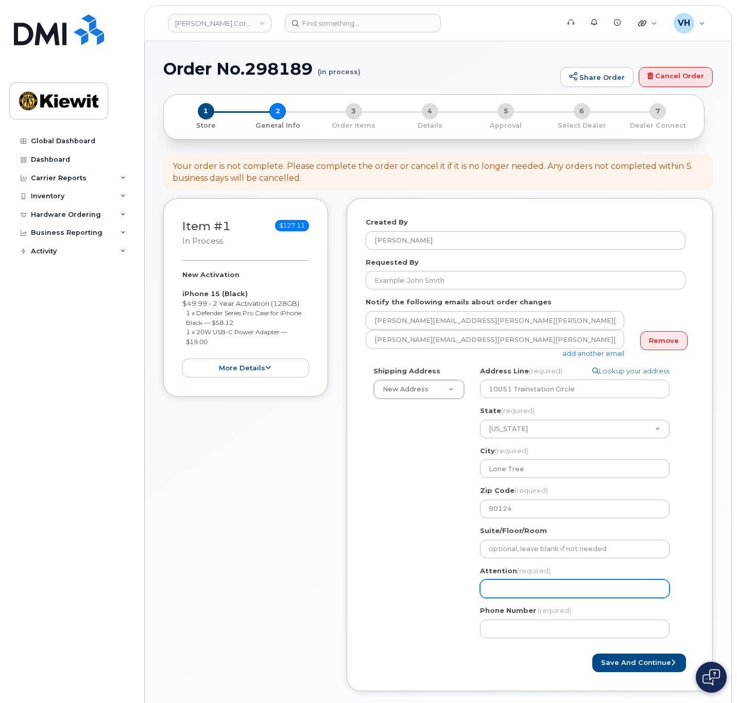
click at [511, 586] on input "Attention (required)" at bounding box center [575, 588] width 190 height 19
paste input "Patrick.Hickey"
type input "Patrick.Hickey"
click at [513, 593] on input "Patrick.Hickey" at bounding box center [575, 588] width 190 height 19
select select
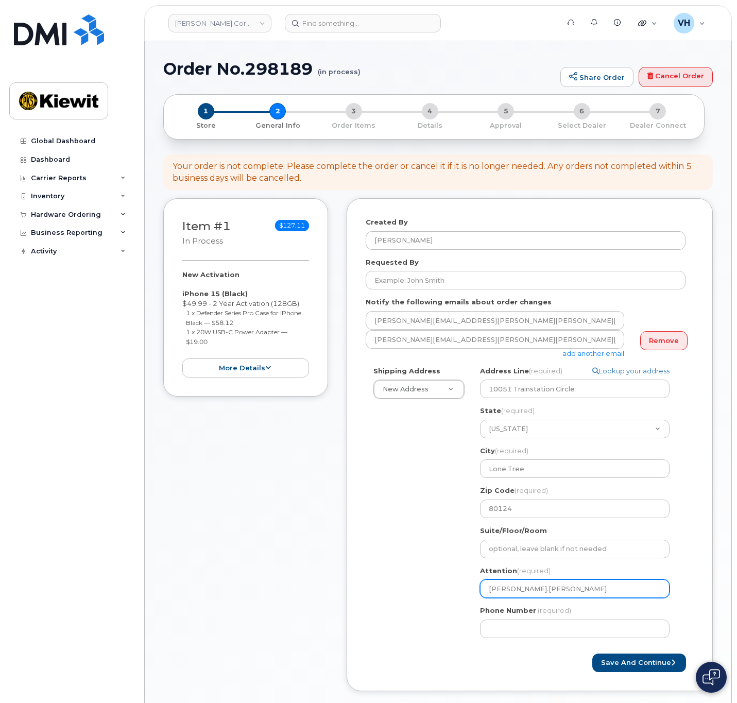
type input "PatrickHickey"
select select
type input "Patrick Hickey"
click at [618, 590] on input "Patrick Hickey" at bounding box center [575, 588] width 190 height 19
select select
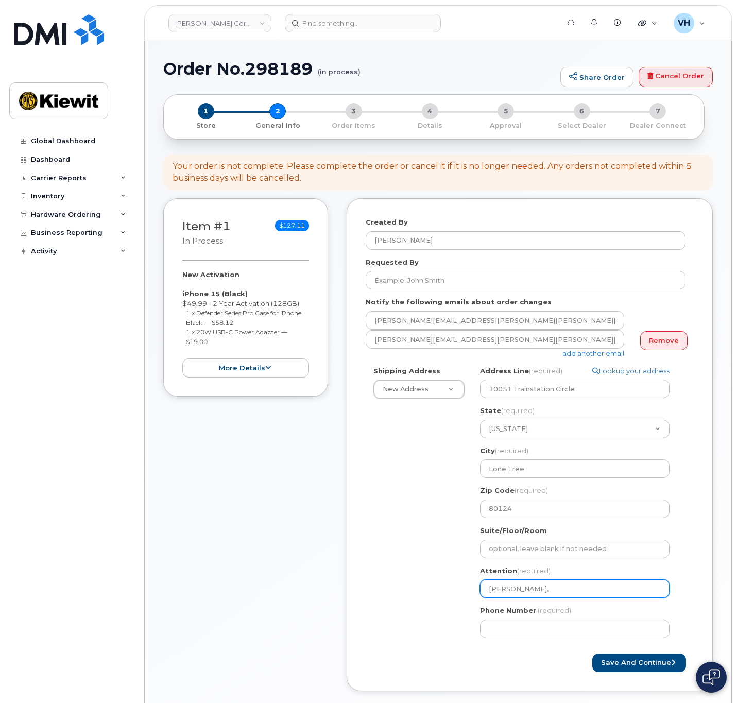
paste input "Matthew.Mcauliffe1"
type input "Patrick Hickey, Matthew.Mcauliffe1"
select select
type input "Patrick Hickey, Matthew.Mcauliffe"
click at [572, 592] on input "Patrick Hickey, Matthew.Mcauliffe" at bounding box center [575, 588] width 190 height 19
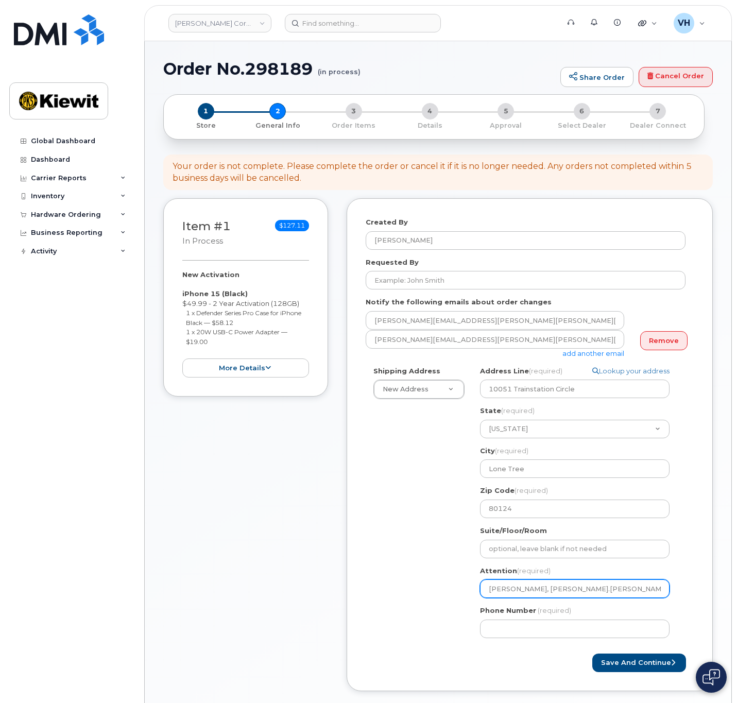
select select
type input "Patrick Hickey, MatthewMcauliffe"
select select
type input "[PERSON_NAME], [PERSON_NAME]"
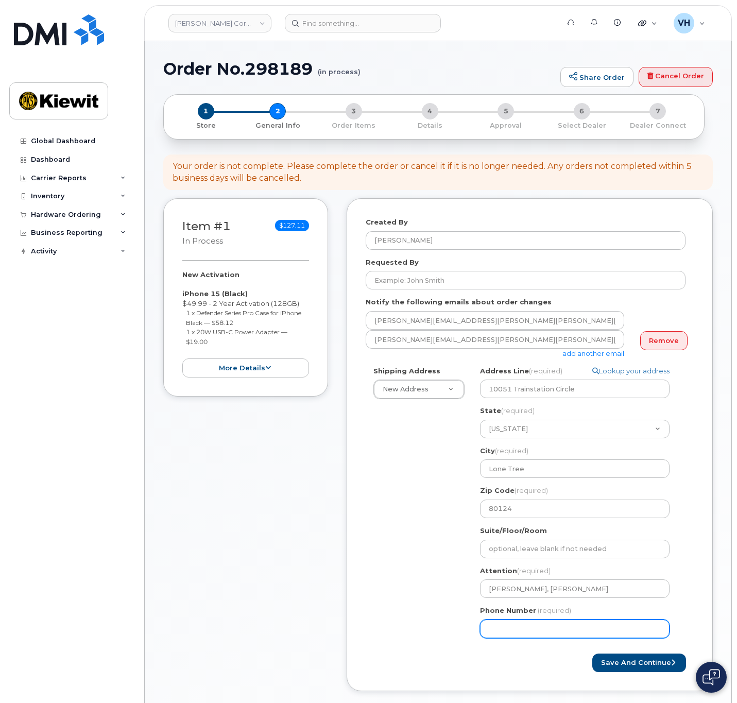
drag, startPoint x: 601, startPoint y: 615, endPoint x: 593, endPoint y: 622, distance: 10.6
click at [600, 615] on div "Phone Number (required)" at bounding box center [579, 622] width 198 height 32
click at [589, 627] on input "Phone Number" at bounding box center [575, 629] width 190 height 19
type input "8777727707"
select select
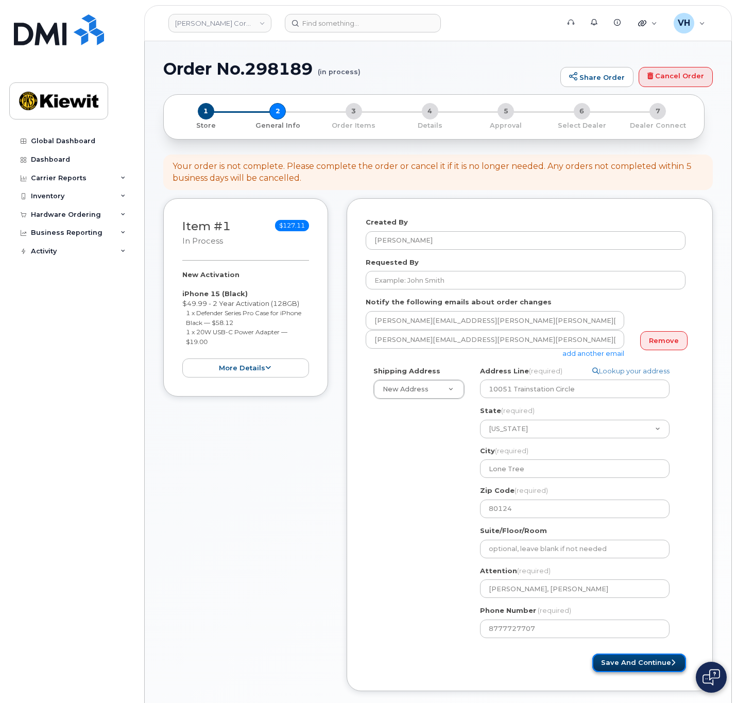
click at [638, 667] on button "Save and Continue" at bounding box center [639, 663] width 94 height 19
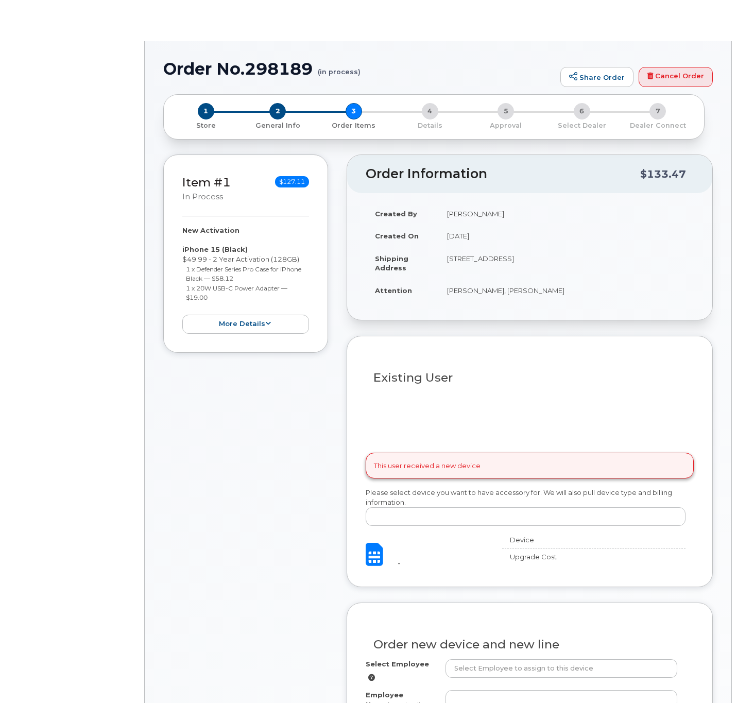
radio input "true"
select select
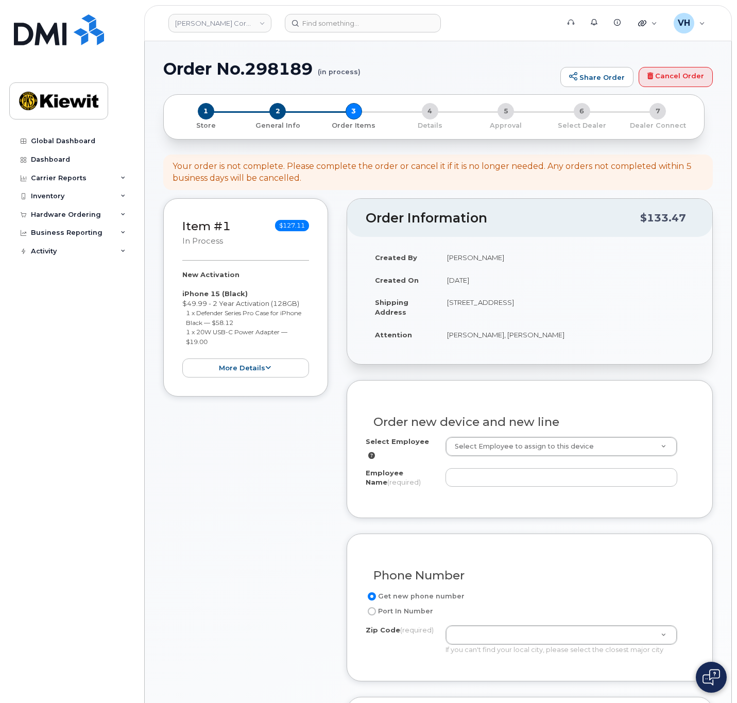
click at [284, 70] on h1 "Order No.298189 (in process)" at bounding box center [359, 69] width 392 height 18
copy h1 "298189"
click at [482, 479] on input "Employee Name (required)" at bounding box center [562, 477] width 232 height 19
paste input "Matthew.Mcauliffe1"
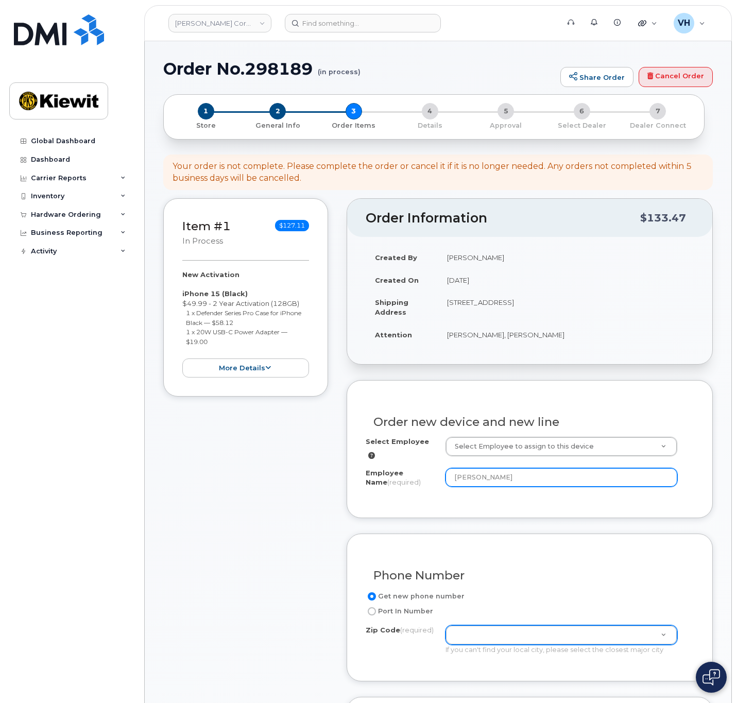
type input "[PERSON_NAME]"
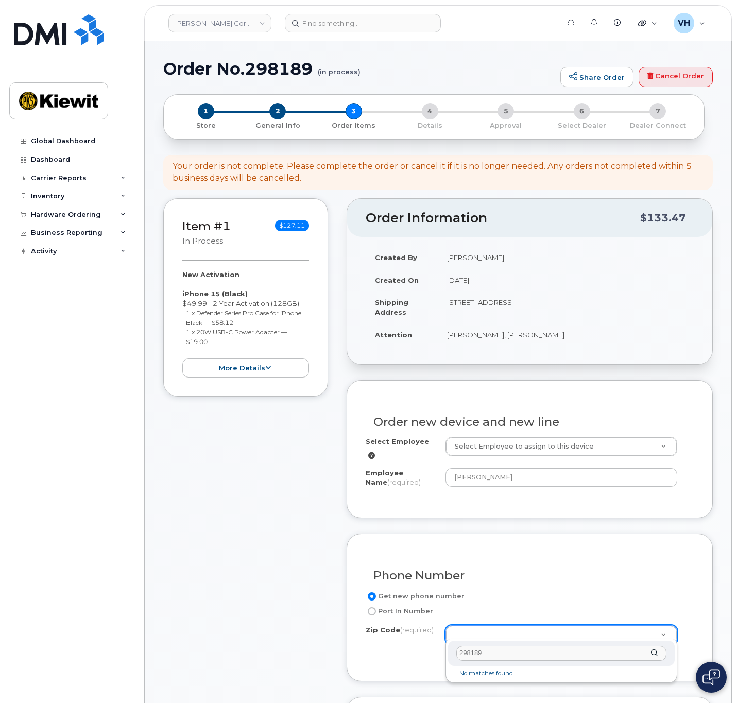
drag, startPoint x: 501, startPoint y: 649, endPoint x: 433, endPoint y: 647, distance: 68.0
type input "80124"
type input "80124 (Lone Tree, CO)"
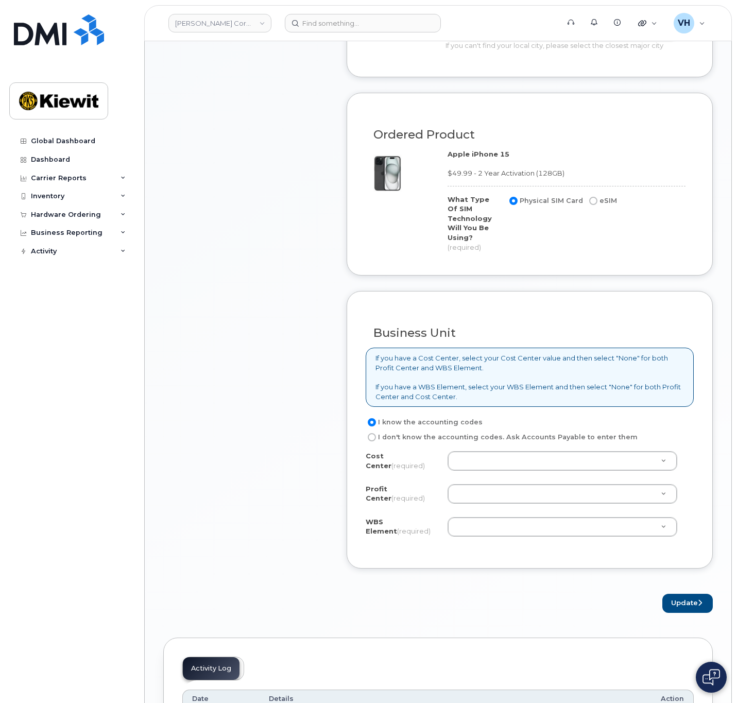
scroll to position [618, 0]
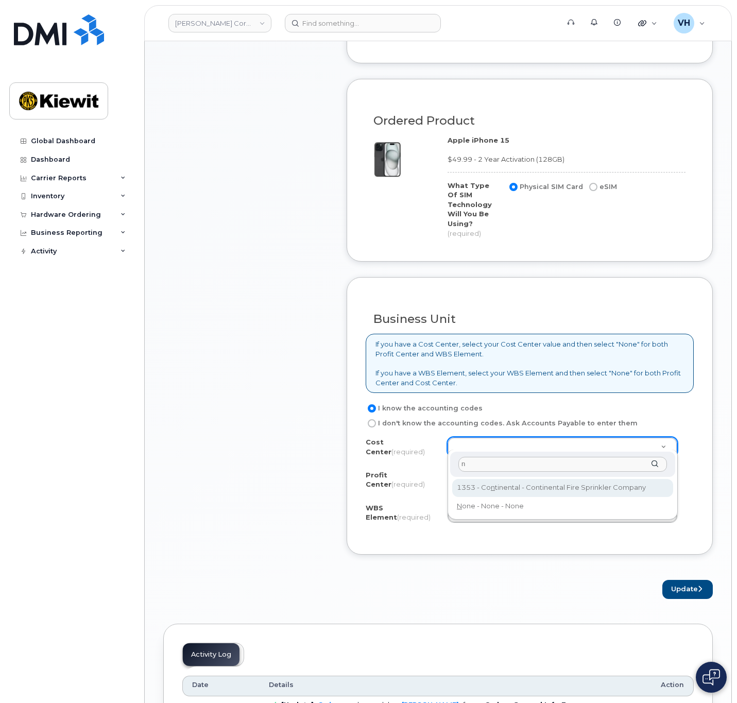
type input "n"
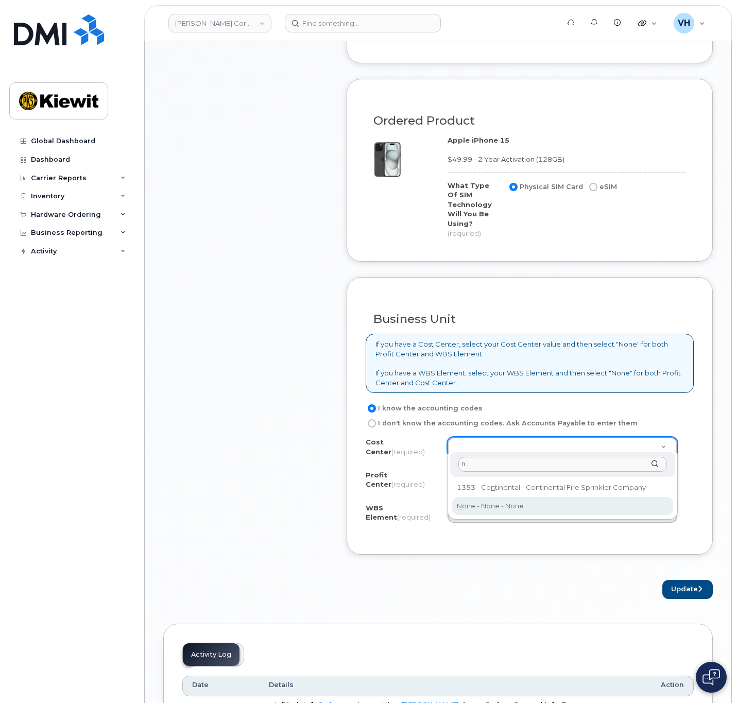
drag, startPoint x: 504, startPoint y: 502, endPoint x: 508, endPoint y: 483, distance: 19.5
type input "None"
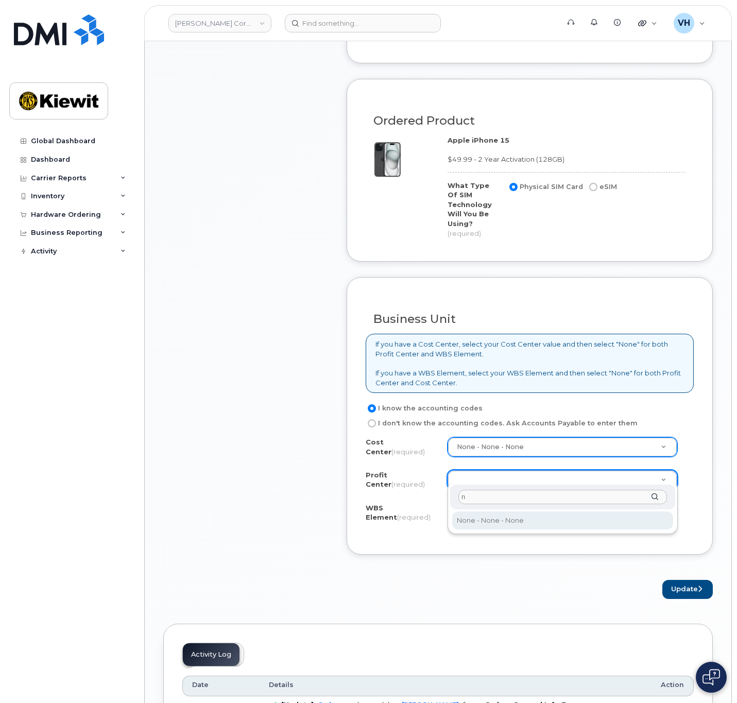
type input "n"
select select "None"
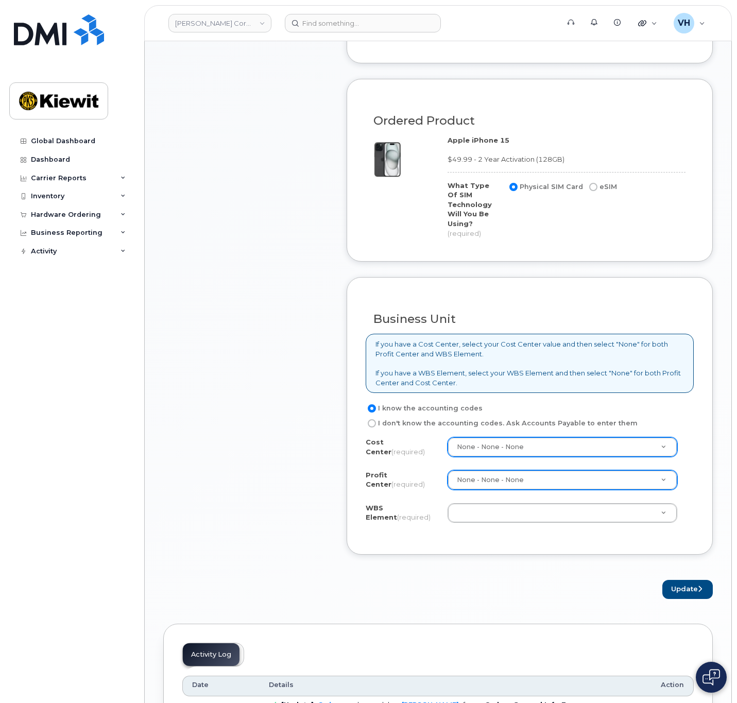
click at [510, 521] on div "Cost Center (required) None - None - None None Profit Center (required) None - …" at bounding box center [530, 486] width 328 height 98
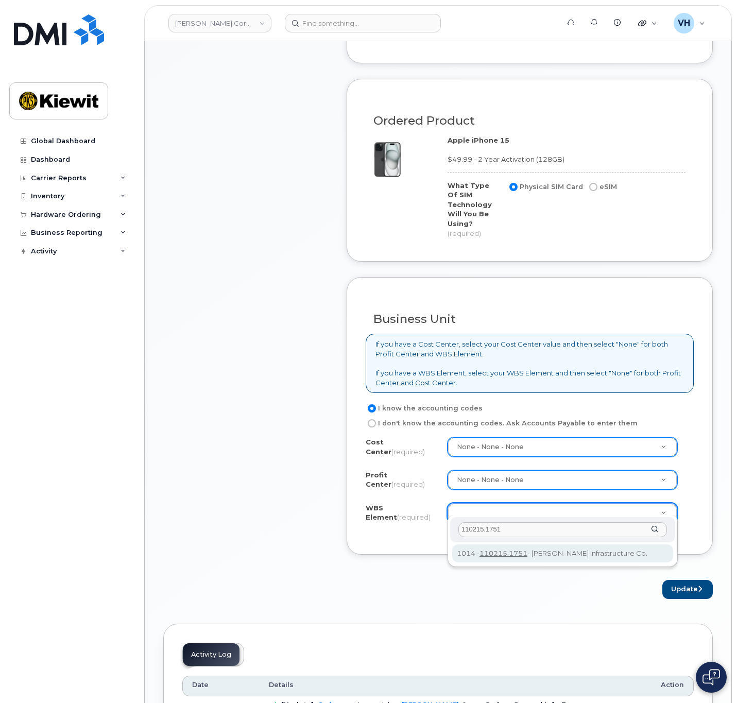
type input "110215.1751"
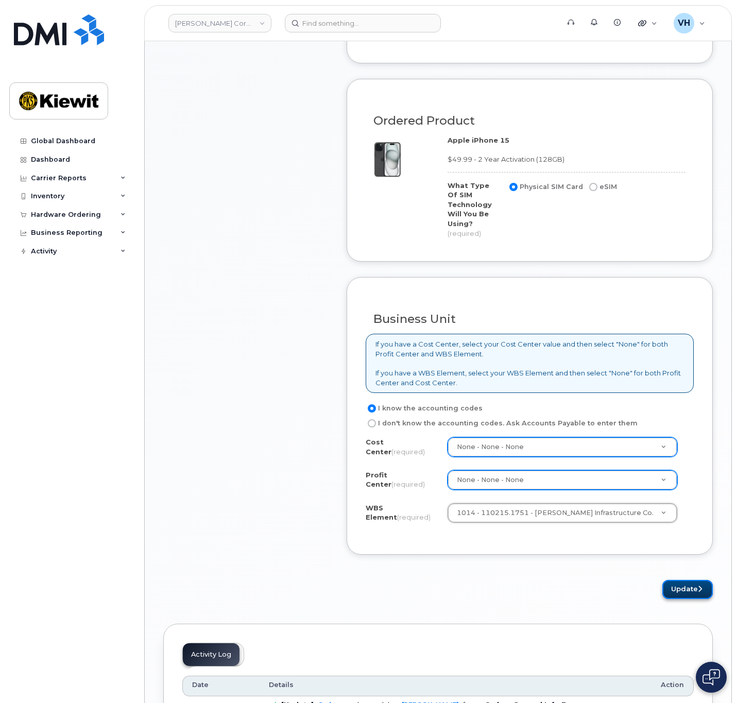
click at [671, 580] on button "Update" at bounding box center [687, 589] width 50 height 19
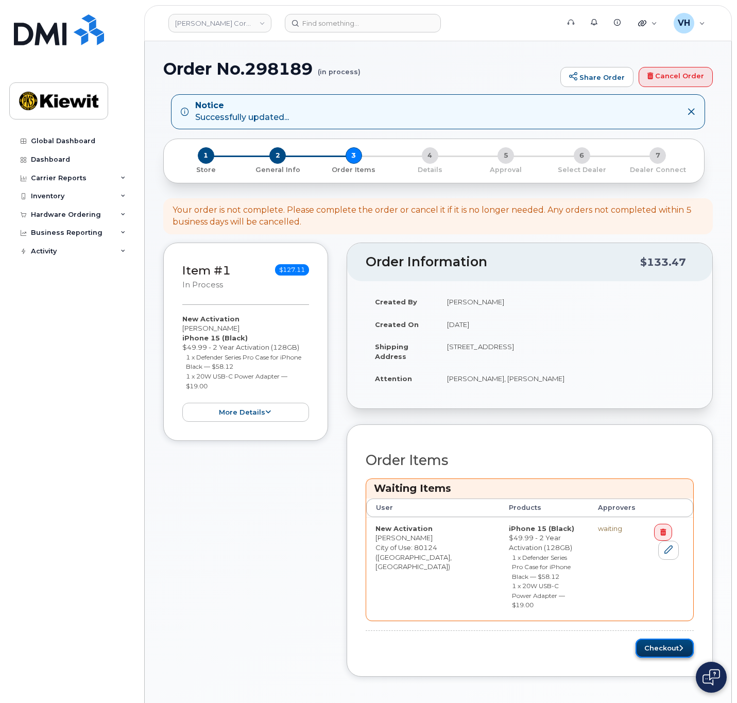
click at [681, 645] on icon "submit" at bounding box center [681, 648] width 4 height 7
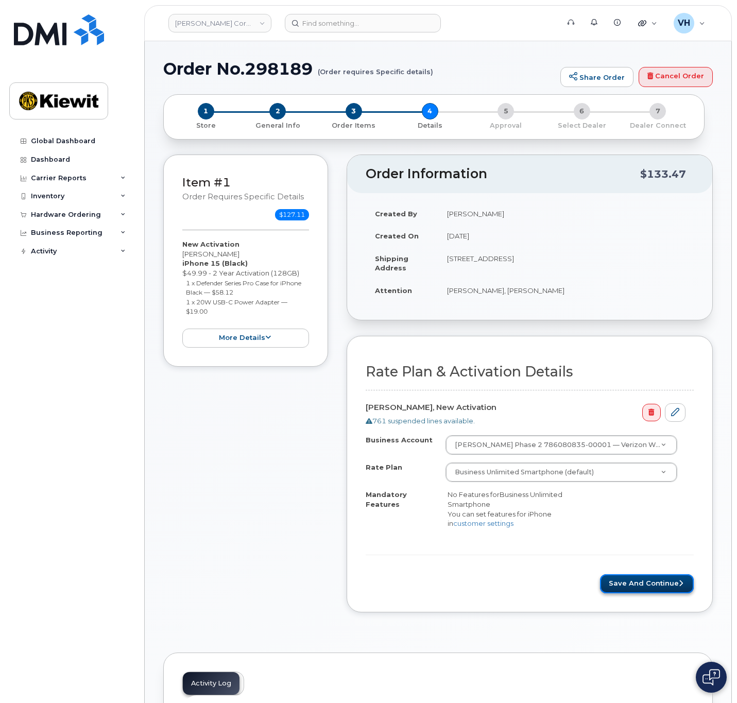
click at [664, 574] on button "Save and Continue" at bounding box center [647, 583] width 94 height 19
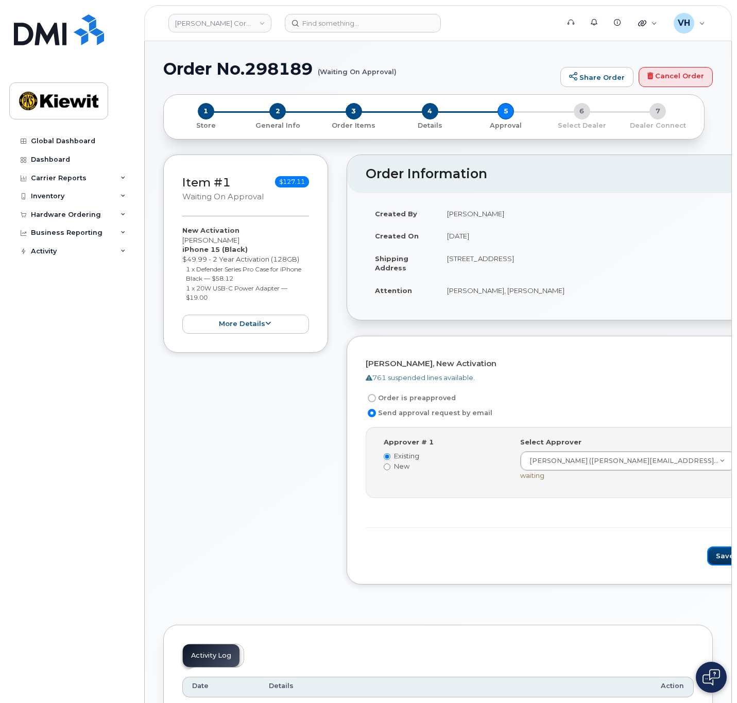
drag, startPoint x: 630, startPoint y: 547, endPoint x: 728, endPoint y: 511, distance: 104.1
click at [707, 547] on button "Save and Continue" at bounding box center [751, 556] width 88 height 19
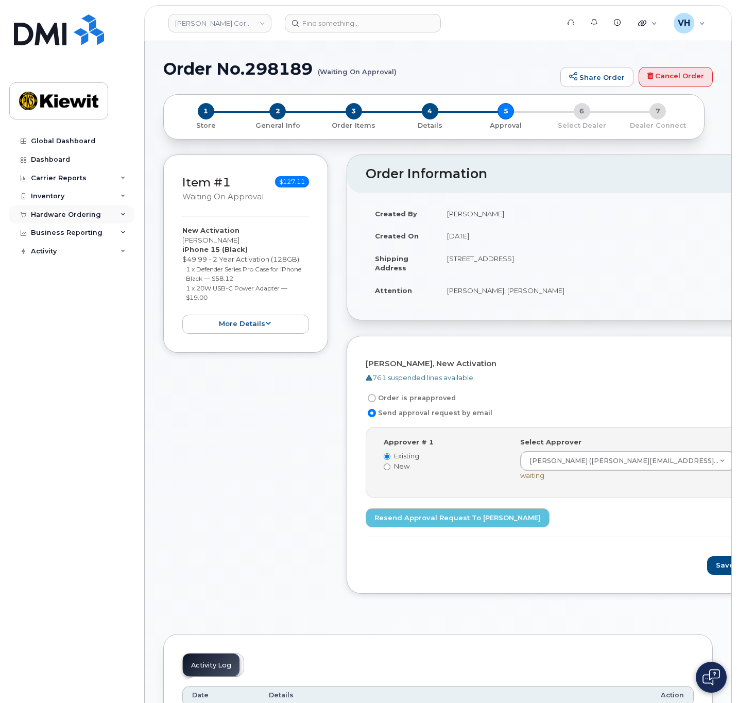
click at [100, 212] on div "Hardware Ordering" at bounding box center [71, 215] width 125 height 19
click at [62, 249] on link "Orders" at bounding box center [80, 254] width 107 height 20
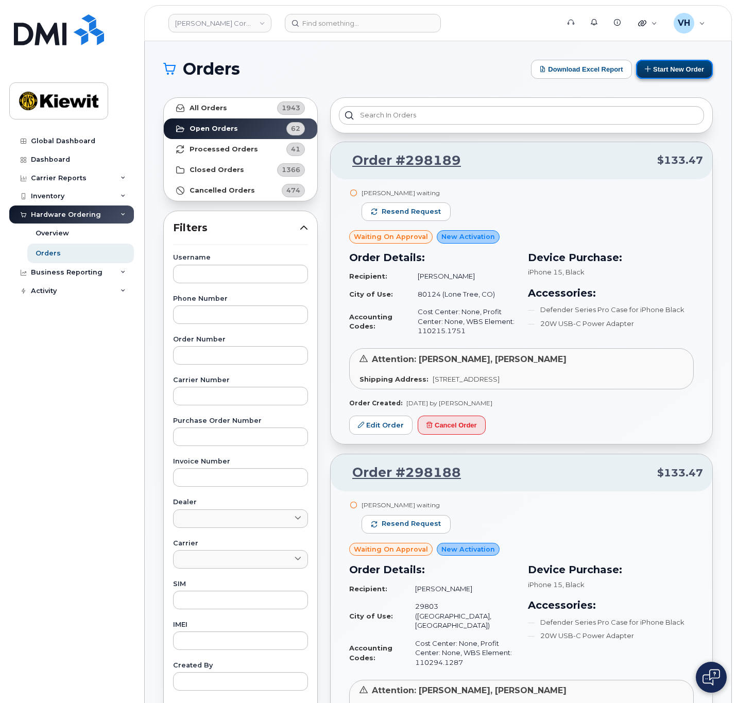
click at [660, 69] on button "Start New Order" at bounding box center [674, 69] width 77 height 19
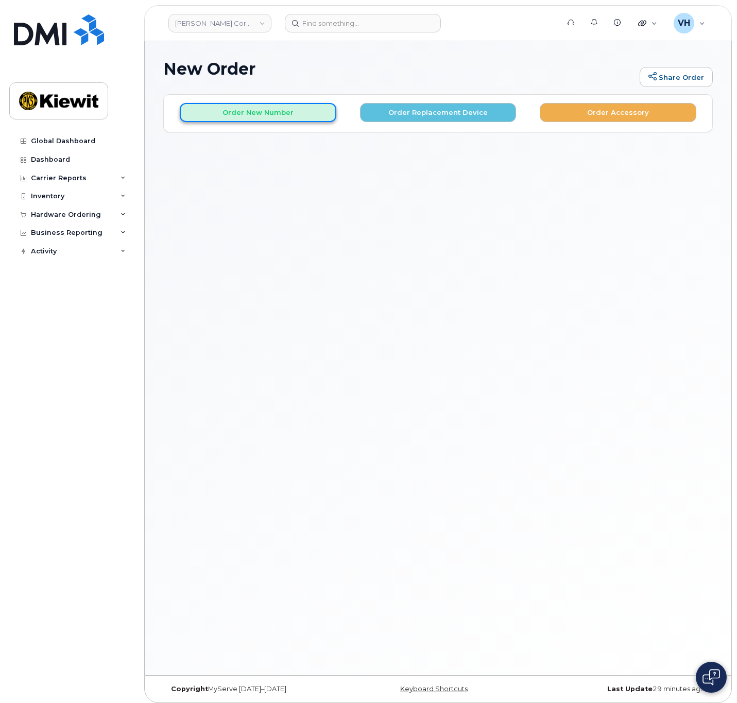
click at [283, 105] on button "Order New Number" at bounding box center [258, 112] width 157 height 19
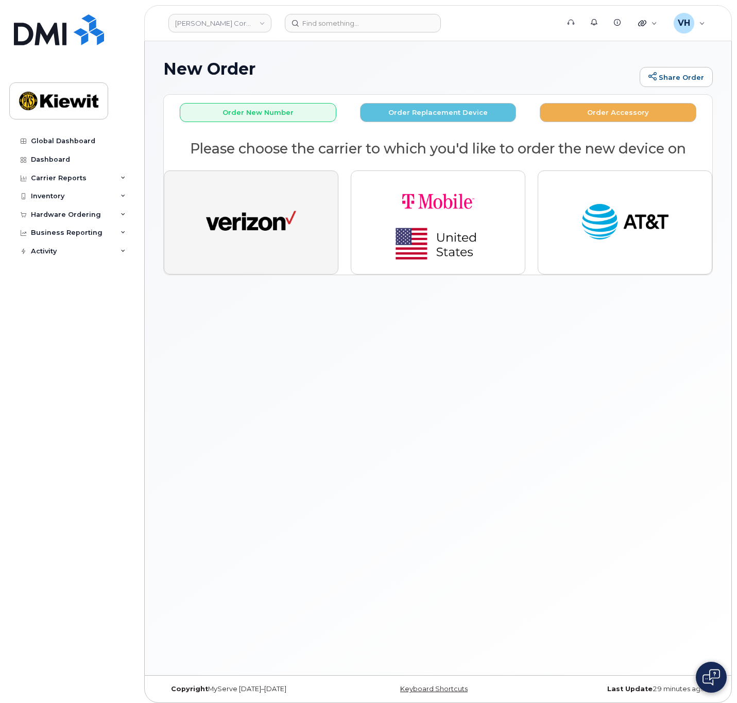
click at [269, 219] on img "button" at bounding box center [251, 222] width 90 height 46
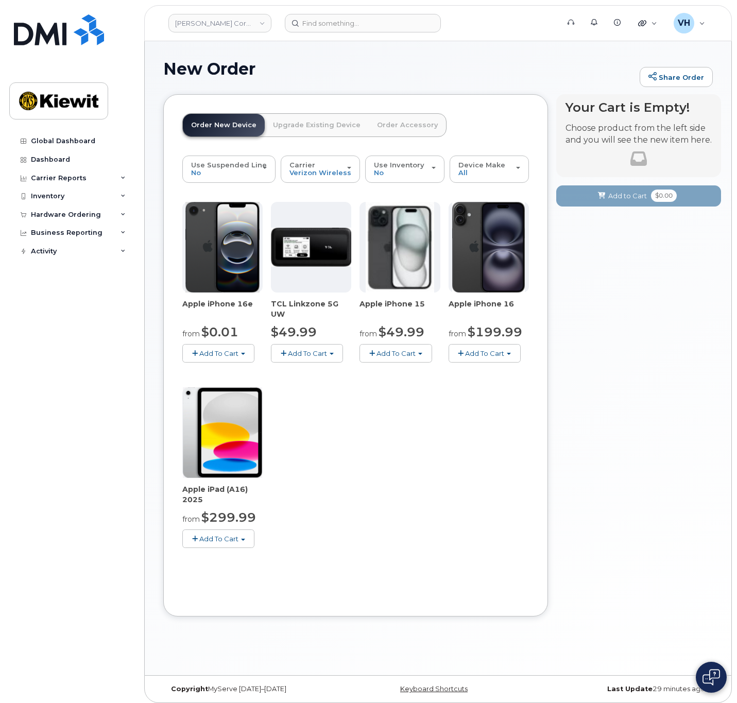
click at [406, 349] on span "Add To Cart" at bounding box center [396, 353] width 39 height 8
click at [400, 372] on link "$49.99 - 2 Year Activation (128GB)" at bounding box center [431, 372] width 138 height 13
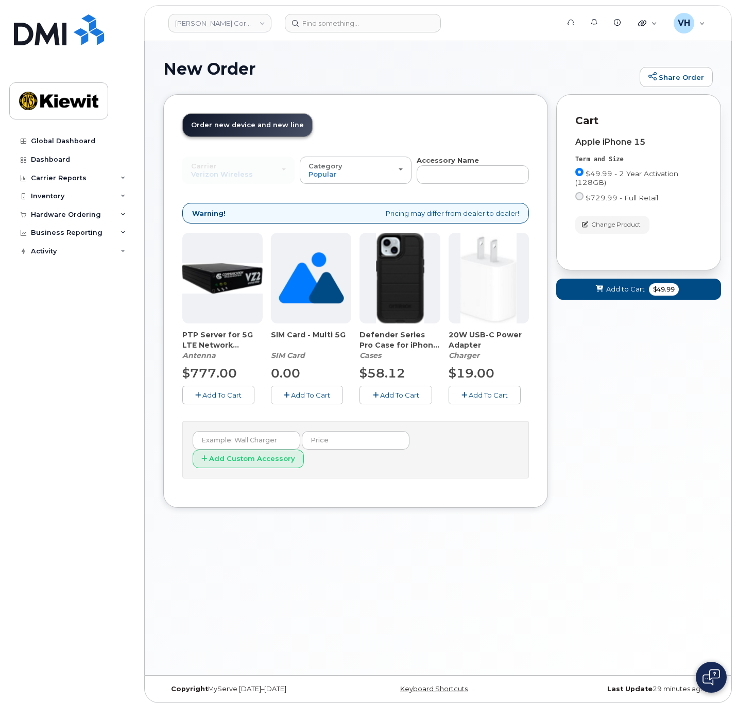
drag, startPoint x: 410, startPoint y: 396, endPoint x: 417, endPoint y: 396, distance: 7.7
click at [410, 396] on span "Add To Cart" at bounding box center [399, 395] width 39 height 8
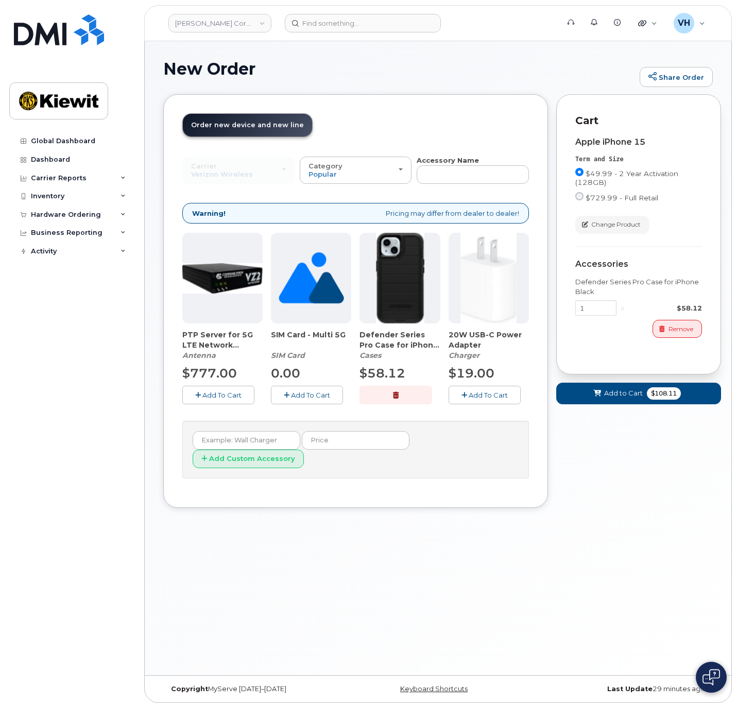
click at [484, 393] on span "Add To Cart" at bounding box center [488, 395] width 39 height 8
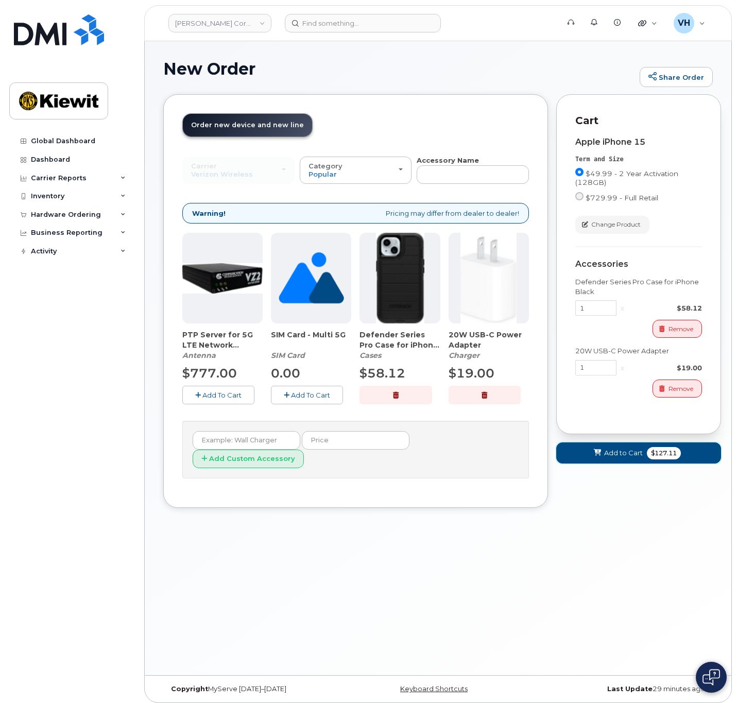
click at [626, 456] on span "Add to Cart" at bounding box center [623, 453] width 39 height 10
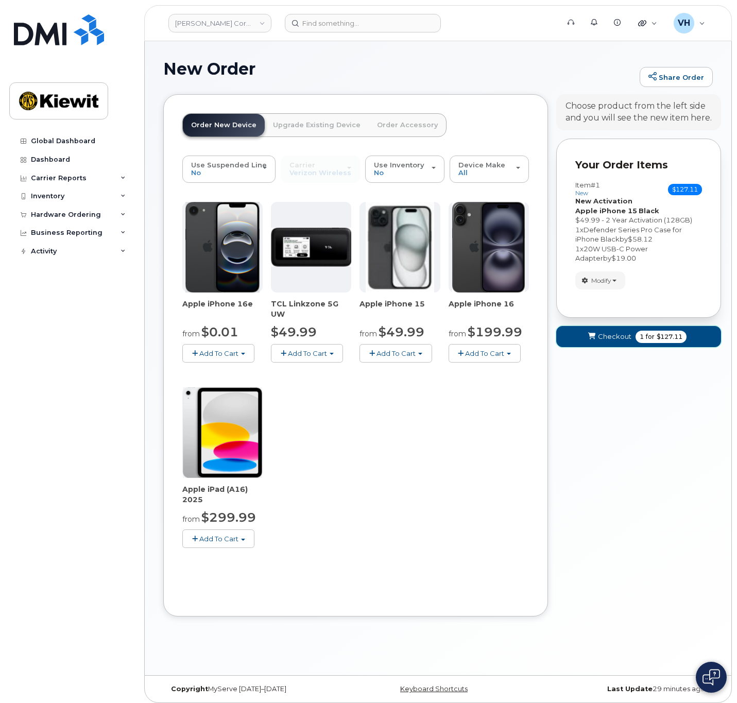
click at [624, 326] on button "Checkout 1 for $127.11" at bounding box center [638, 336] width 165 height 21
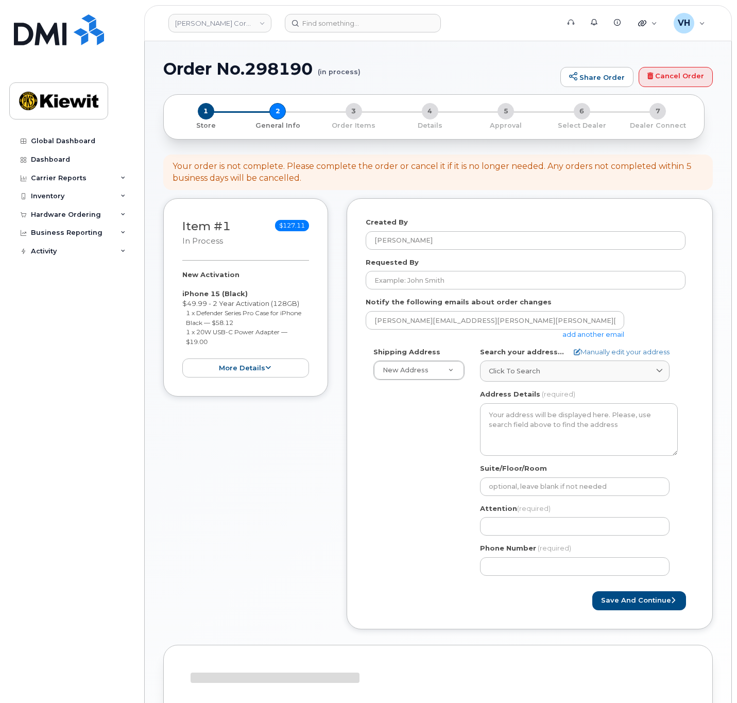
select select
click at [260, 60] on h1 "Order No.298190 (in process)" at bounding box center [359, 69] width 392 height 18
click at [261, 61] on h1 "Order No.298190 (in process)" at bounding box center [359, 69] width 392 height 18
click at [272, 67] on h1 "Order No.298190 (in process)" at bounding box center [359, 69] width 392 height 18
click at [273, 67] on h1 "Order No.298190 (in process)" at bounding box center [359, 69] width 392 height 18
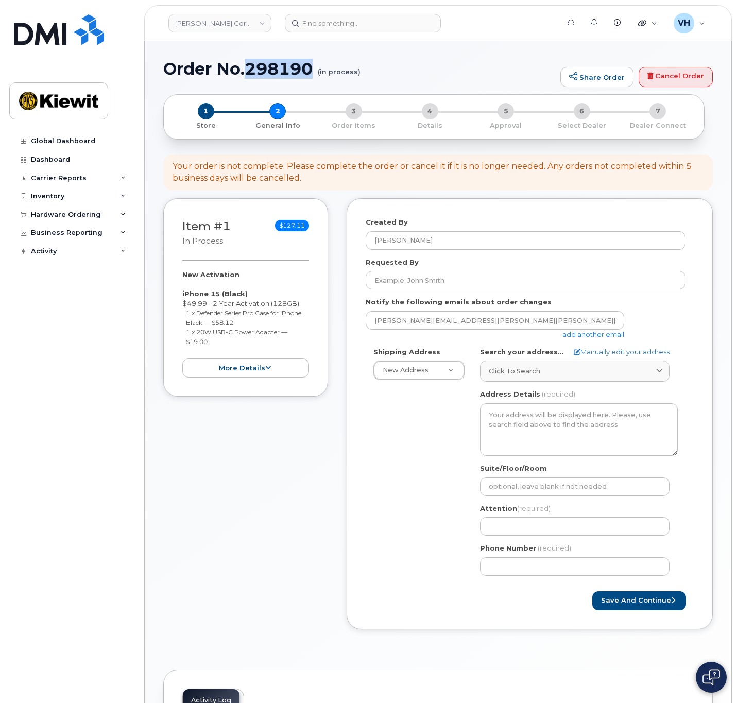
copy h1 "298190"
click at [603, 335] on link "add another email" at bounding box center [593, 334] width 62 height 8
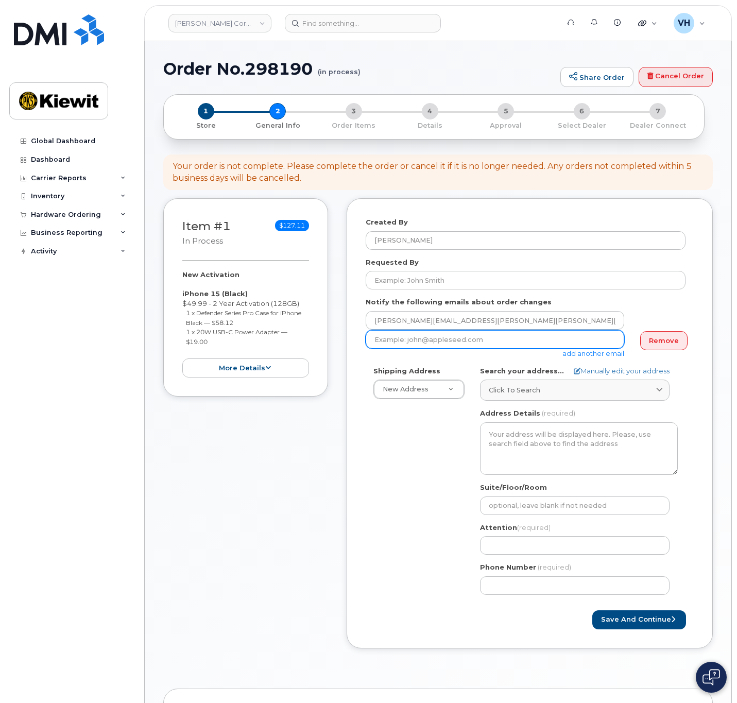
click at [583, 337] on input "email" at bounding box center [495, 339] width 259 height 19
paste input "[PERSON_NAME][EMAIL_ADDRESS][PERSON_NAME][DOMAIN_NAME]"
type input "[PERSON_NAME][EMAIL_ADDRESS][PERSON_NAME][DOMAIN_NAME]"
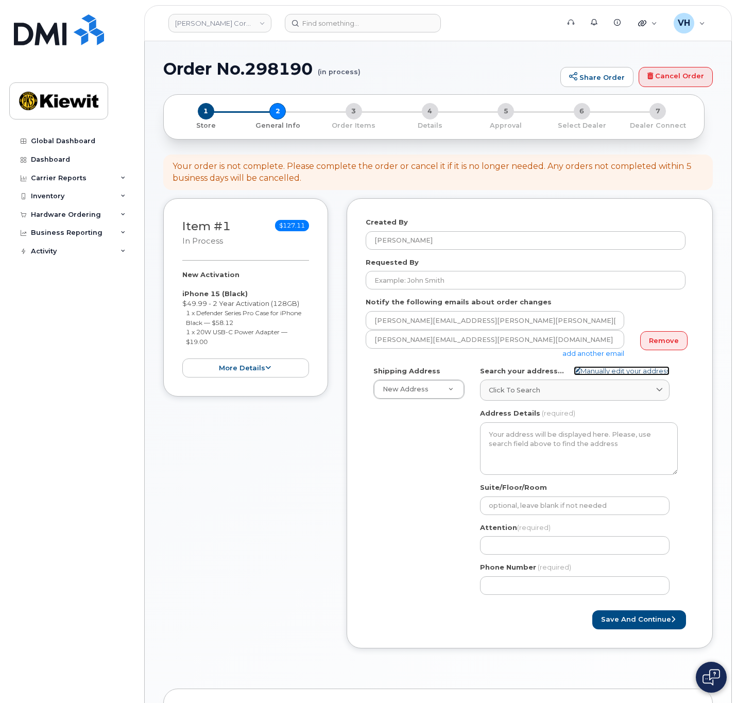
click at [651, 371] on link "Manually edit your address" at bounding box center [622, 371] width 96 height 10
select select
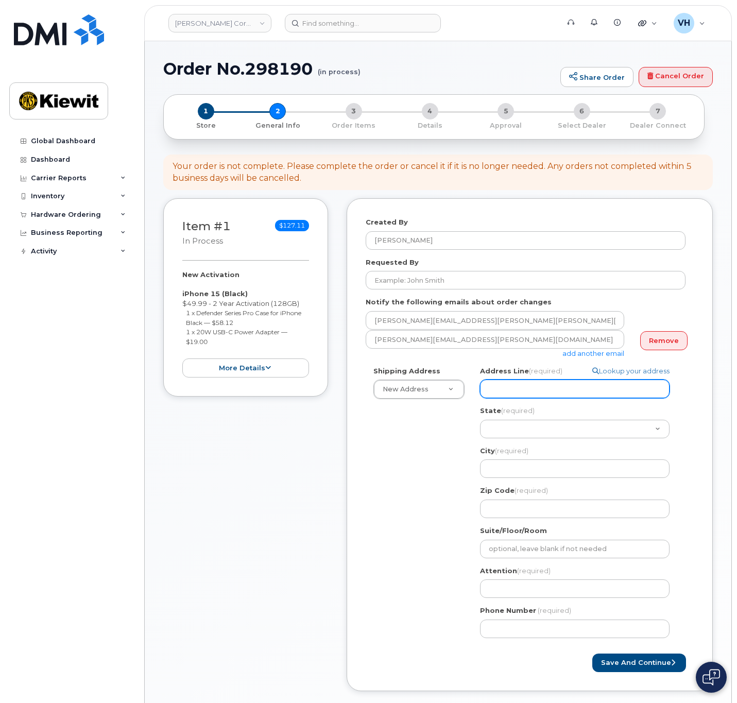
click at [603, 388] on input "Address Line (required)" at bounding box center [575, 389] width 190 height 19
paste input "[STREET_ADDRESS][PERSON_NAME]"
type input "[STREET_ADDRESS][PERSON_NAME]"
select select
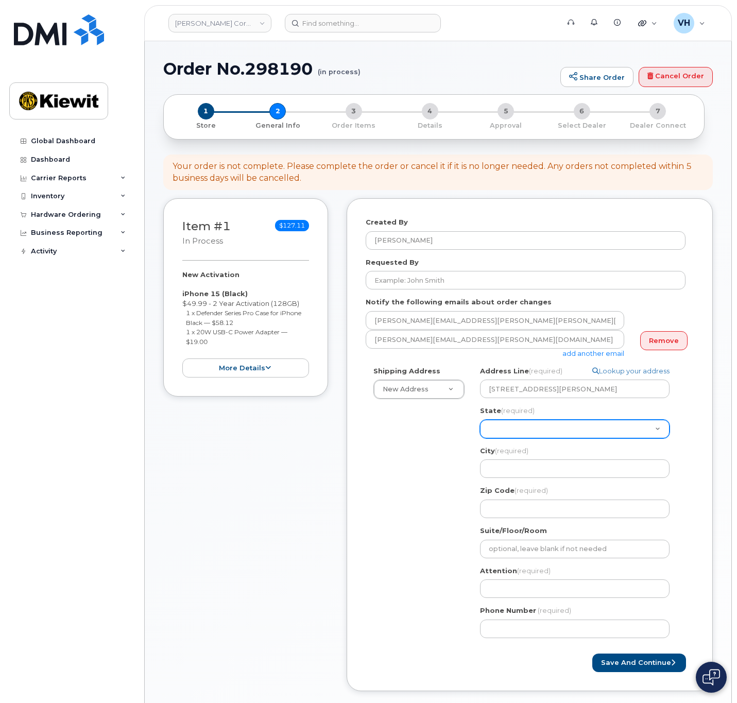
click at [533, 434] on select "[US_STATE] [US_STATE] [US_STATE] [US_STATE] [US_STATE] [US_STATE] [US_STATE] [U…" at bounding box center [575, 429] width 190 height 19
select select "KS"
click at [480, 420] on select "[US_STATE] [US_STATE] [US_STATE] [US_STATE] [US_STATE] [US_STATE] [US_STATE] [U…" at bounding box center [575, 429] width 190 height 19
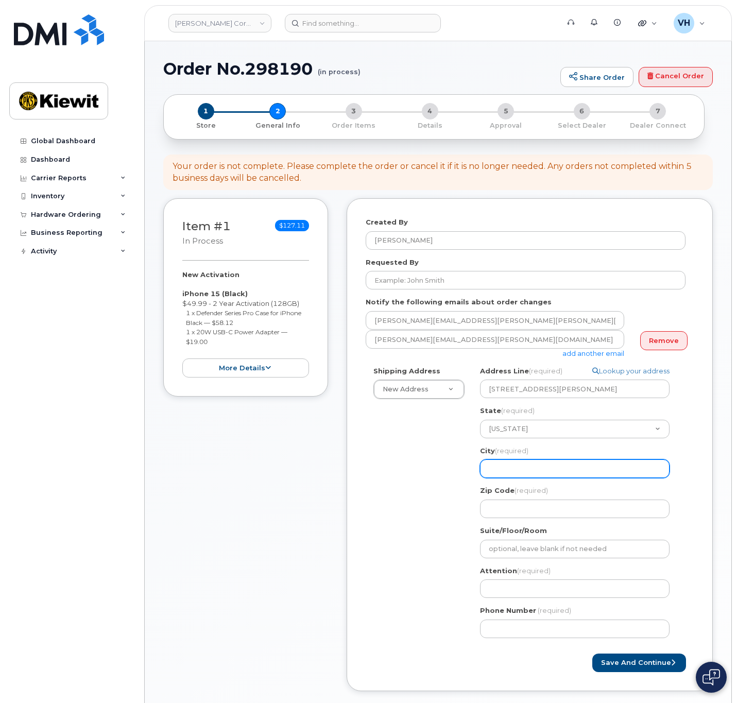
click at [510, 466] on input "City (required)" at bounding box center [575, 468] width 190 height 19
paste input "Lenexa"
select select
type input "Lenexa"
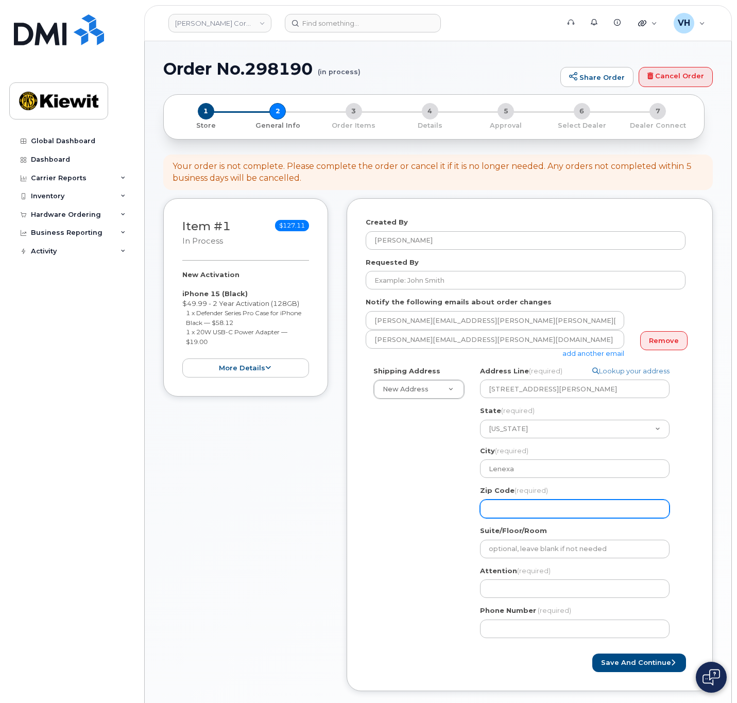
click at [519, 513] on input "Zip Code (required)" at bounding box center [575, 509] width 190 height 19
paste input "66219"
select select
type input "66219"
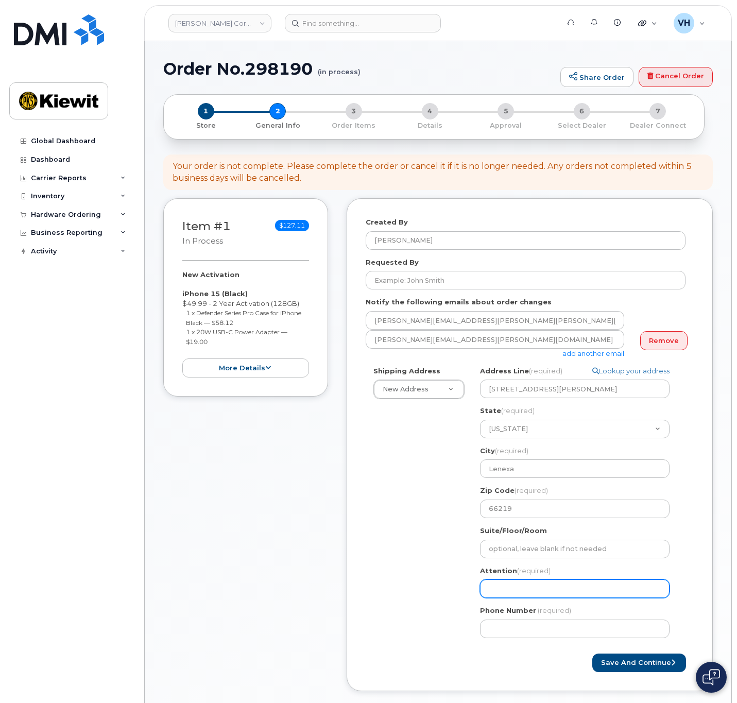
click at [508, 583] on input "Attention (required)" at bounding box center [575, 588] width 190 height 19
paste input "[PERSON_NAME].May"
type input "[PERSON_NAME].May"
click at [516, 587] on input "[PERSON_NAME].May" at bounding box center [575, 588] width 190 height 19
select select
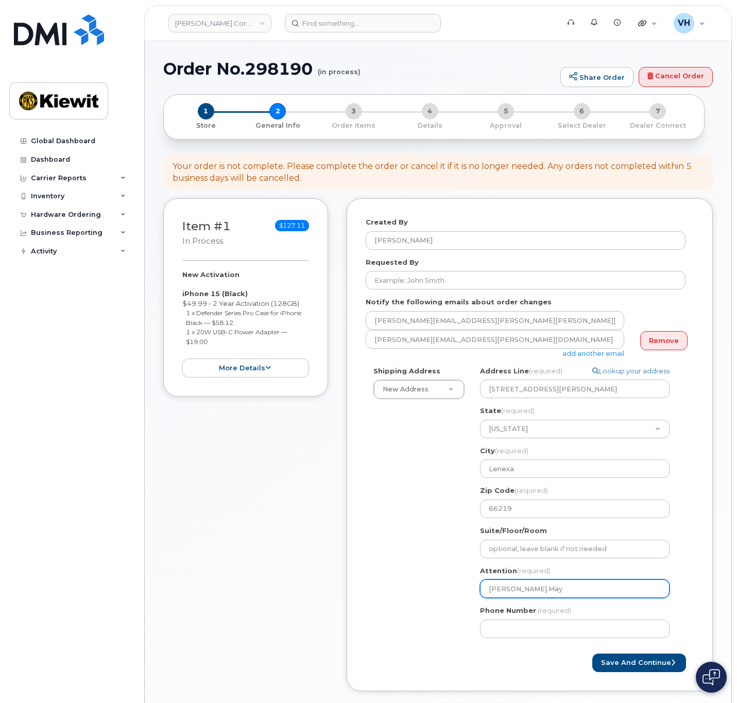
type input "AndrewMay"
select select
type input "[PERSON_NAME]"
click at [537, 596] on input "[PERSON_NAME]" at bounding box center [575, 588] width 190 height 19
select select
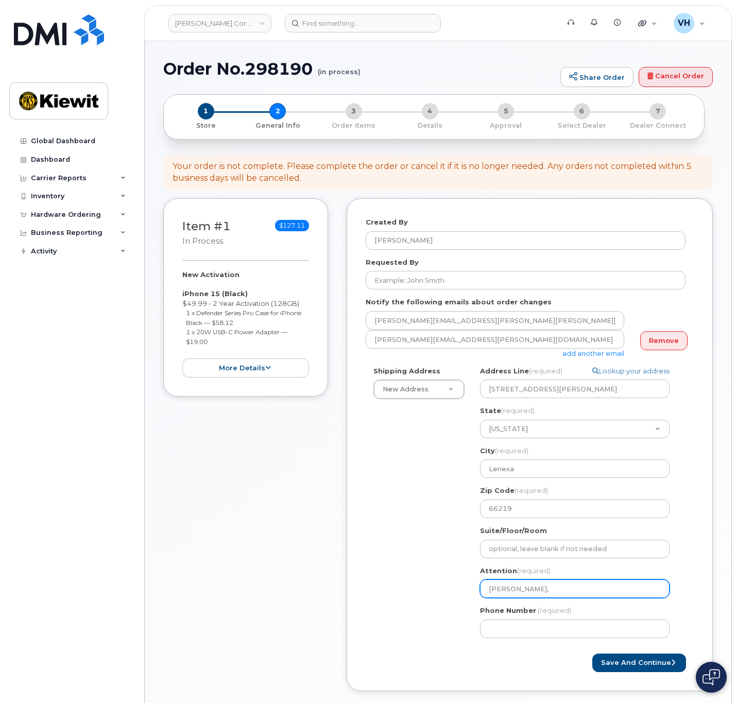
type input "[PERSON_NAME],"
click at [547, 593] on input "[PERSON_NAME]," at bounding box center [575, 588] width 190 height 19
paste input "Steph.[PERSON_NAME]"
select select
type input "[PERSON_NAME], Steph.[PERSON_NAME]"
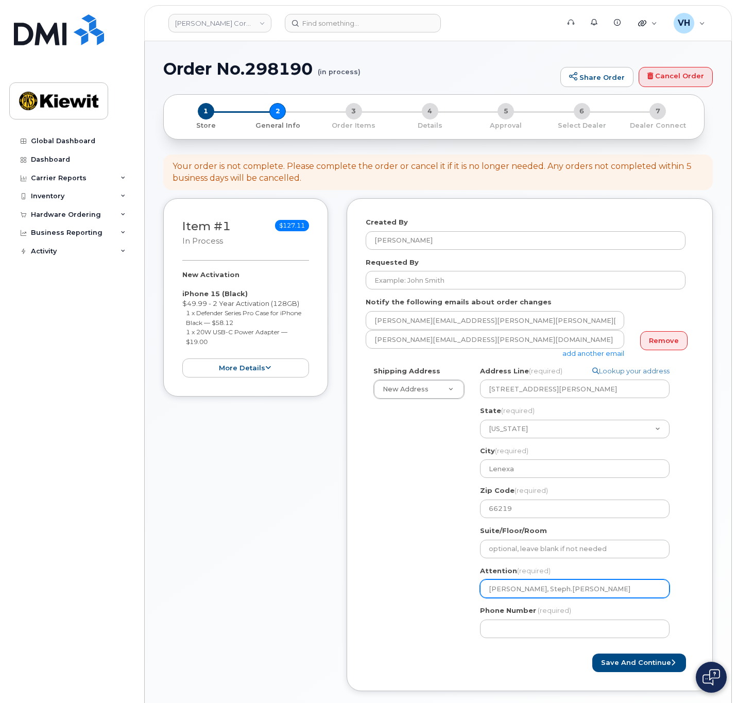
drag, startPoint x: 555, startPoint y: 593, endPoint x: 575, endPoint y: 593, distance: 20.1
click at [555, 593] on input "[PERSON_NAME], Steph.[PERSON_NAME]" at bounding box center [575, 588] width 190 height 19
select select
type input "[PERSON_NAME], StephAbdul"
select select
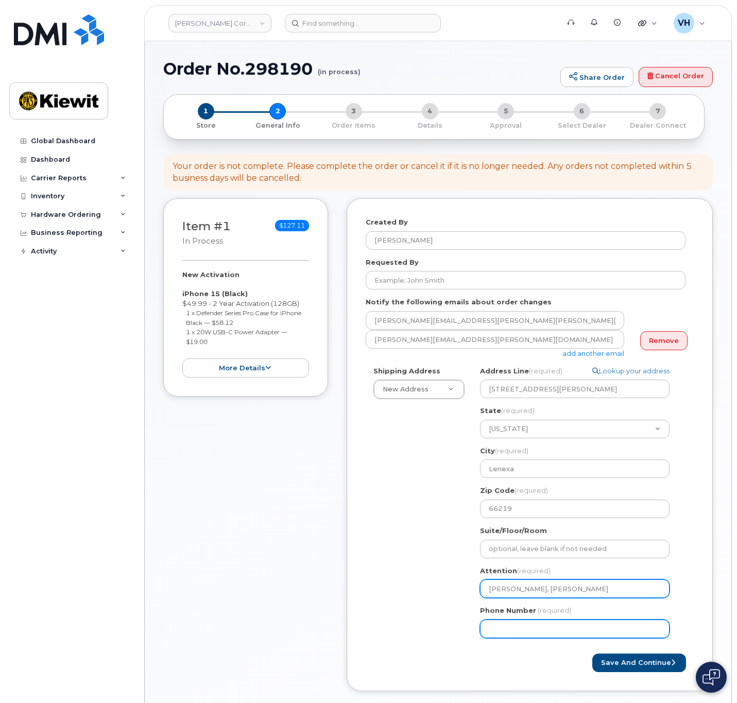
type input "[PERSON_NAME], [PERSON_NAME]"
click at [595, 627] on input "Phone Number" at bounding box center [575, 629] width 190 height 19
type input "8777727707"
select select
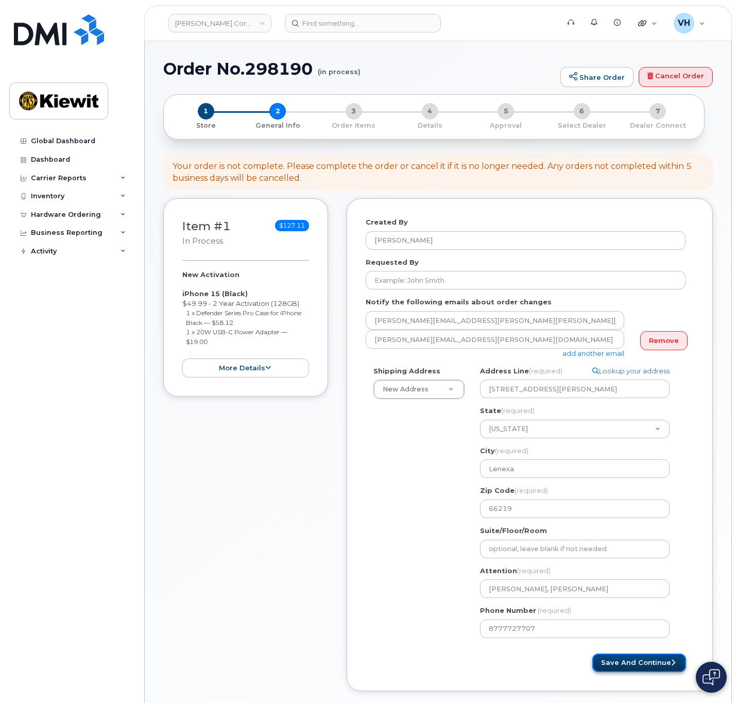
drag, startPoint x: 646, startPoint y: 666, endPoint x: 643, endPoint y: 657, distance: 9.8
click at [646, 666] on button "Save and Continue" at bounding box center [639, 663] width 94 height 19
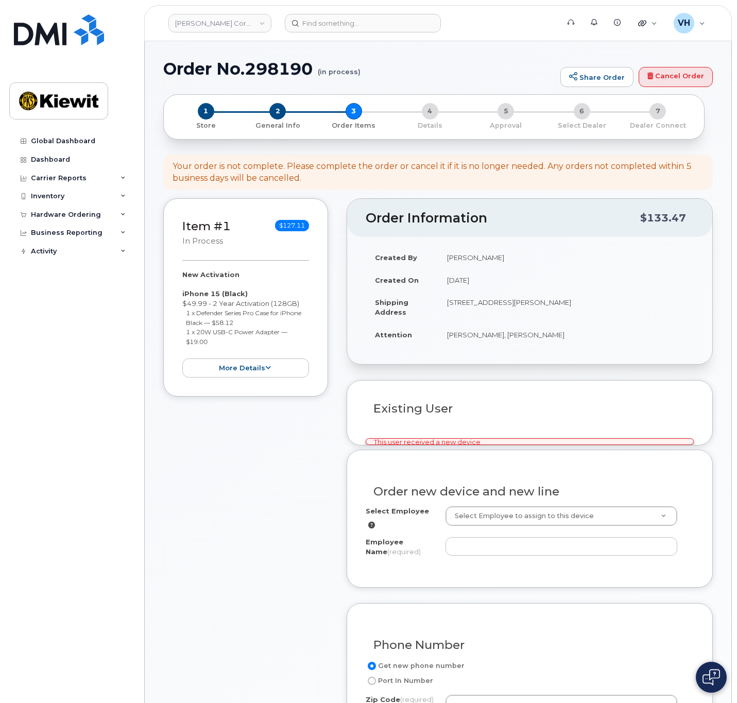
select select
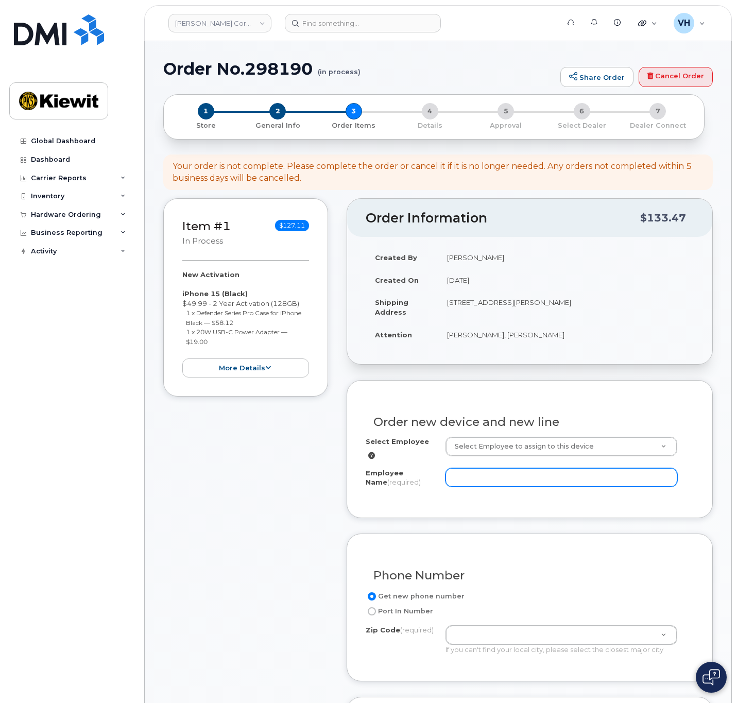
click at [536, 470] on input "Employee Name (required)" at bounding box center [562, 477] width 232 height 19
paste input "Steph.Abdul"
click at [478, 472] on input "Steph.Abdul" at bounding box center [562, 477] width 232 height 19
type input "[PERSON_NAME]"
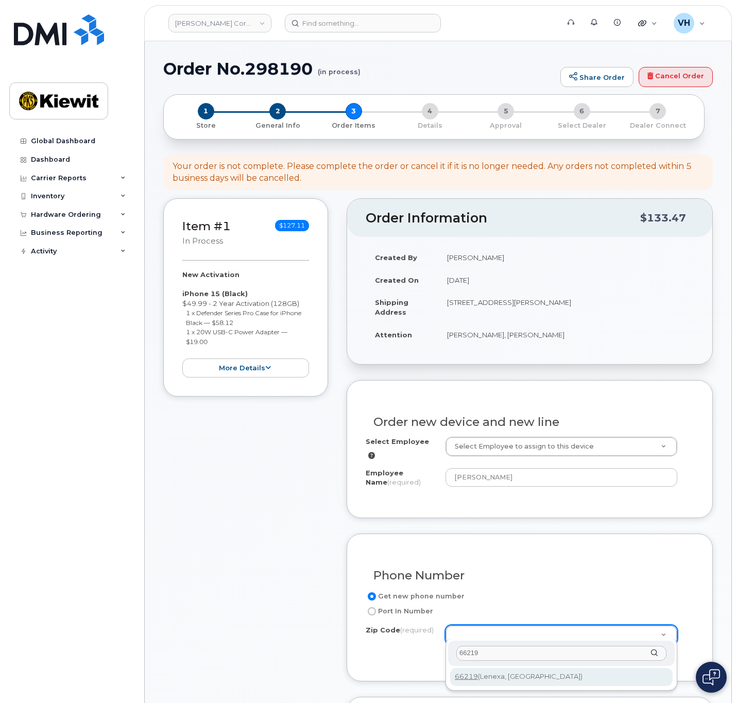
type input "66219"
type input "66219 (Lenexa, KS)"
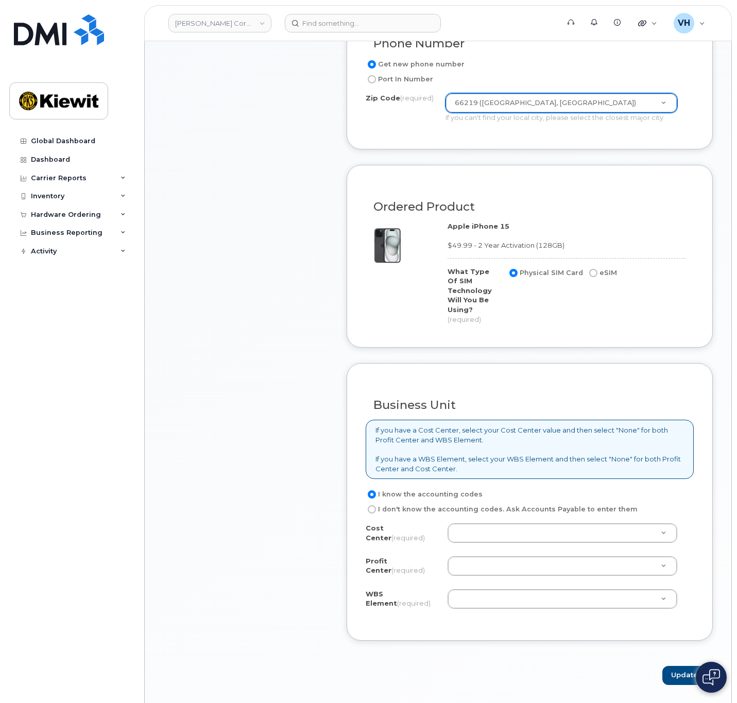
scroll to position [541, 0]
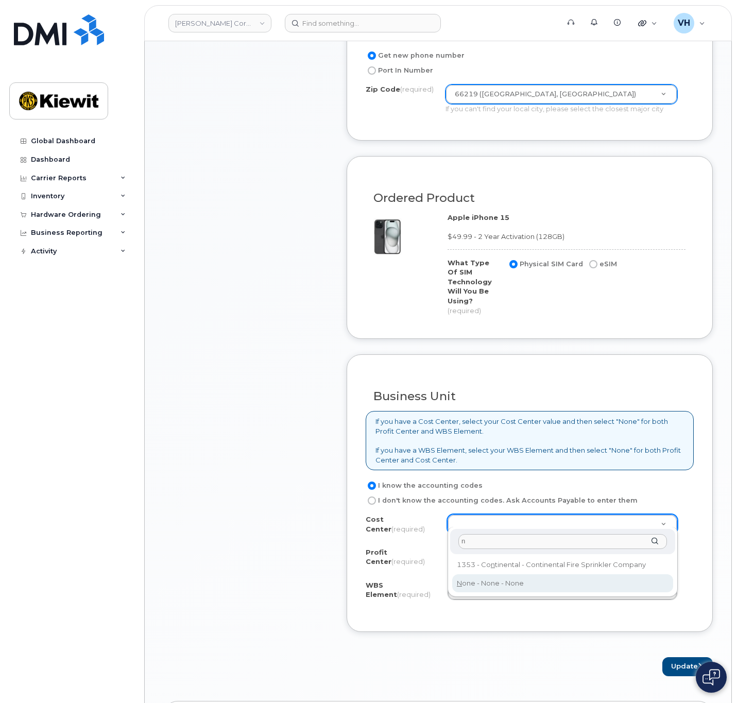
type input "n"
drag, startPoint x: 488, startPoint y: 588, endPoint x: 487, endPoint y: 567, distance: 20.6
type input "None"
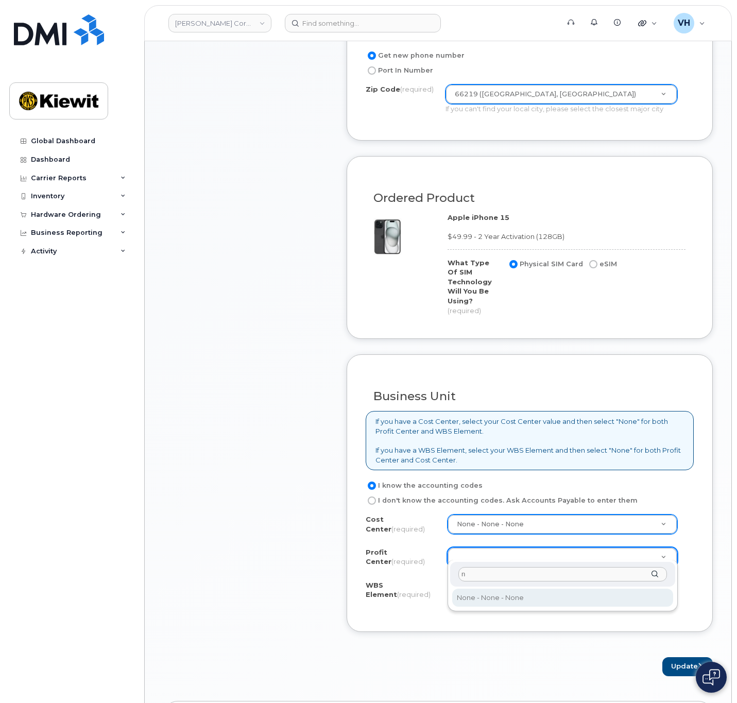
type input "n"
select select "None"
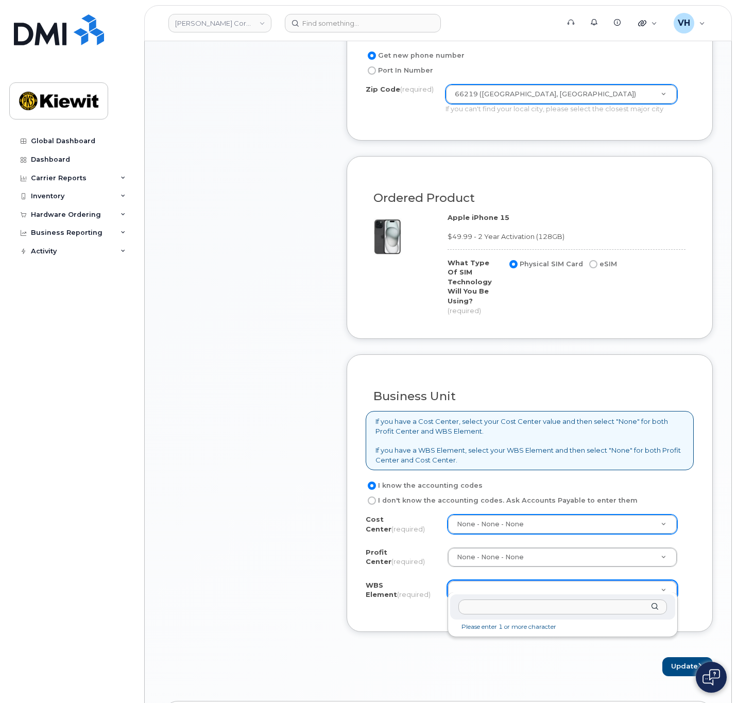
click at [499, 604] on input "text" at bounding box center [562, 607] width 209 height 15
paste input "110282.1478"
type input "110282.1478"
drag, startPoint x: 511, startPoint y: 630, endPoint x: 588, endPoint y: 645, distance: 77.6
type input "110282.1478"
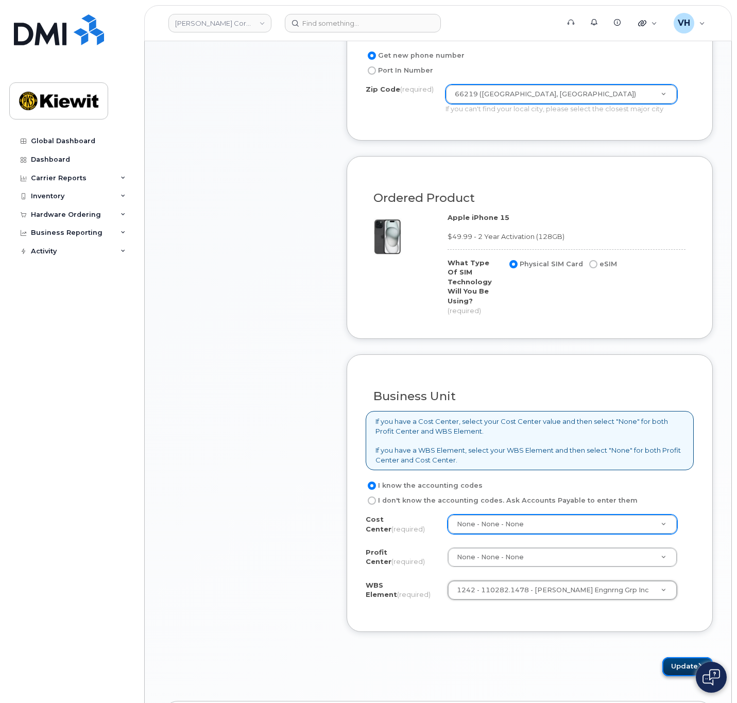
click at [684, 661] on button "Update" at bounding box center [687, 666] width 50 height 19
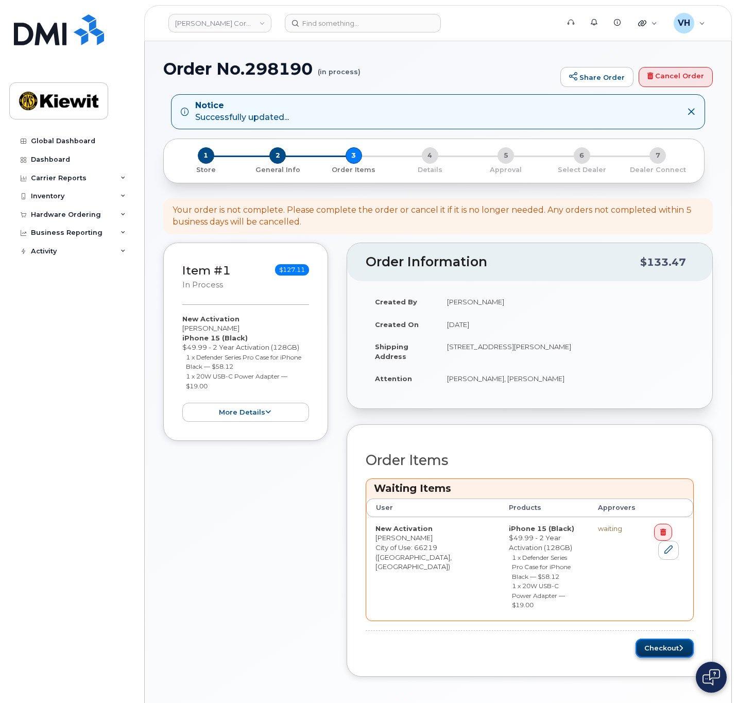
click at [655, 639] on button "Checkout" at bounding box center [665, 648] width 58 height 19
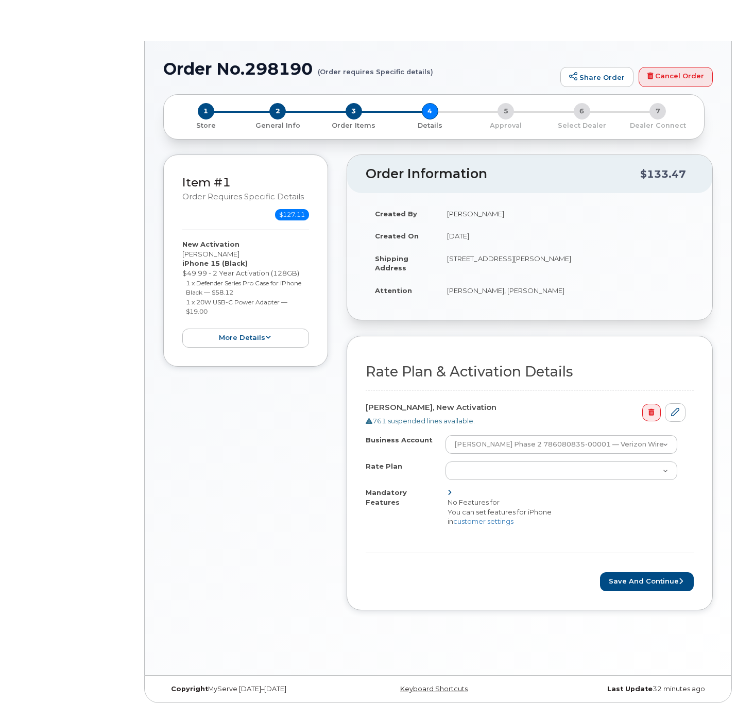
select select "Business Unlimited Smartphone"
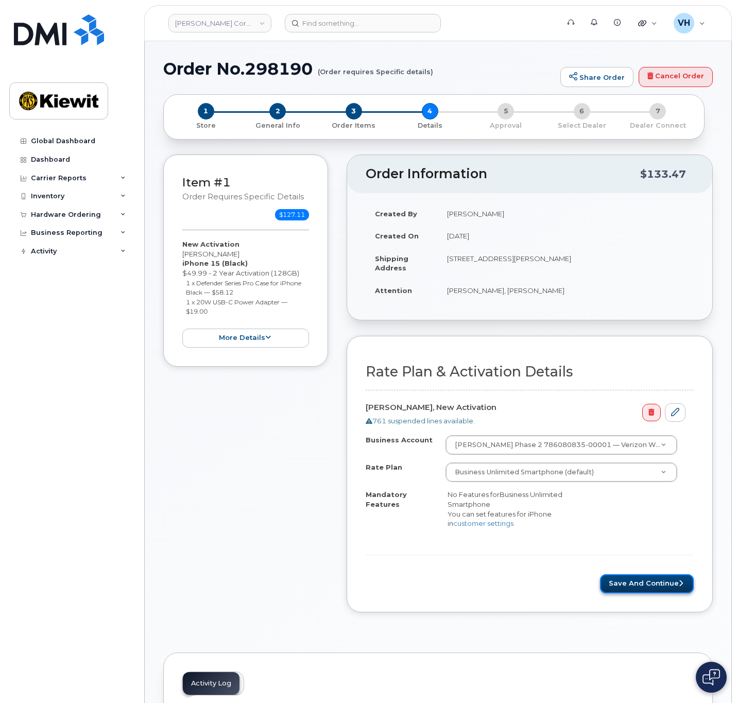
click at [637, 584] on button "Save and Continue" at bounding box center [647, 583] width 94 height 19
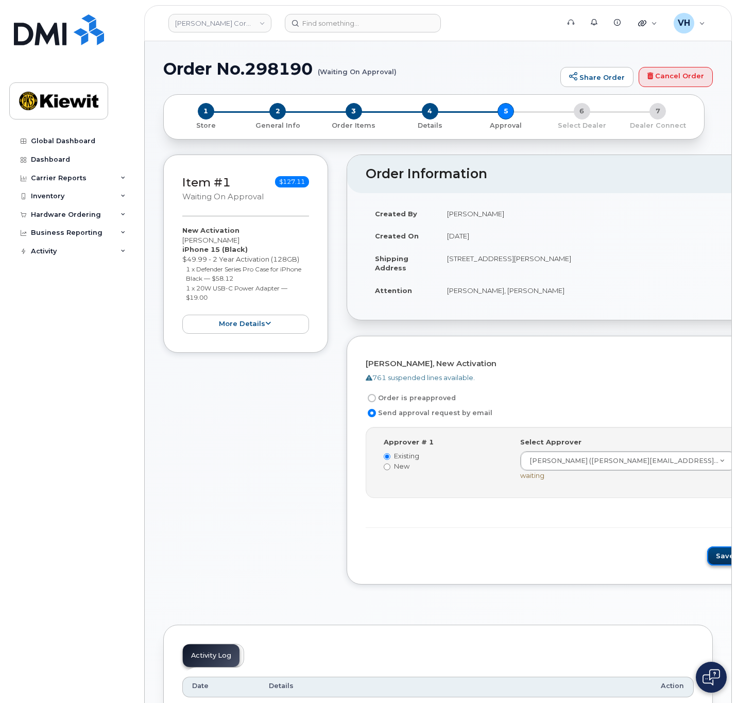
click at [707, 554] on button "Save and Continue" at bounding box center [751, 556] width 88 height 19
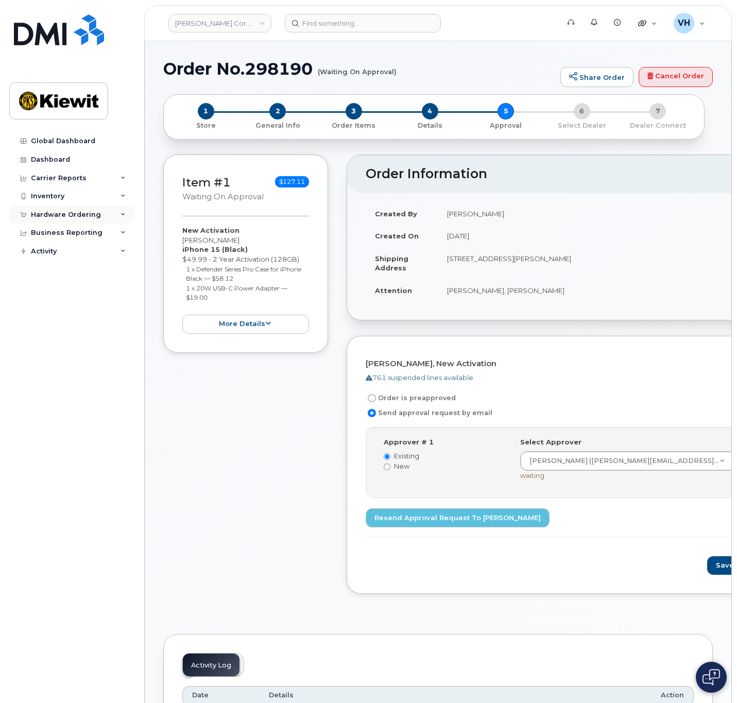
click at [59, 213] on div "Hardware Ordering" at bounding box center [66, 215] width 70 height 8
click at [68, 249] on link "Orders" at bounding box center [80, 254] width 107 height 20
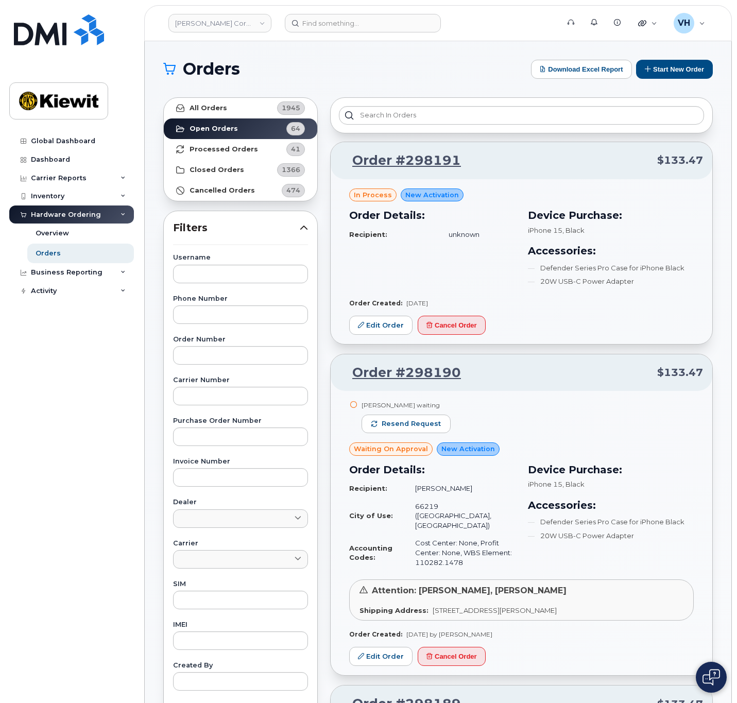
click at [693, 65] on button "Start New Order" at bounding box center [674, 69] width 77 height 19
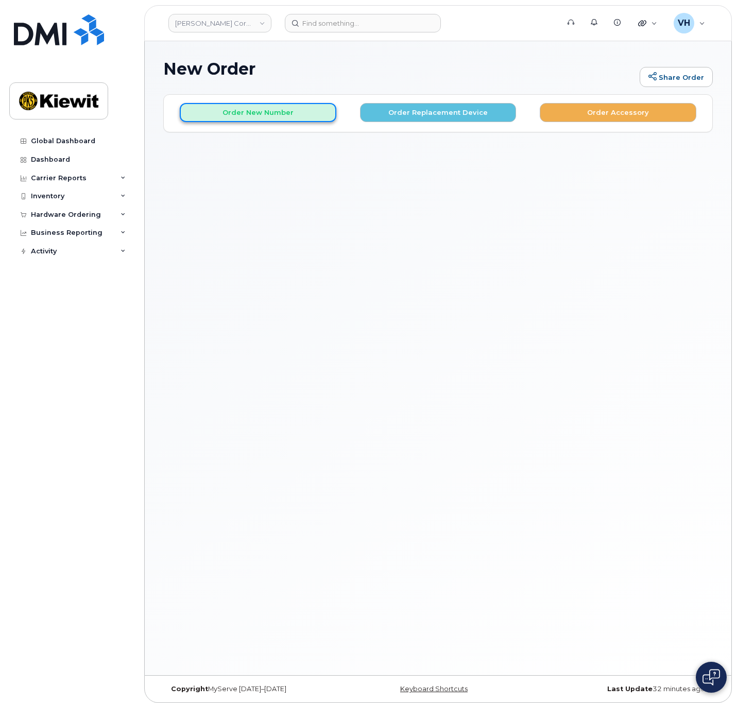
click at [276, 110] on button "Order New Number" at bounding box center [258, 112] width 157 height 19
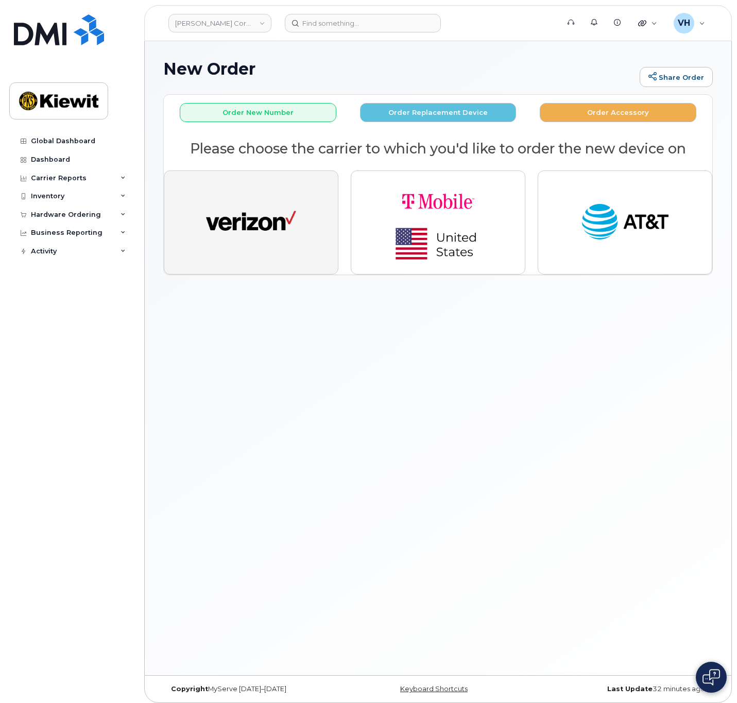
click at [287, 205] on img "button" at bounding box center [251, 222] width 90 height 46
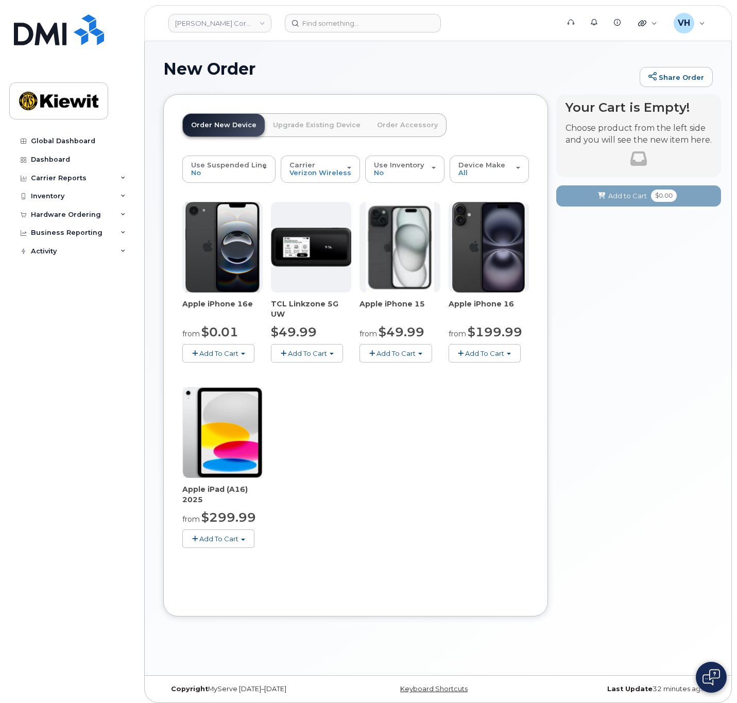
click at [405, 352] on span "Add To Cart" at bounding box center [396, 353] width 39 height 8
click at [393, 371] on link "$49.99 - 2 Year Activation (128GB)" at bounding box center [431, 372] width 138 height 13
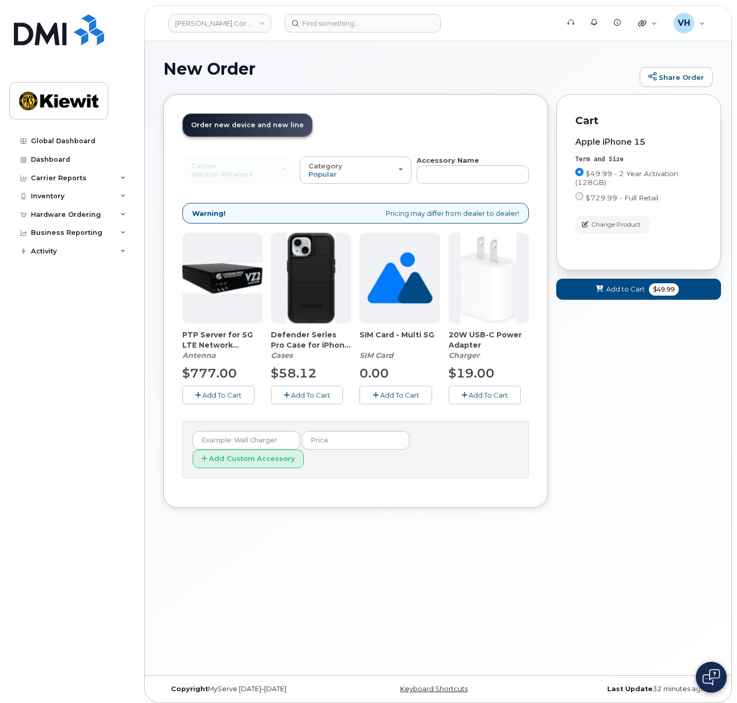
click at [325, 393] on span "Add To Cart" at bounding box center [310, 395] width 39 height 8
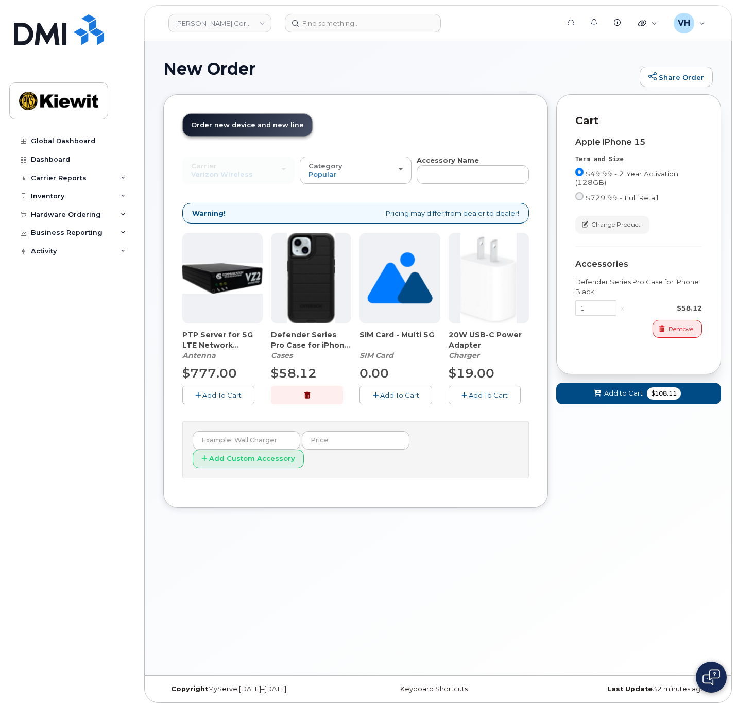
drag, startPoint x: 466, startPoint y: 395, endPoint x: 512, endPoint y: 400, distance: 46.6
click at [466, 395] on icon "button" at bounding box center [465, 395] width 6 height 7
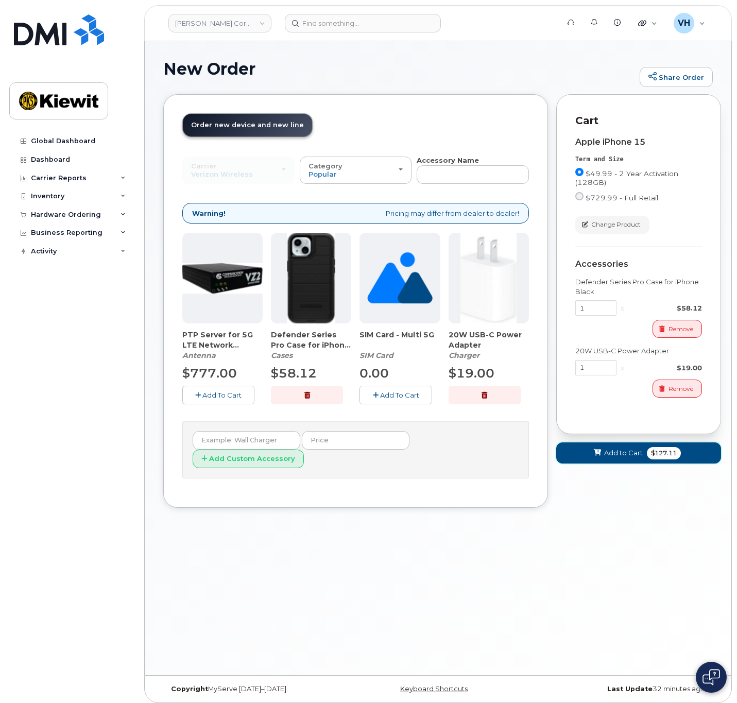
drag, startPoint x: 635, startPoint y: 453, endPoint x: 637, endPoint y: 446, distance: 7.5
click at [637, 454] on span "Add to Cart" at bounding box center [623, 453] width 39 height 10
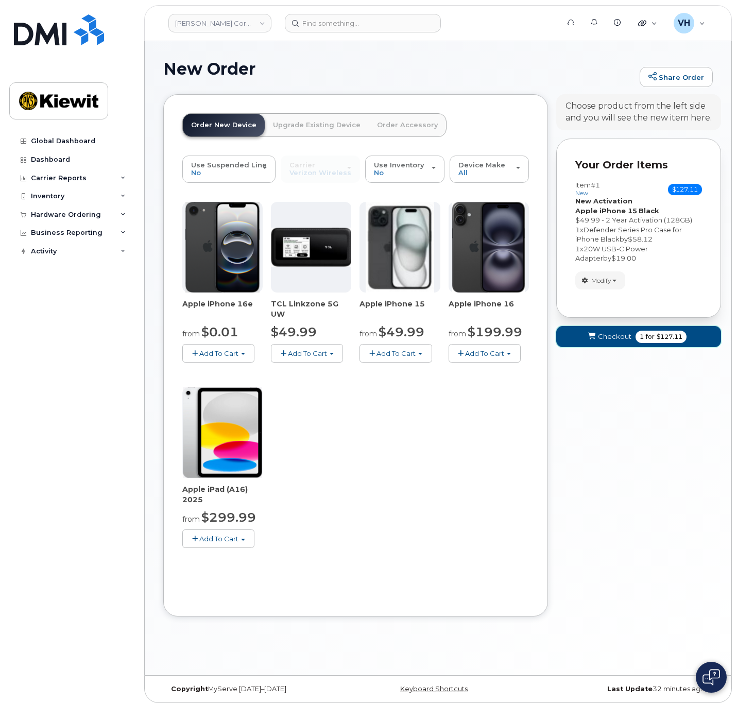
click at [655, 326] on button "Checkout 1 for $127.11" at bounding box center [638, 336] width 165 height 21
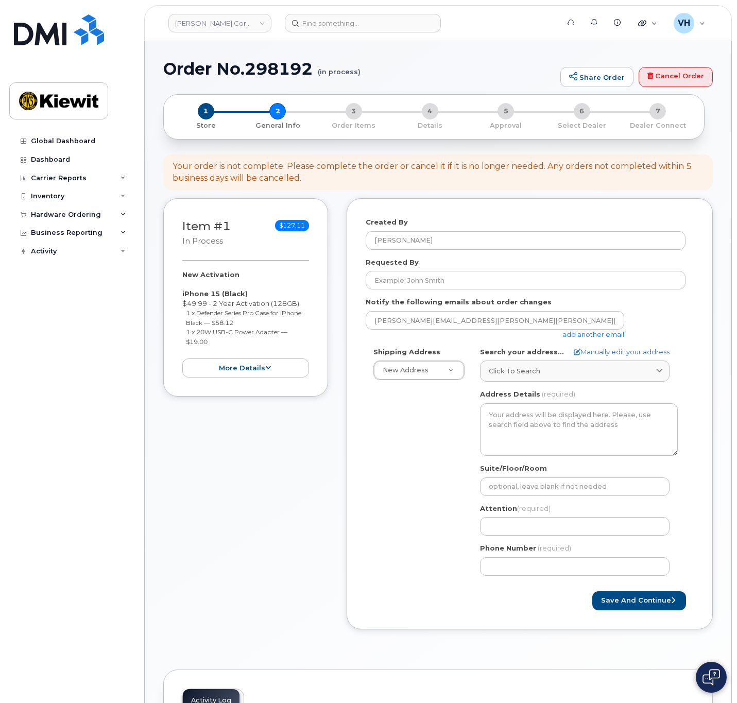
select select
click at [577, 334] on link "add another email" at bounding box center [593, 334] width 62 height 8
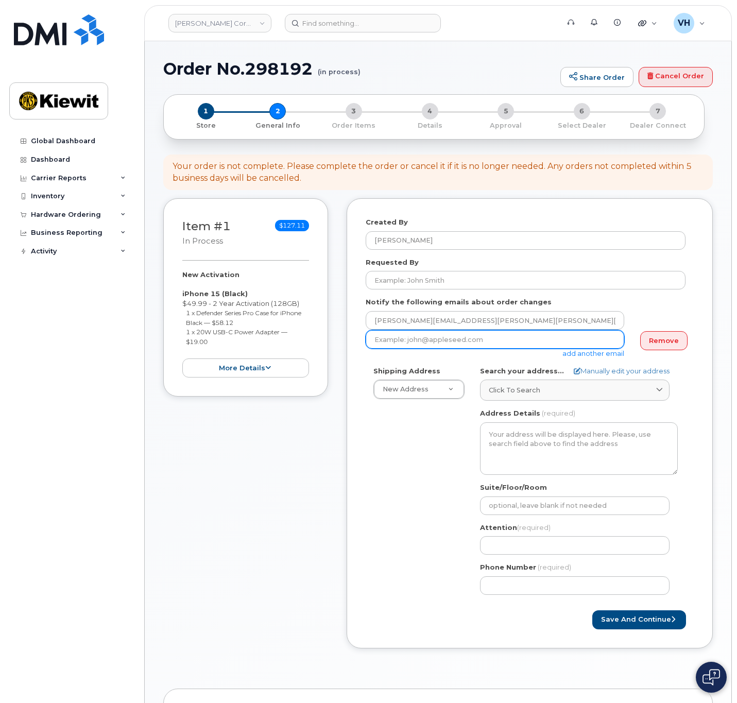
click at [558, 335] on input "email" at bounding box center [495, 339] width 259 height 19
paste input "[PERSON_NAME][EMAIL_ADDRESS][PERSON_NAME][PERSON_NAME][DOMAIN_NAME]"
type input "[PERSON_NAME][EMAIL_ADDRESS][PERSON_NAME][PERSON_NAME][DOMAIN_NAME]"
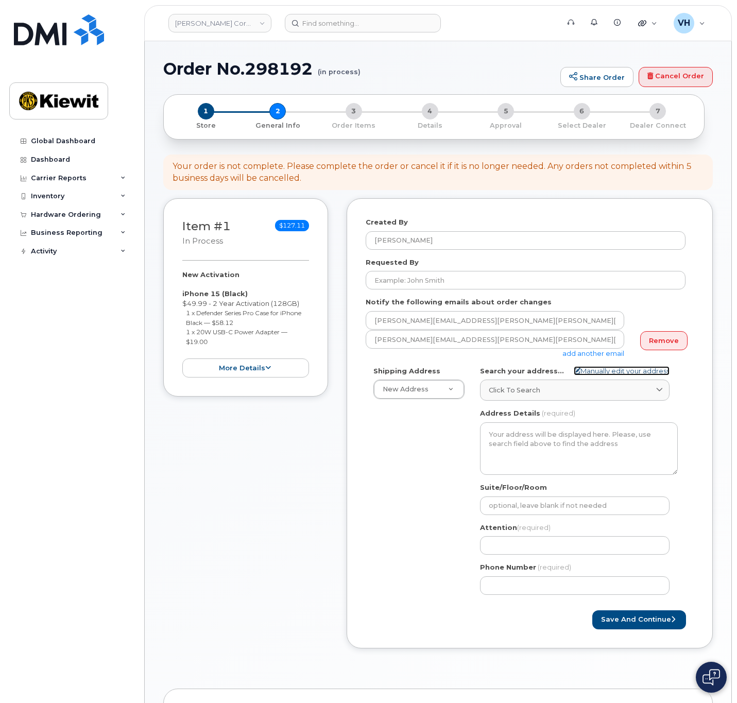
click at [631, 369] on link "Manually edit your address" at bounding box center [622, 371] width 96 height 10
select select
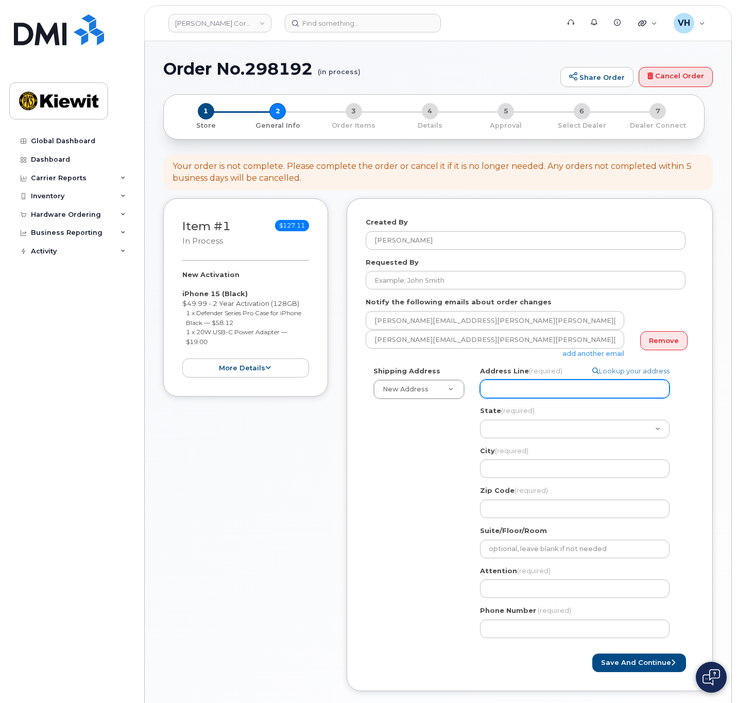
click at [539, 386] on input "Address Line (required)" at bounding box center [575, 389] width 190 height 19
paste input "8880 Penrose Ln"
type input "8880 Penrose Ln"
select select
type input "8880 Penrose Ln"
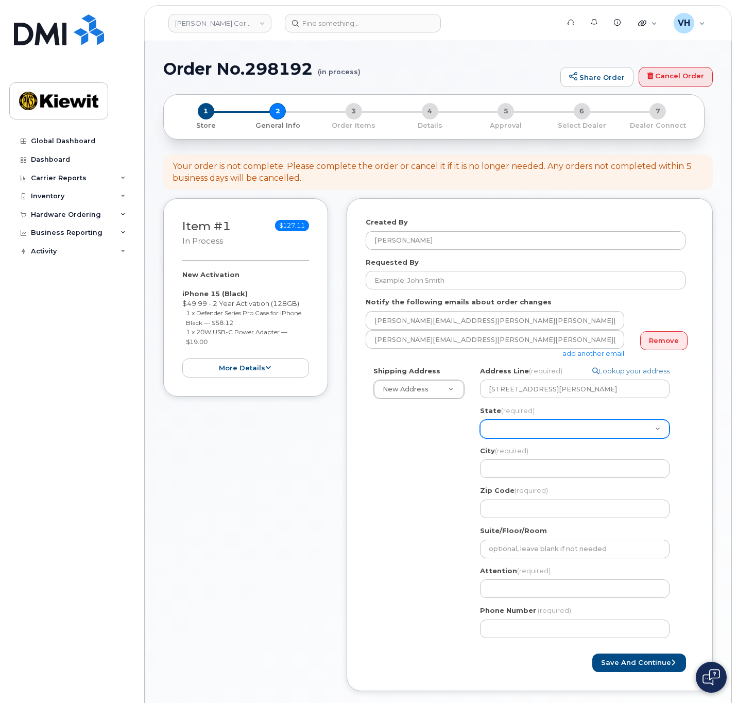
click at [507, 428] on select "Alabama Alaska American Samoa Arizona Arkansas California Colorado Connecticut …" at bounding box center [575, 429] width 190 height 19
select select "KS"
click at [480, 420] on select "Alabama Alaska American Samoa Arizona Arkansas California Colorado Connecticut …" at bounding box center [575, 429] width 190 height 19
select select
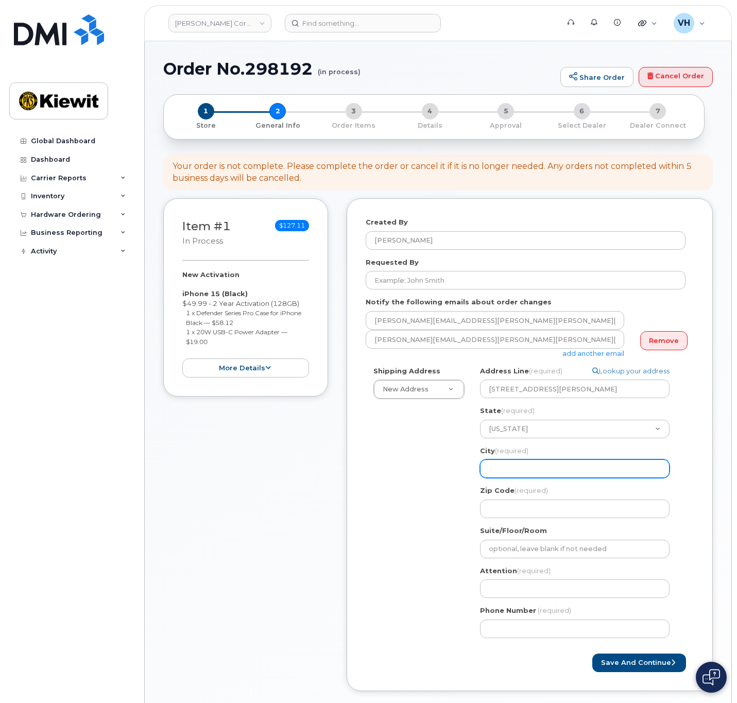
click at [567, 467] on input "City (required)" at bounding box center [575, 468] width 190 height 19
paste input "Lenexa"
type input "Lenexa"
select select
type input "Lenexa"
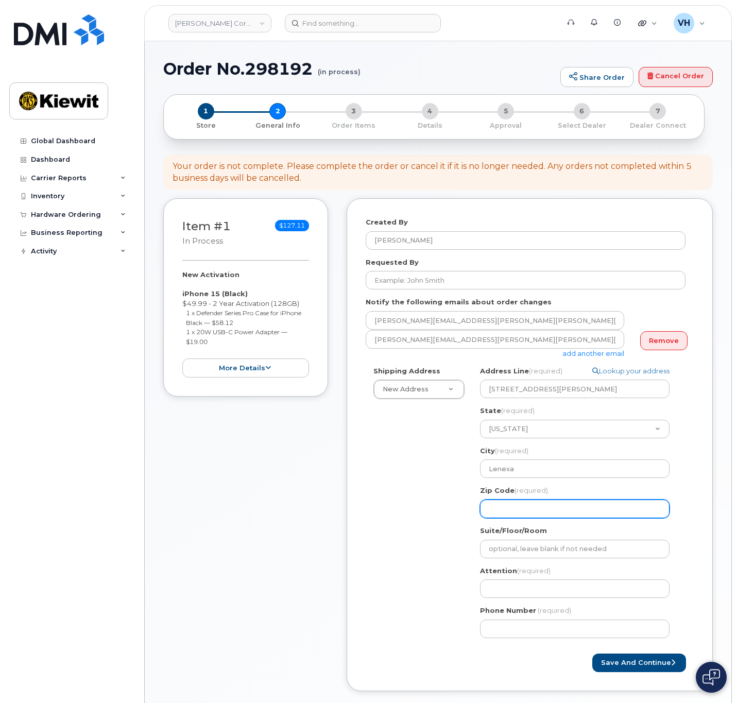
click at [502, 511] on input "Zip Code (required)" at bounding box center [575, 509] width 190 height 19
paste input "66219"
type input "66219"
select select
type input "66219"
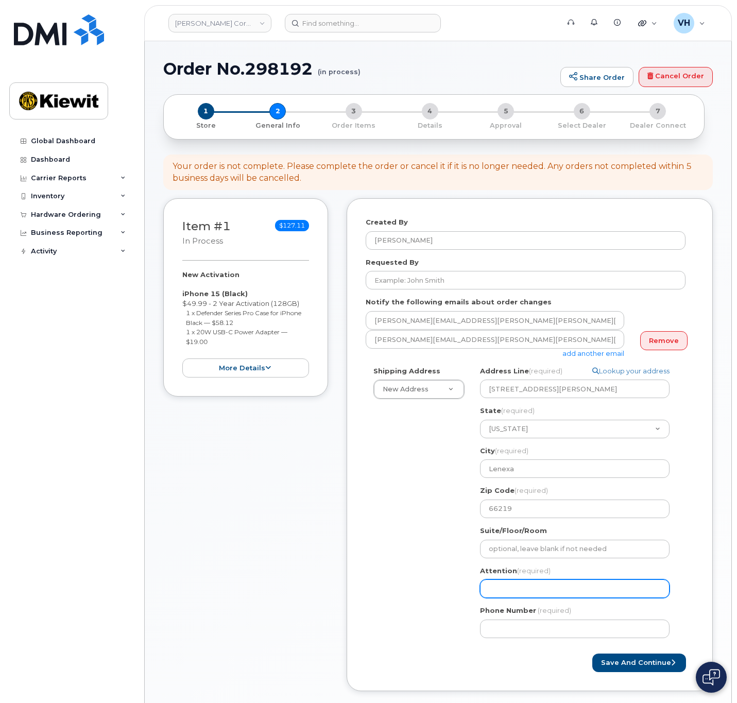
click at [527, 591] on input "Attention (required)" at bounding box center [575, 588] width 190 height 19
paste input "Jason.Curns"
type input "Jason.Curns"
select select
click at [513, 591] on input "Jason.Curns" at bounding box center [575, 588] width 190 height 19
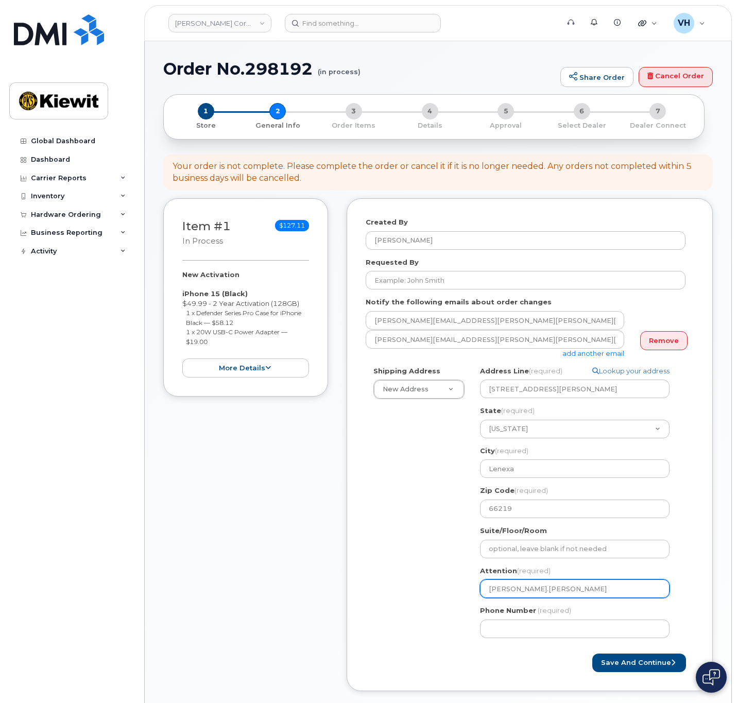
type input "JasonCurns"
select select
type input "Jason Curns"
click at [606, 590] on input "Jason Curns" at bounding box center [575, 588] width 190 height 19
select select
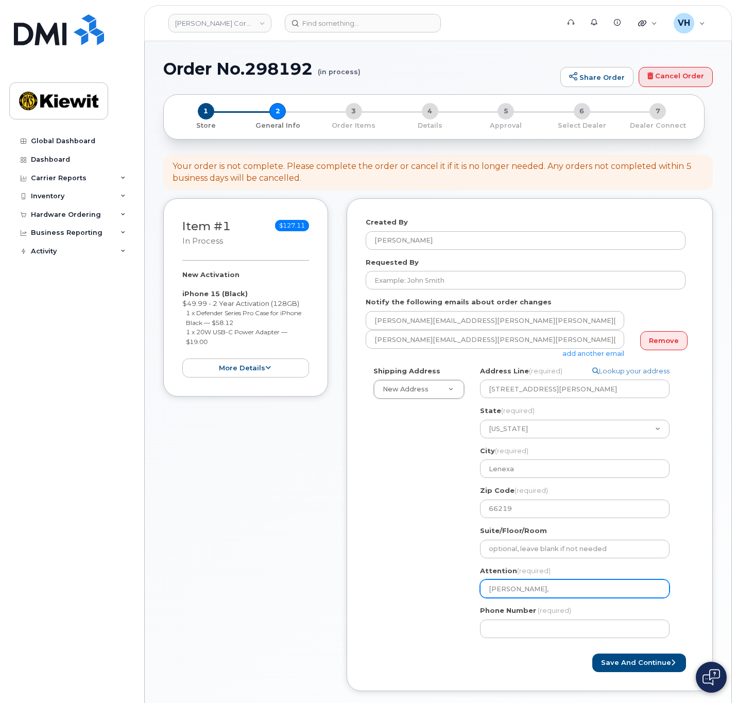
paste input "Timothy.Tully2"
type input "Jason Curns, Timothy.Tully2"
select select
type input "Jason Curns, Timothy.Tully"
click at [564, 594] on input "Jason Curns, Timothy.Tully" at bounding box center [575, 588] width 190 height 19
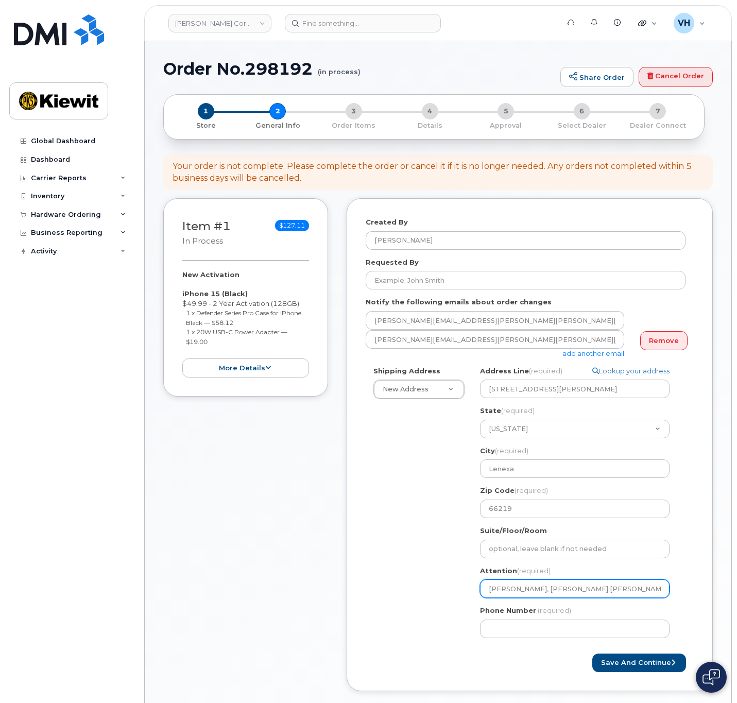
select select
type input "Jason Curns, TimothyTully"
select select
type input "Jason Curns, Timothy Tully"
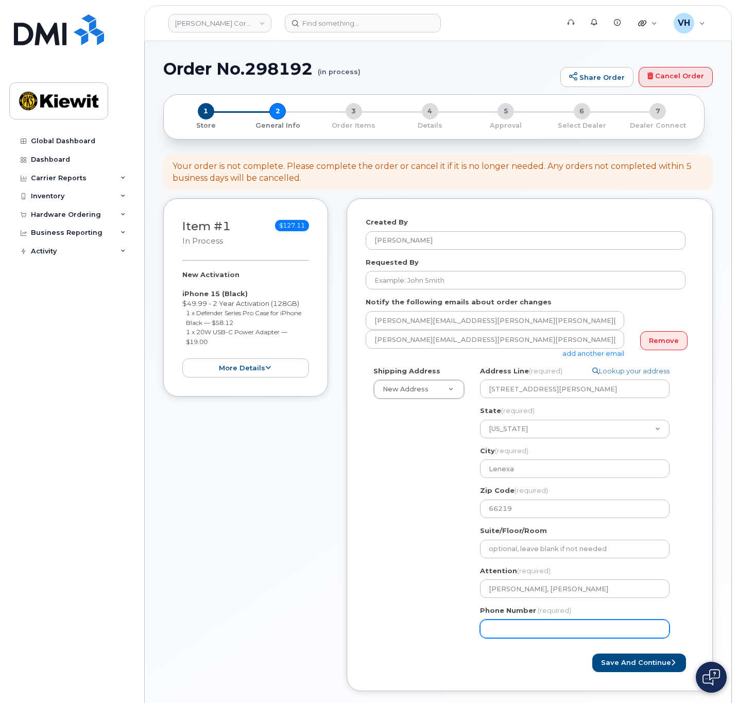
click at [583, 630] on input "Phone Number" at bounding box center [575, 629] width 190 height 19
type input "8777727707"
select select
click at [654, 659] on button "Save and Continue" at bounding box center [639, 663] width 94 height 19
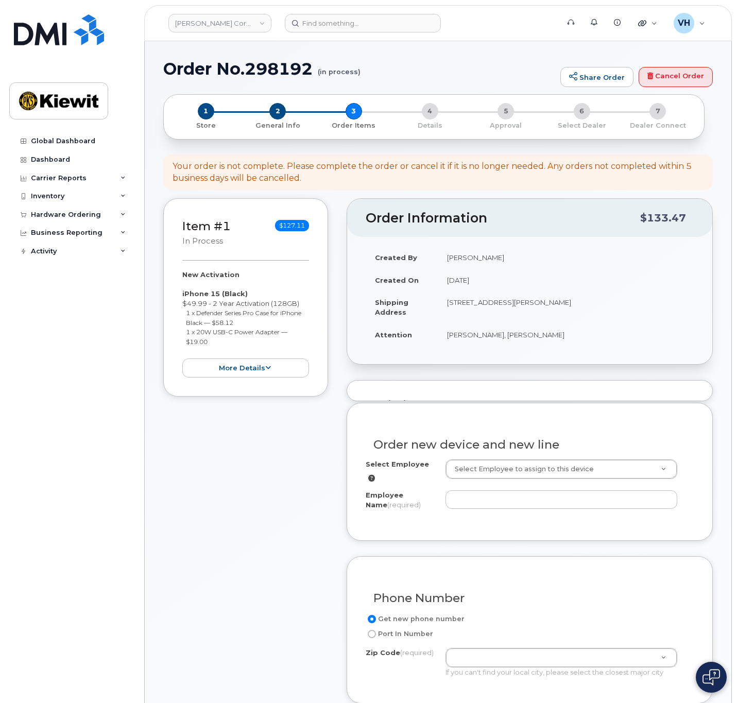
select select
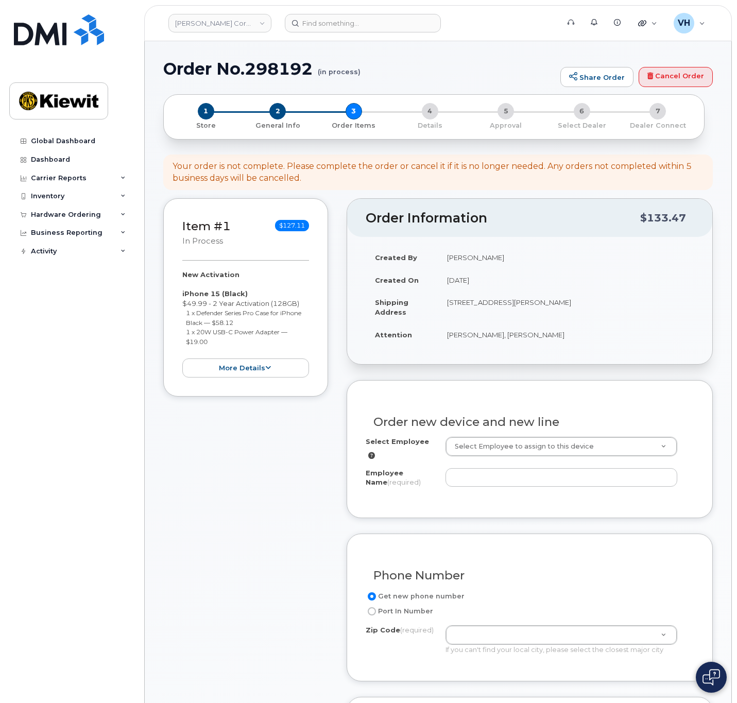
click at [255, 77] on h1 "Order No.298192 (in process)" at bounding box center [359, 69] width 392 height 18
click at [256, 77] on h1 "Order No.298192 (in process)" at bounding box center [359, 69] width 392 height 18
click at [264, 71] on h1 "Order No.298192 (in process)" at bounding box center [359, 69] width 392 height 18
copy h1 "298192"
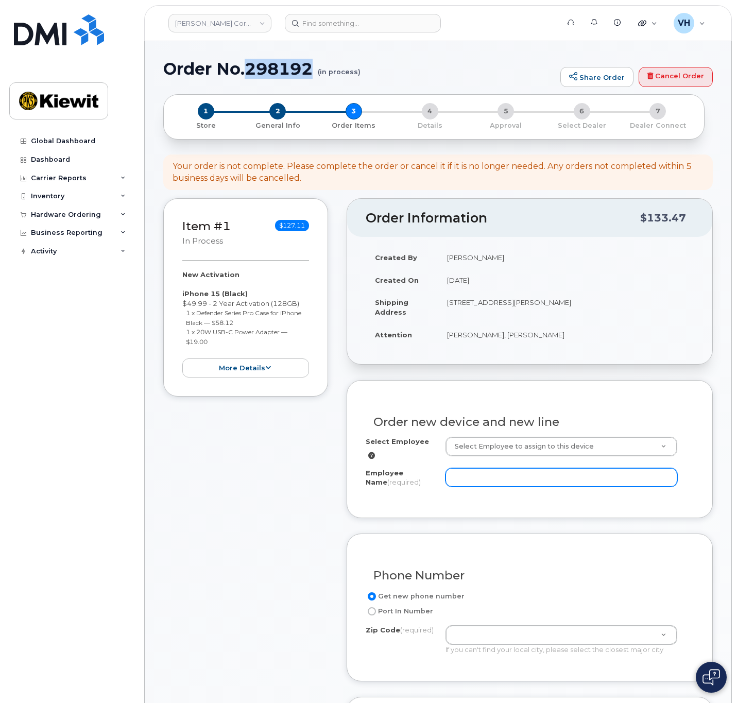
click at [528, 472] on input "Employee Name (required)" at bounding box center [562, 477] width 232 height 19
paste input "Timothy.Tully2"
click at [484, 479] on input "Timothy.Tully" at bounding box center [562, 477] width 232 height 19
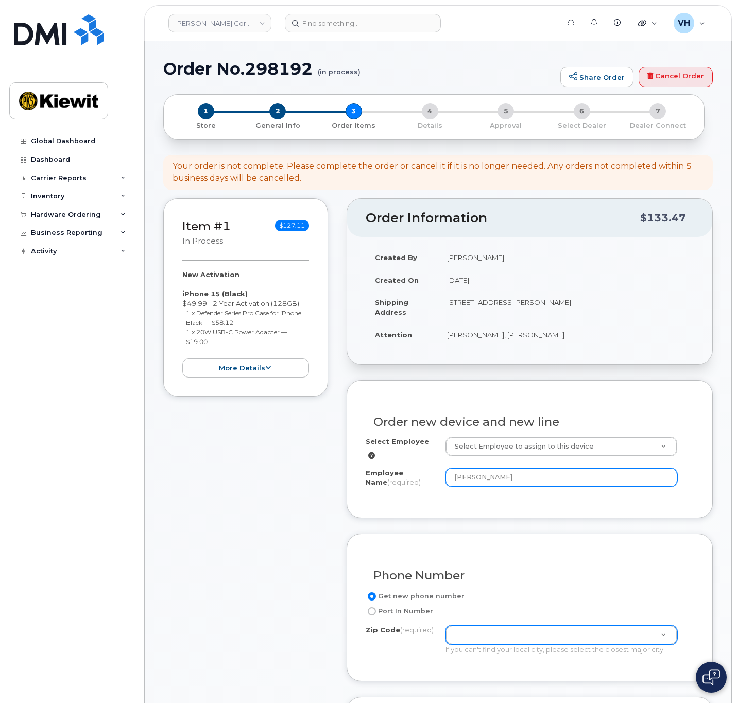
type input "[PERSON_NAME]"
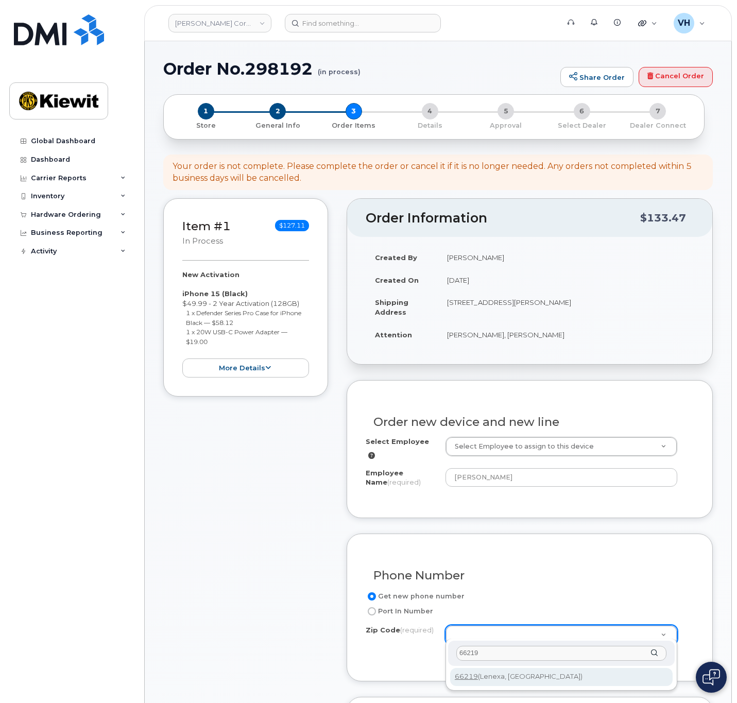
type input "66219"
type input "66219 (Lenexa, KS)"
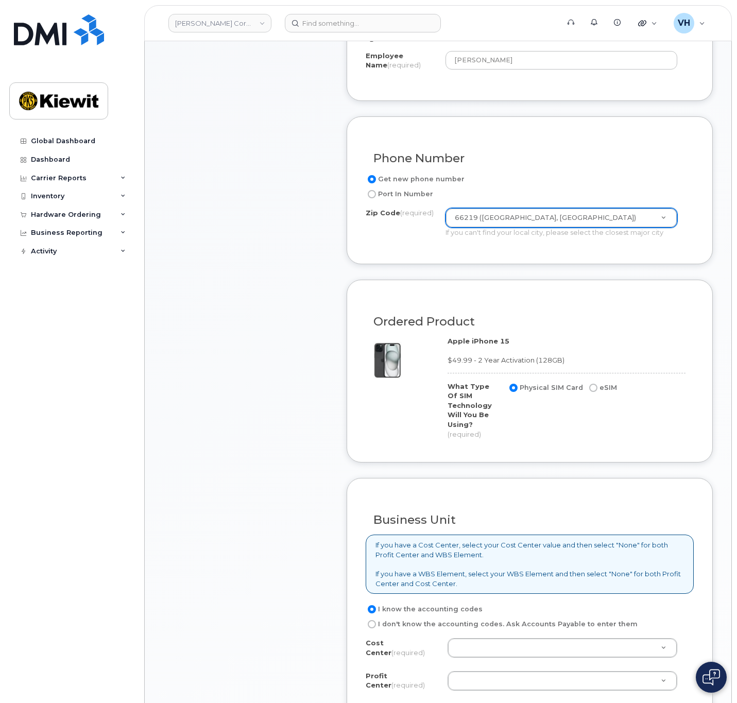
scroll to position [541, 0]
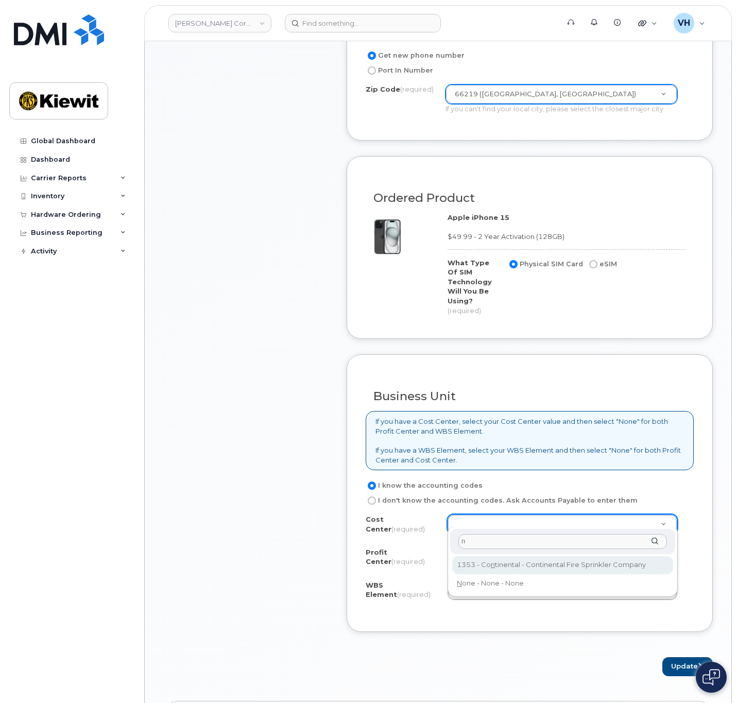
type input "n"
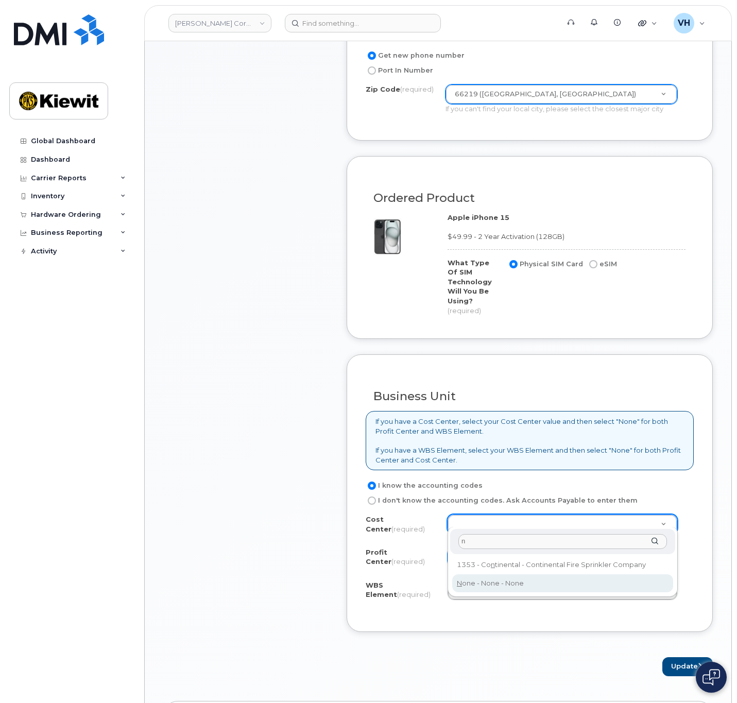
drag, startPoint x: 521, startPoint y: 578, endPoint x: 520, endPoint y: 544, distance: 34.0
type input "None"
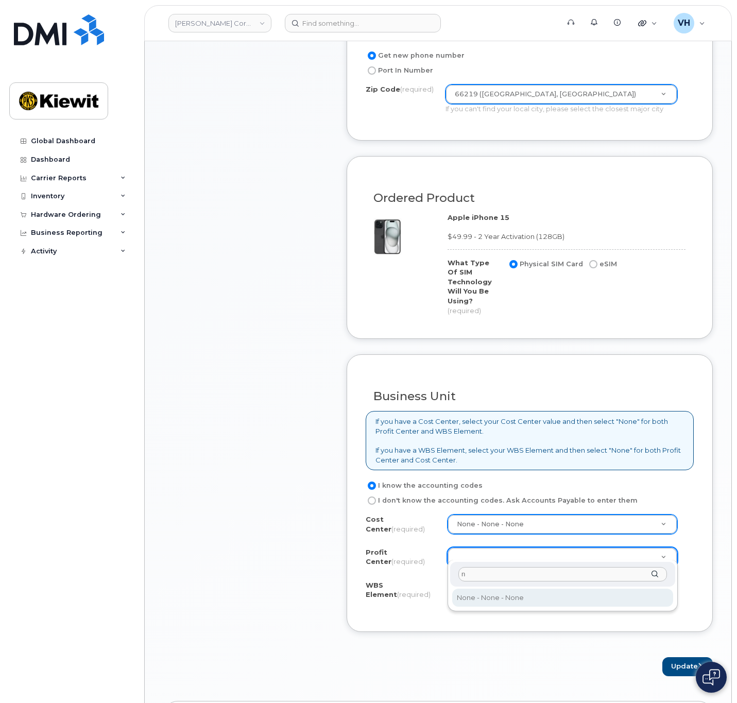
type input "n"
select select "None"
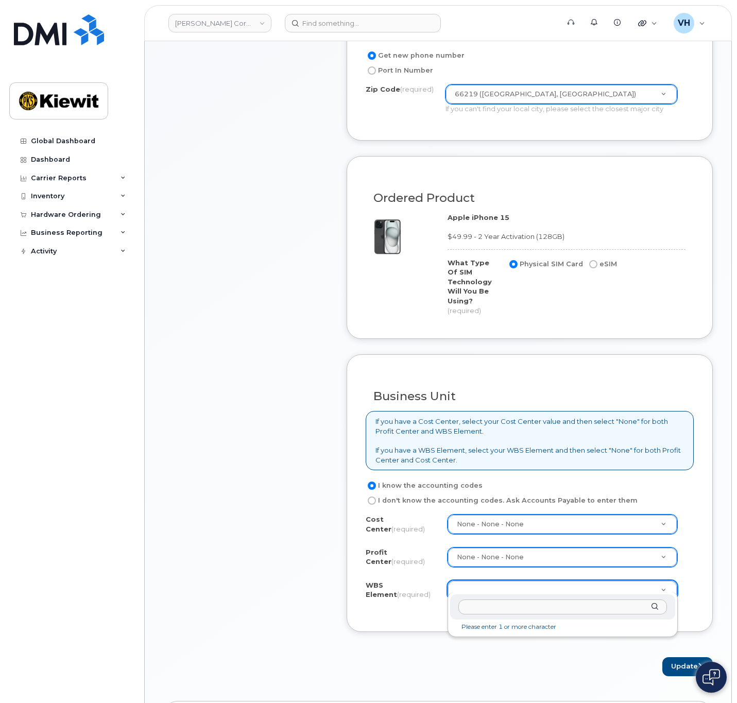
type input "110294.1287"
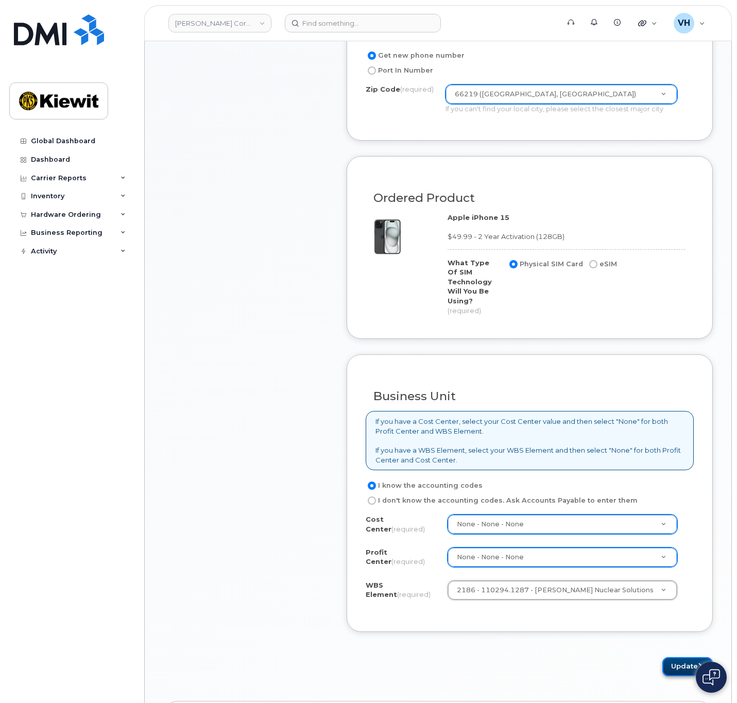
click at [666, 659] on button "Update" at bounding box center [687, 666] width 50 height 19
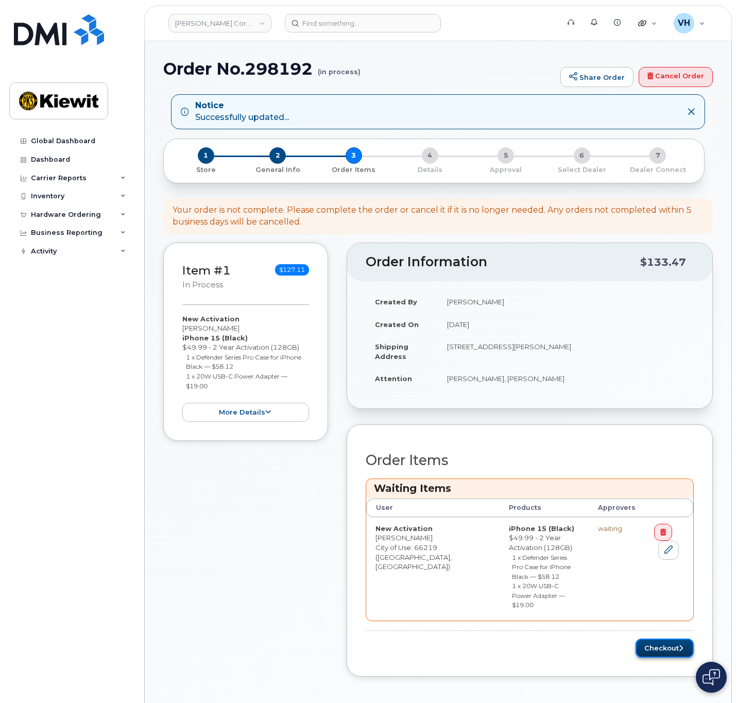
click at [674, 639] on button "Checkout" at bounding box center [665, 648] width 58 height 19
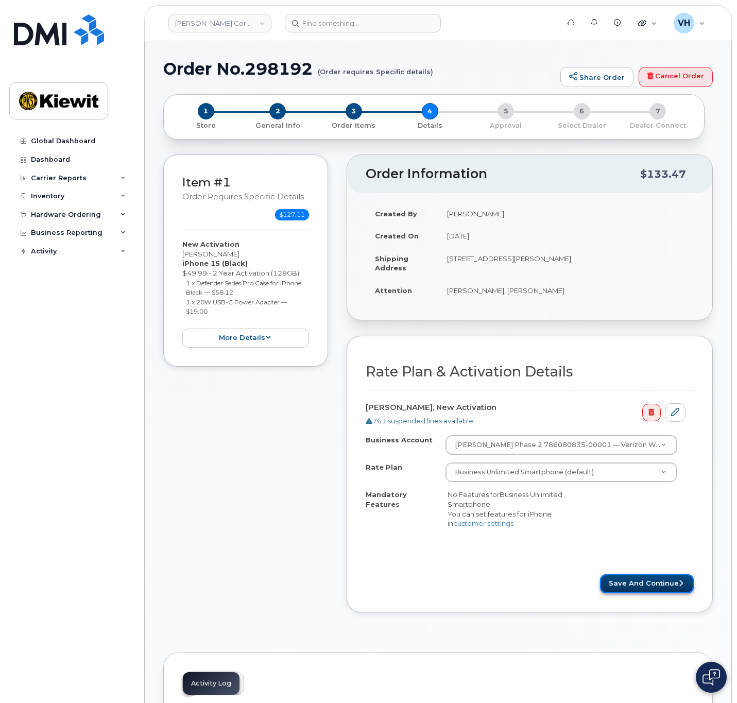
click at [660, 575] on button "Save and Continue" at bounding box center [647, 583] width 94 height 19
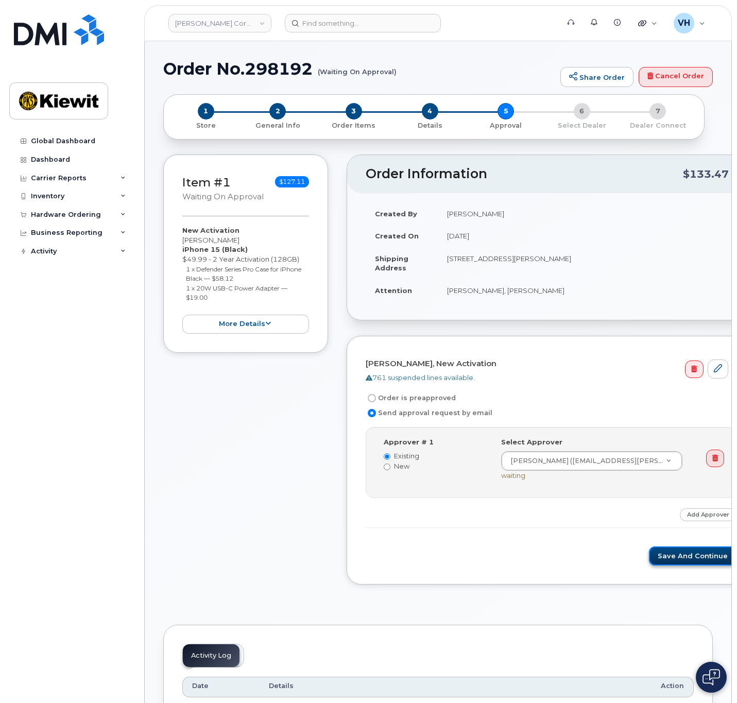
click at [649, 555] on button "Save and Continue" at bounding box center [693, 556] width 88 height 19
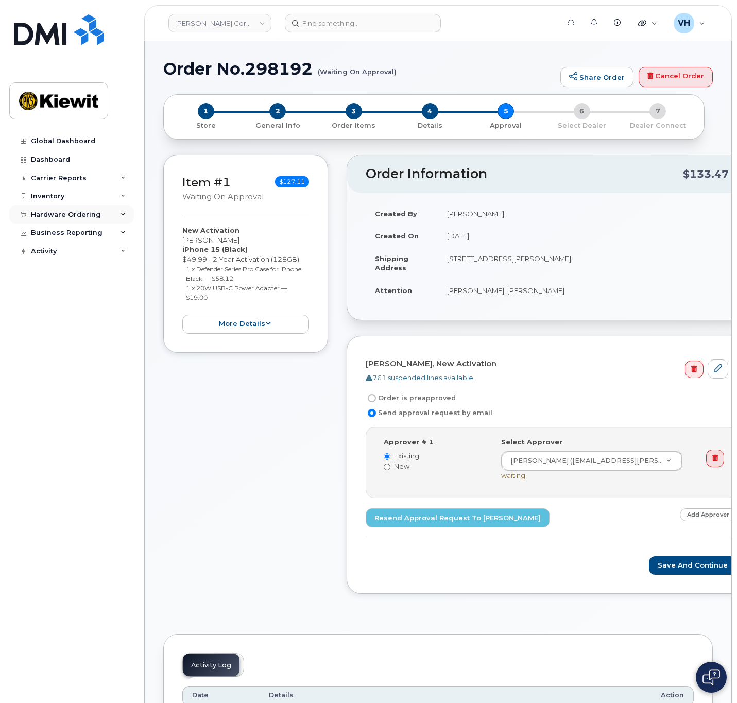
click at [59, 209] on div "Hardware Ordering" at bounding box center [71, 215] width 125 height 19
click at [63, 250] on link "Orders" at bounding box center [80, 254] width 107 height 20
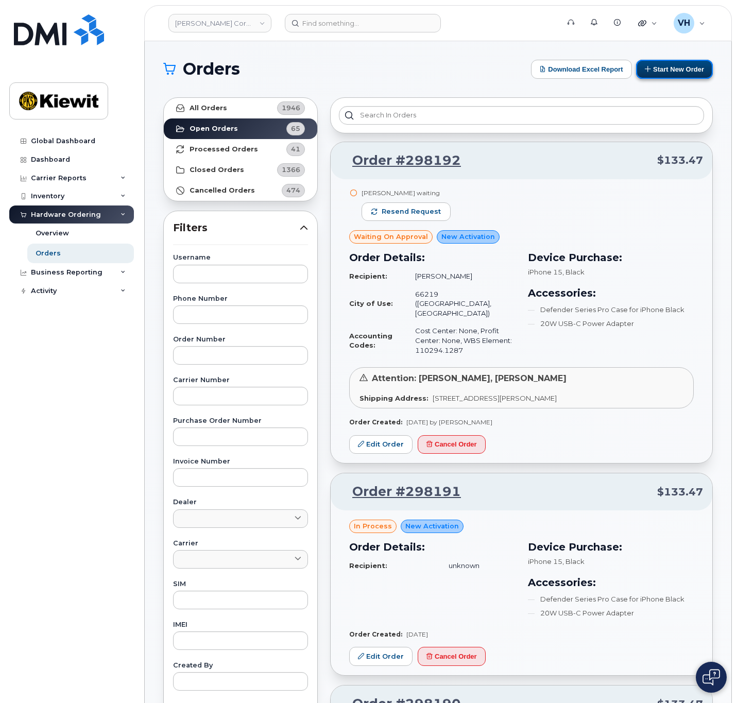
click at [697, 68] on button "Start New Order" at bounding box center [674, 69] width 77 height 19
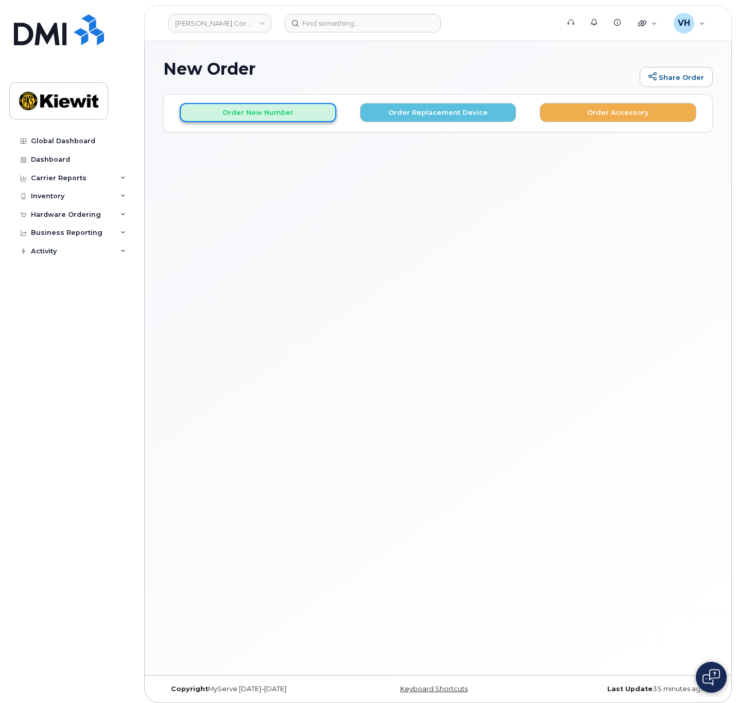
click at [301, 110] on button "Order New Number" at bounding box center [258, 112] width 157 height 19
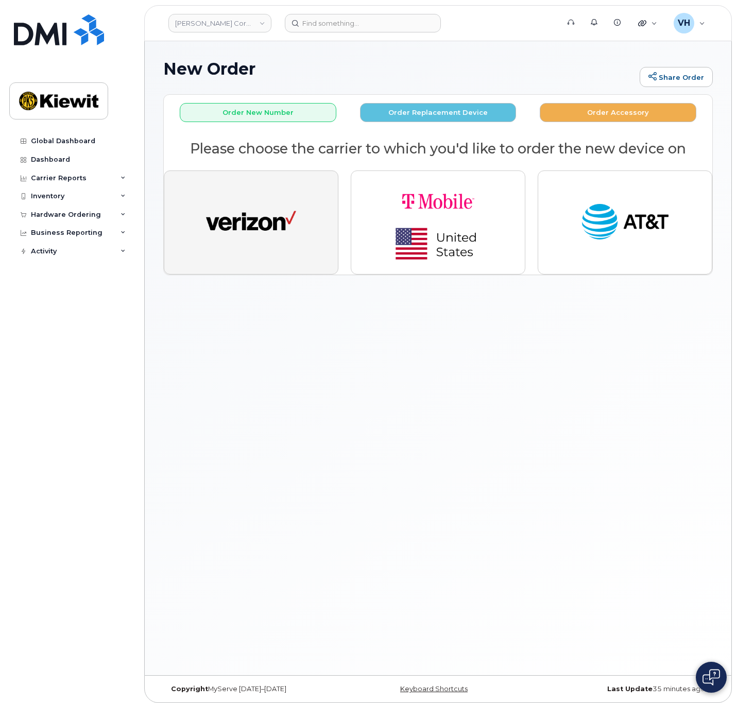
click at [236, 208] on img "button" at bounding box center [251, 222] width 90 height 46
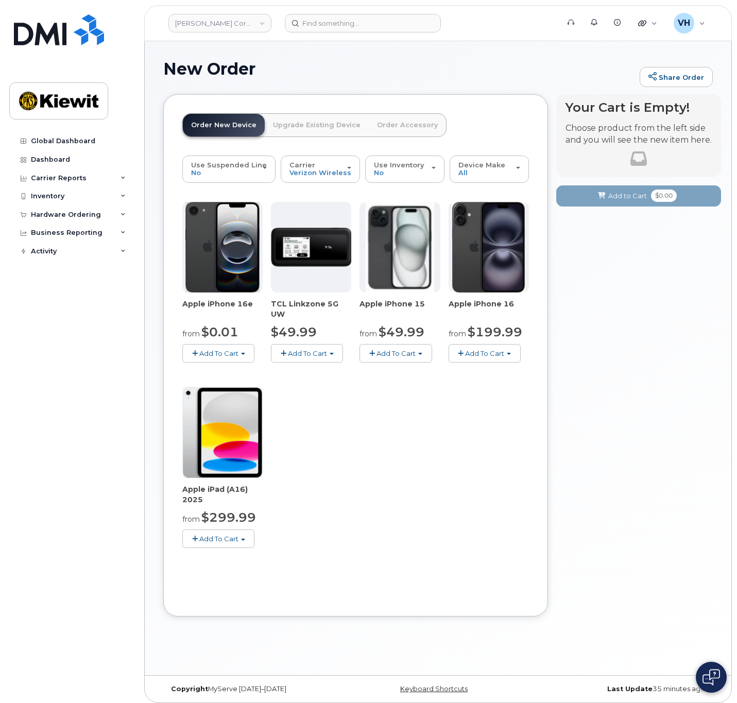
click at [413, 353] on span "Add To Cart" at bounding box center [396, 353] width 39 height 8
click at [413, 366] on link "$49.99 - 2 Year Activation (128GB)" at bounding box center [431, 372] width 138 height 13
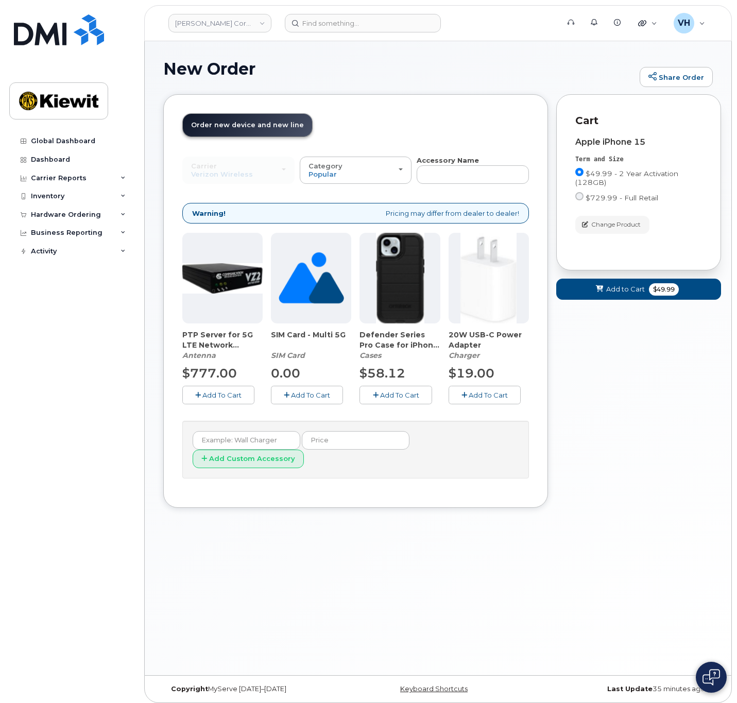
drag, startPoint x: 398, startPoint y: 396, endPoint x: 430, endPoint y: 391, distance: 32.3
click at [399, 396] on span "Add To Cart" at bounding box center [399, 395] width 39 height 8
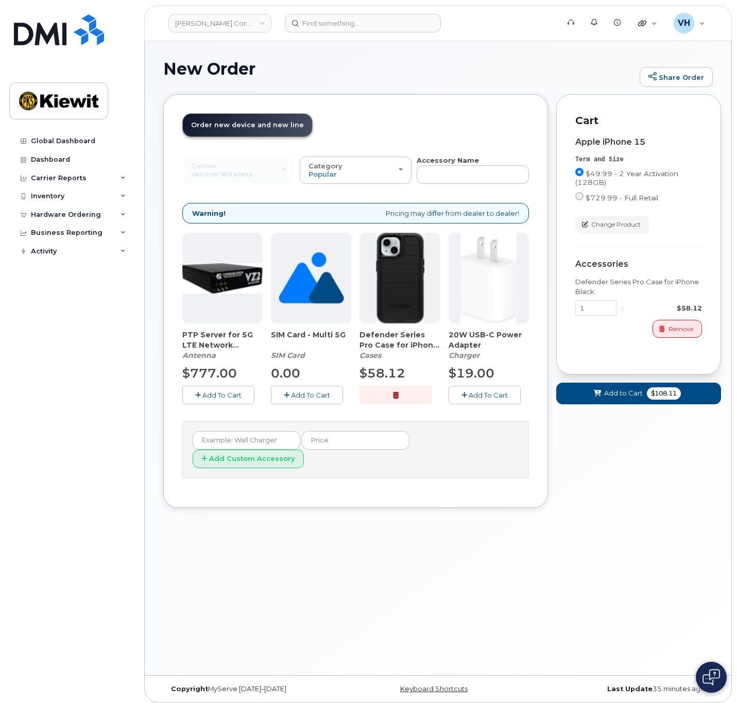
drag, startPoint x: 493, startPoint y: 392, endPoint x: 542, endPoint y: 403, distance: 50.7
click at [493, 393] on span "Add To Cart" at bounding box center [488, 395] width 39 height 8
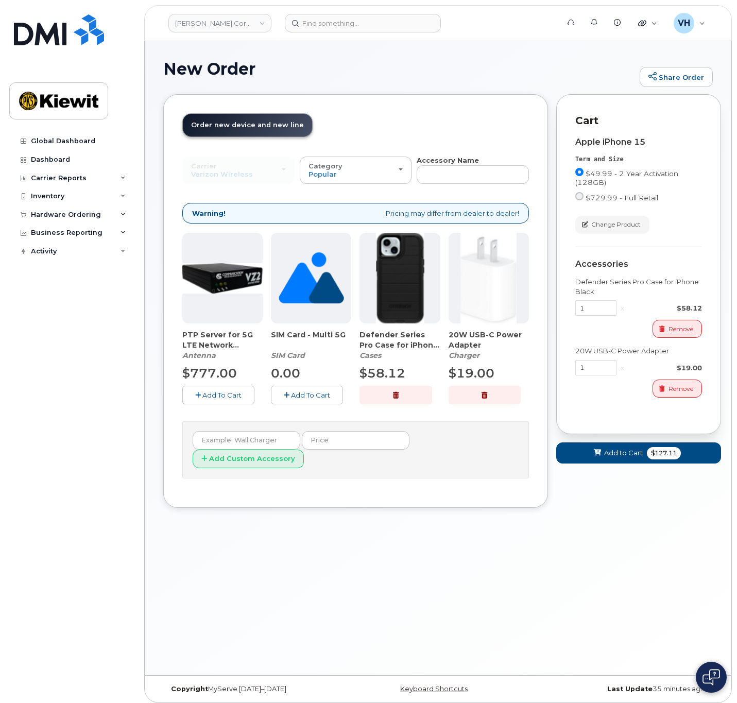
drag, startPoint x: 589, startPoint y: 416, endPoint x: 591, endPoint y: 422, distance: 5.9
click at [591, 418] on div "Cart Apple iPhone 15 Term and Size $49.99 - 2 Year Activation (128GB) $729.99 -…" at bounding box center [638, 264] width 165 height 340
click at [596, 445] on button "Add to Cart $127.11" at bounding box center [638, 452] width 165 height 21
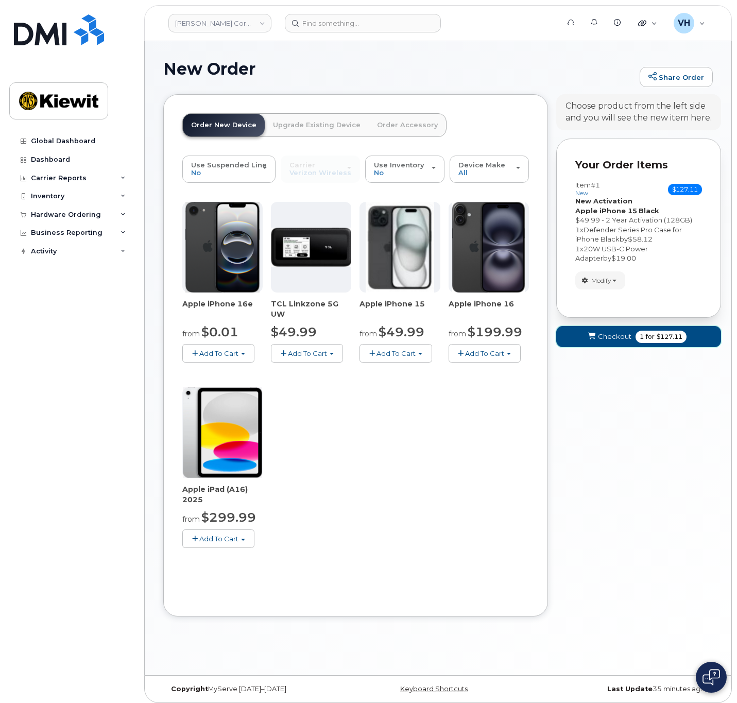
click at [624, 338] on span "Checkout" at bounding box center [614, 337] width 33 height 10
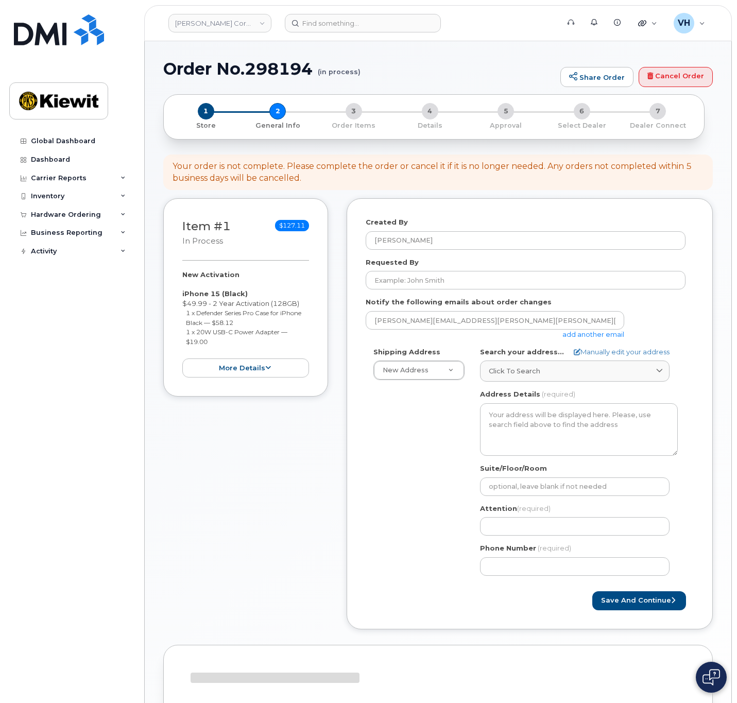
select select
click at [577, 332] on link "add another email" at bounding box center [593, 334] width 62 height 8
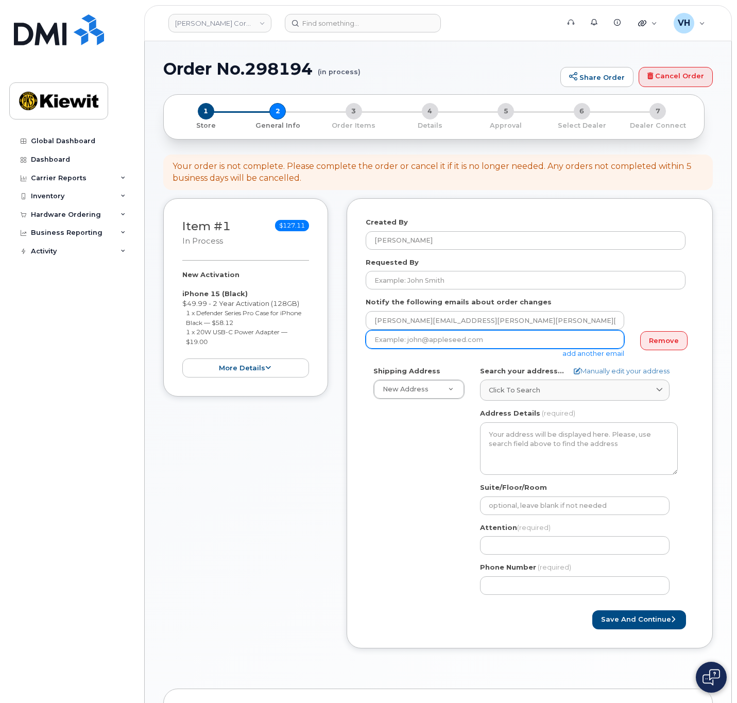
click at [544, 340] on input "email" at bounding box center [495, 339] width 259 height 19
paste input "Jim.Osborn@kiewit.com"
type input "Jim.Osborn@kiewit.com"
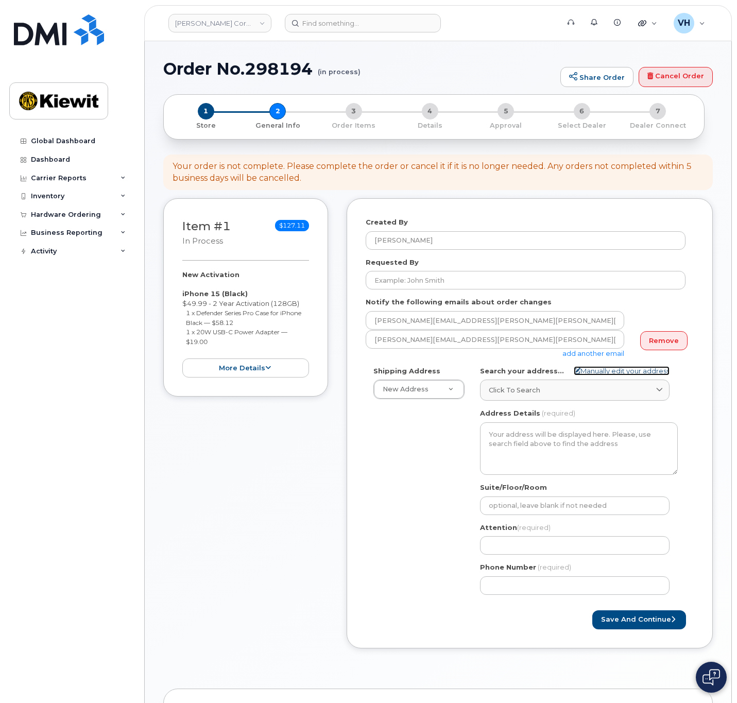
click at [627, 369] on link "Manually edit your address" at bounding box center [622, 371] width 96 height 10
select select
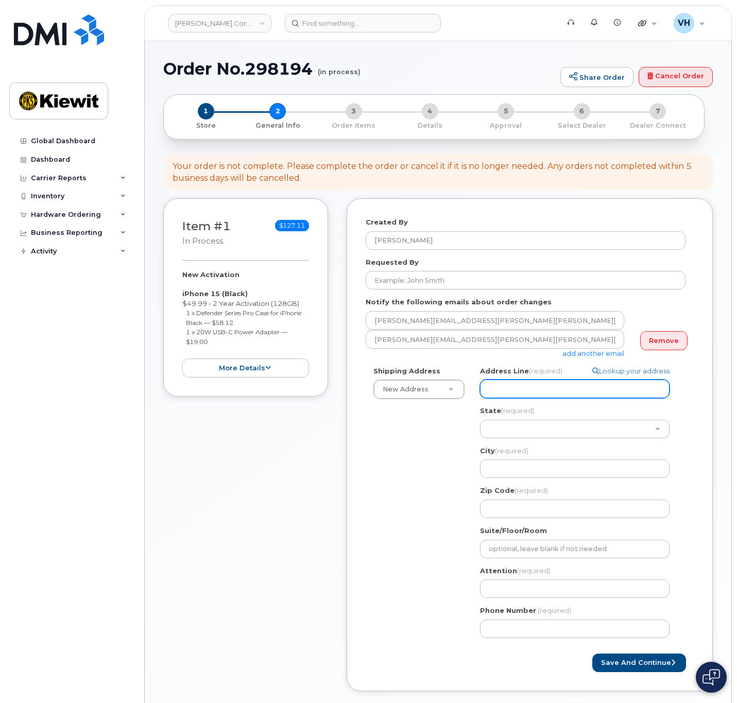
click at [567, 390] on input "Address Line (required)" at bounding box center [575, 389] width 190 height 19
paste input "9564 Rte 9W"
select select
type input "9564 Rte 9W"
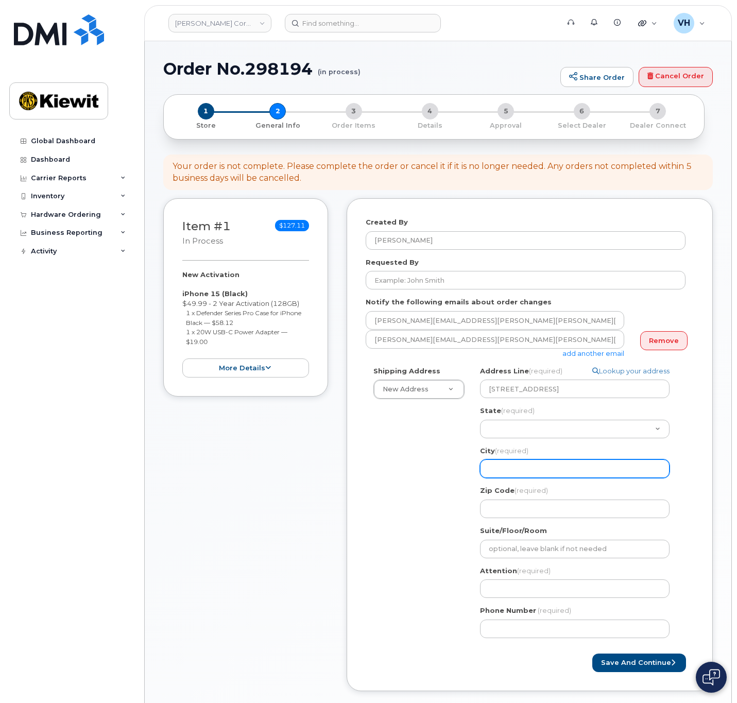
click at [534, 465] on input "City (required)" at bounding box center [575, 468] width 190 height 19
paste input "Athens"
select select
type input "Athens"
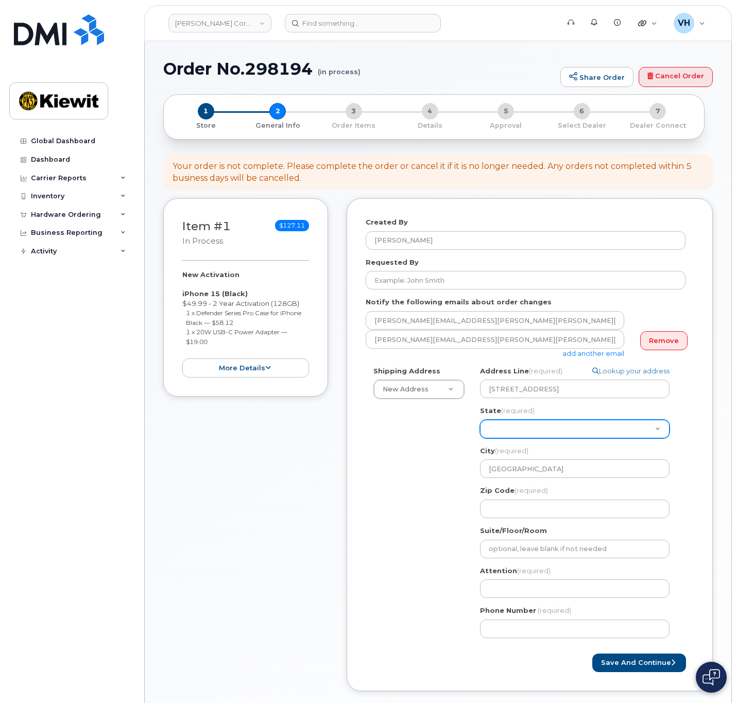
click at [535, 420] on select "Alabama Alaska American Samoa Arizona Arkansas California Colorado Connecticut …" at bounding box center [575, 429] width 190 height 19
select select "NY"
click at [480, 420] on select "Alabama Alaska American Samoa Arizona Arkansas California Colorado Connecticut …" at bounding box center [575, 429] width 190 height 19
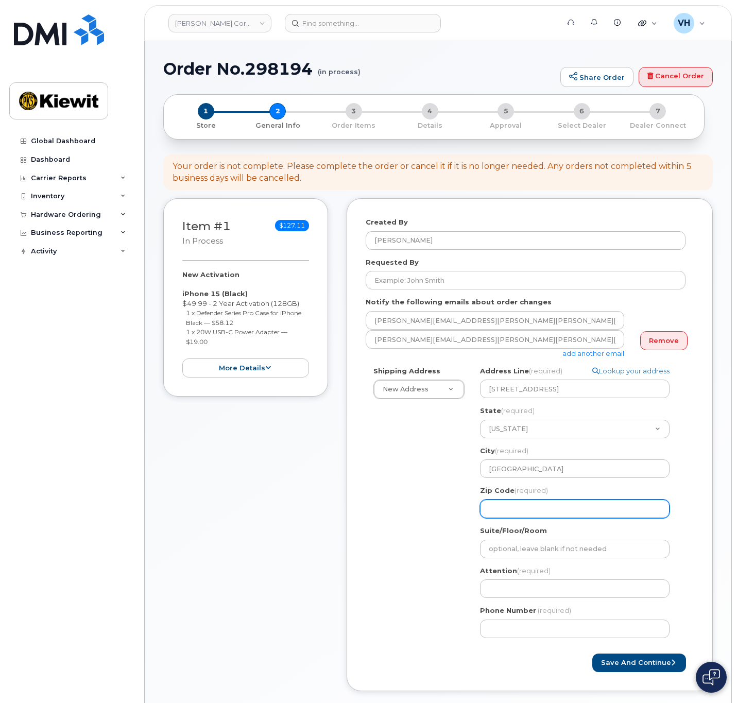
click at [576, 507] on input "Zip Code (required)" at bounding box center [575, 509] width 190 height 19
paste input "12015"
select select
type input "12015"
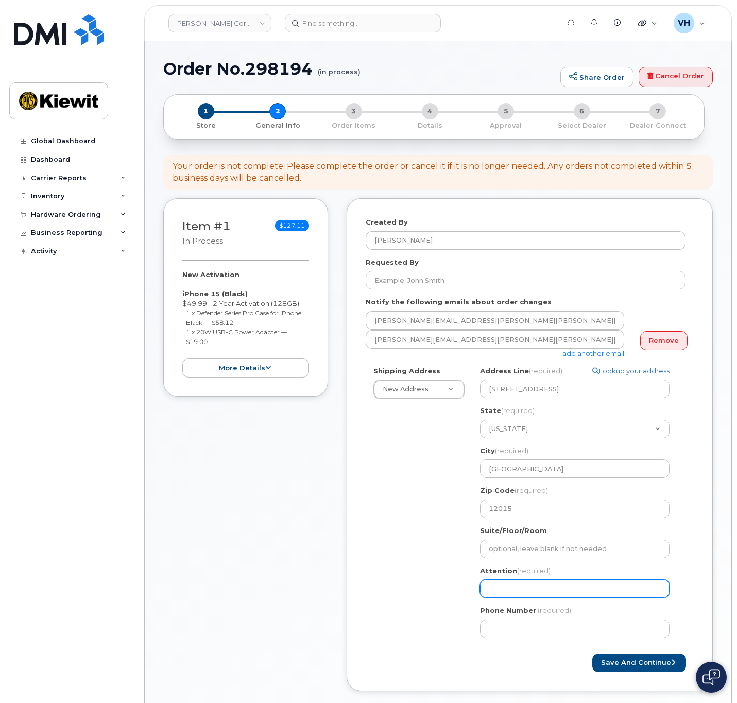
click at [513, 590] on input "Attention (required)" at bounding box center [575, 588] width 190 height 19
paste input "jim.osborn"
type input "jim.osborn"
click at [500, 590] on input "jim.osborn" at bounding box center [575, 588] width 190 height 19
select select
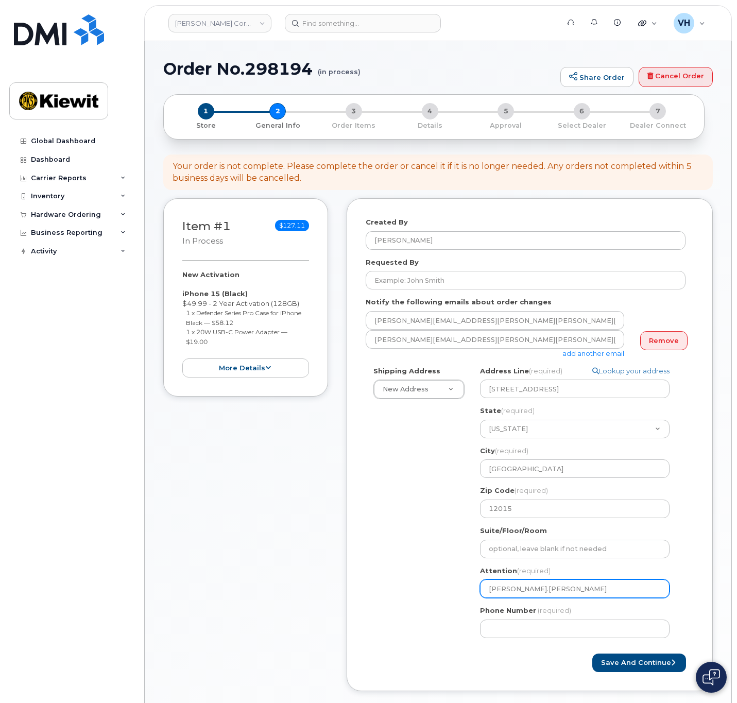
type input "jimosborn"
select select
type input "jim osborn"
select select
type input "jim sborn"
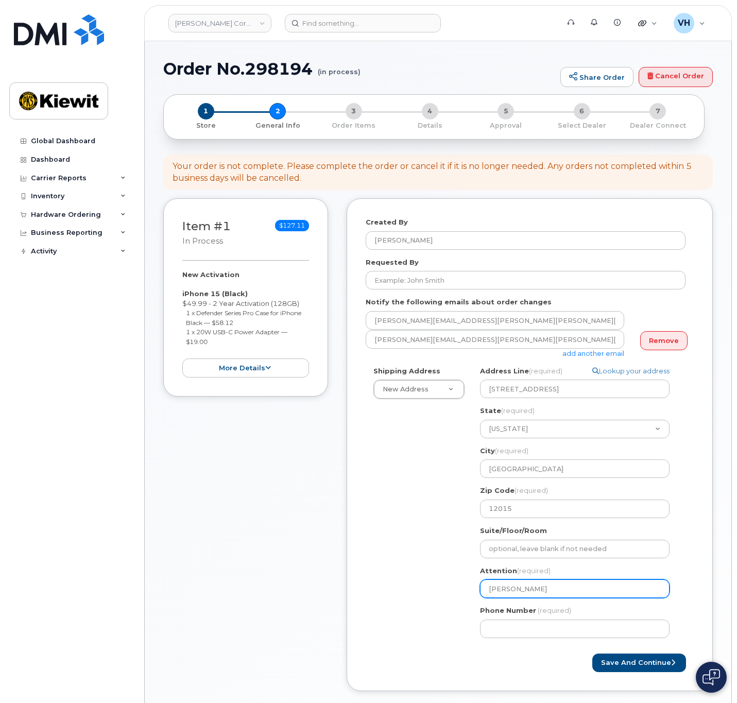
select select
type input "jim Osborn"
click at [490, 590] on input "jim Osborn" at bounding box center [575, 588] width 190 height 19
select select
type input "im Osborn"
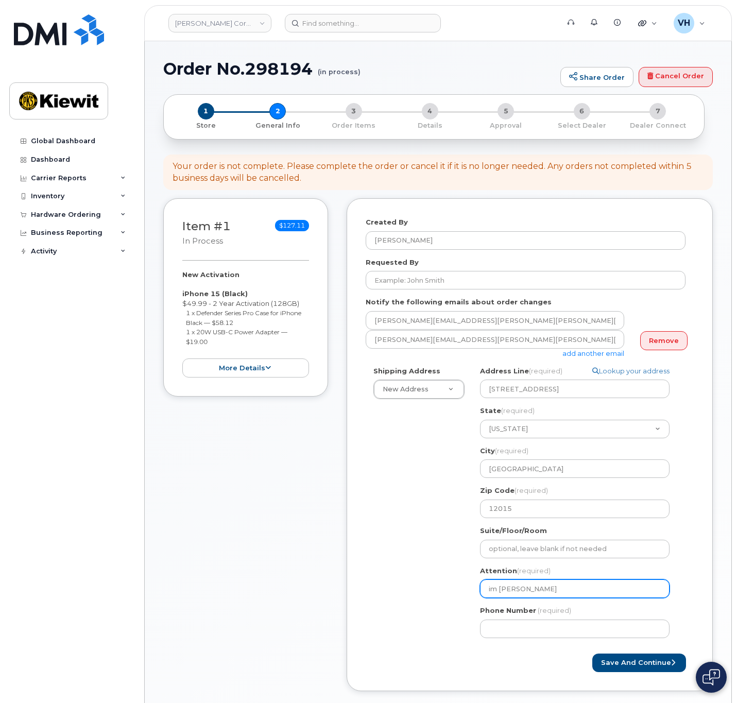
select select
type input "Jim Osborn"
click at [544, 589] on input "Jim Osborn" at bounding box center [575, 588] width 190 height 19
select select
type input "Jim Osborn,"
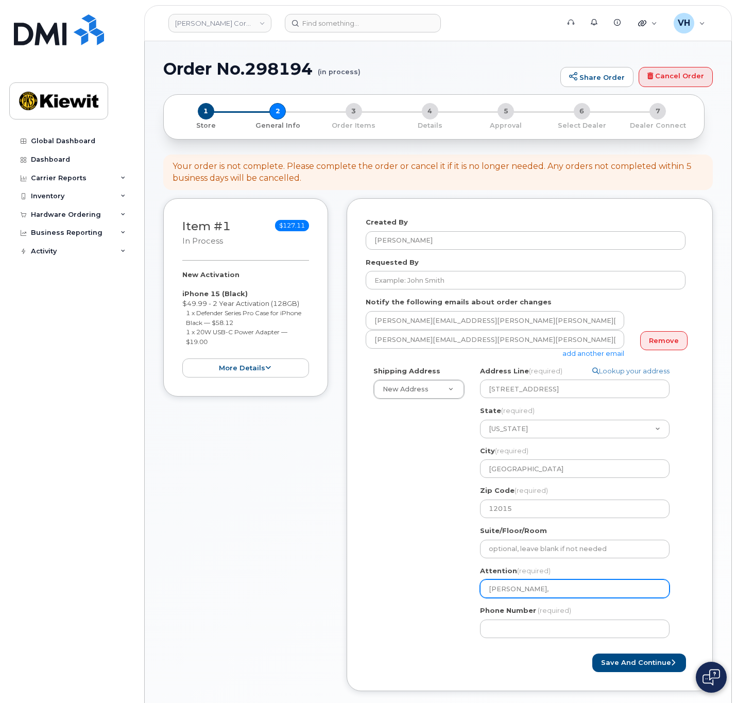
click at [555, 587] on input "Jim Osborn," at bounding box center [575, 588] width 190 height 19
paste input "[PERSON_NAME].[PERSON_NAME]"
select select
type input "Jim Osborn, Troy.Mccarty"
click at [544, 591] on input "Jim Osborn, Troy.Mccarty" at bounding box center [575, 588] width 190 height 19
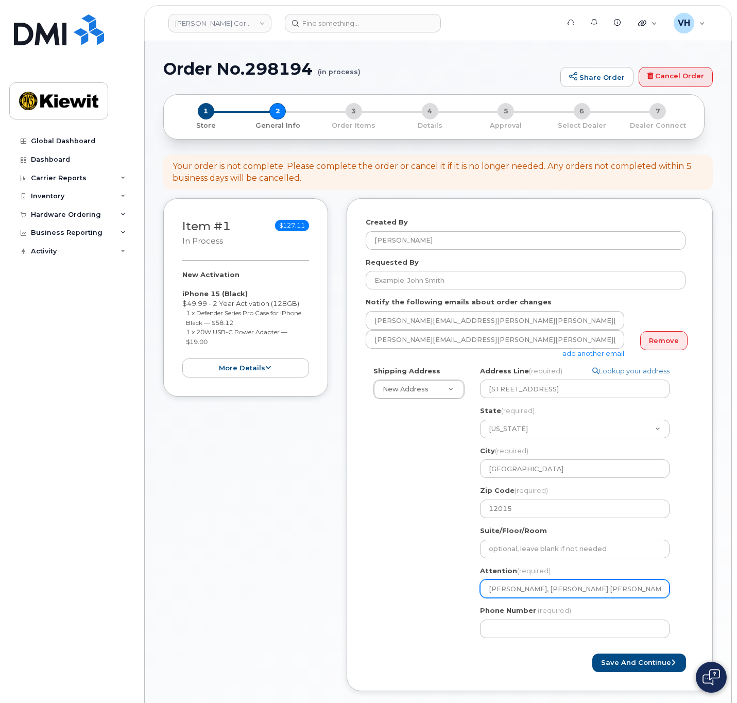
select select
type input "Jim Osborn, TroyMccarty"
select select
type input "[PERSON_NAME], [PERSON_NAME]"
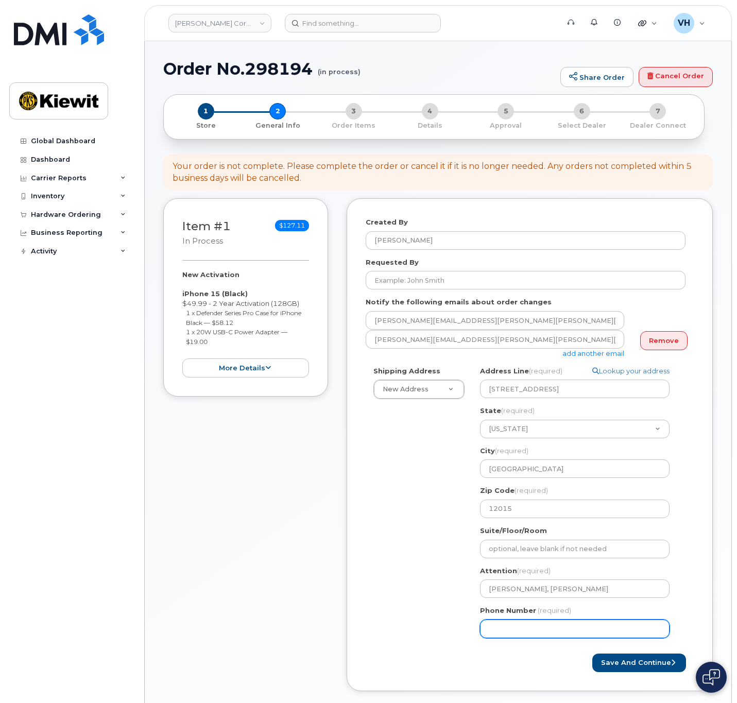
click at [548, 634] on input "Phone Number" at bounding box center [575, 629] width 190 height 19
drag, startPoint x: 618, startPoint y: 482, endPoint x: 612, endPoint y: 617, distance: 135.1
click at [616, 593] on div "NY Athens Search your address... Manually edit your address Click to search No …" at bounding box center [578, 506] width 213 height 280
click at [612, 627] on input "Phone Number" at bounding box center [575, 629] width 190 height 19
type input "8777727707"
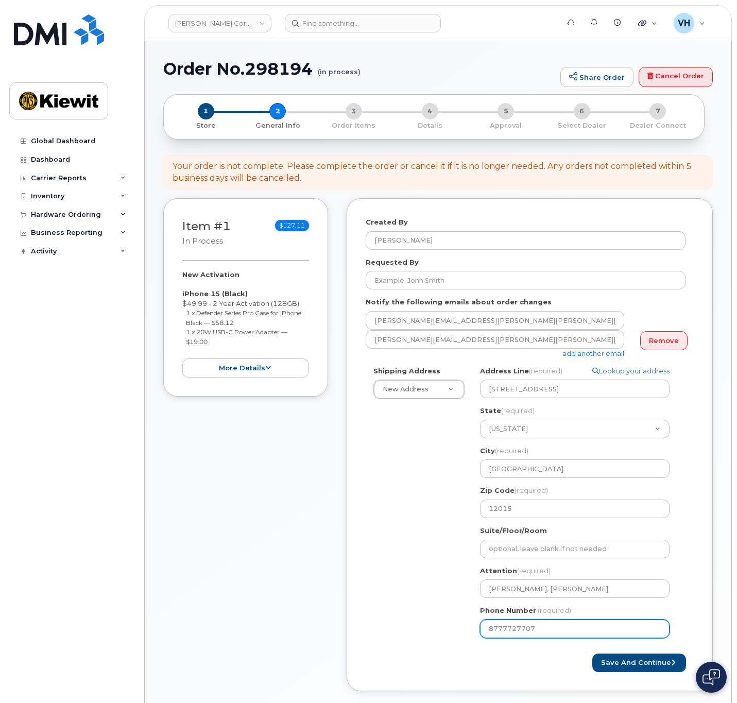
select select
click at [637, 666] on button "Save and Continue" at bounding box center [639, 663] width 94 height 19
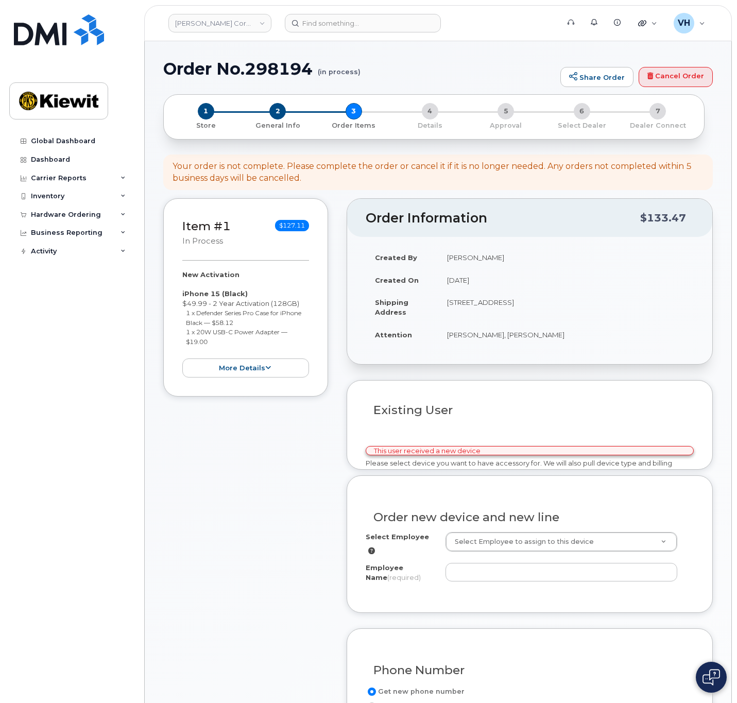
select select
click at [286, 63] on h1 "Order No.298194 (in process)" at bounding box center [359, 69] width 392 height 18
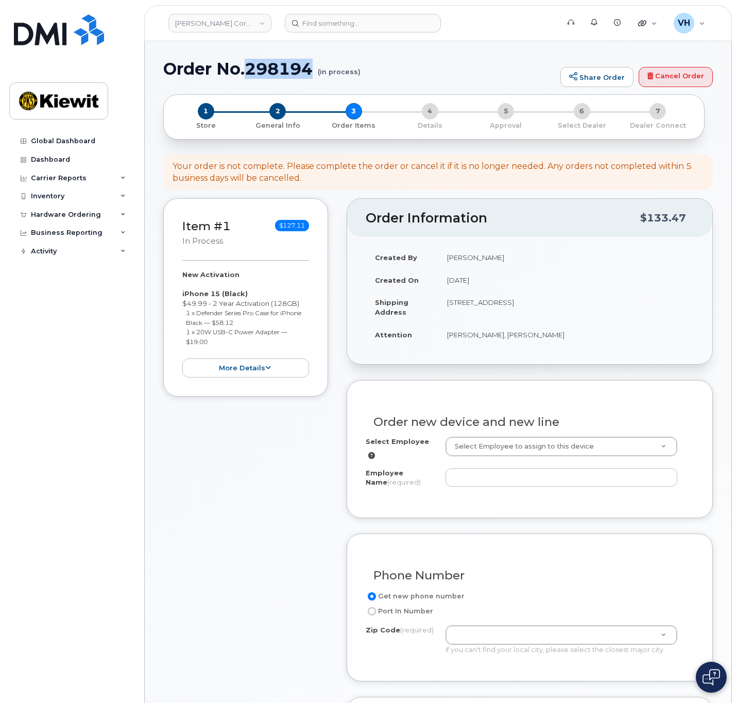
click at [286, 63] on h1 "Order No.298194 (in process)" at bounding box center [359, 69] width 392 height 18
copy h1 "298194"
click at [484, 482] on div "Employee Name (required)" at bounding box center [530, 479] width 328 height 23
click at [487, 475] on input "Employee Name (required)" at bounding box center [562, 477] width 232 height 19
paste input "[PERSON_NAME].[PERSON_NAME]"
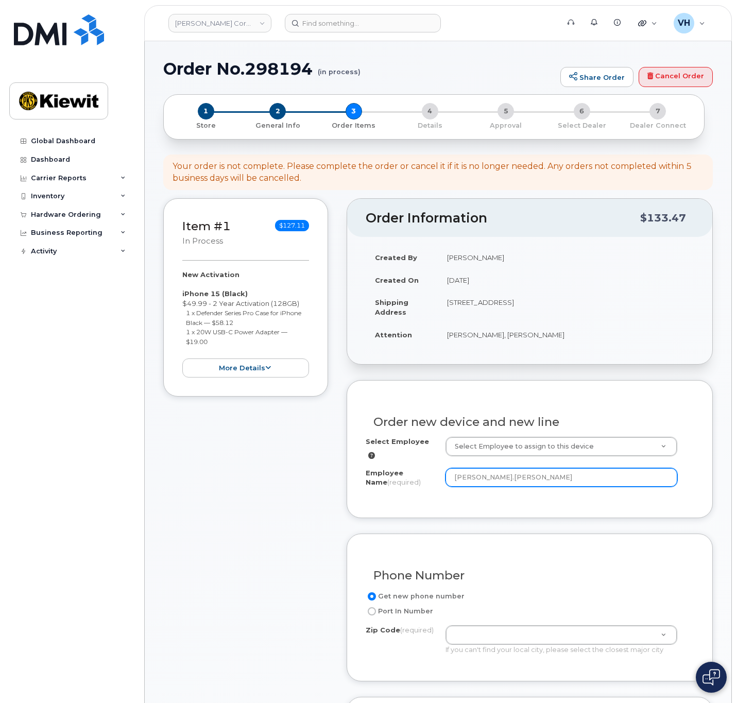
click at [471, 475] on input "[PERSON_NAME].[PERSON_NAME]" at bounding box center [562, 477] width 232 height 19
type input "[PERSON_NAME]"
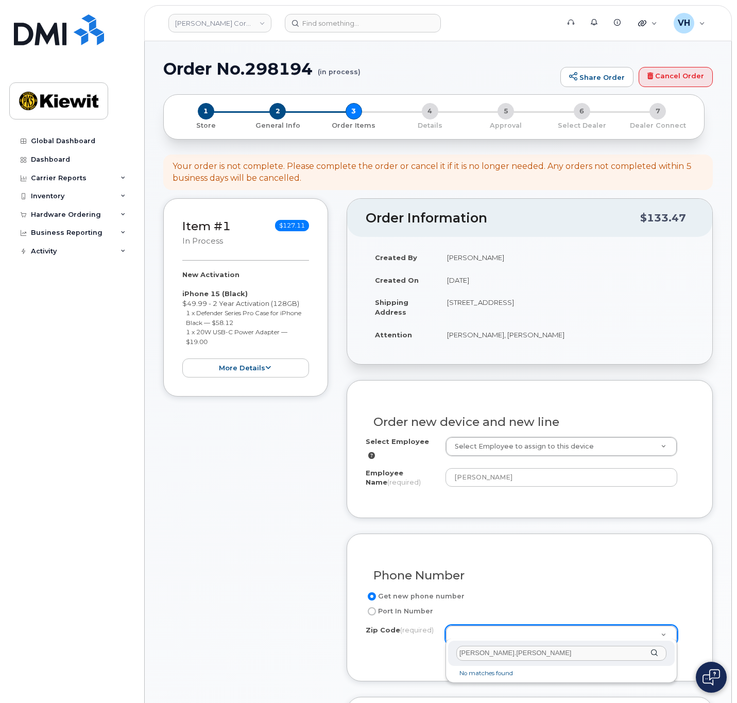
drag, startPoint x: 484, startPoint y: 646, endPoint x: 441, endPoint y: 646, distance: 42.8
type input "12015"
type input "12015 ([GEOGRAPHIC_DATA], [GEOGRAPHIC_DATA])"
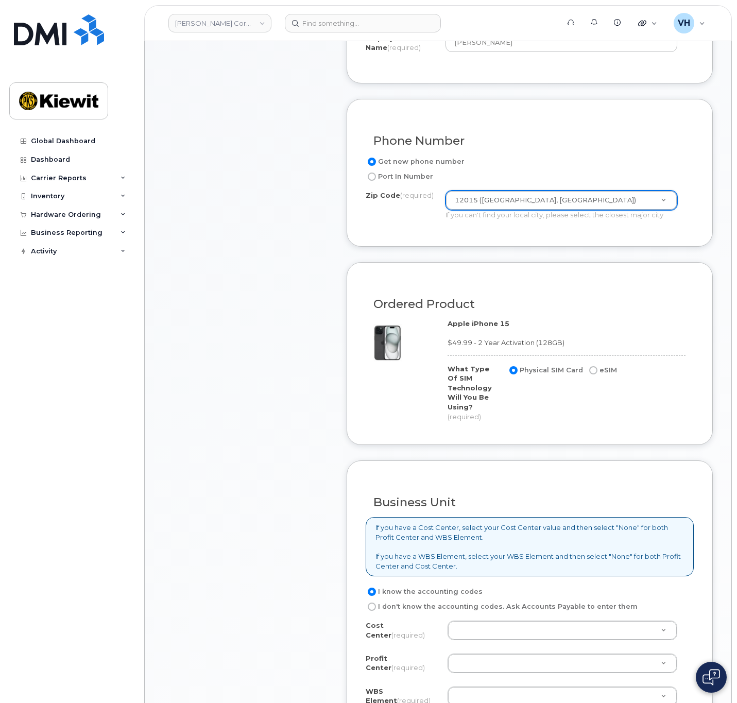
scroll to position [464, 0]
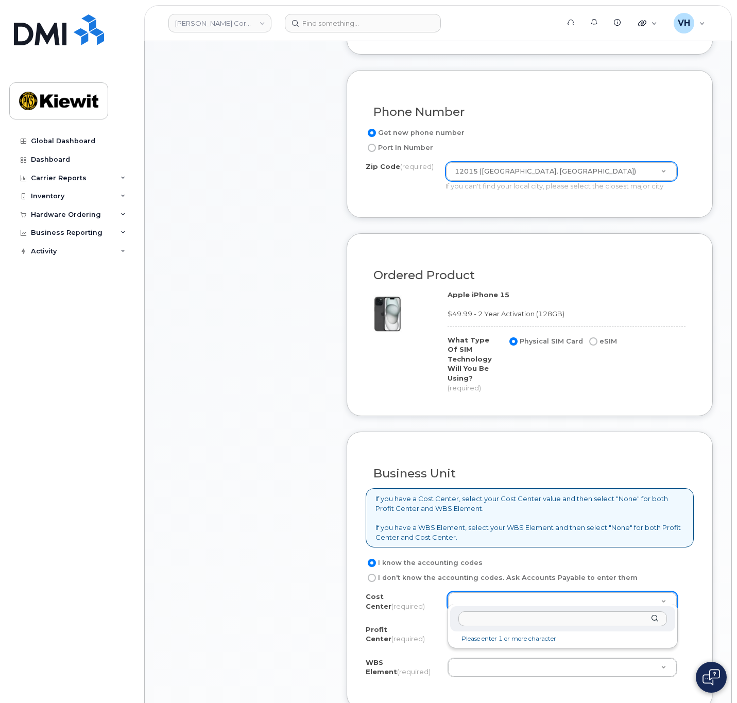
type input "n"
type input "None"
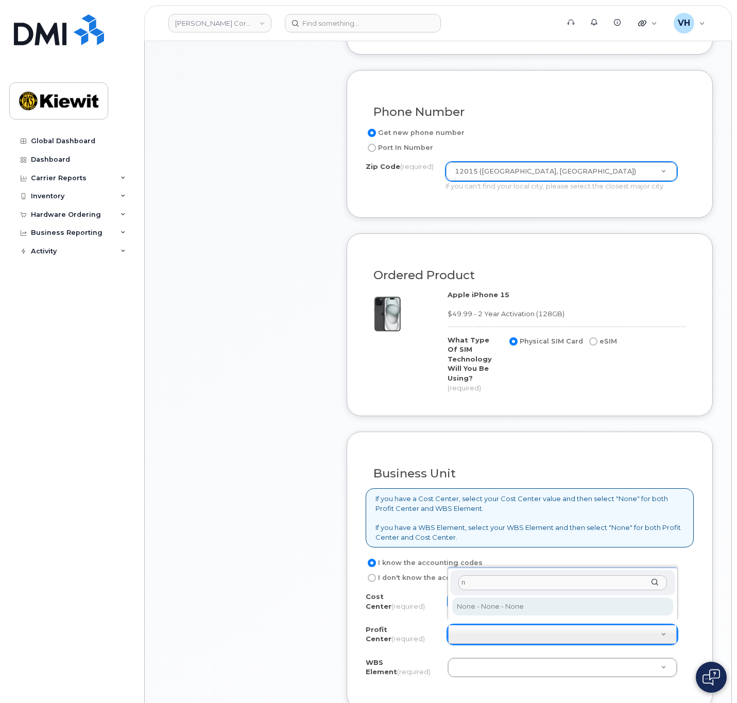
type input "n"
drag, startPoint x: 507, startPoint y: 612, endPoint x: 522, endPoint y: 607, distance: 16.3
select select "None"
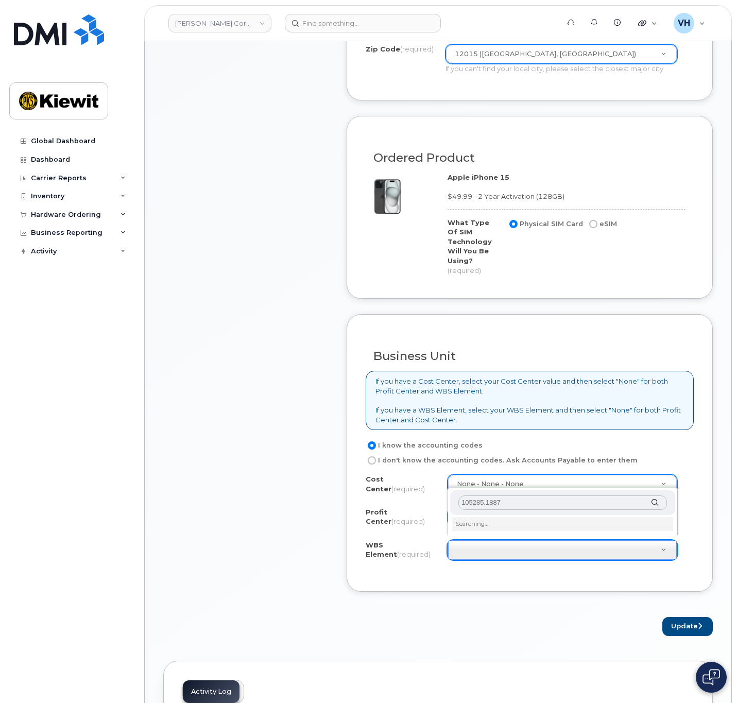
scroll to position [695, 0]
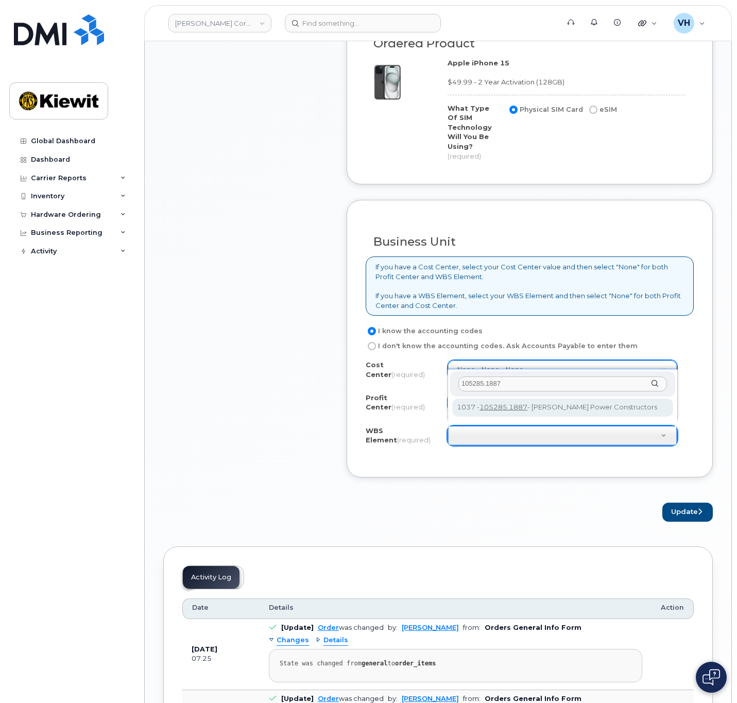
type input "105285.1887"
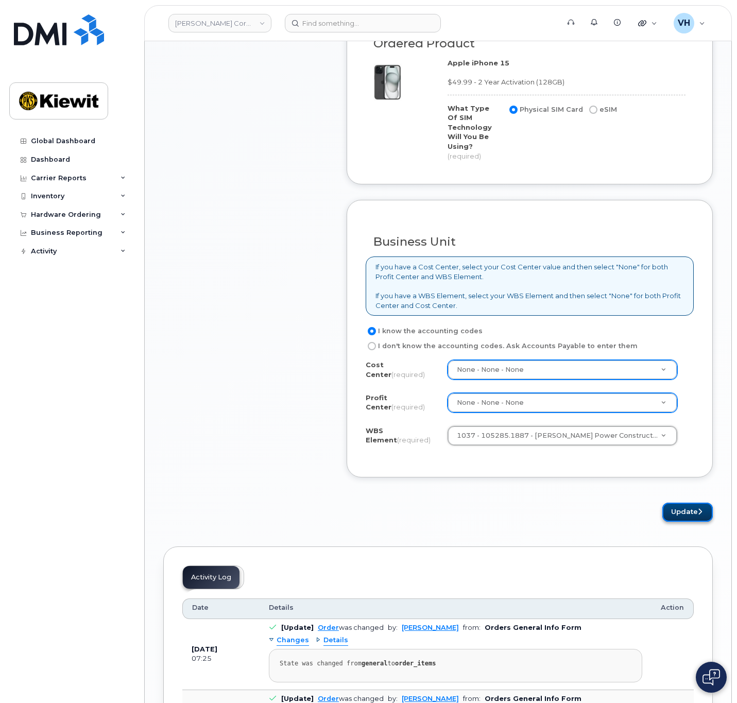
click at [694, 508] on button "Update" at bounding box center [687, 512] width 50 height 19
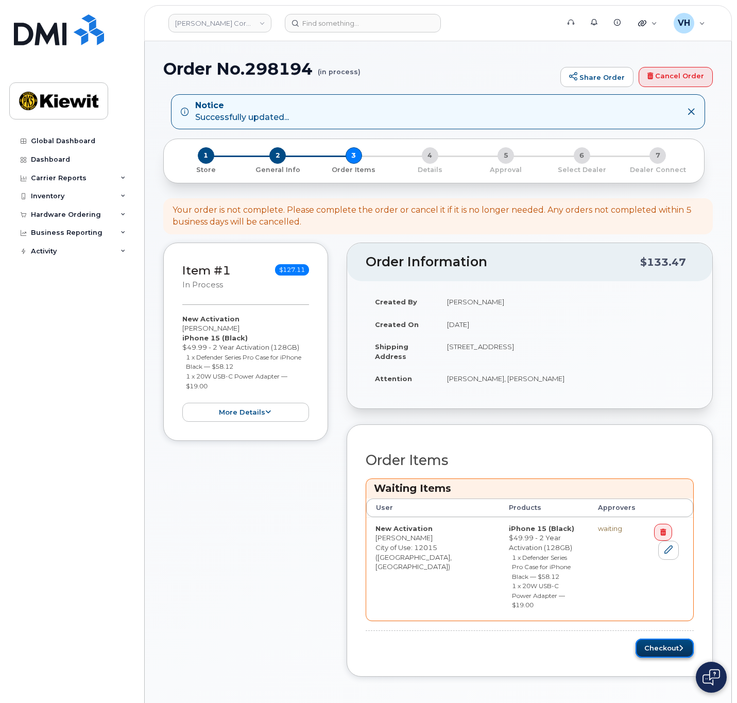
click at [678, 639] on button "Checkout" at bounding box center [665, 648] width 58 height 19
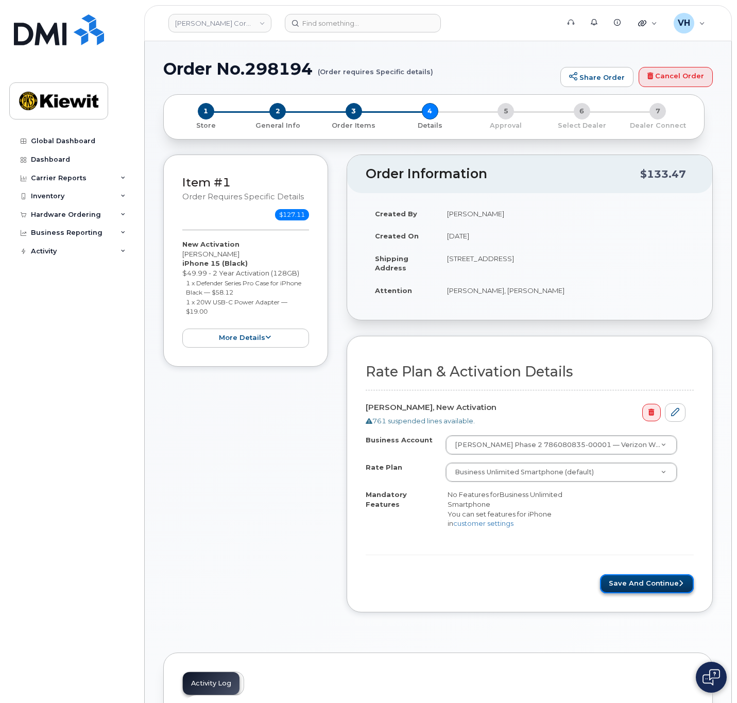
drag, startPoint x: 636, startPoint y: 584, endPoint x: 685, endPoint y: 583, distance: 49.5
click at [637, 585] on button "Save and Continue" at bounding box center [647, 583] width 94 height 19
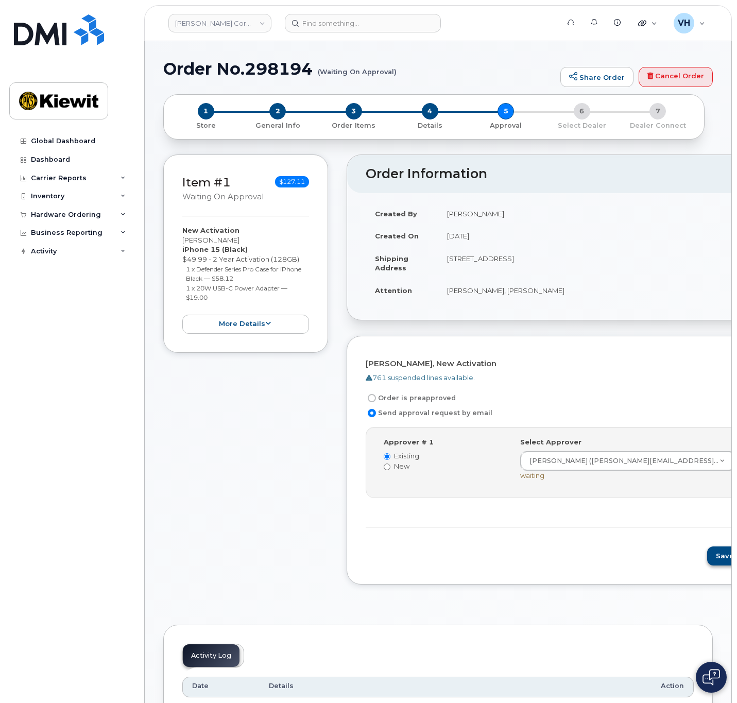
click at [688, 557] on div "[PERSON_NAME], New Activation 761 suspended lines available. Order is preapprov…" at bounding box center [580, 460] width 467 height 249
click at [707, 555] on button "Save and Continue" at bounding box center [751, 556] width 88 height 19
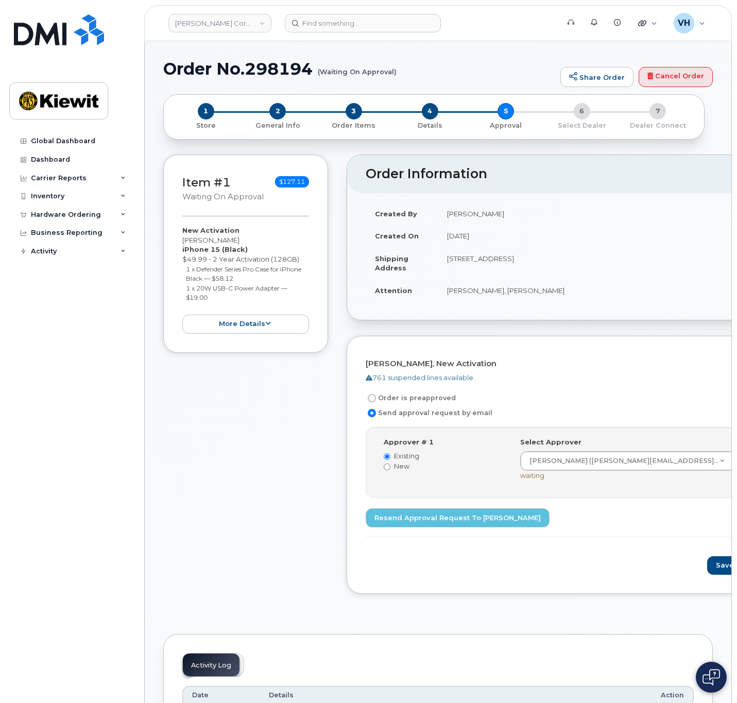
click at [235, 425] on div "Item #1 Waiting On Approval $127.11 New Activation Troy Mccarty iPhone 15 (Blac…" at bounding box center [245, 382] width 165 height 455
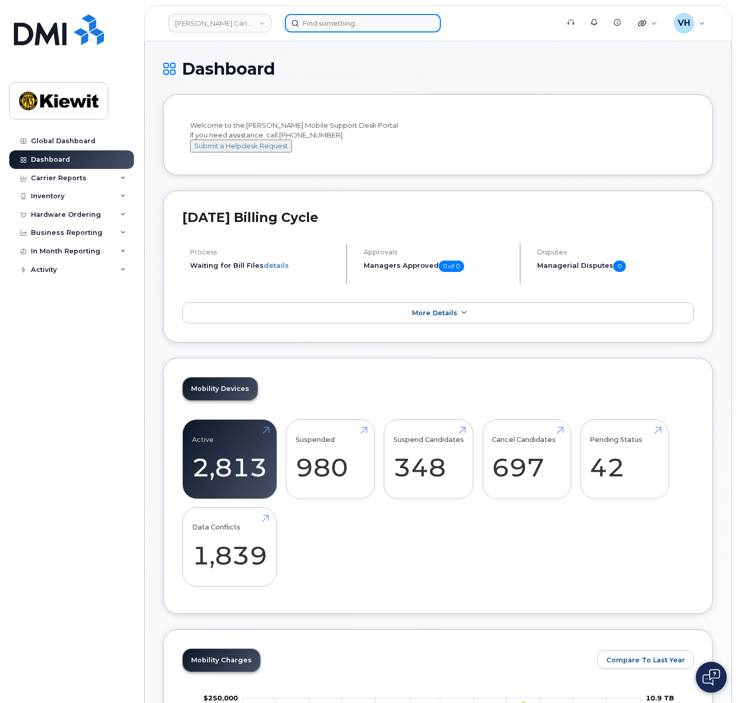
click at [320, 23] on input at bounding box center [363, 23] width 156 height 19
paste input "295185"
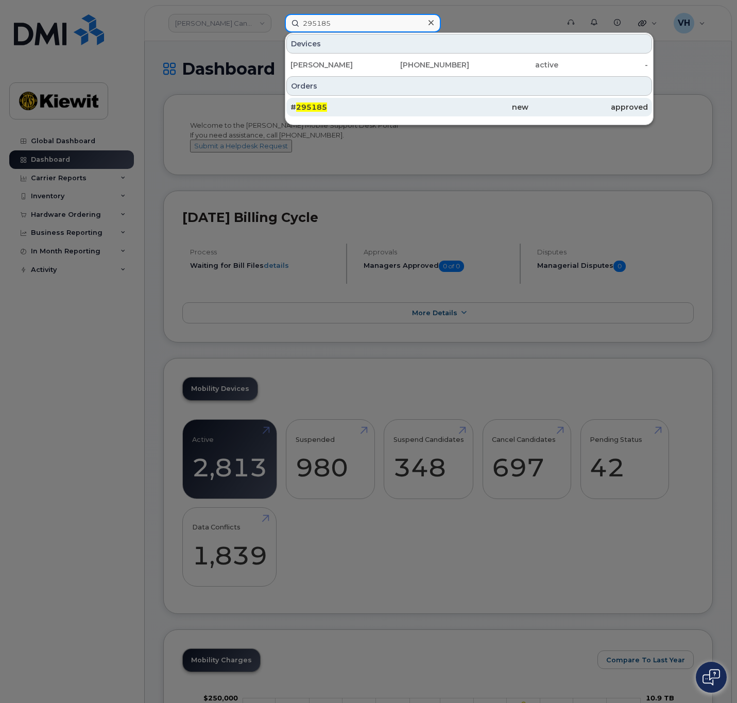
type input "295185"
click at [359, 104] on div "# 295185" at bounding box center [350, 107] width 119 height 10
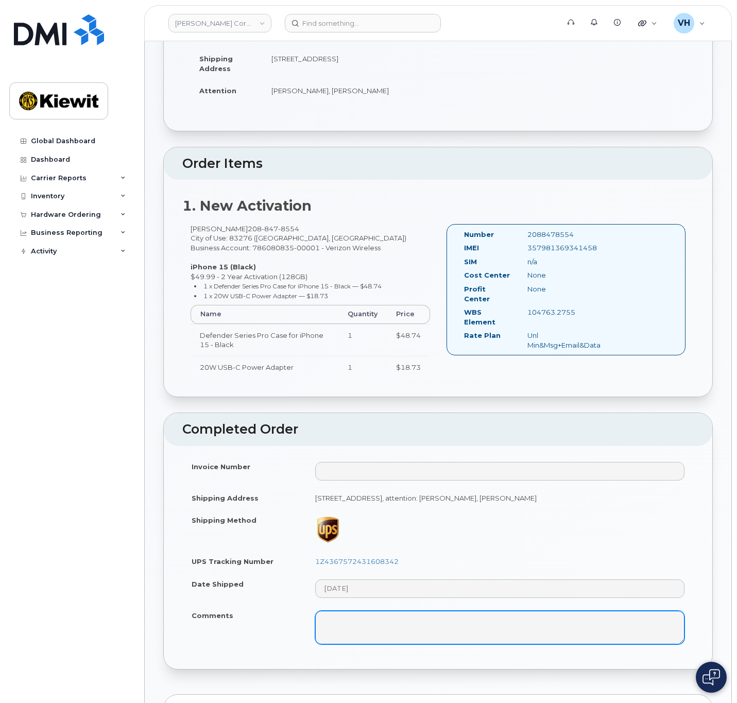
scroll to position [155, 0]
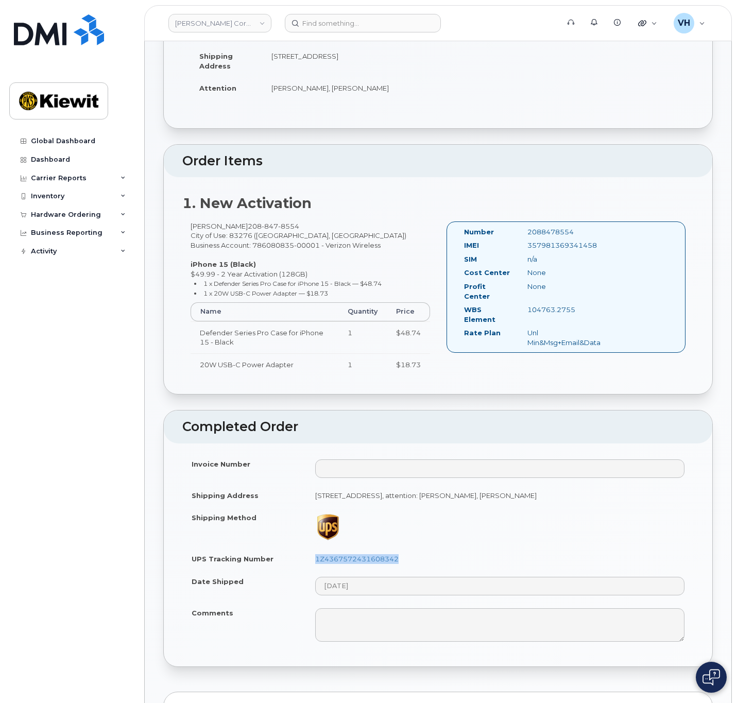
drag, startPoint x: 411, startPoint y: 559, endPoint x: 314, endPoint y: 564, distance: 97.0
click at [314, 564] on td "1Z4367572431608342" at bounding box center [500, 559] width 388 height 23
copy link "1Z4367572431608342"
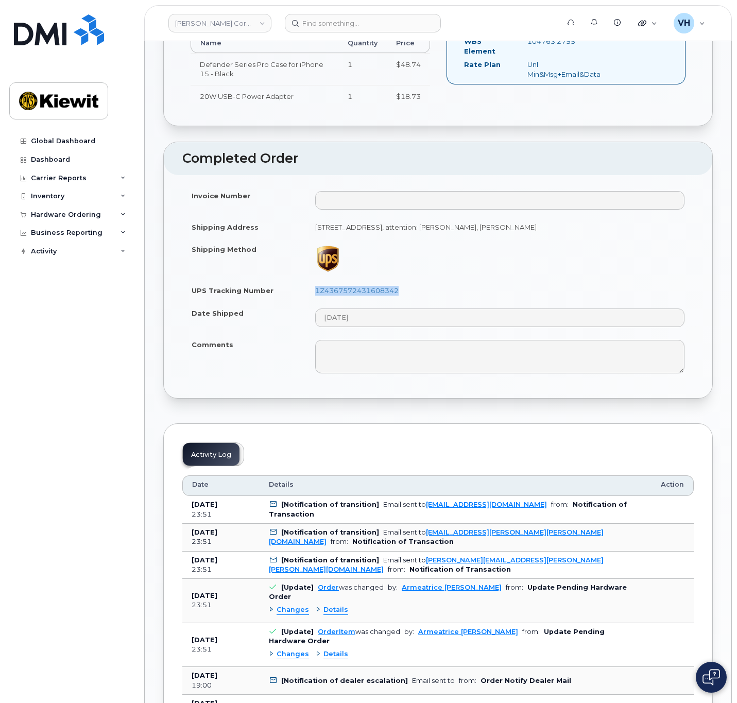
scroll to position [464, 0]
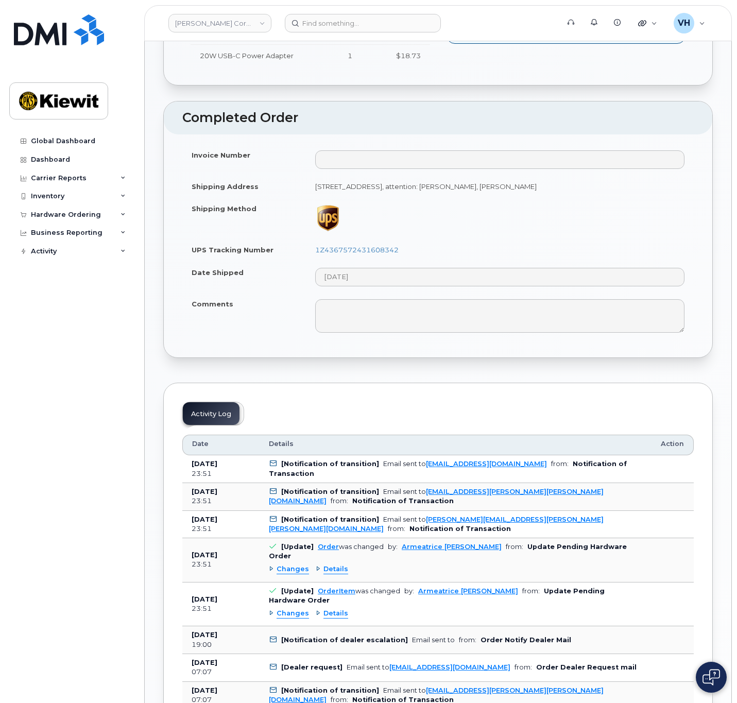
click at [295, 565] on span "Changes" at bounding box center [293, 570] width 32 height 10
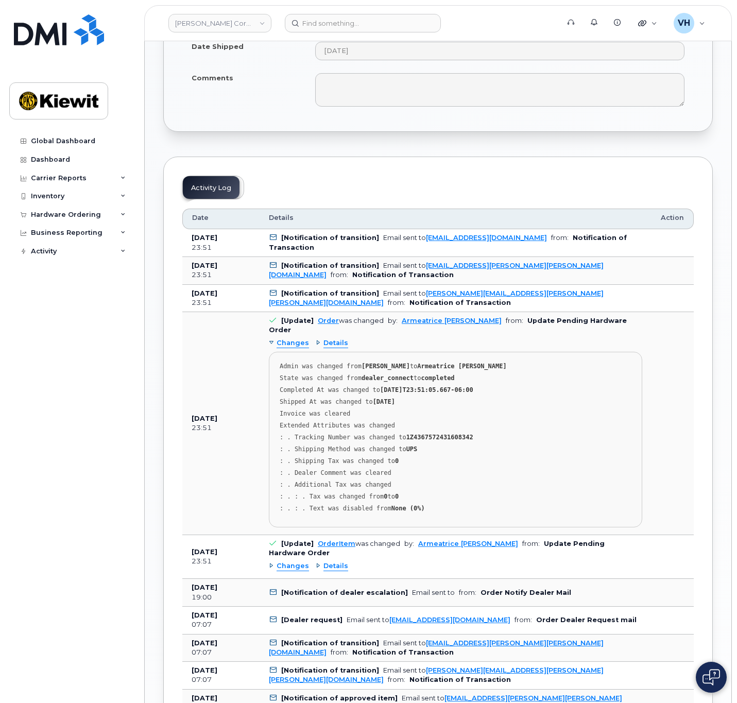
scroll to position [695, 0]
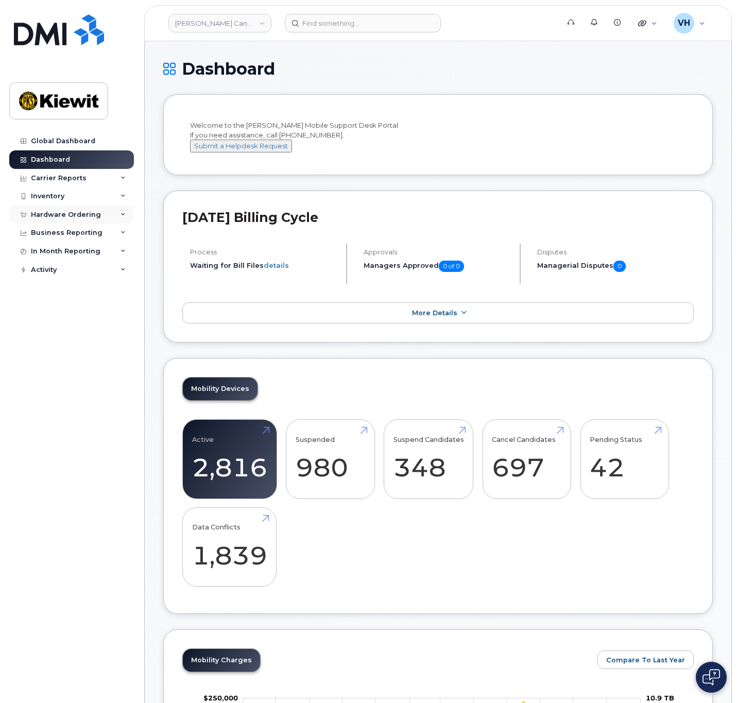
click at [70, 219] on div "Hardware Ordering" at bounding box center [71, 215] width 125 height 19
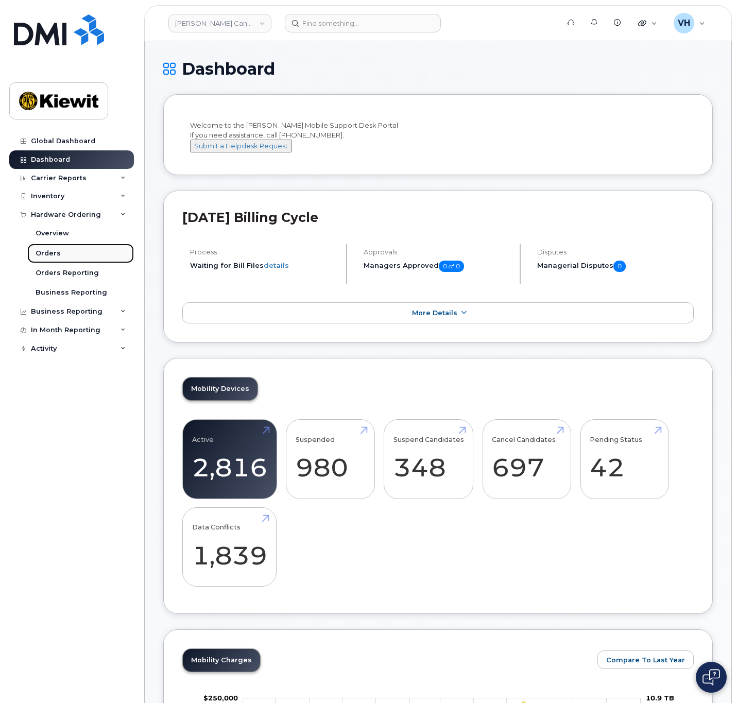
click at [43, 257] on div "Orders" at bounding box center [48, 253] width 25 height 9
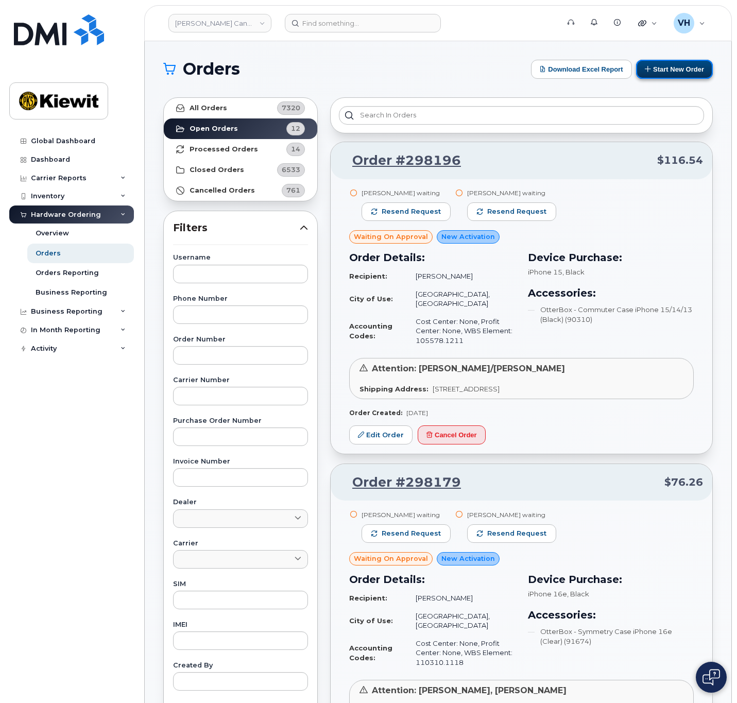
click at [688, 69] on button "Start New Order" at bounding box center [674, 69] width 77 height 19
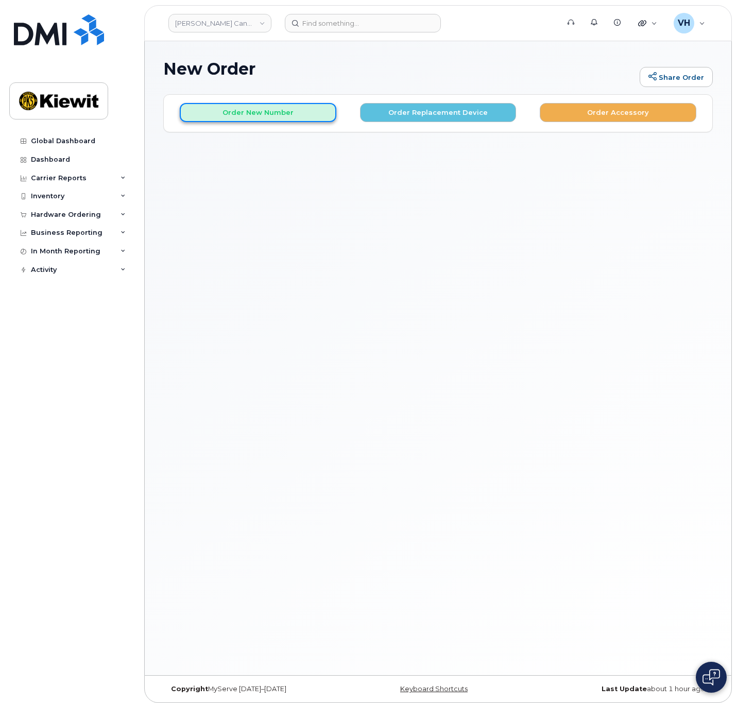
click at [313, 116] on button "Order New Number" at bounding box center [258, 112] width 157 height 19
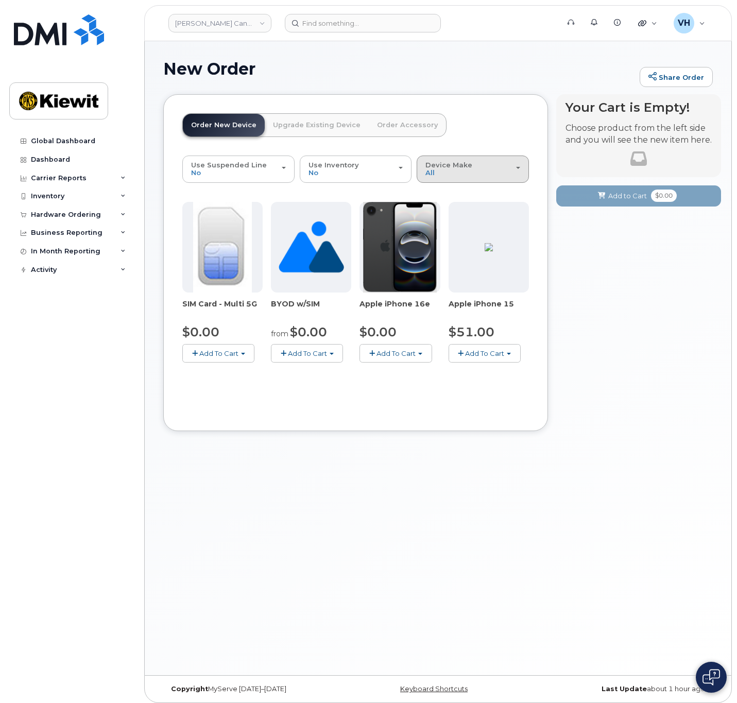
click at [517, 170] on div "Device Make All iPhone Unknown" at bounding box center [472, 169] width 95 height 16
click at [454, 212] on label "iPhone" at bounding box center [438, 215] width 38 height 12
click at [0, 0] on input "iPhone" at bounding box center [0, 0] width 0 height 0
